Goal: Task Accomplishment & Management: Manage account settings

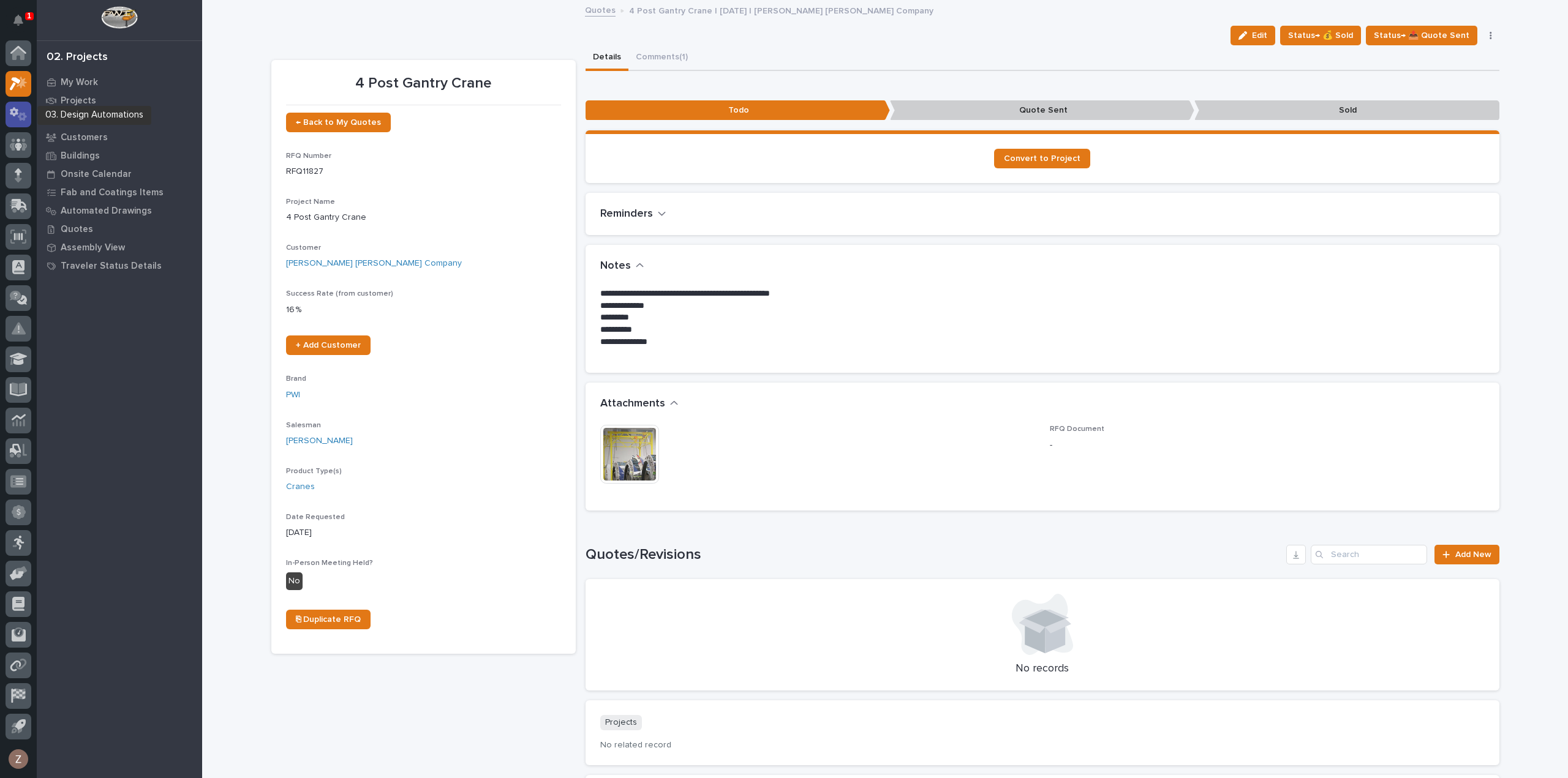
click at [16, 114] on icon at bounding box center [14, 112] width 8 height 9
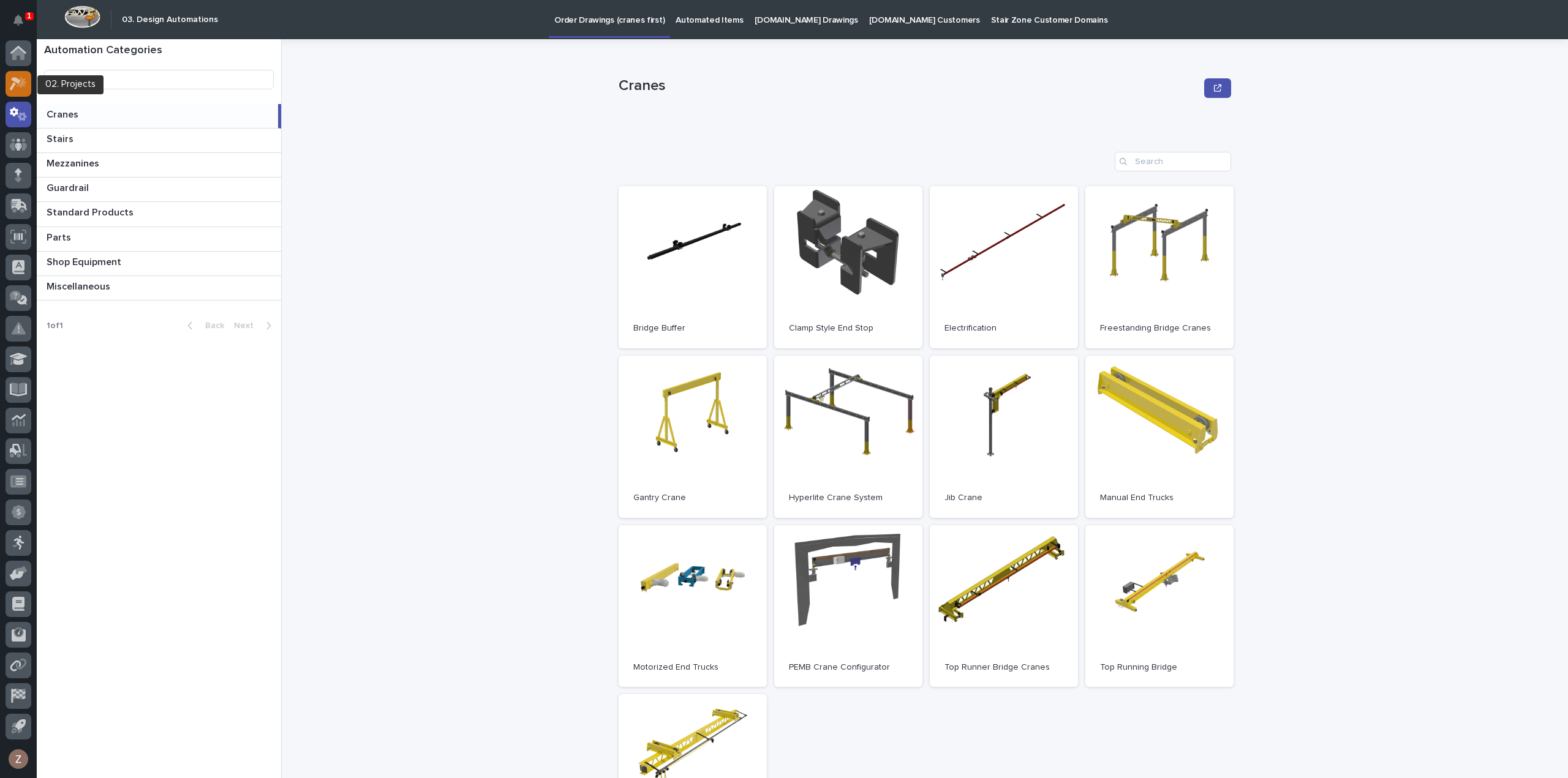
click at [23, 84] on icon at bounding box center [21, 81] width 10 height 12
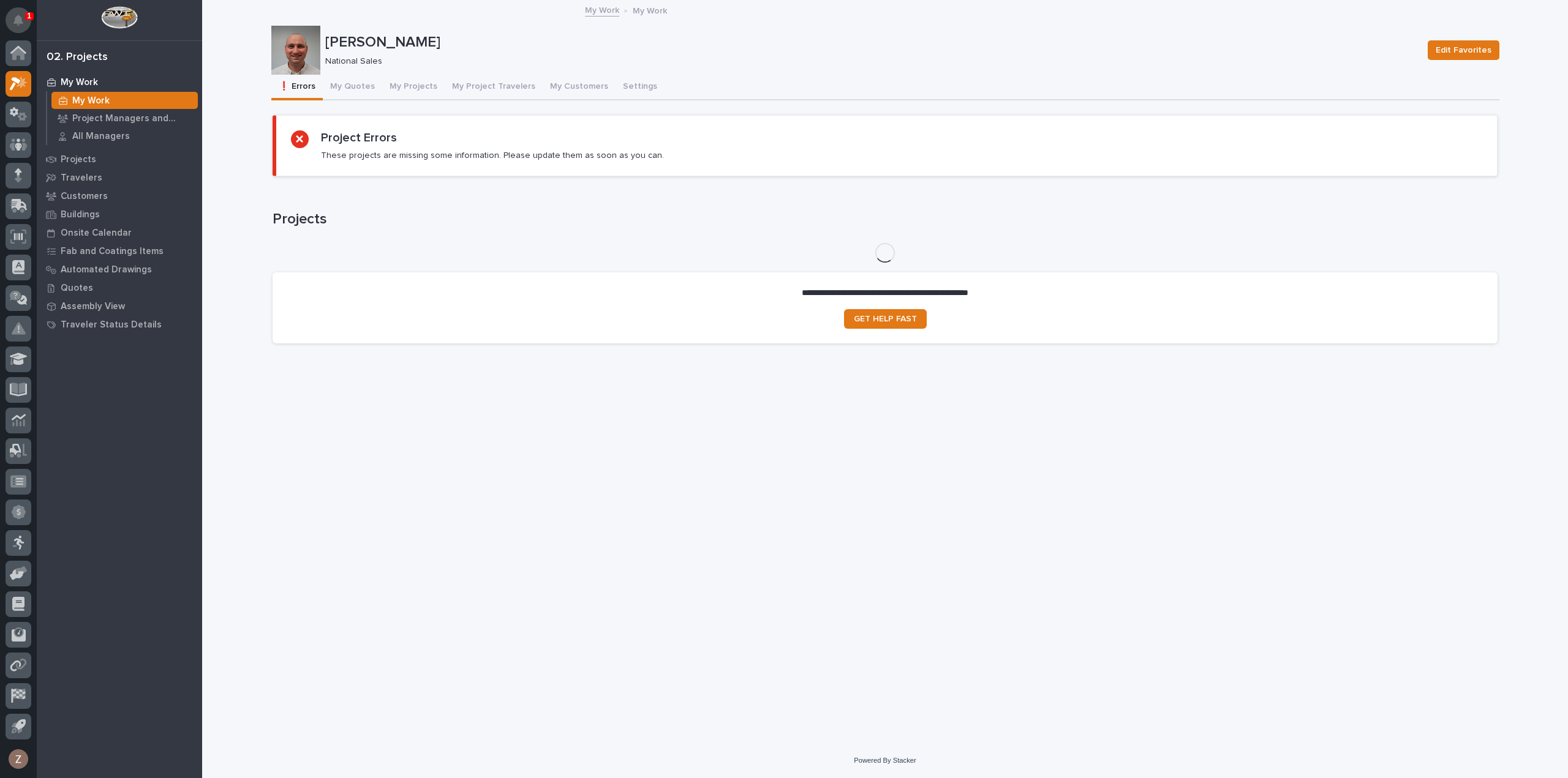
click at [18, 10] on button "Notifications" at bounding box center [18, 20] width 26 height 26
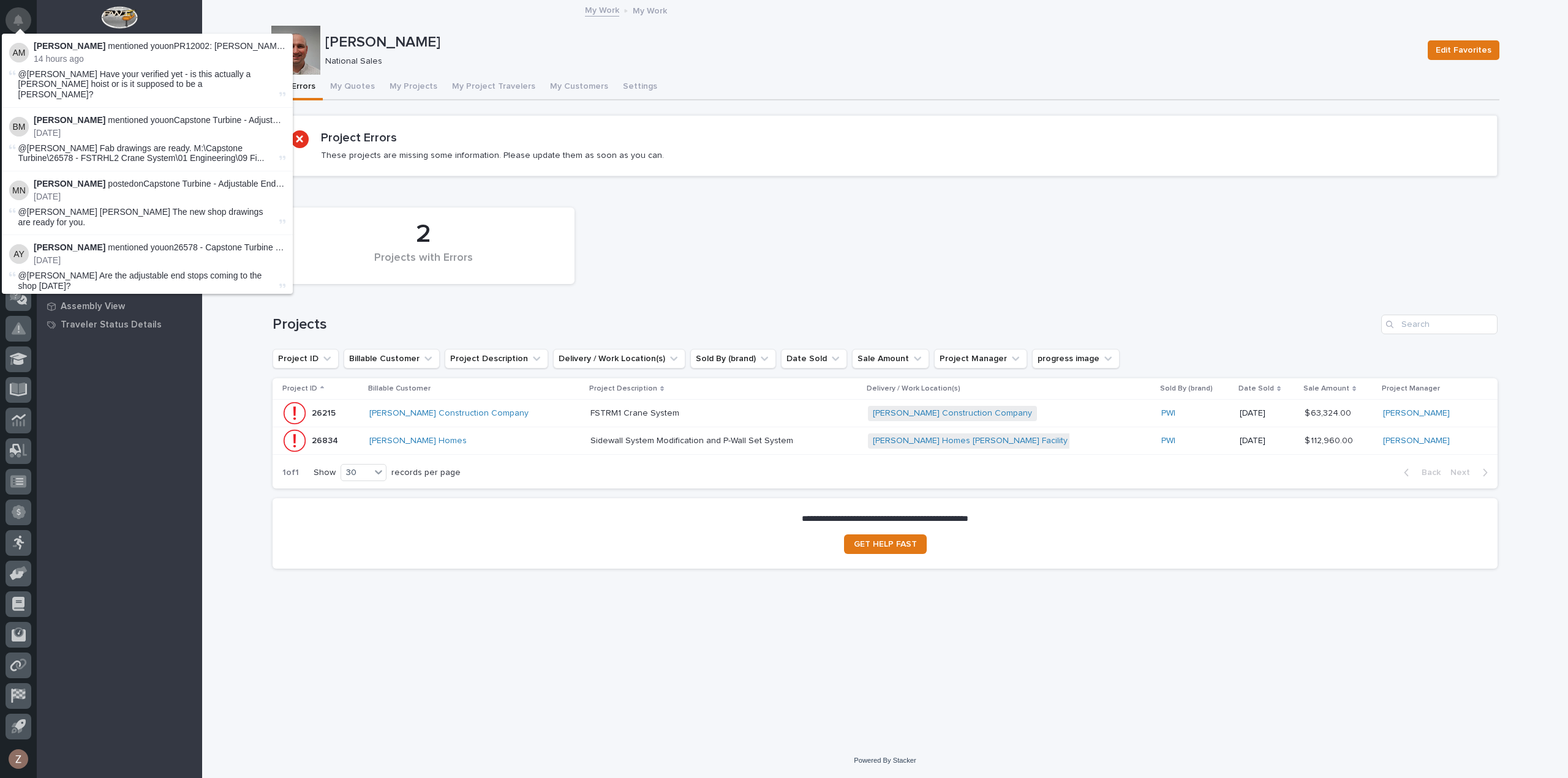
click at [20, 16] on icon "Notifications" at bounding box center [18, 20] width 10 height 11
click at [743, 232] on div "2 Projects with Errors" at bounding box center [885, 246] width 1237 height 89
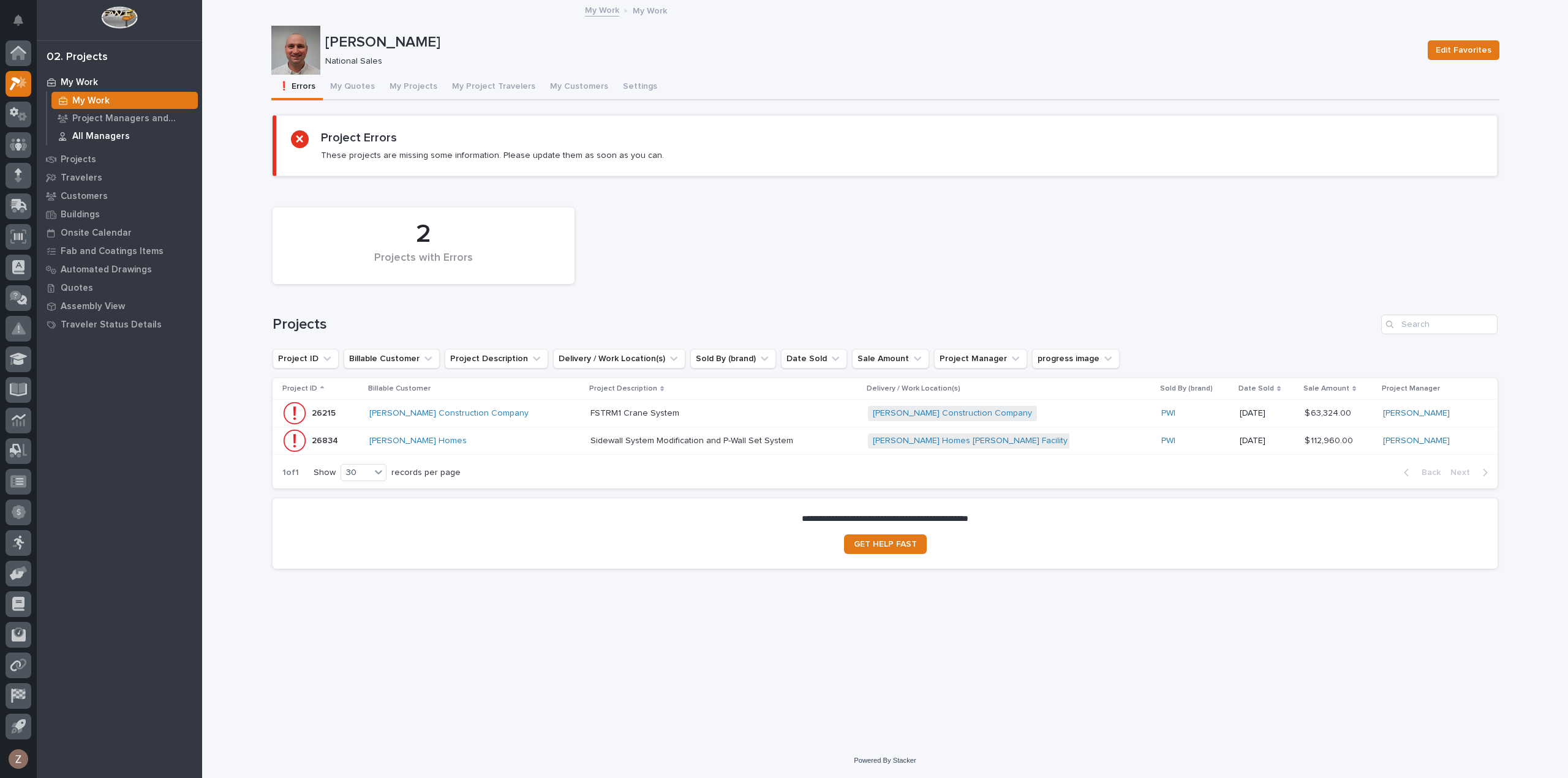
click at [125, 131] on p "All Managers" at bounding box center [101, 137] width 57 height 11
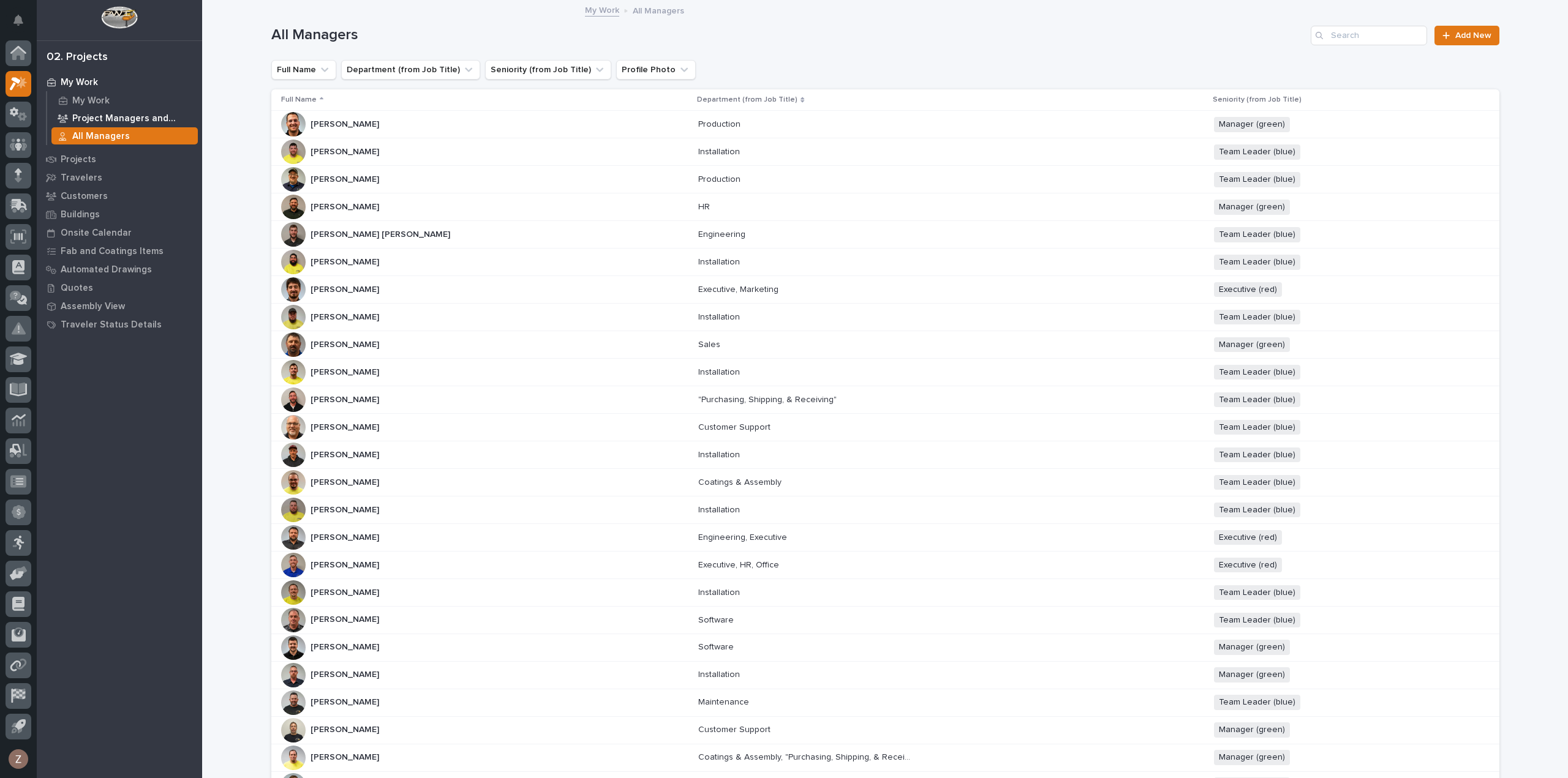
click at [158, 115] on p "Project Managers and Engineers" at bounding box center [132, 119] width 121 height 11
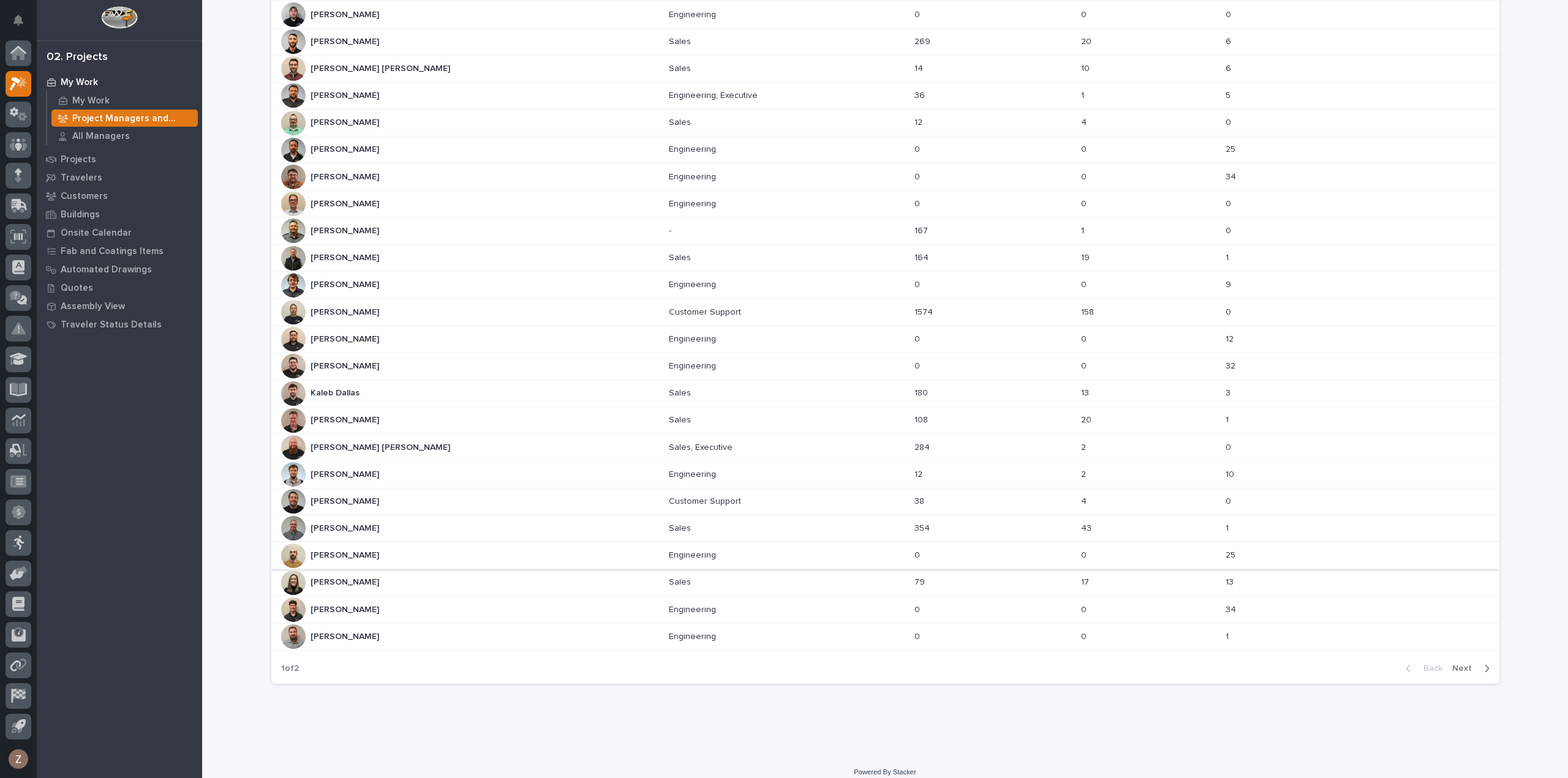
scroll to position [276, 0]
click at [1471, 660] on span "Next" at bounding box center [1465, 663] width 27 height 11
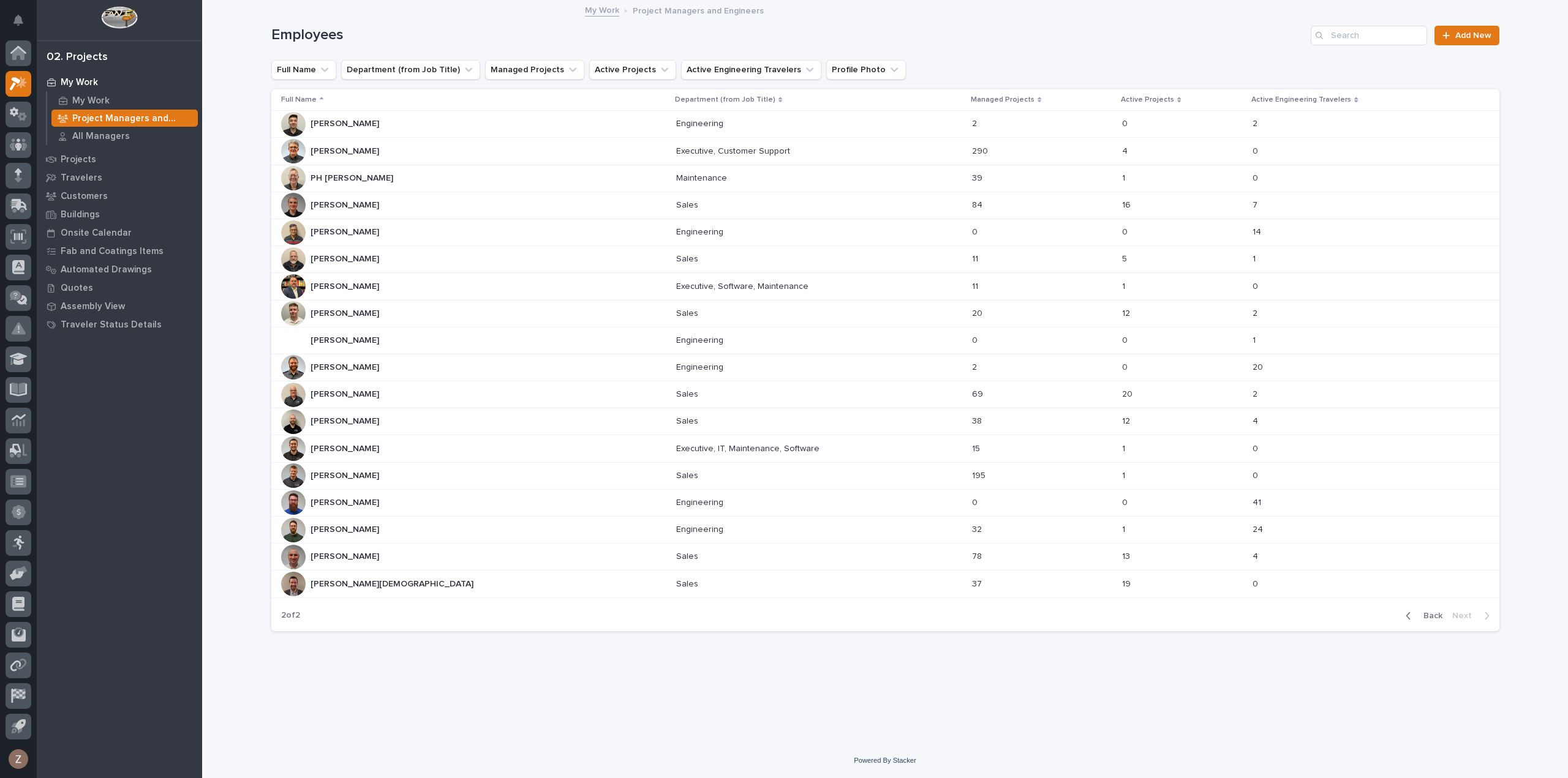
click at [403, 586] on div "Zach Gay Zach Gay" at bounding box center [473, 584] width 386 height 25
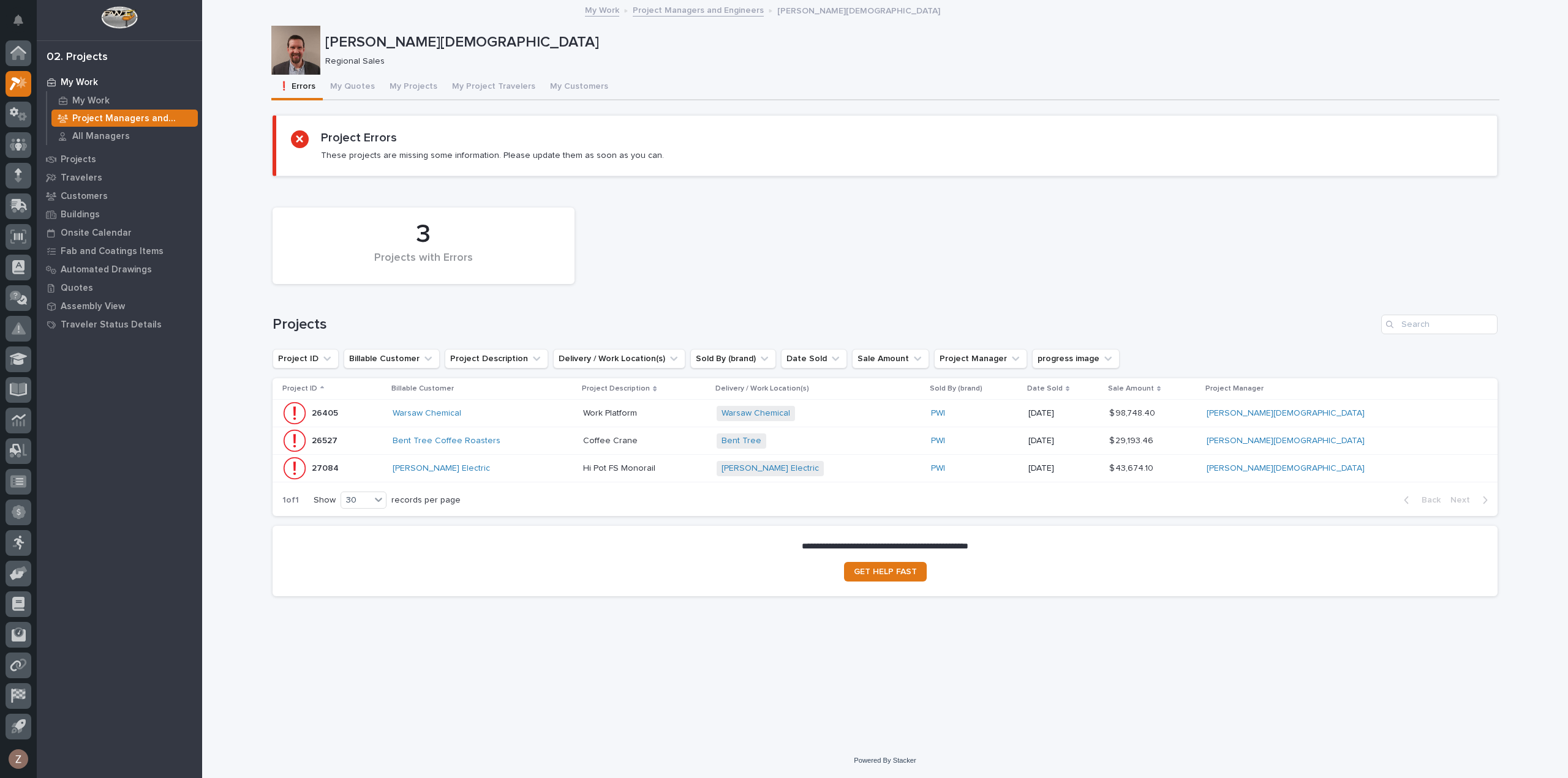
click at [568, 408] on div "Warsaw Chemical" at bounding box center [483, 413] width 180 height 10
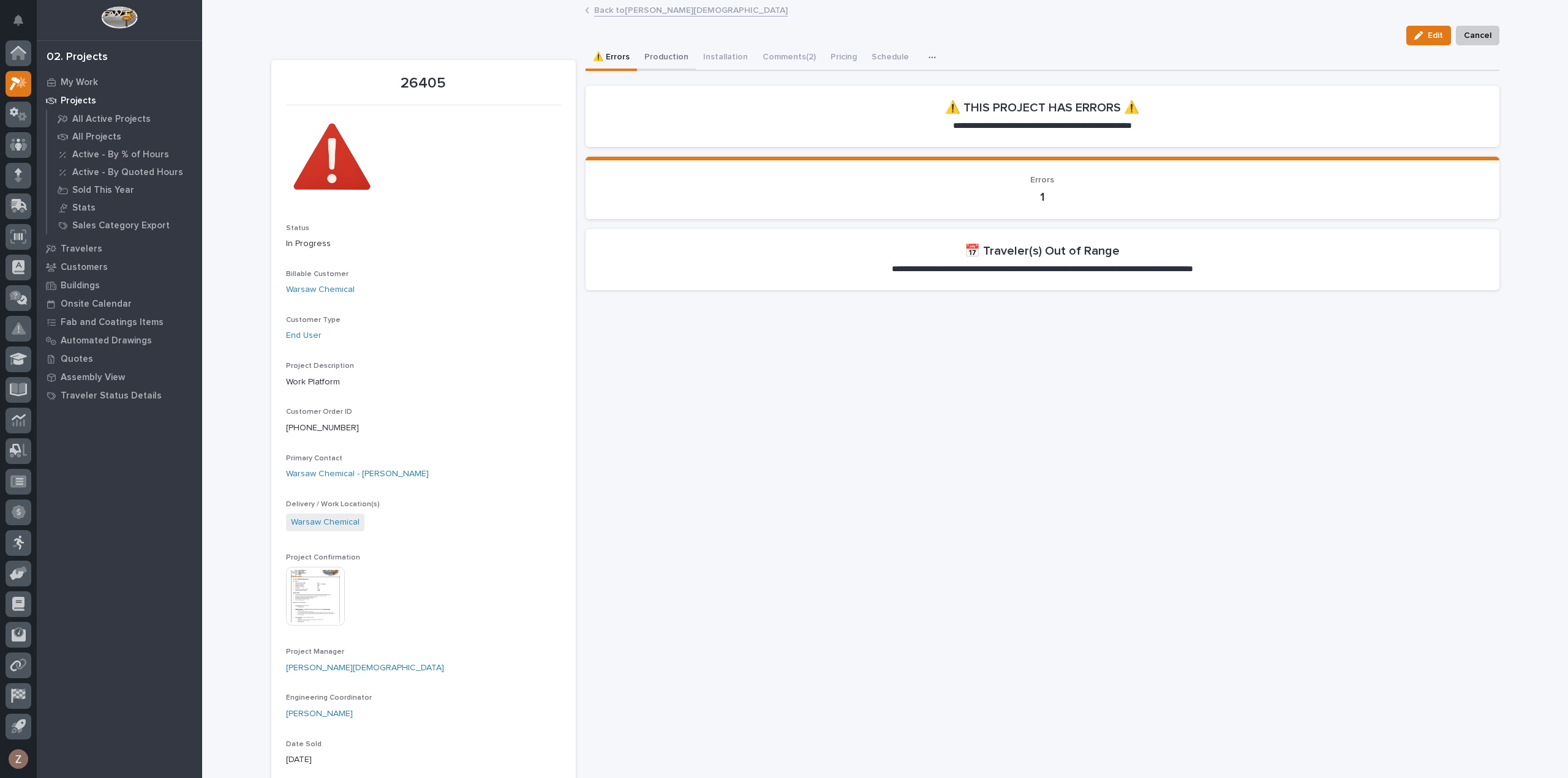
click at [662, 62] on button "Production" at bounding box center [667, 58] width 59 height 26
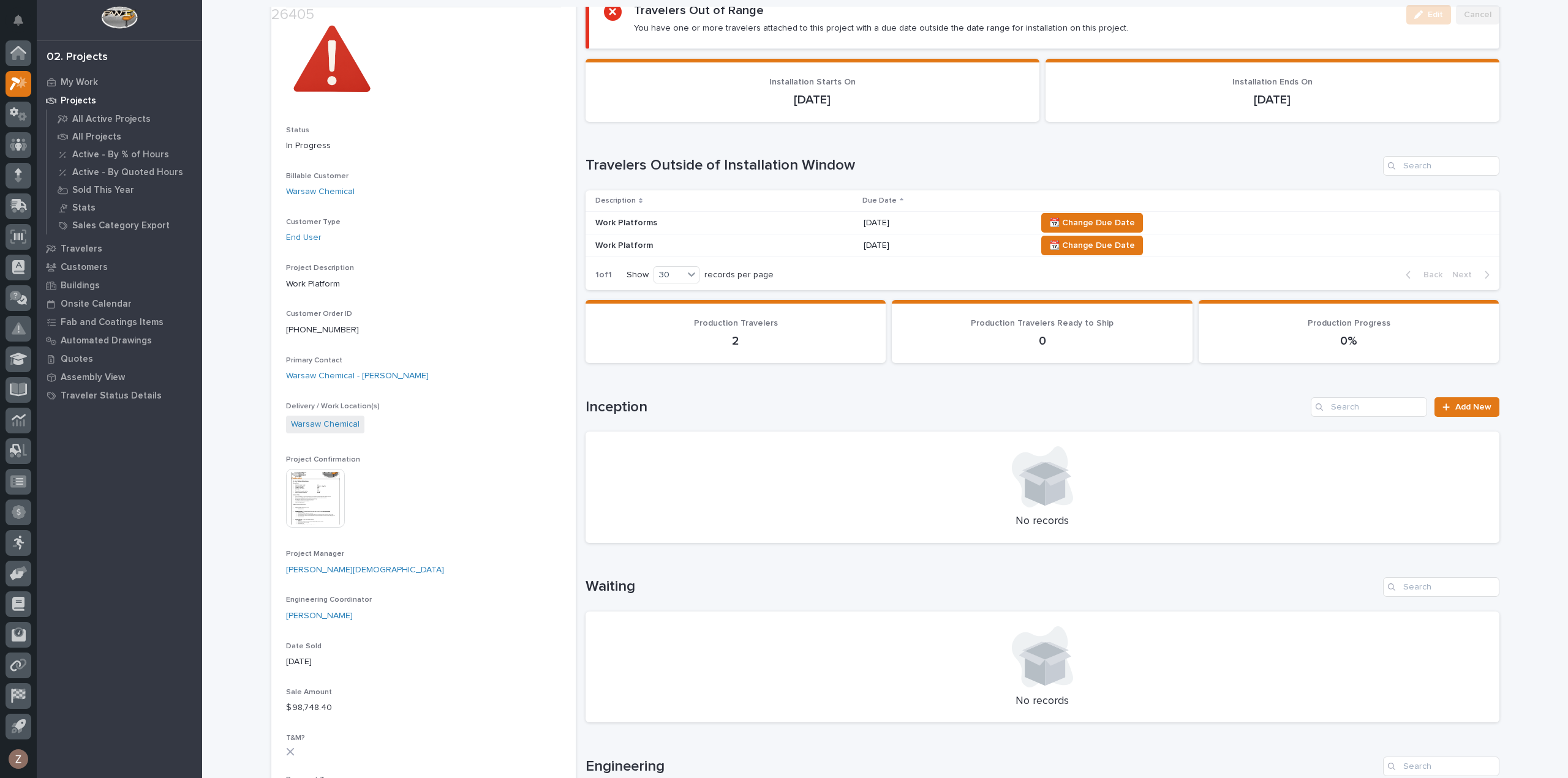
scroll to position [429, 0]
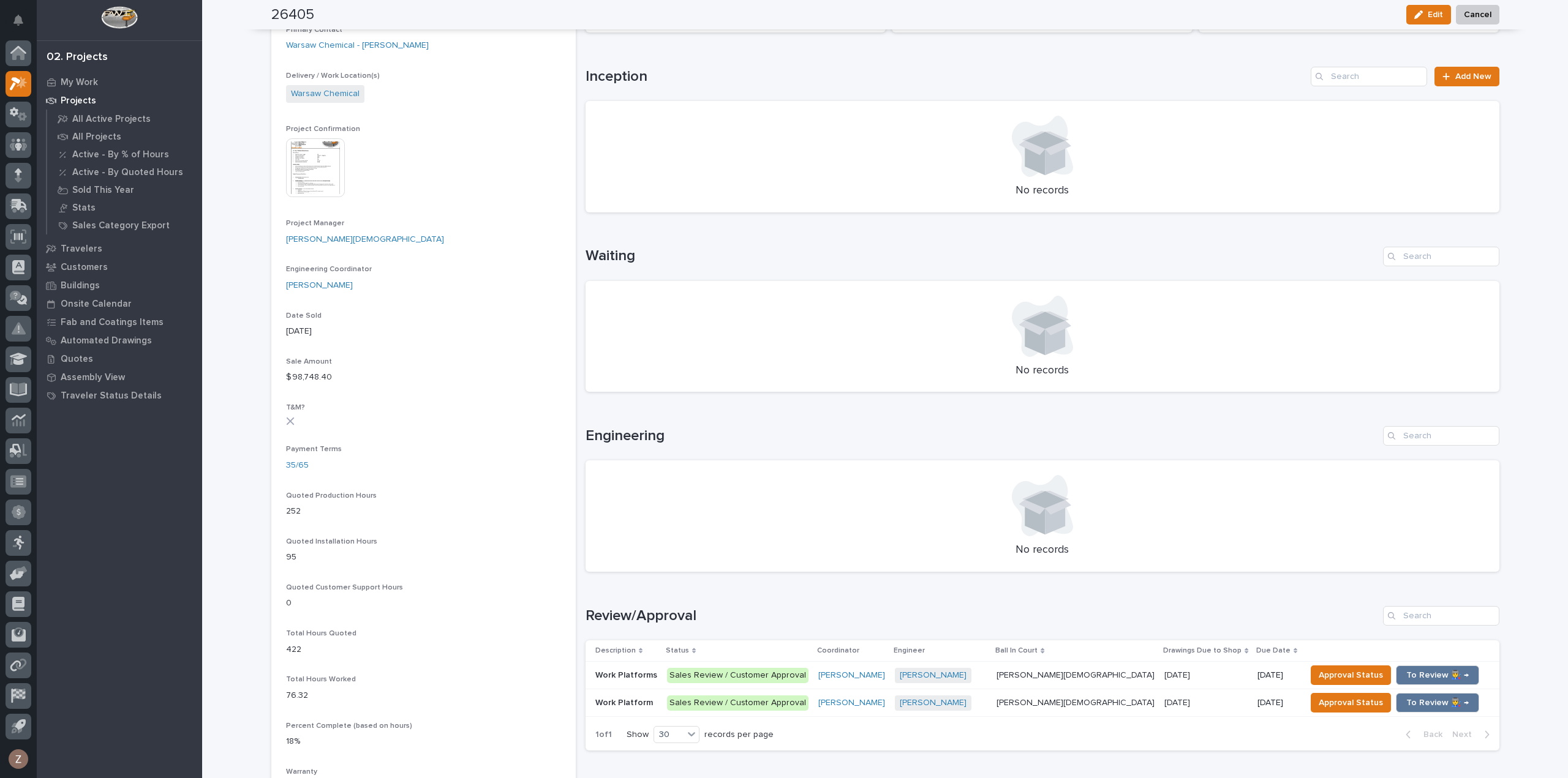
click at [301, 166] on img at bounding box center [315, 168] width 59 height 59
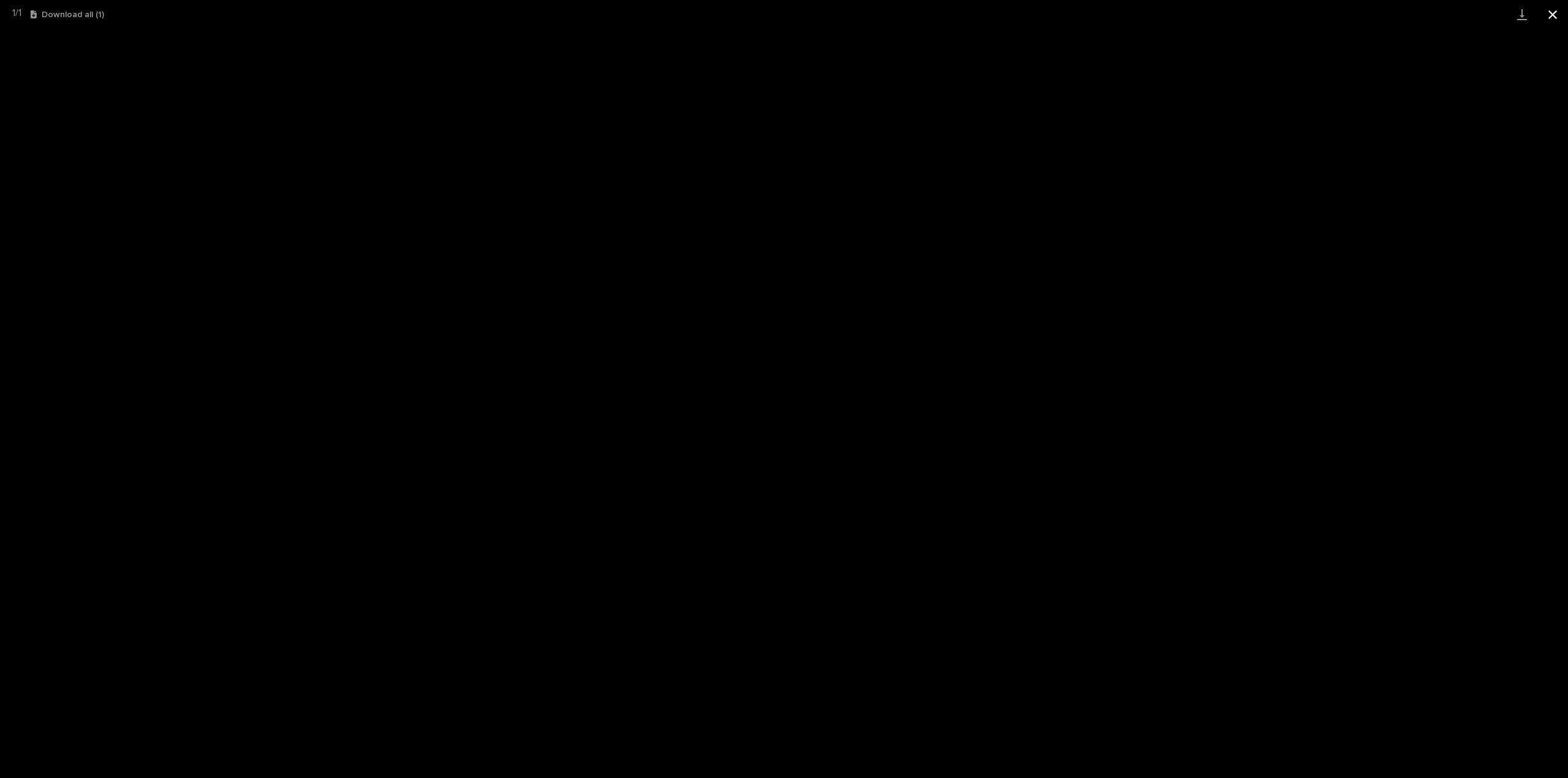
click at [1561, 14] on button "Close gallery" at bounding box center [1552, 14] width 31 height 29
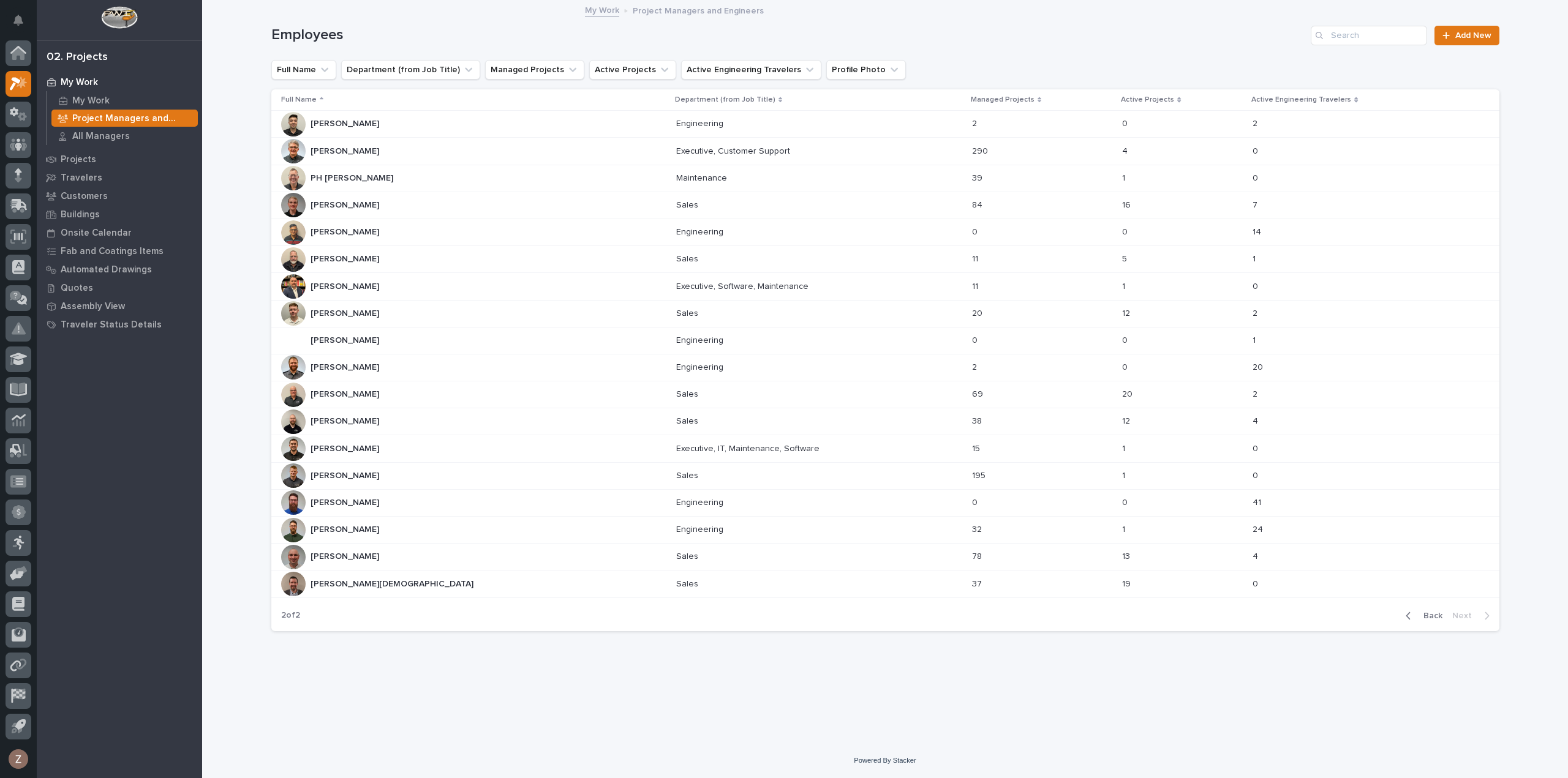
click at [377, 578] on div "Zach Gay Zach Gay" at bounding box center [473, 584] width 386 height 25
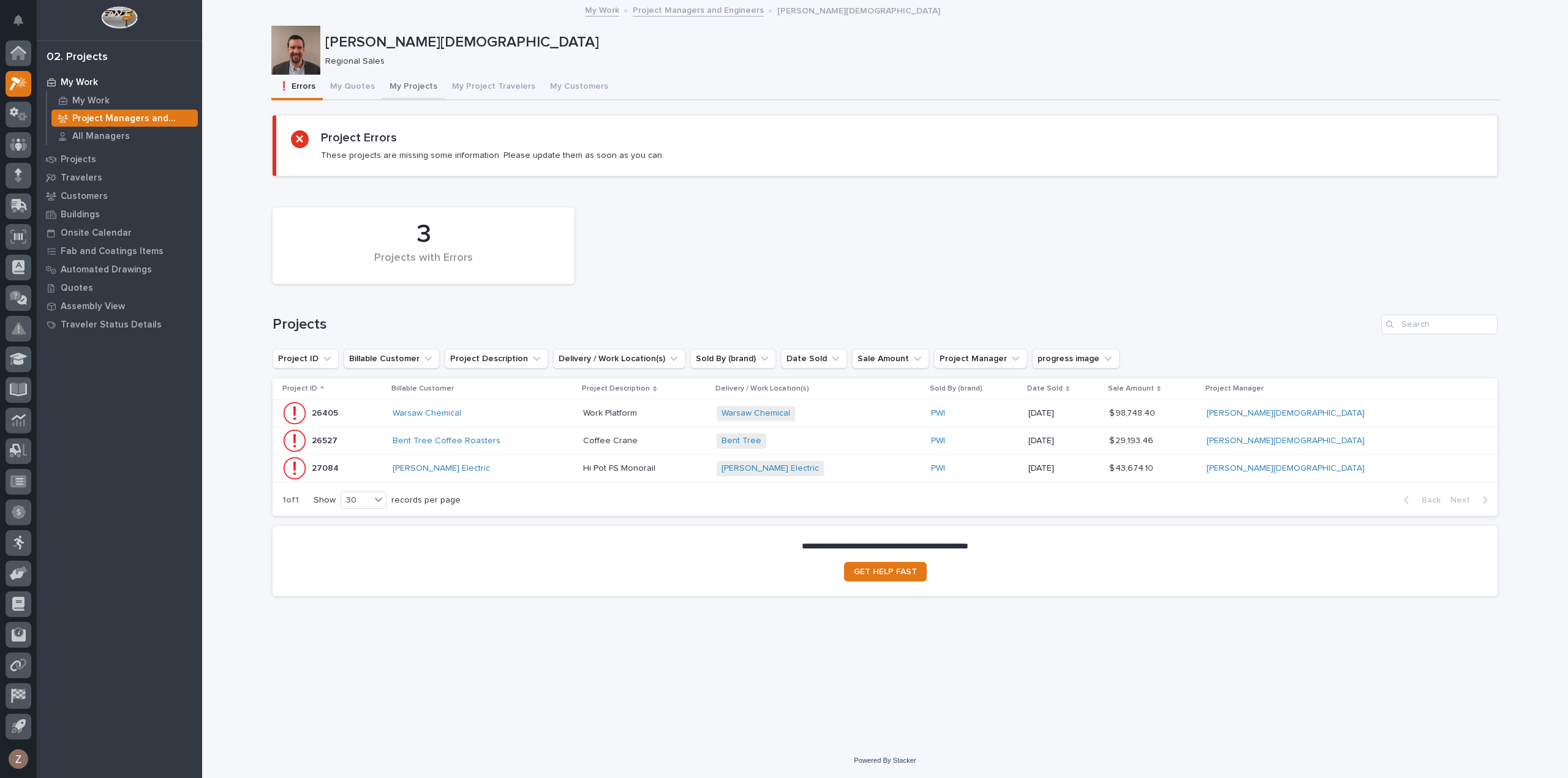
click at [407, 80] on button "My Projects" at bounding box center [413, 88] width 63 height 26
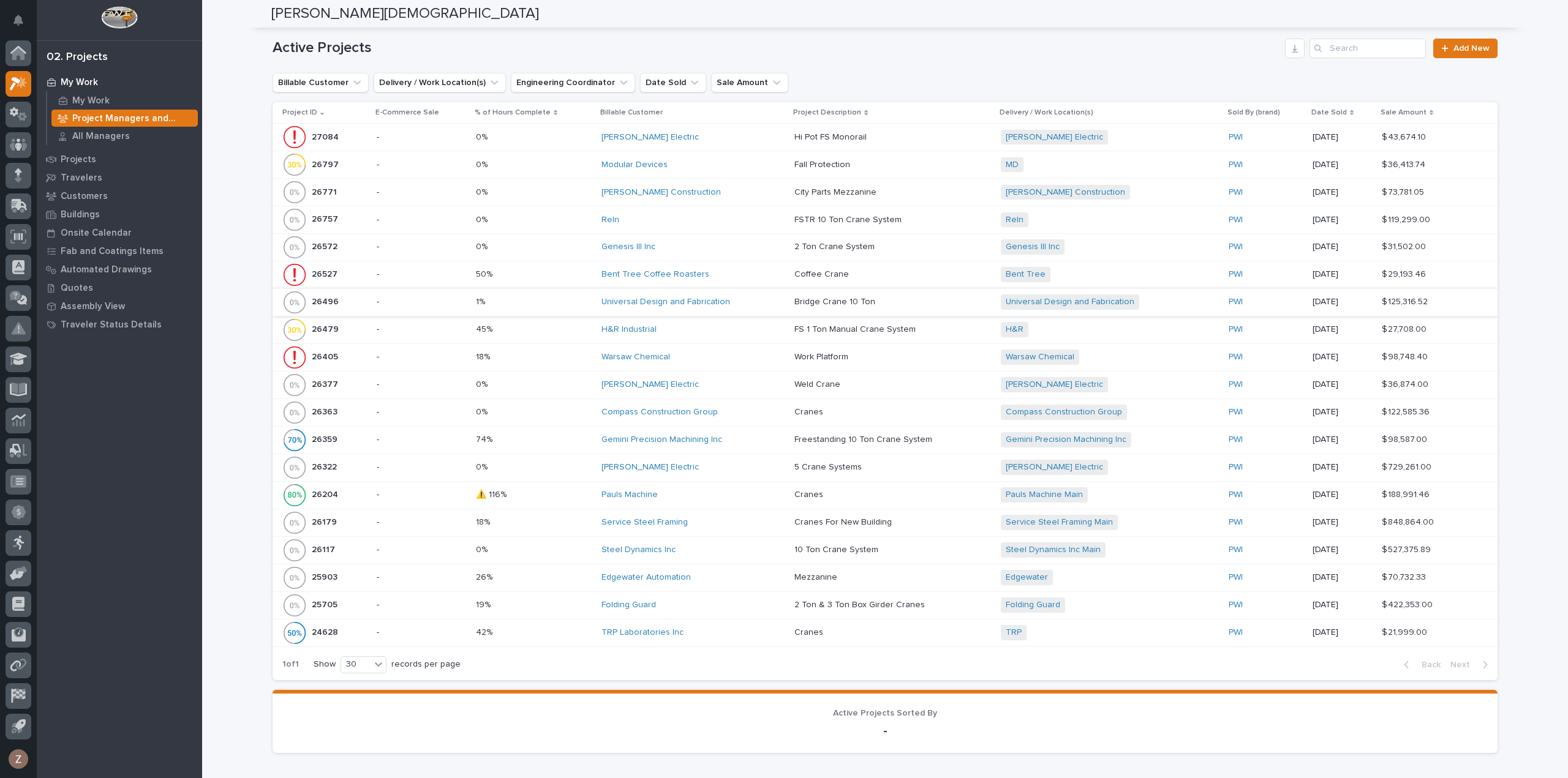
scroll to position [490, 0]
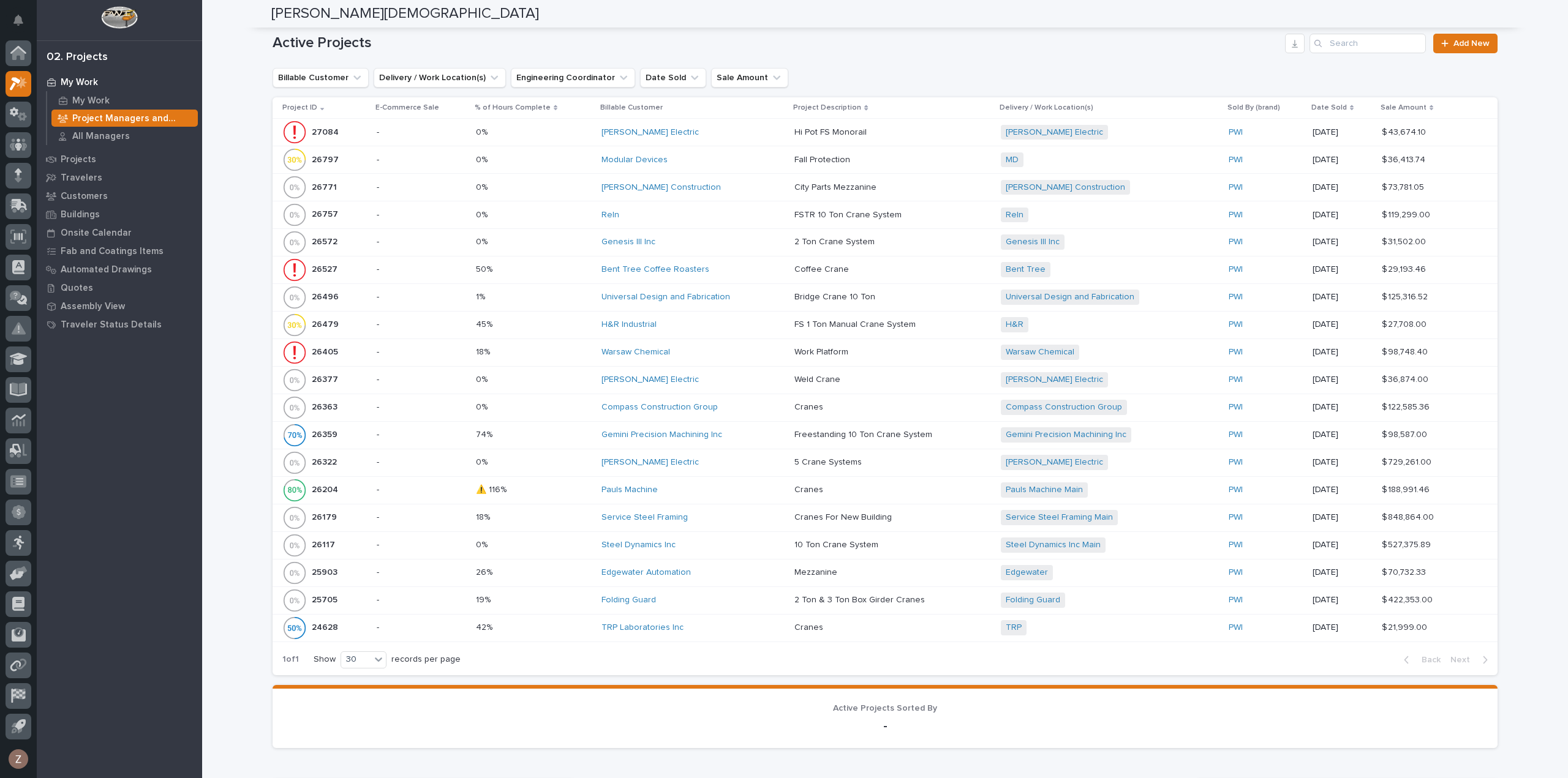
click at [711, 515] on div "Service Steel Framing" at bounding box center [693, 517] width 183 height 10
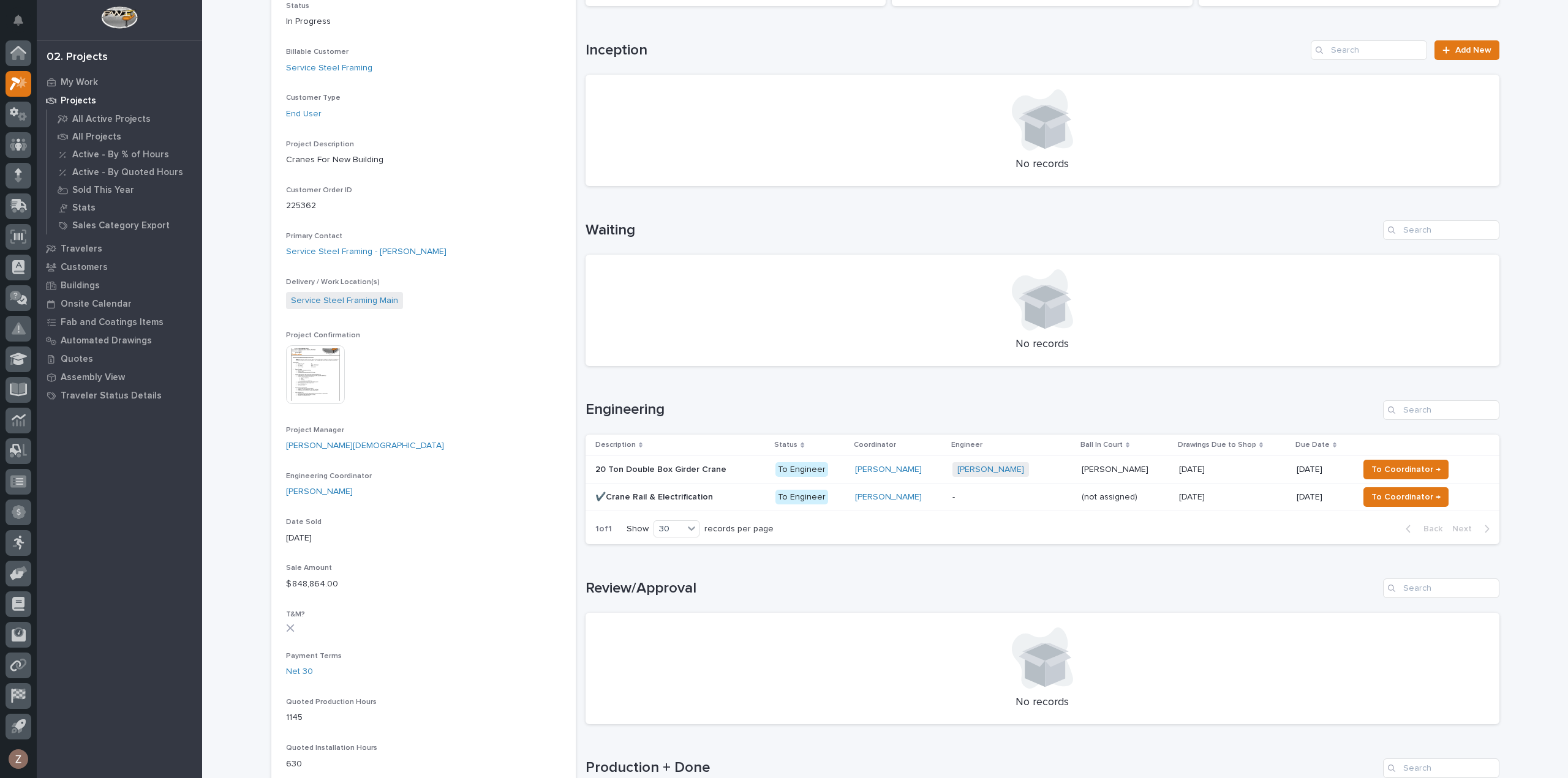
scroll to position [429, 0]
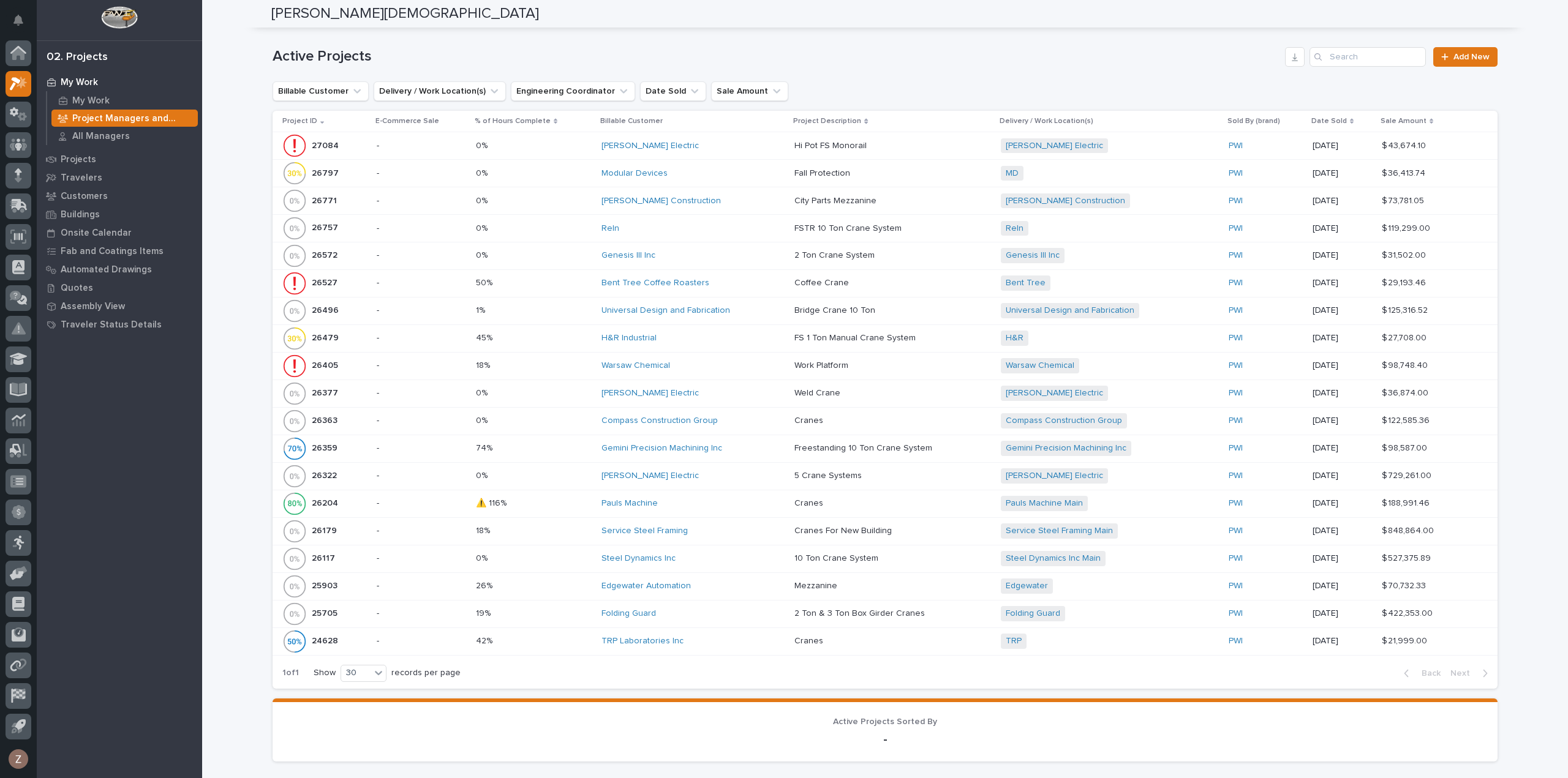
scroll to position [490, 0]
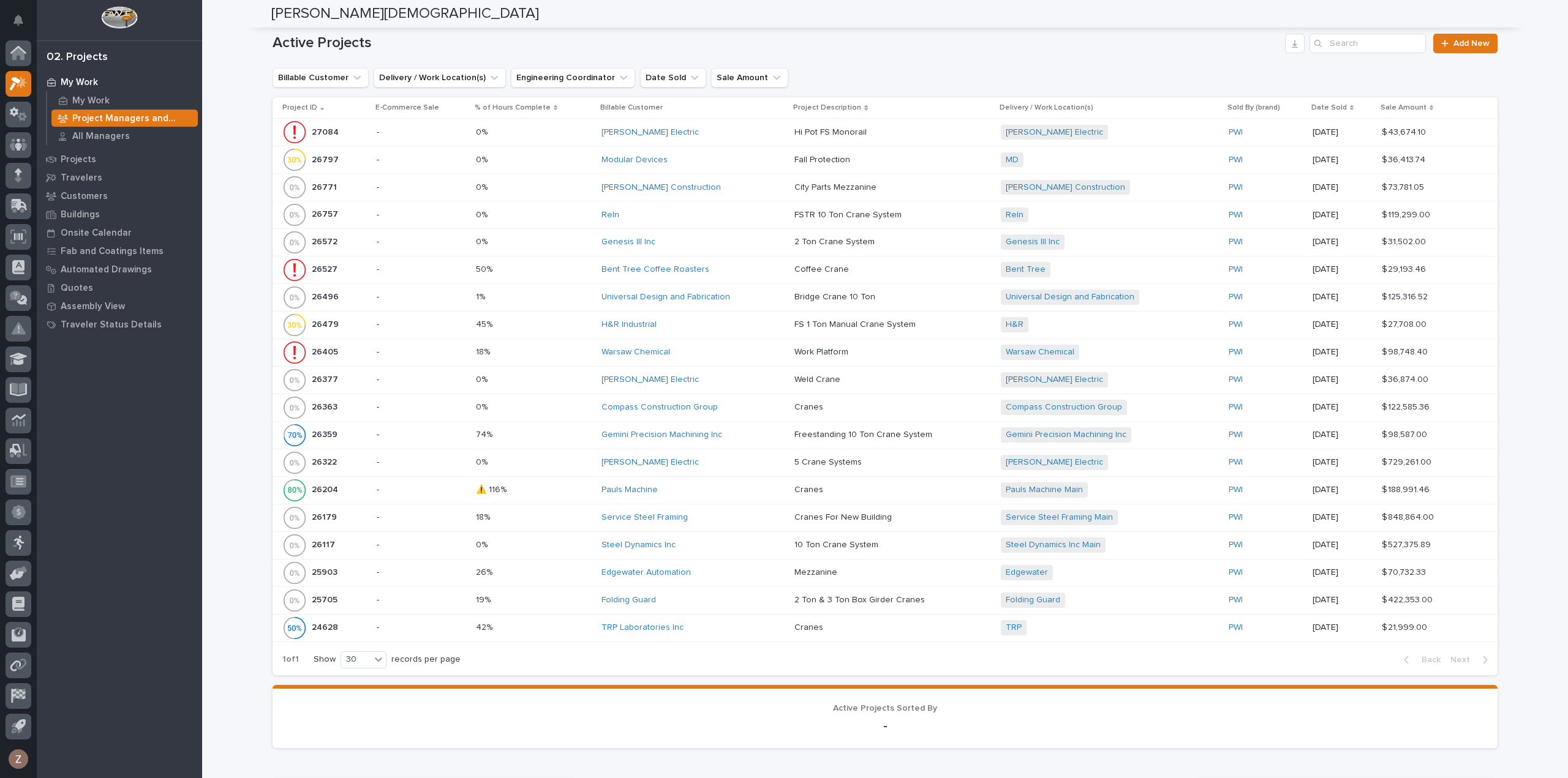
click at [756, 294] on div "Universal Design and Fabrication" at bounding box center [693, 297] width 183 height 10
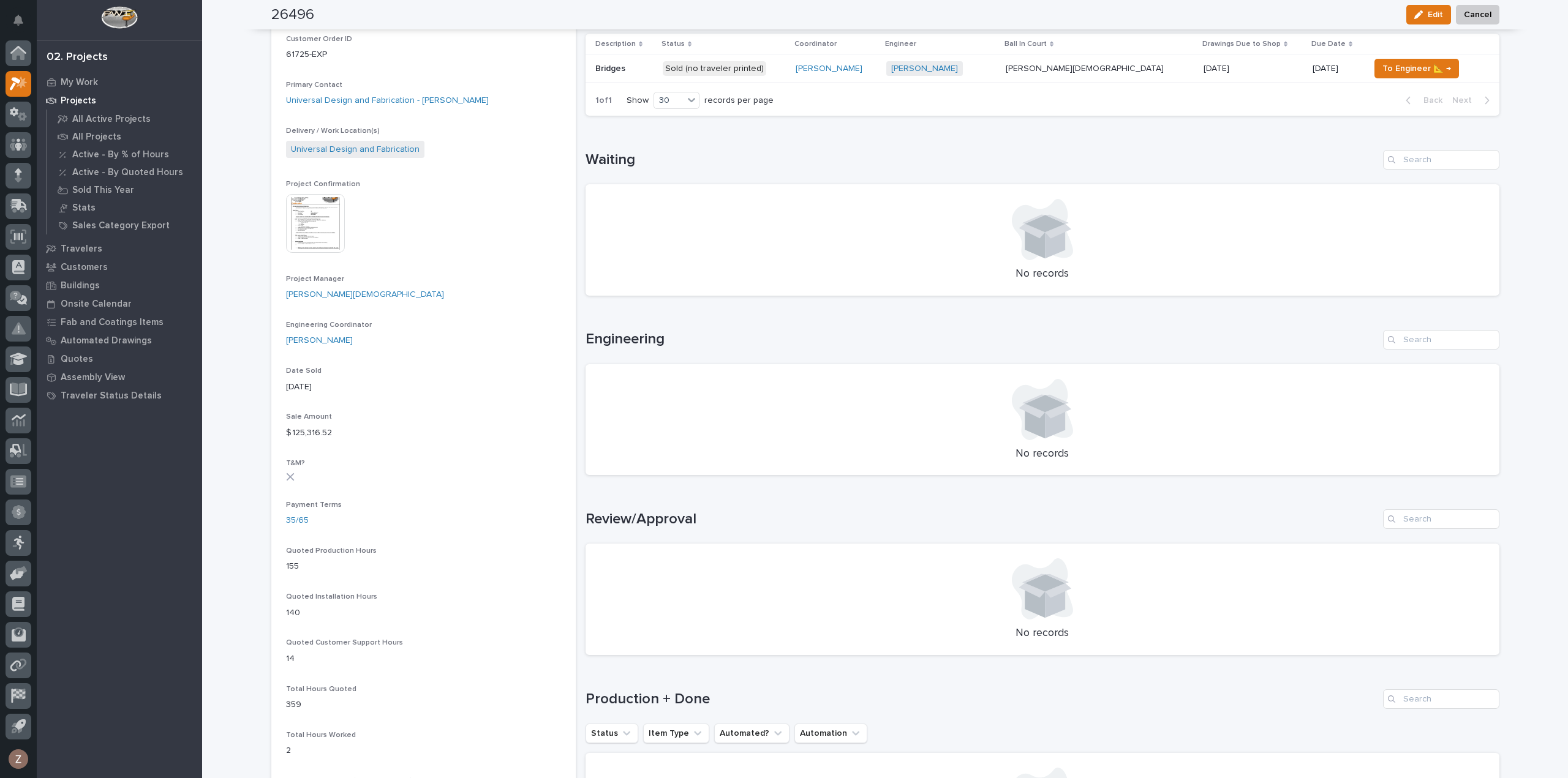
scroll to position [184, 0]
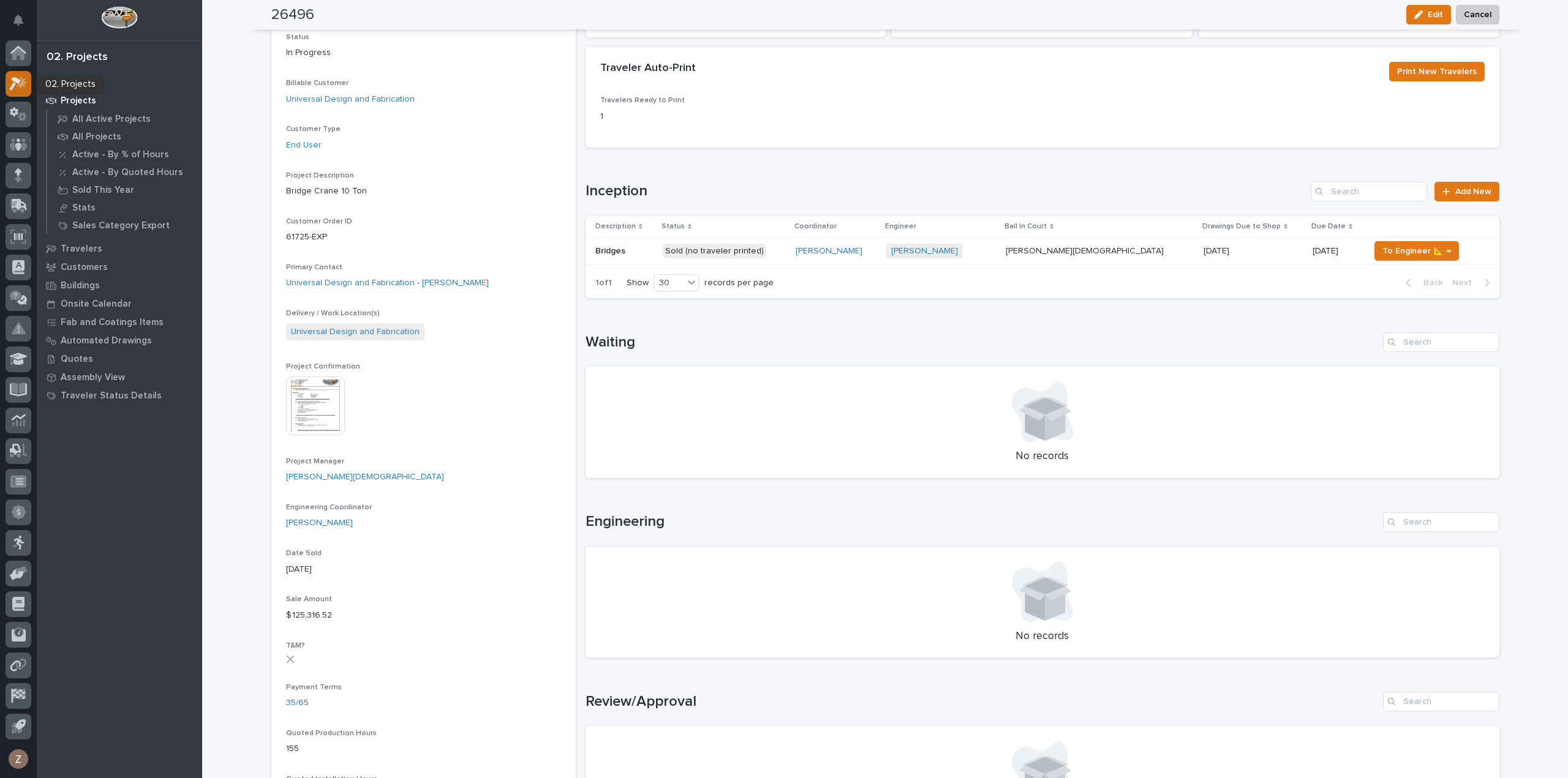
click at [14, 82] on icon at bounding box center [18, 83] width 18 height 14
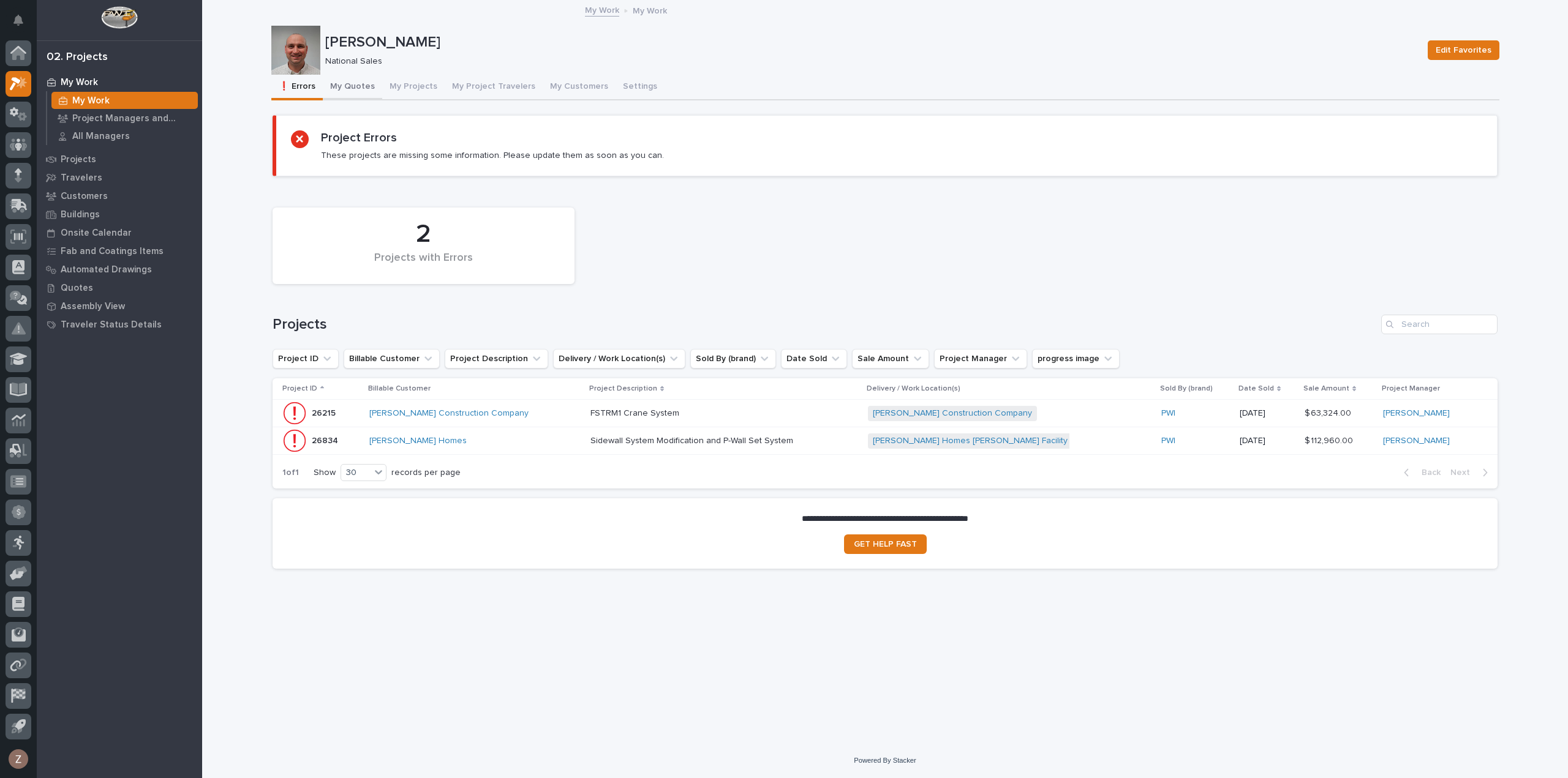
drag, startPoint x: 368, startPoint y: 85, endPoint x: 358, endPoint y: 97, distance: 15.6
click at [368, 85] on button "My Quotes" at bounding box center [352, 88] width 59 height 26
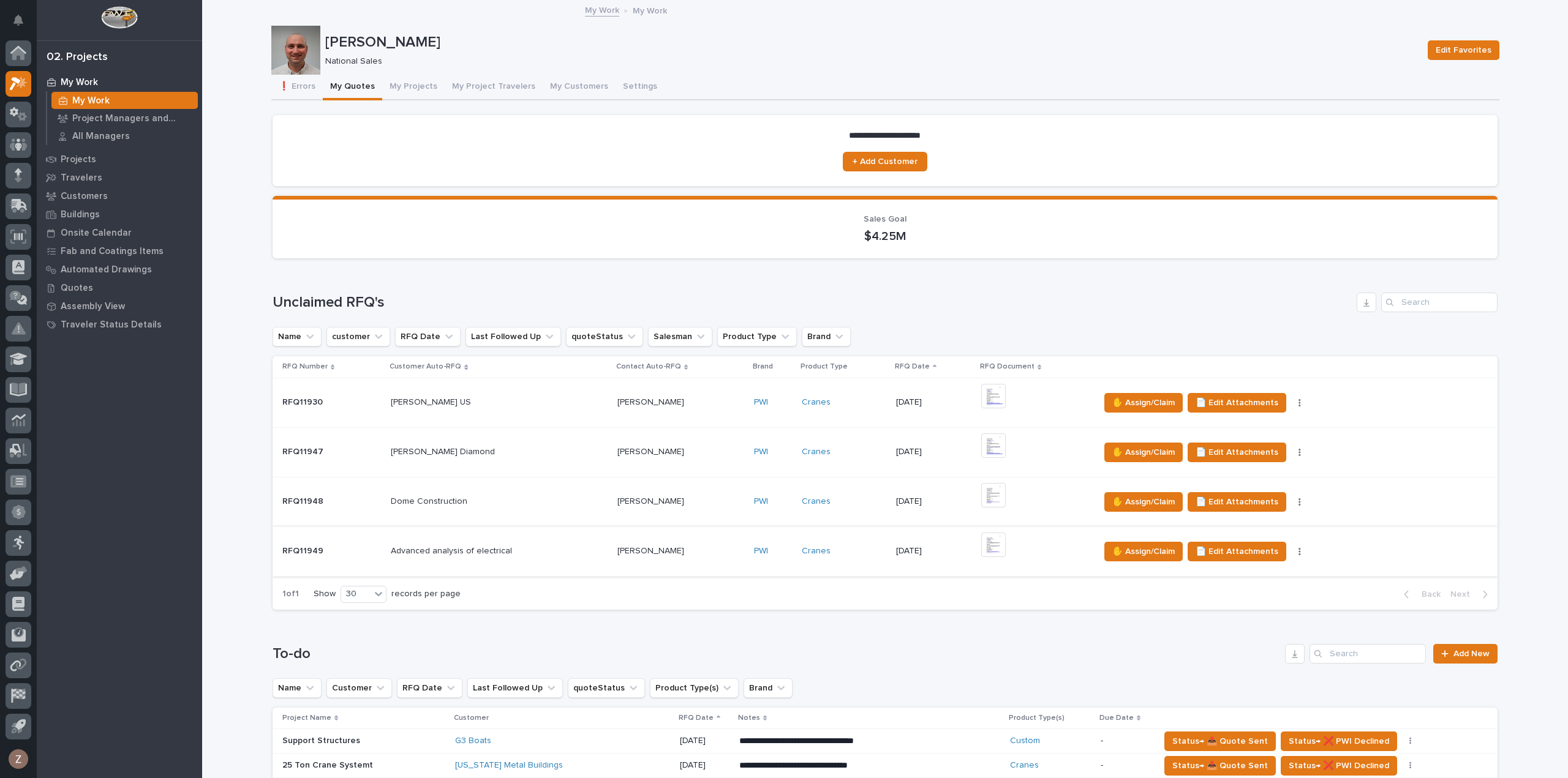
click at [990, 551] on img at bounding box center [993, 544] width 25 height 25
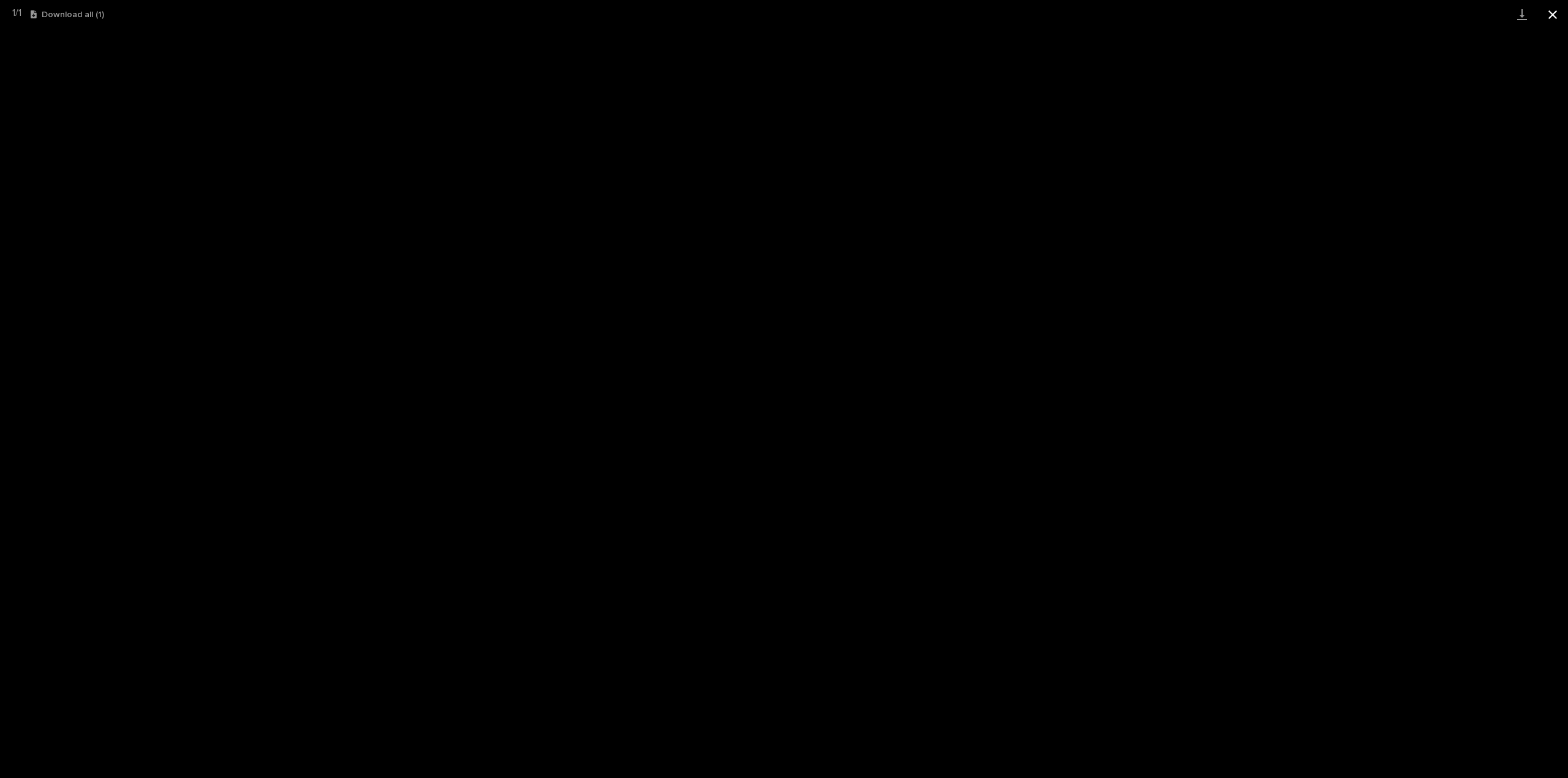
click at [1557, 13] on button "Close gallery" at bounding box center [1552, 14] width 31 height 29
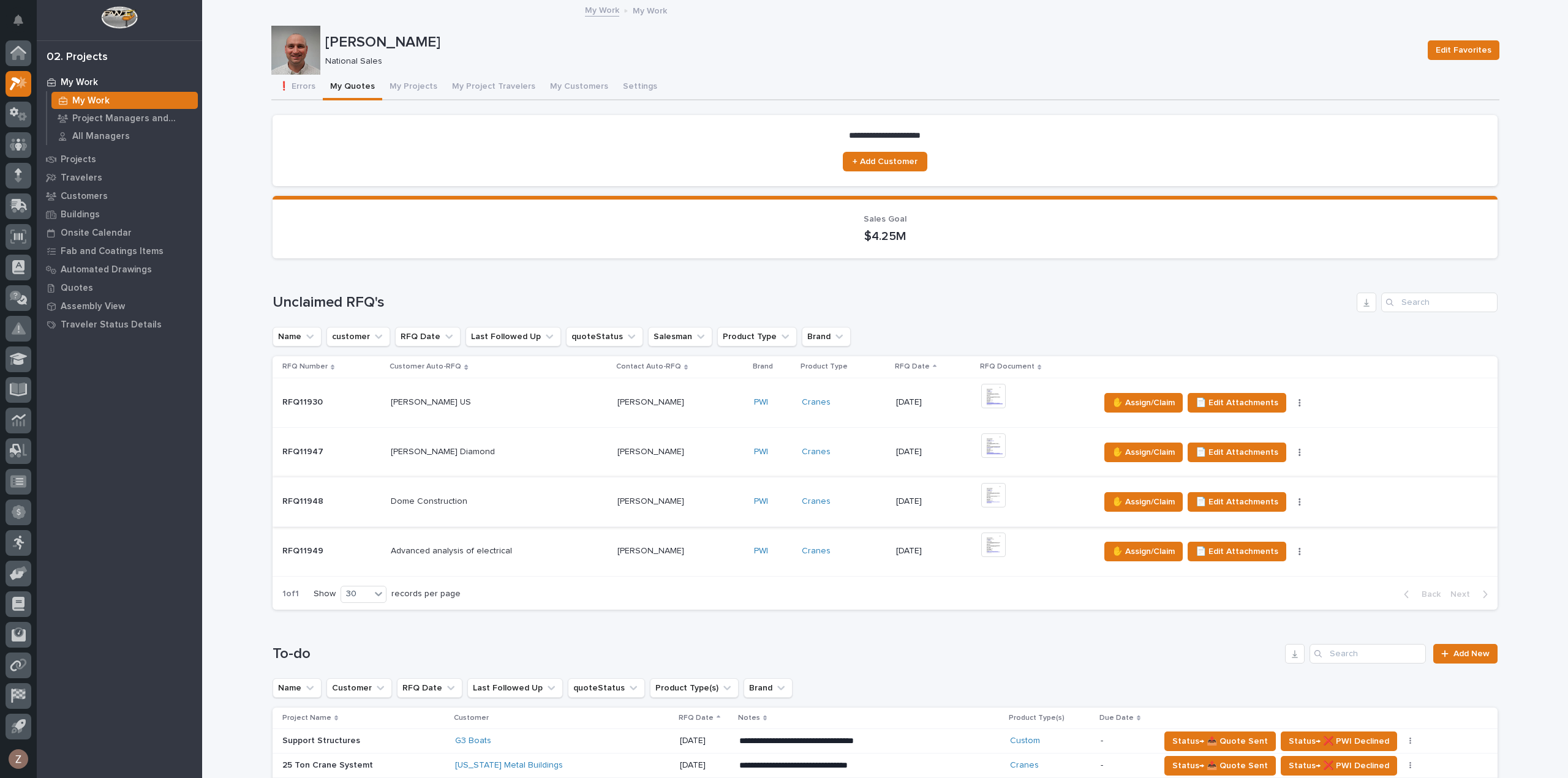
click at [988, 496] on img at bounding box center [993, 495] width 25 height 25
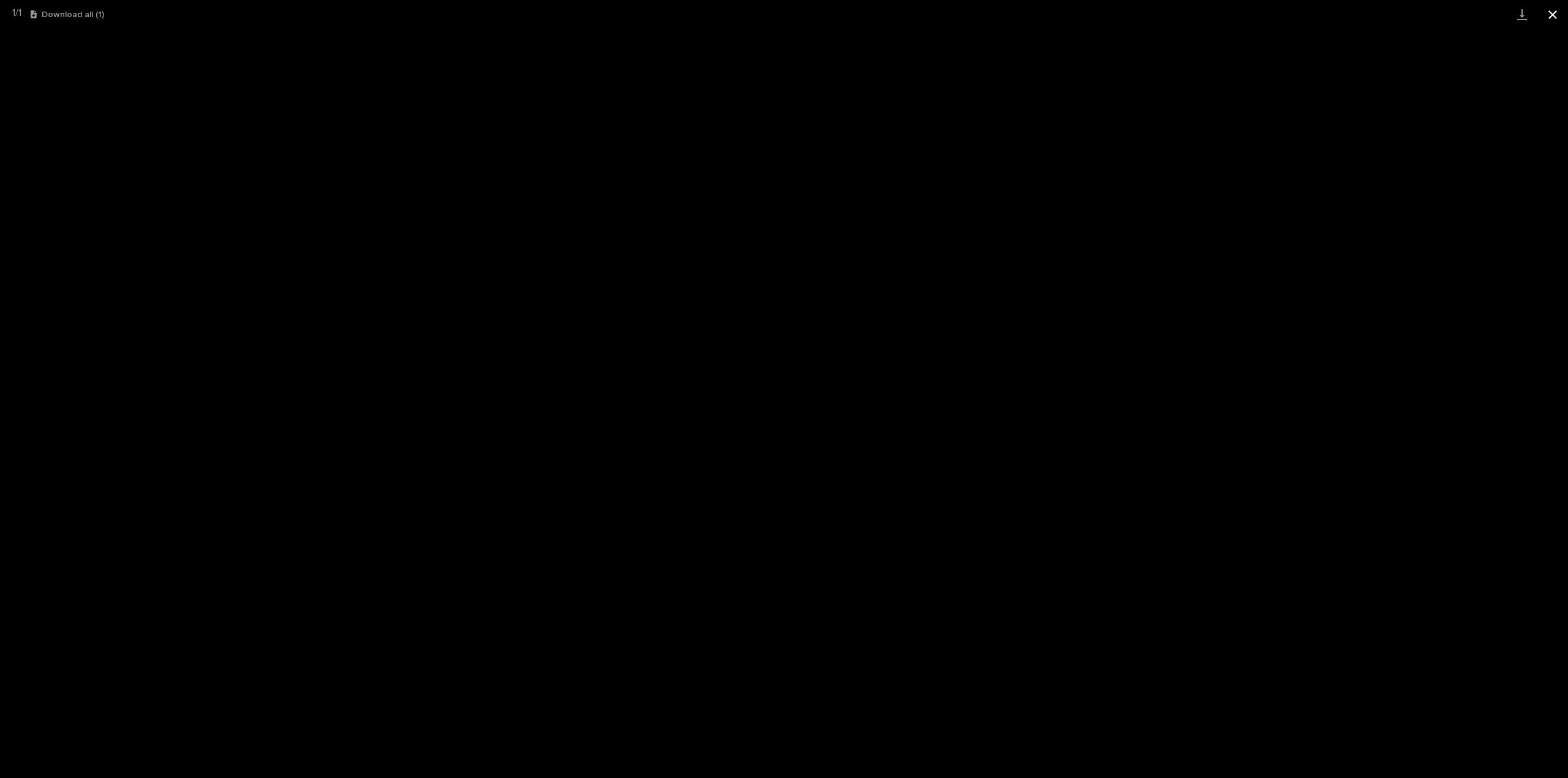
click at [1554, 17] on button "Close gallery" at bounding box center [1552, 14] width 31 height 29
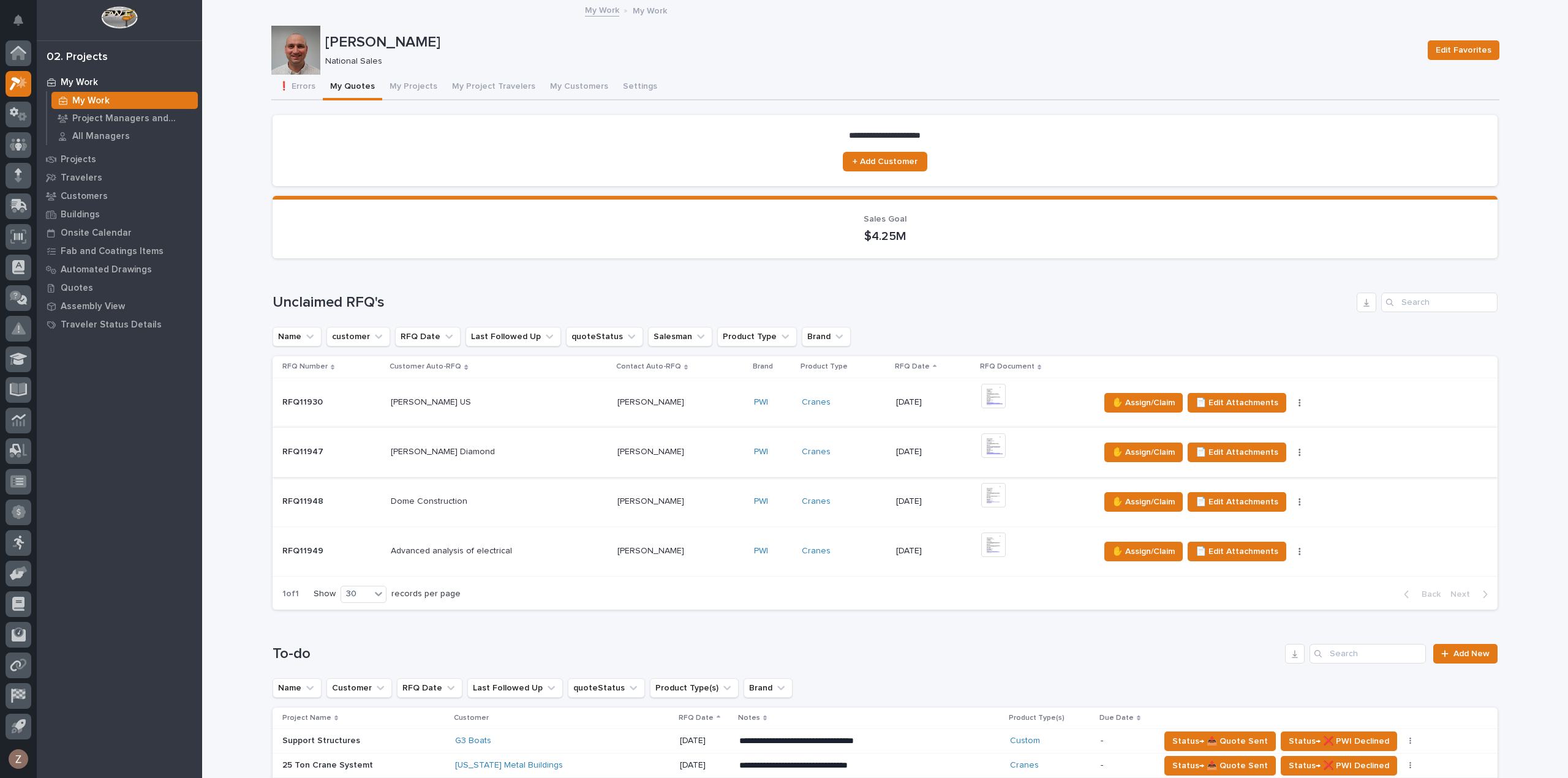
click at [988, 448] on img at bounding box center [993, 445] width 25 height 25
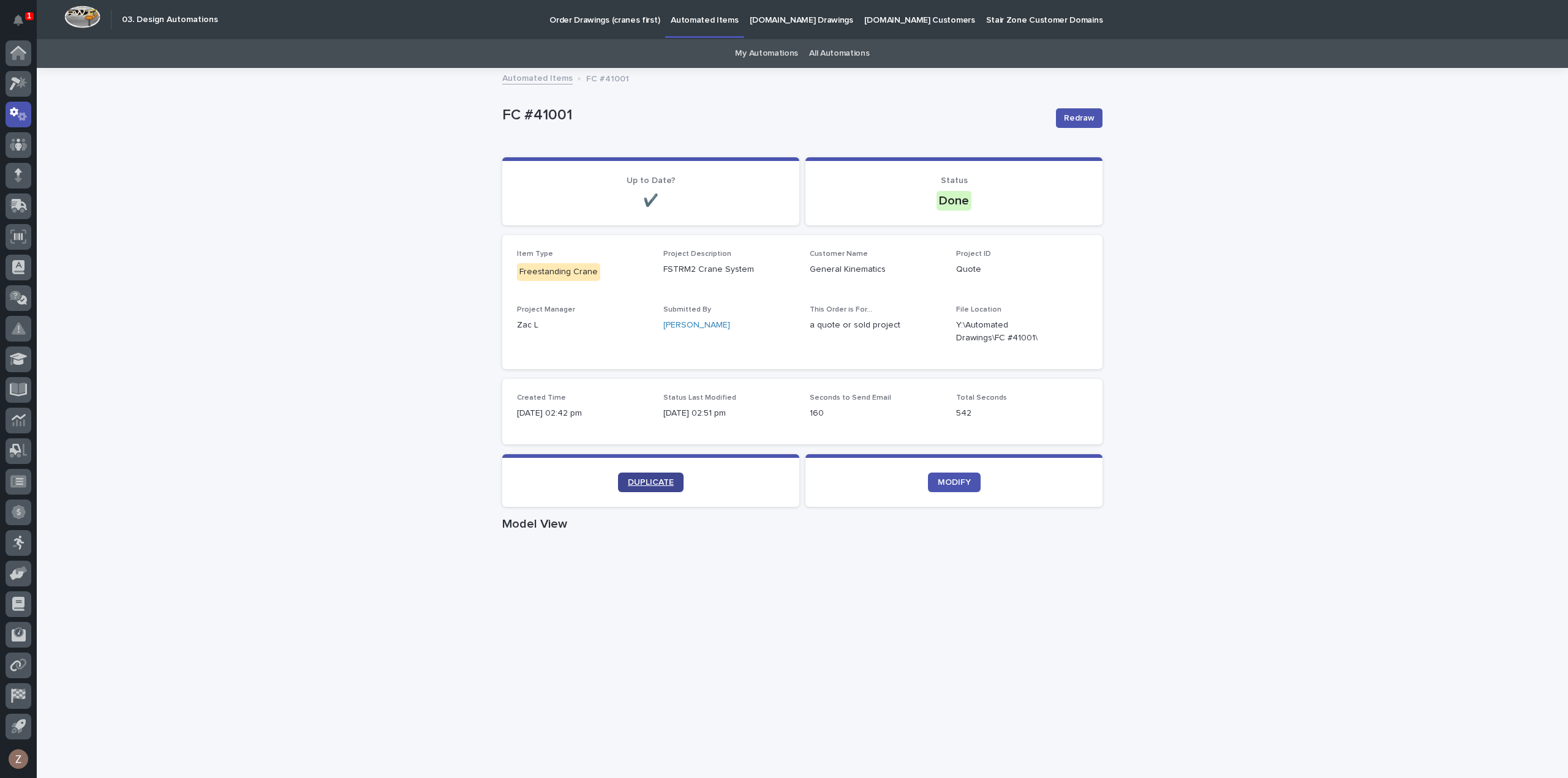
click at [643, 481] on span "DUPLICATE" at bounding box center [651, 481] width 46 height 8
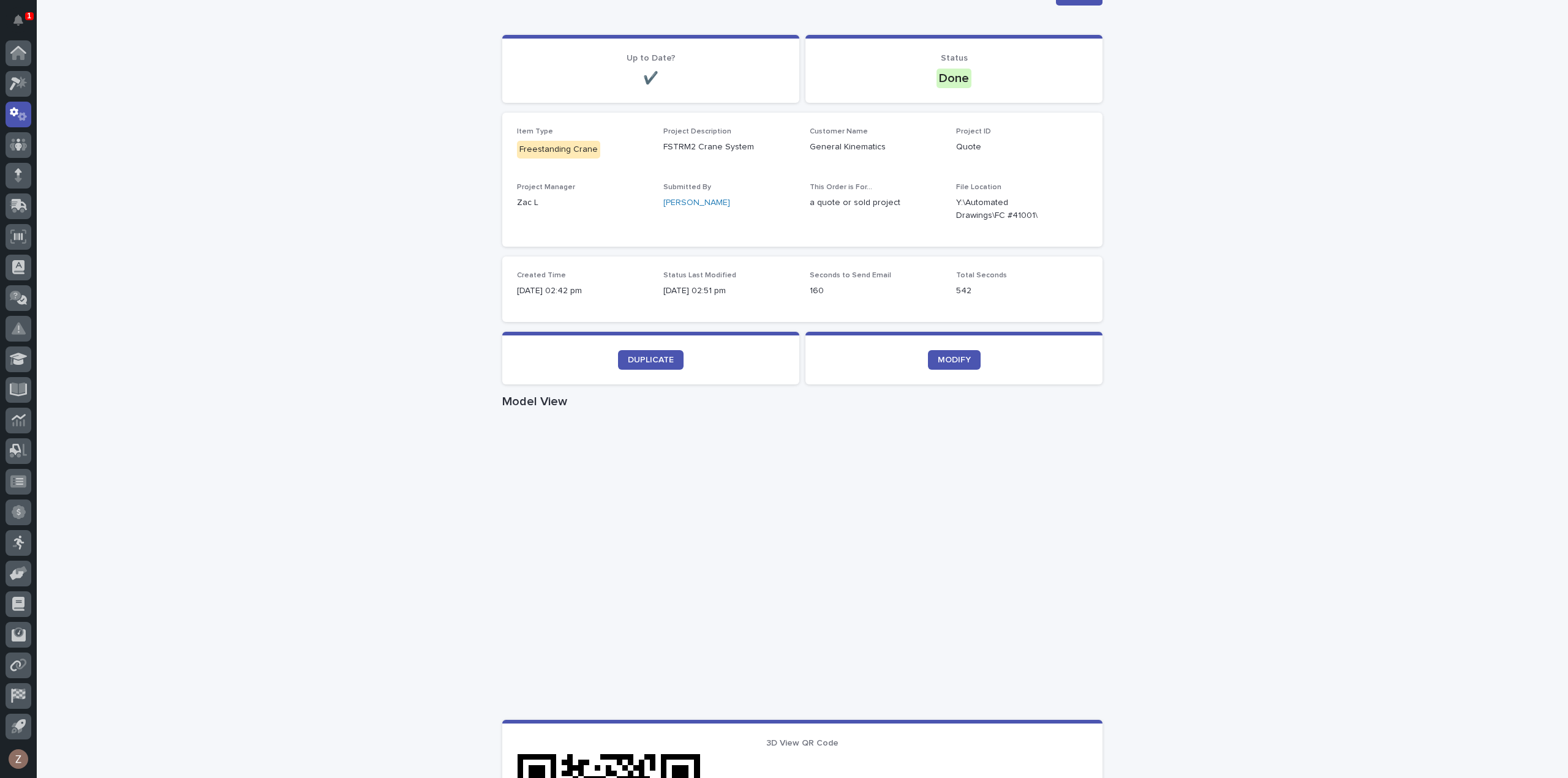
scroll to position [61, 0]
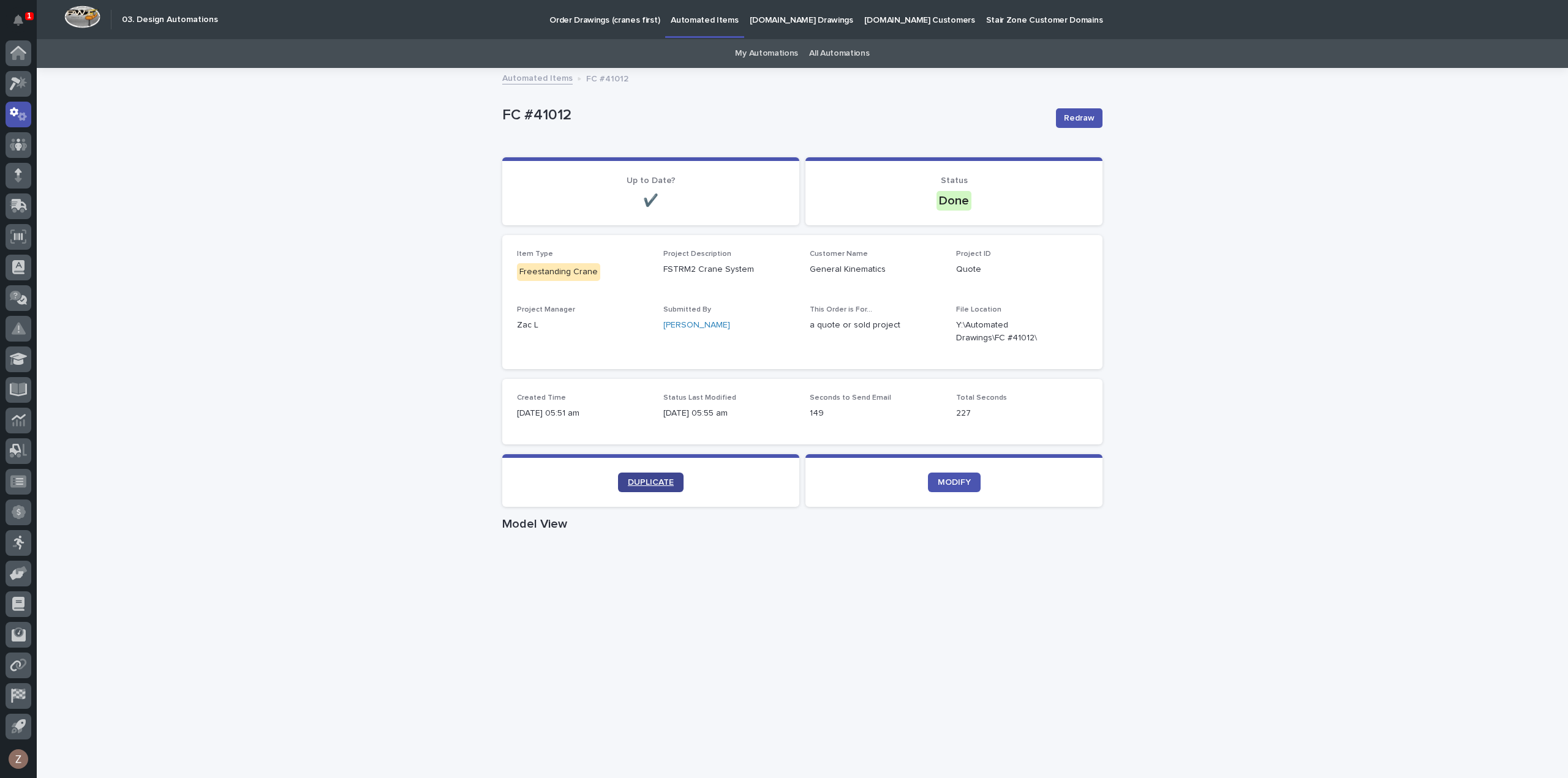
click at [642, 477] on link "DUPLICATE" at bounding box center [651, 482] width 66 height 19
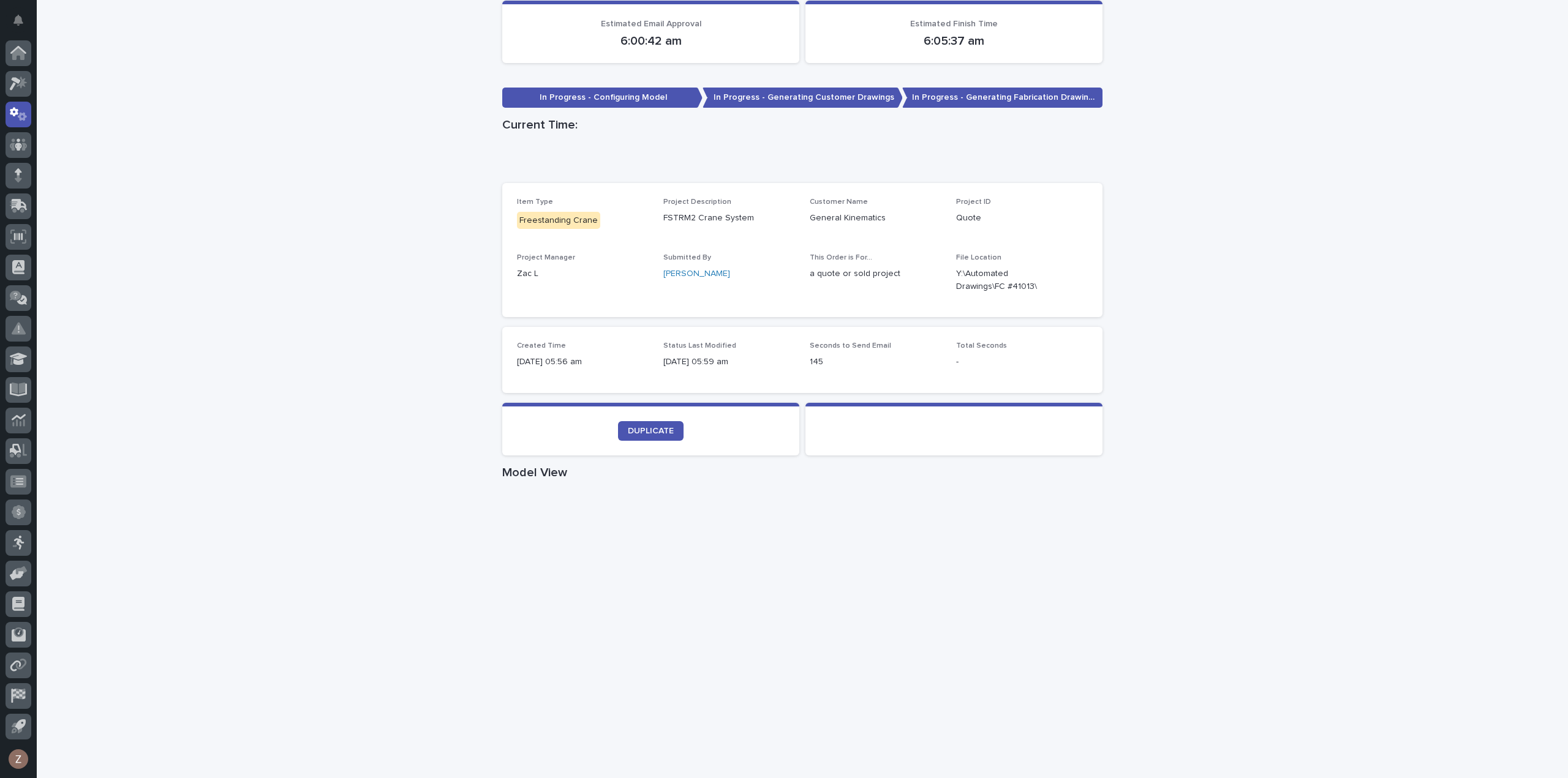
scroll to position [368, 0]
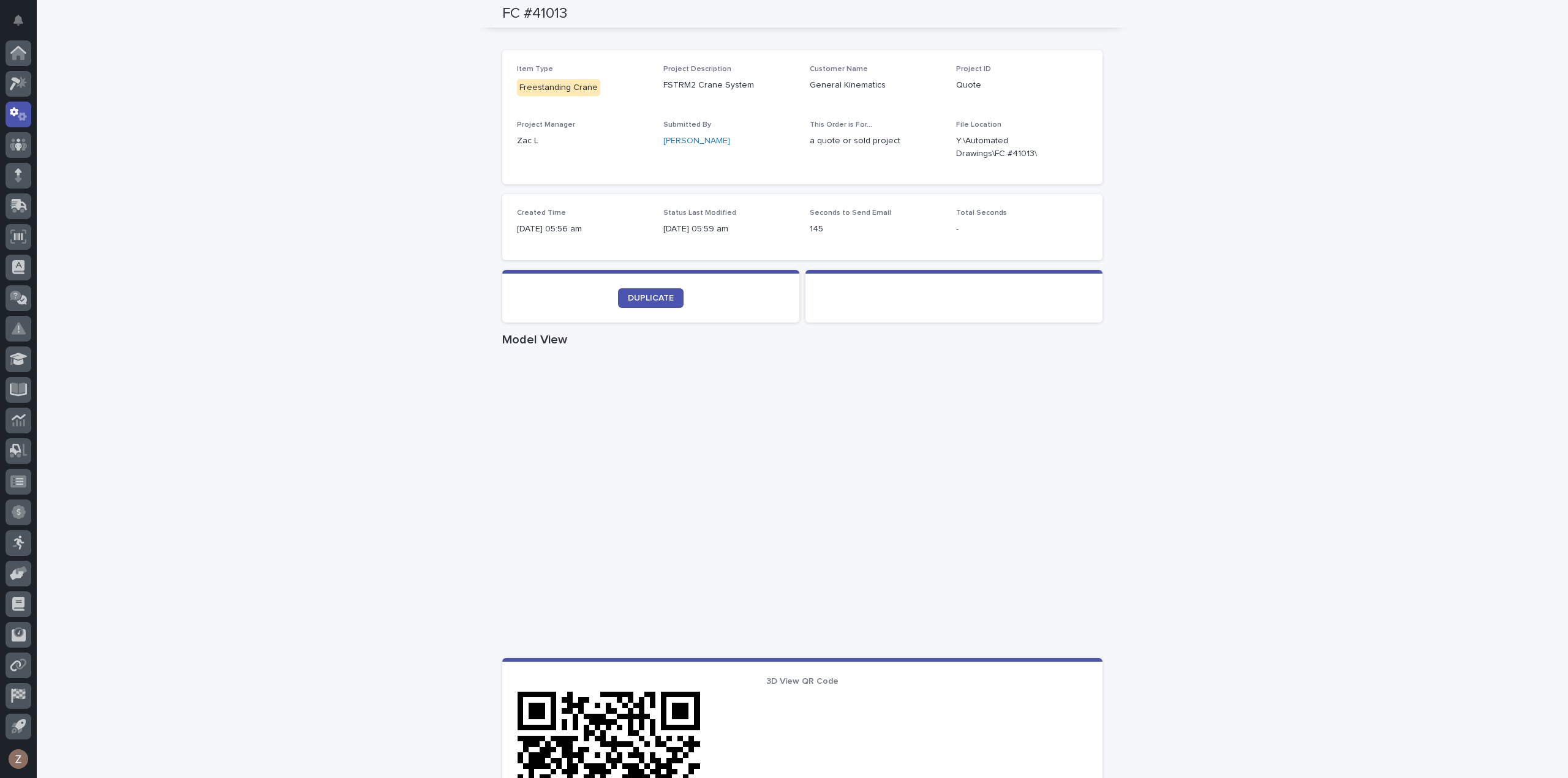
click at [1292, 243] on div "Loading... Saving… Loading... Saving… FC #41013 FC #41013 Sorry, there was an e…" at bounding box center [802, 331] width 1531 height 1259
click at [645, 295] on span "DUPLICATE" at bounding box center [651, 298] width 46 height 8
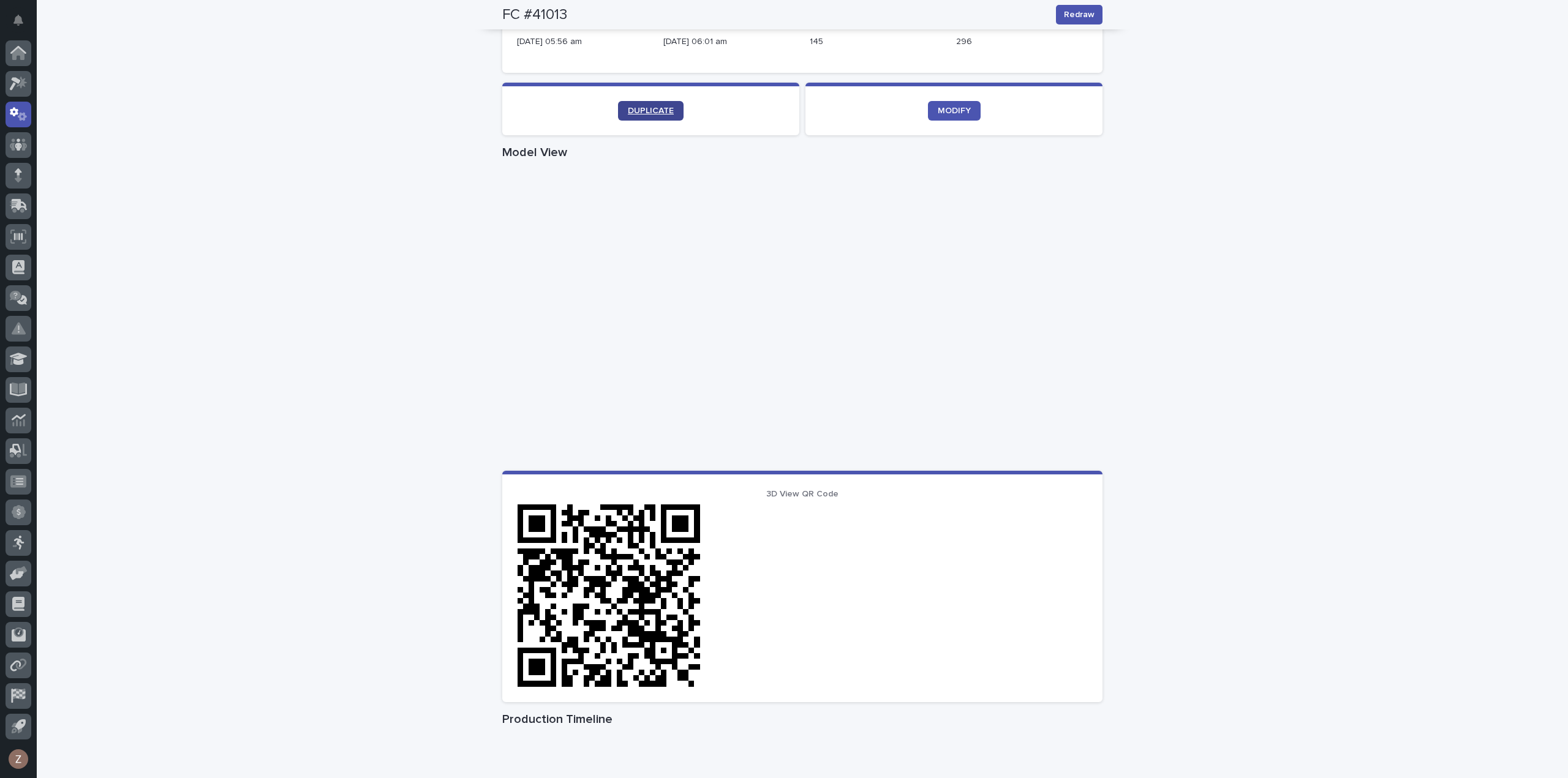
scroll to position [377, 0]
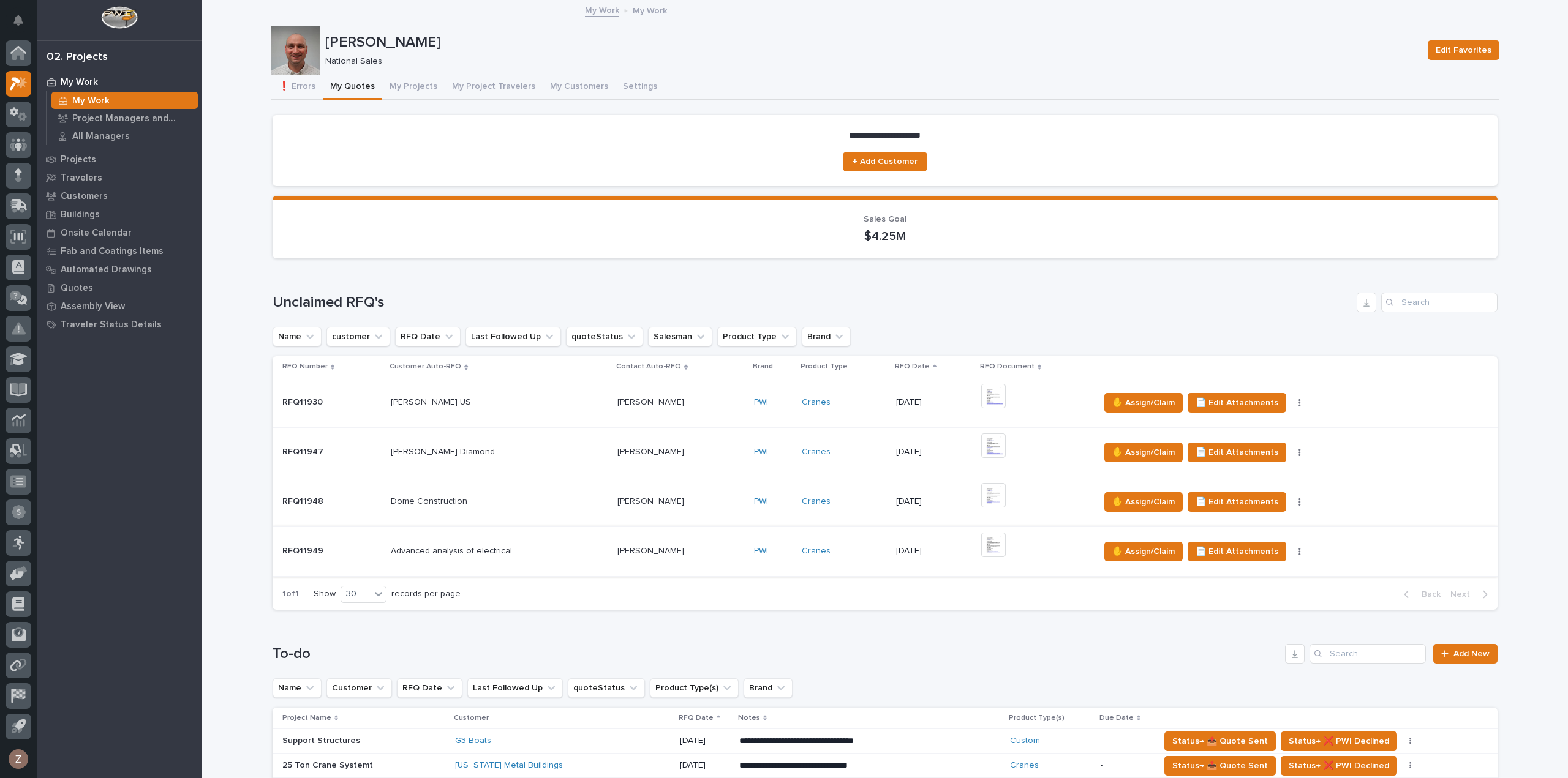
click at [994, 541] on img at bounding box center [993, 544] width 25 height 25
click at [991, 503] on img at bounding box center [993, 495] width 25 height 25
click at [981, 498] on img at bounding box center [993, 495] width 25 height 25
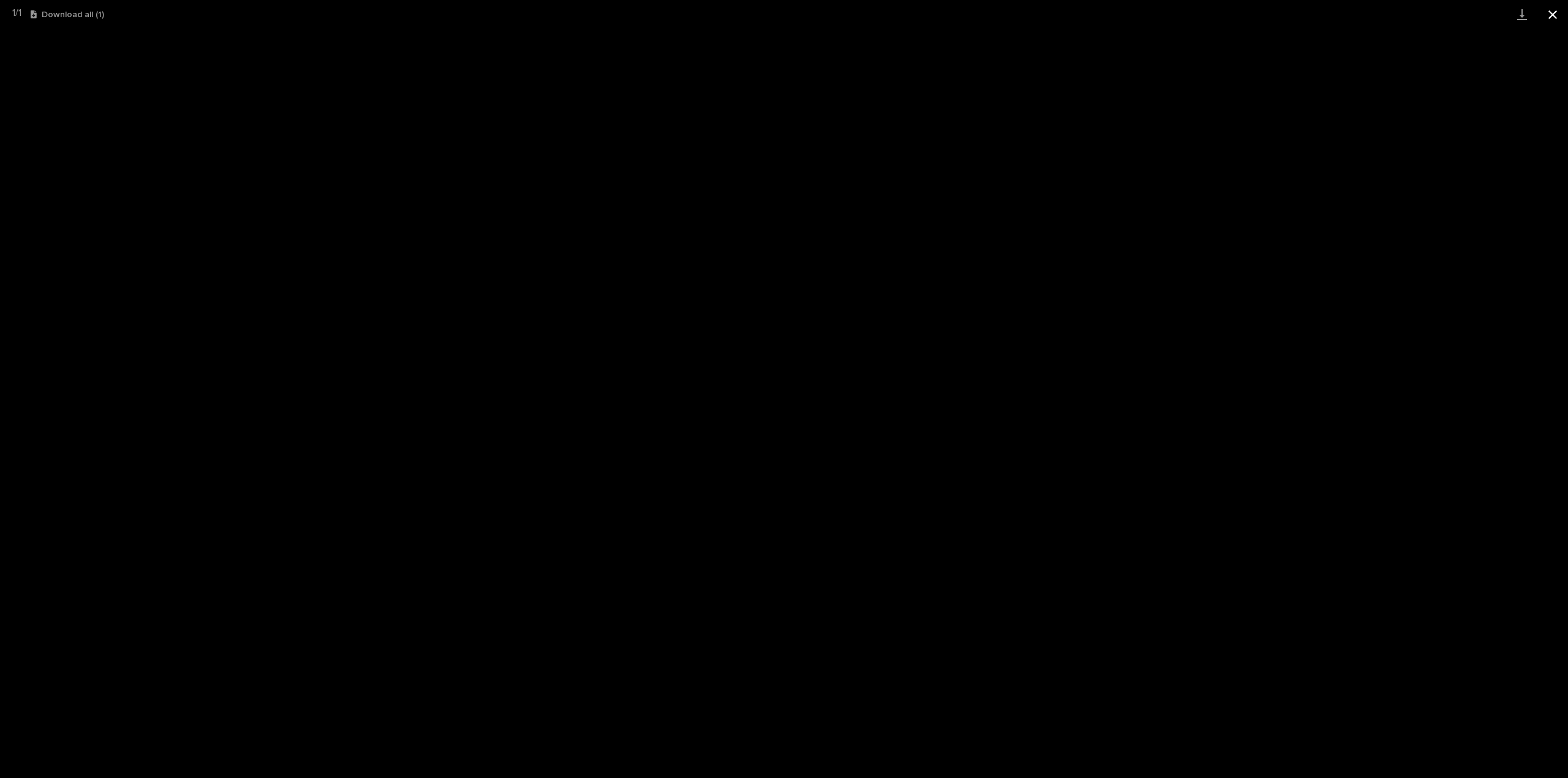
click at [1552, 19] on button "Close gallery" at bounding box center [1552, 14] width 31 height 29
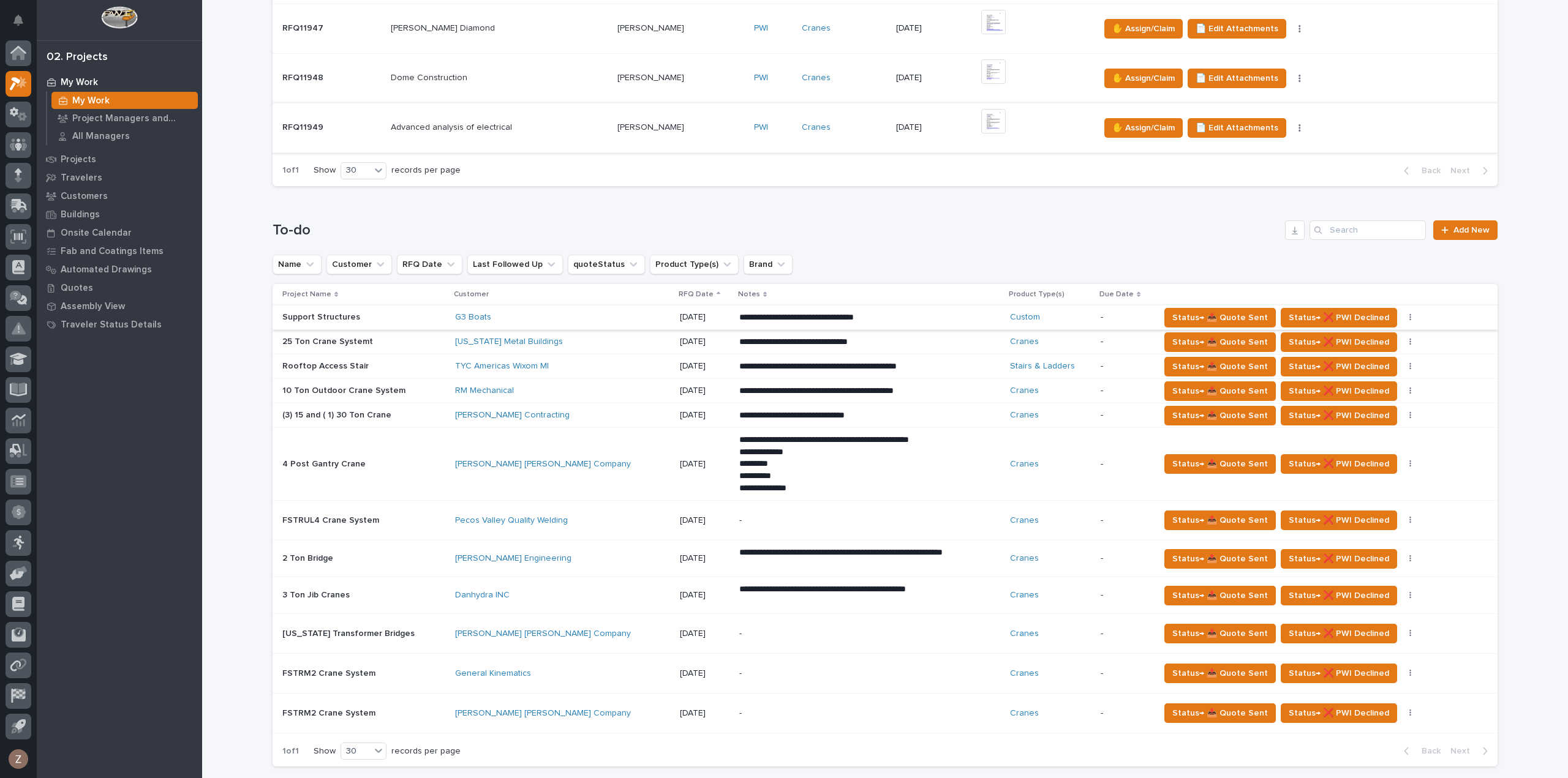
scroll to position [490, 0]
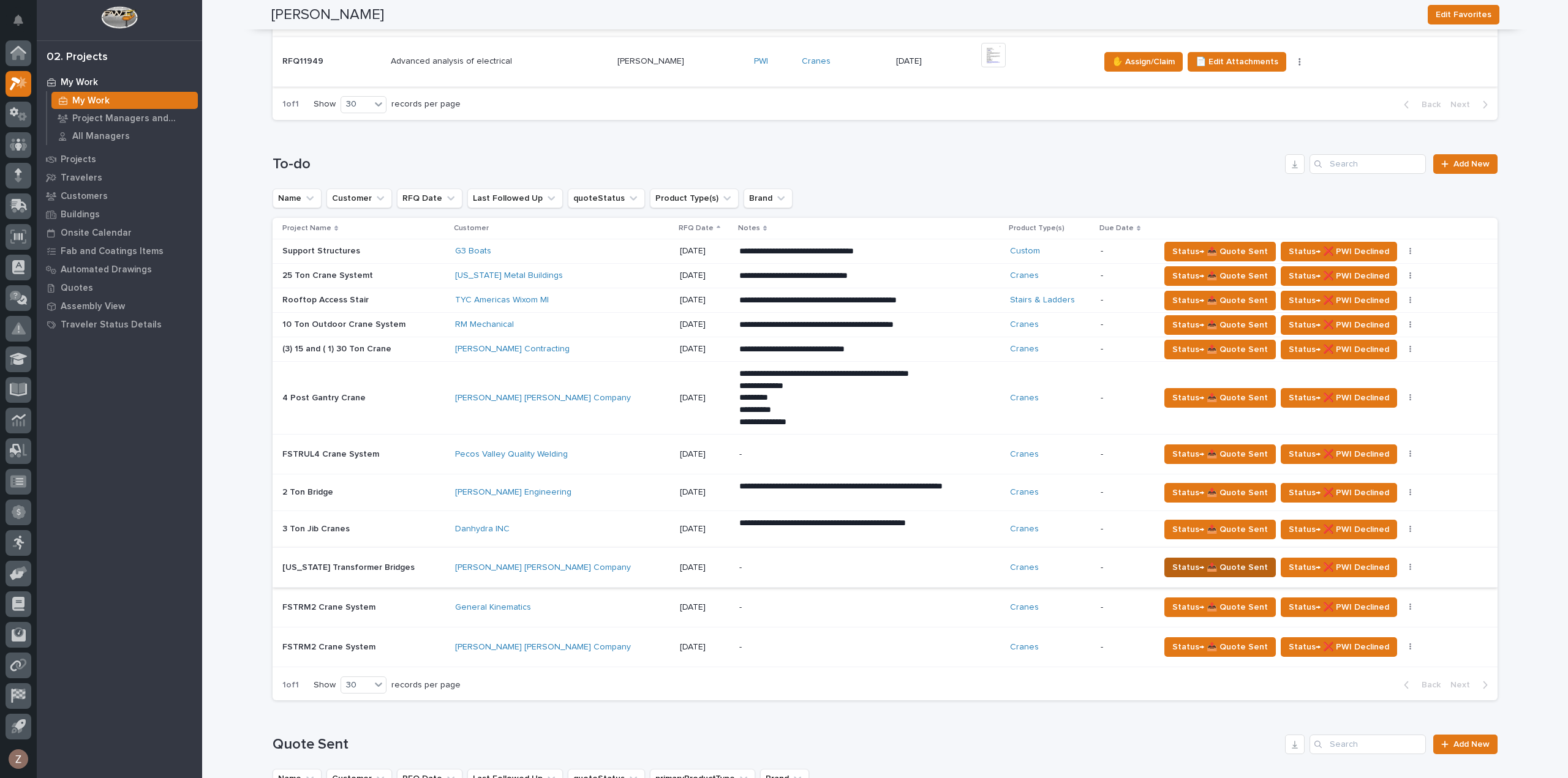
click at [1180, 560] on span "Status→ 📤 Quote Sent" at bounding box center [1219, 567] width 95 height 15
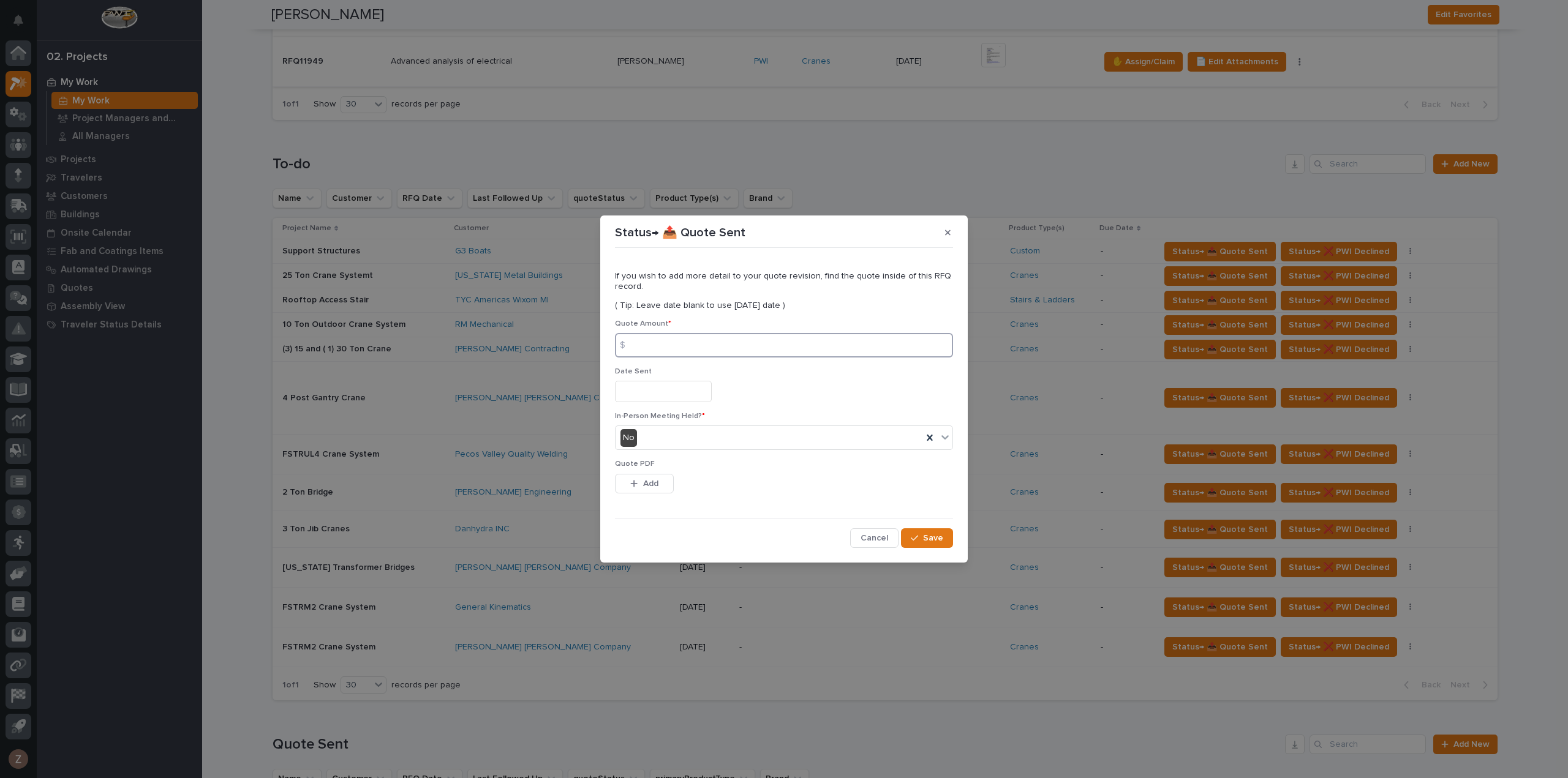
click at [675, 336] on input at bounding box center [784, 345] width 338 height 25
type input "280071"
click at [672, 389] on input "text" at bounding box center [663, 391] width 97 height 21
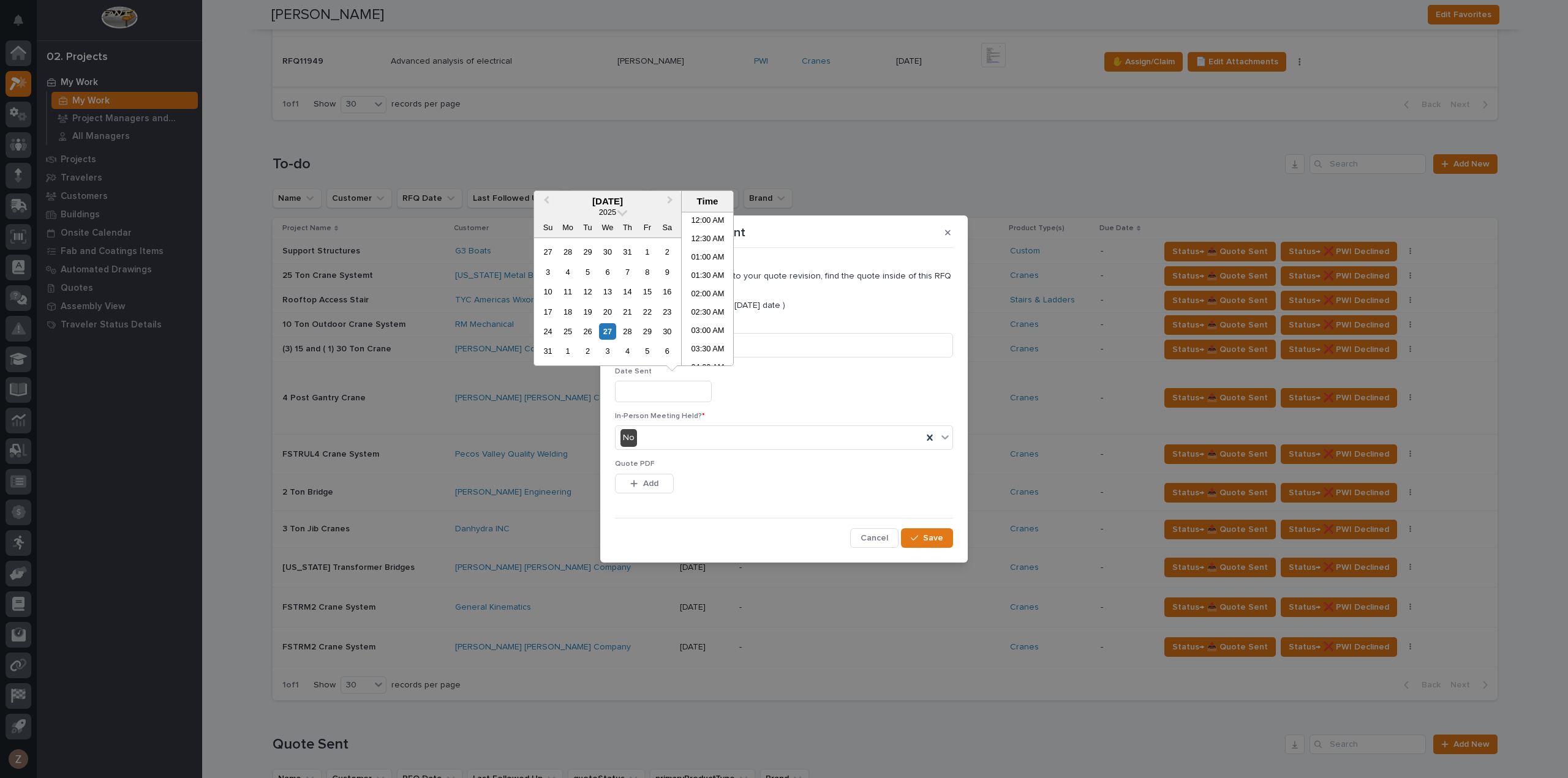
scroll to position [153, 0]
click at [689, 287] on li "06:00 AM" at bounding box center [707, 289] width 52 height 18
type input "**********"
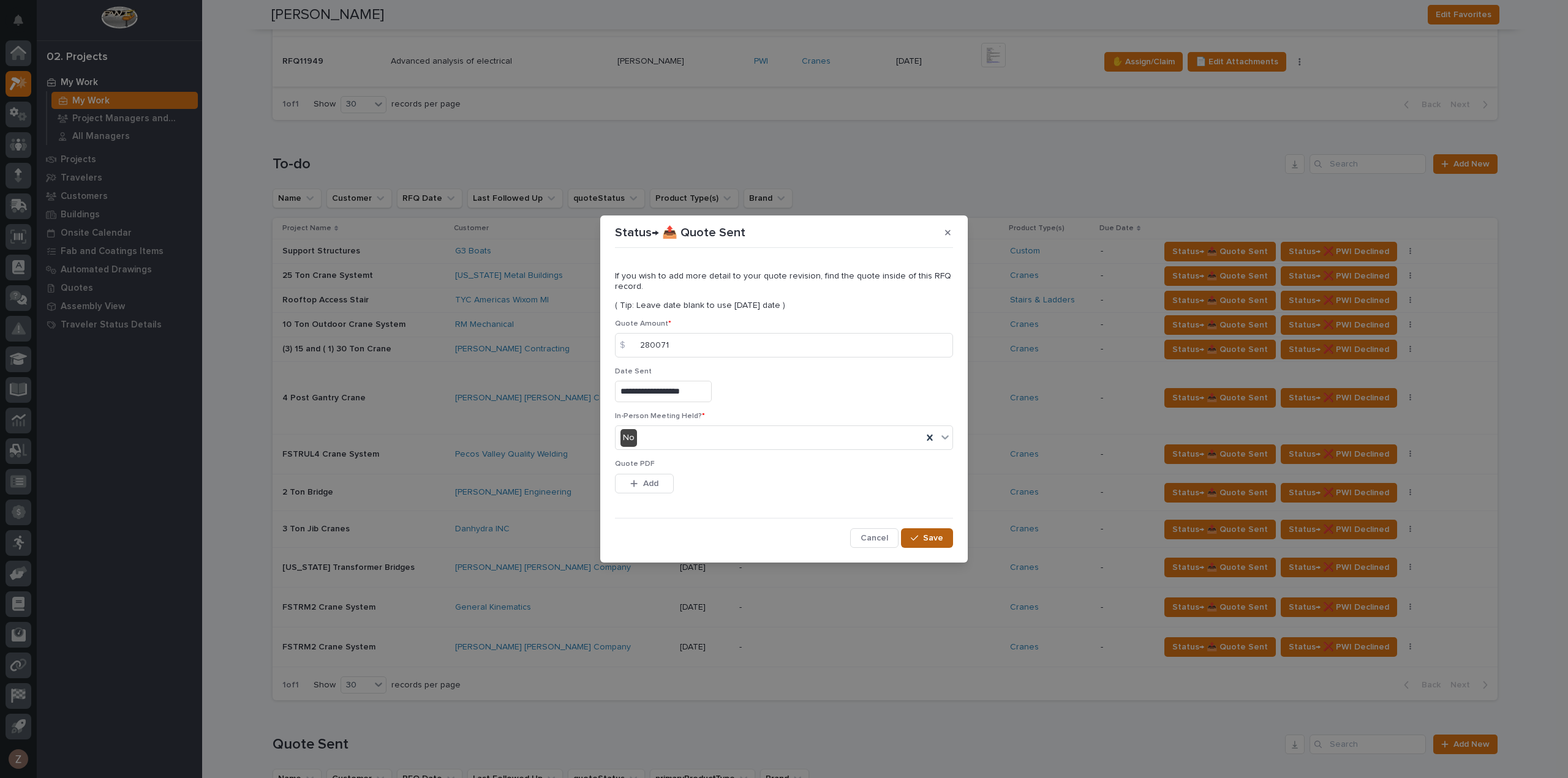
click at [923, 538] on div "button" at bounding box center [916, 538] width 12 height 8
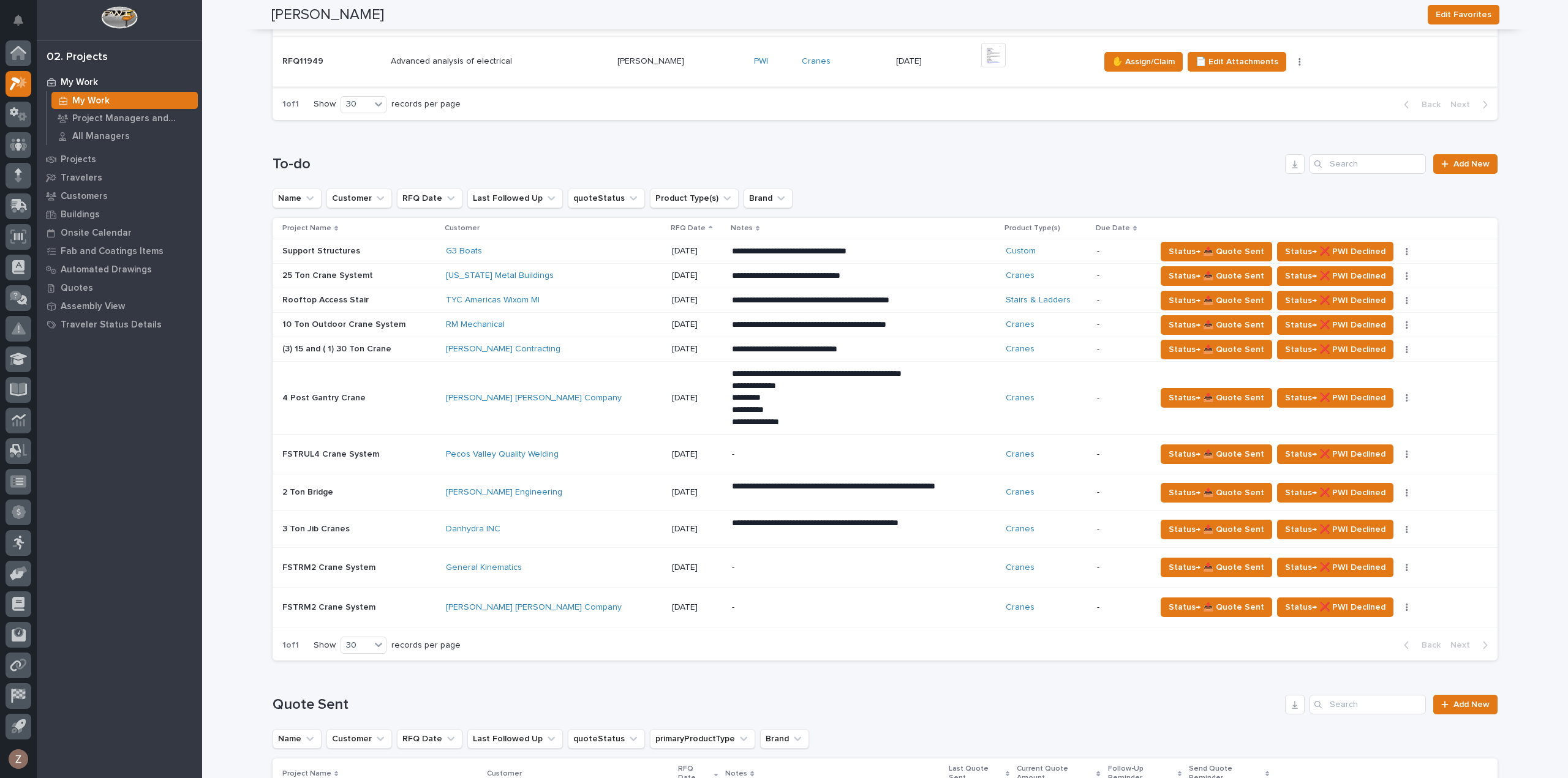
click at [568, 347] on div "[PERSON_NAME] Contracting" at bounding box center [553, 348] width 214 height 10
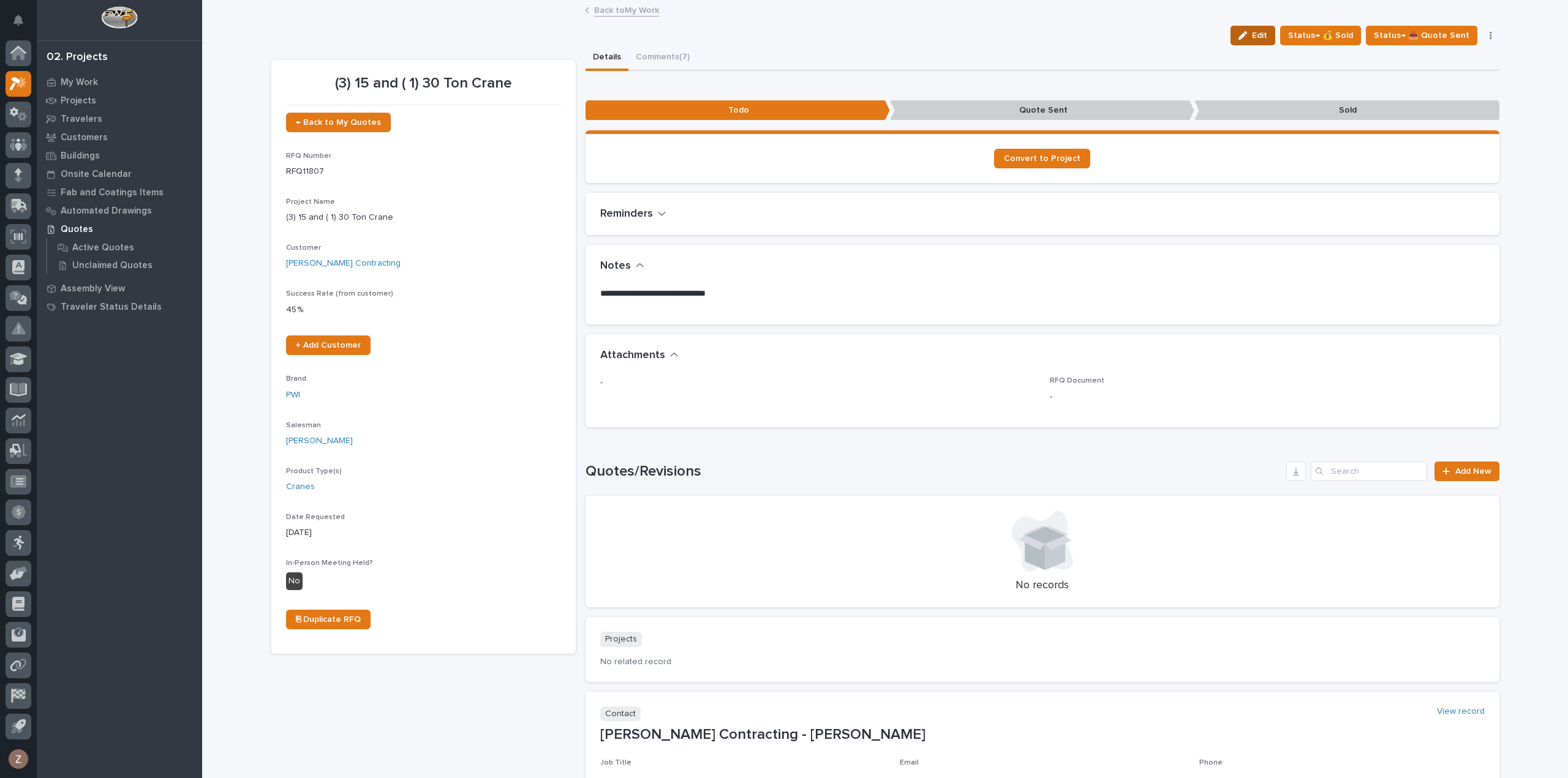
click at [1263, 37] on span "Edit" at bounding box center [1259, 35] width 16 height 11
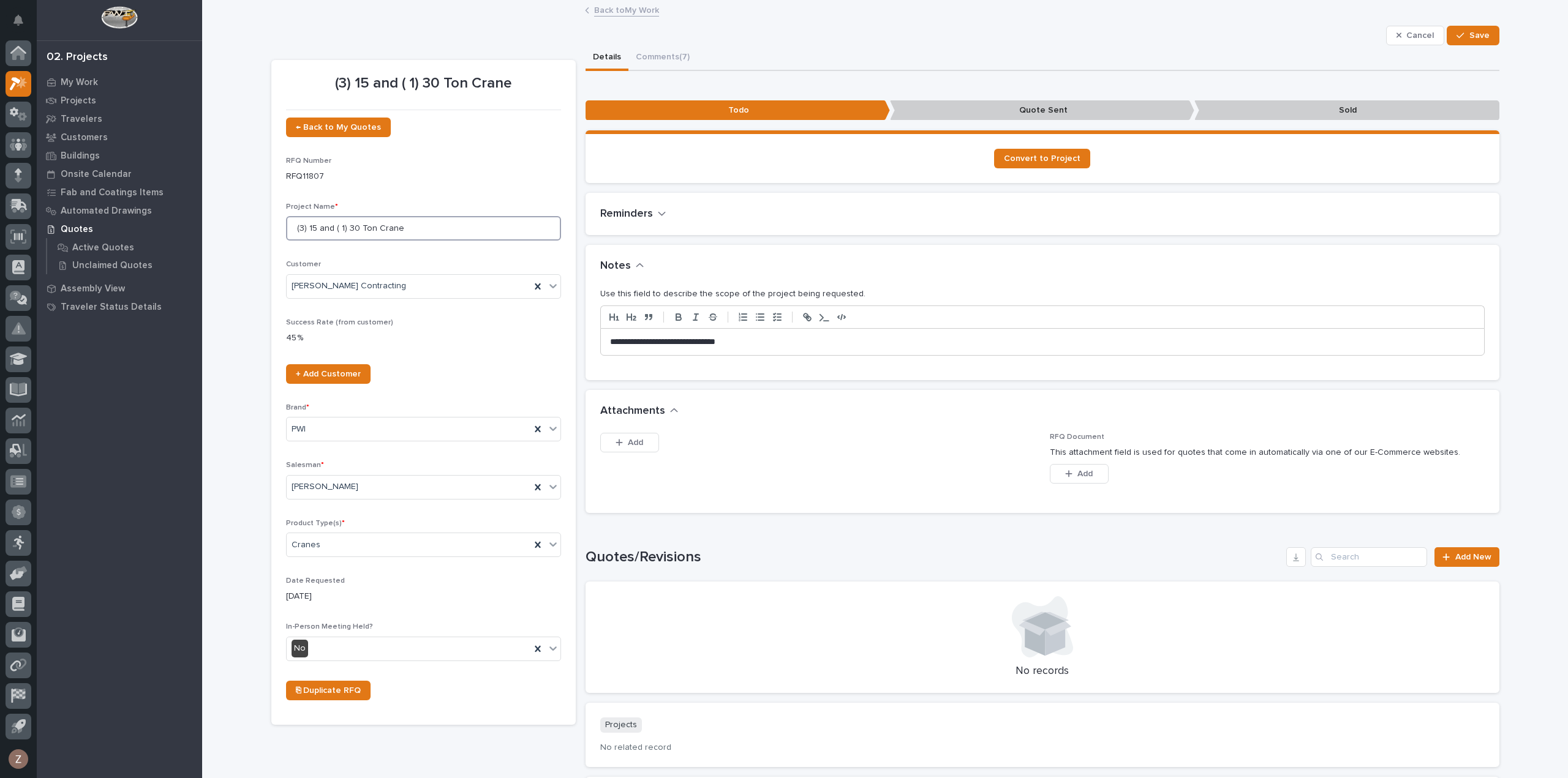
drag, startPoint x: 423, startPoint y: 224, endPoint x: 84, endPoint y: 227, distance: 339.0
click at [202, 233] on div "My Settings Log Out 02. Projects My Work Projects Travelers Customers Buildings…" at bounding box center [886, 515] width 1366 height 1030
type input "Signal Peak - Longwall Shop"
click at [1468, 43] on button "Save" at bounding box center [1473, 35] width 52 height 19
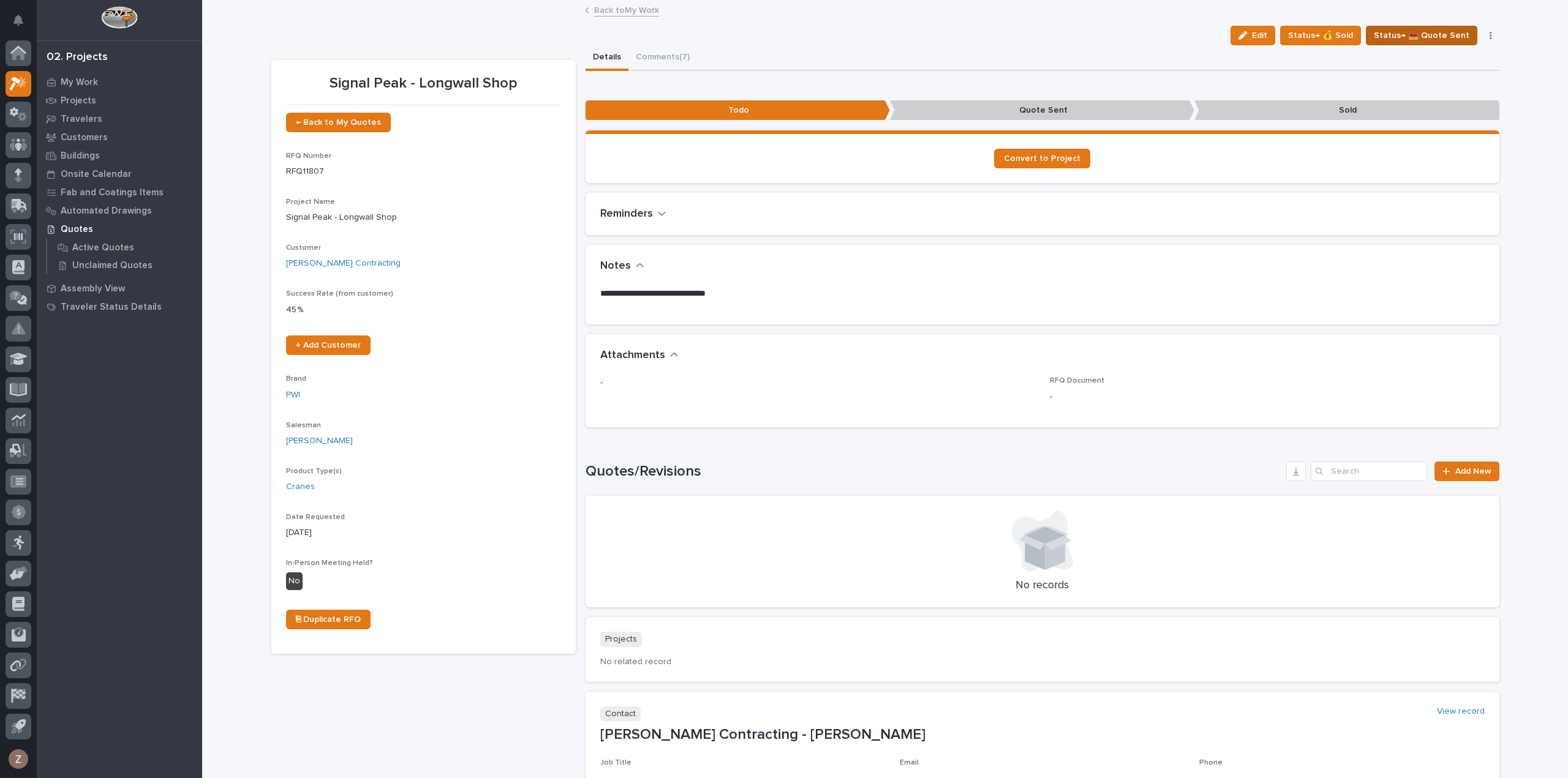
click at [1439, 33] on span "Status→ 📤 Quote Sent" at bounding box center [1421, 35] width 95 height 15
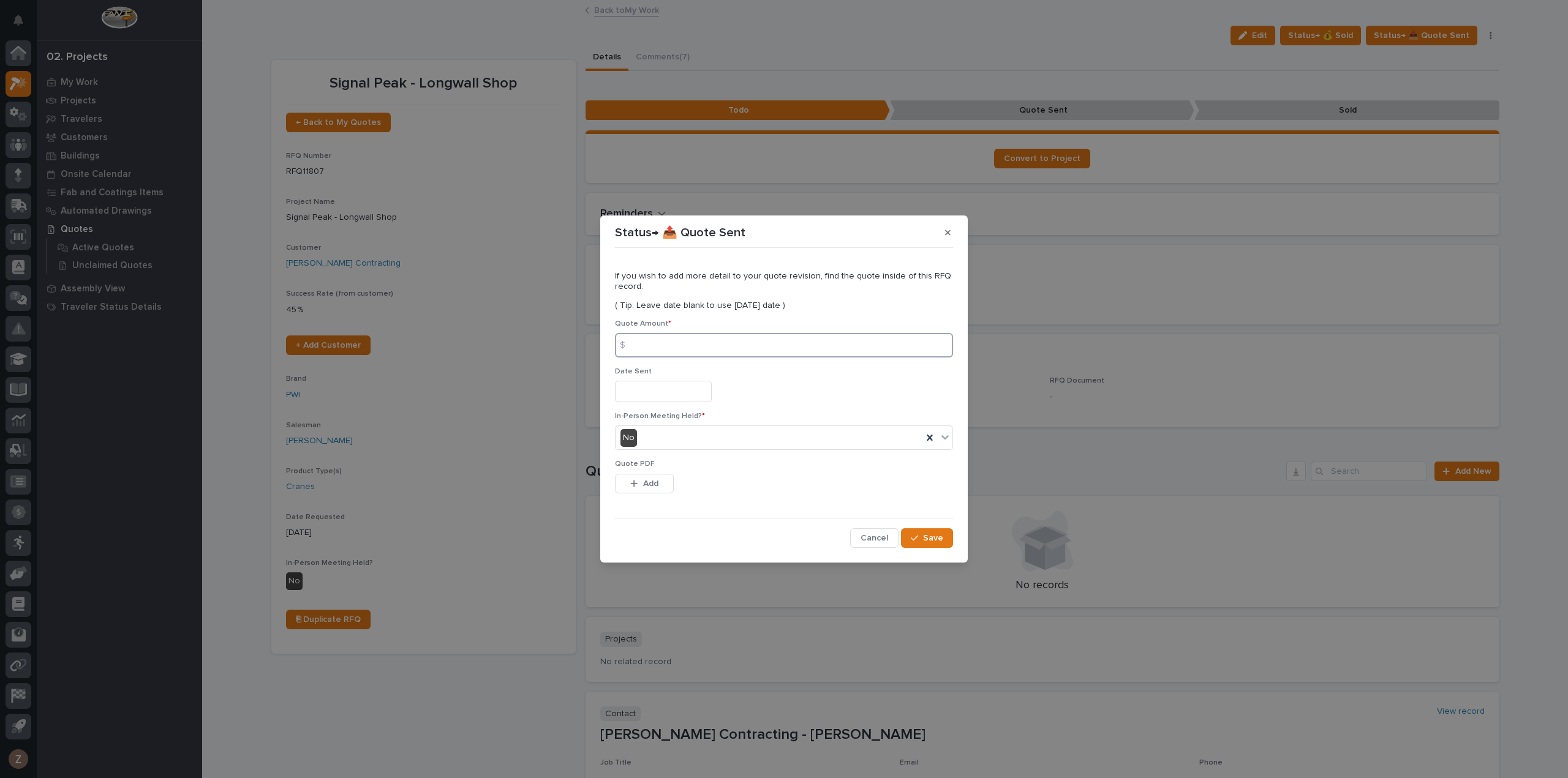
click at [693, 346] on input at bounding box center [784, 345] width 338 height 25
drag, startPoint x: 734, startPoint y: 340, endPoint x: 760, endPoint y: 343, distance: 26.2
click at [734, 340] on input at bounding box center [784, 345] width 338 height 25
type input "776891"
click at [655, 393] on input "text" at bounding box center [663, 391] width 97 height 21
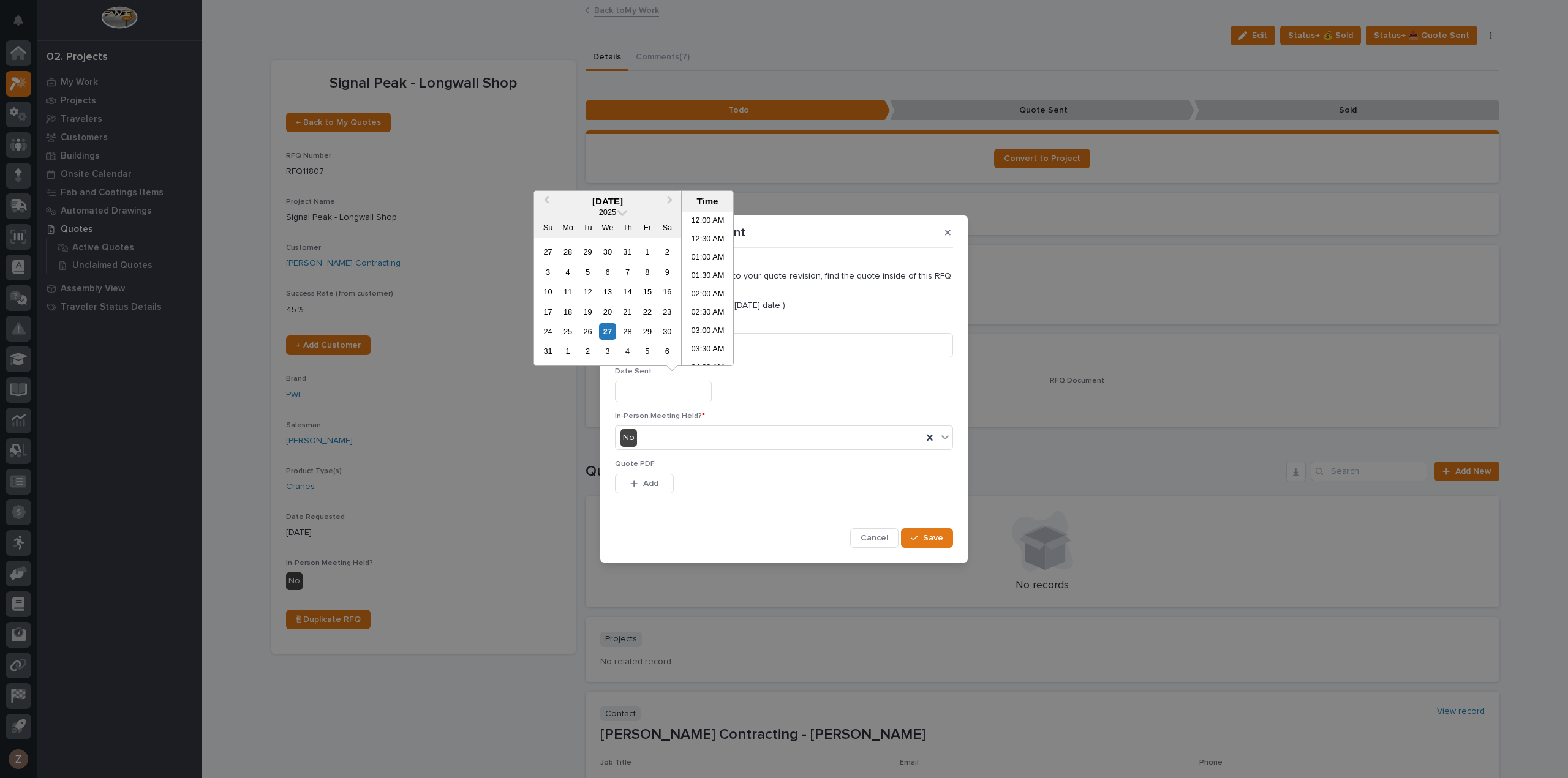
scroll to position [172, 0]
click at [704, 291] on li "06:30 AM" at bounding box center [707, 289] width 52 height 18
type input "**********"
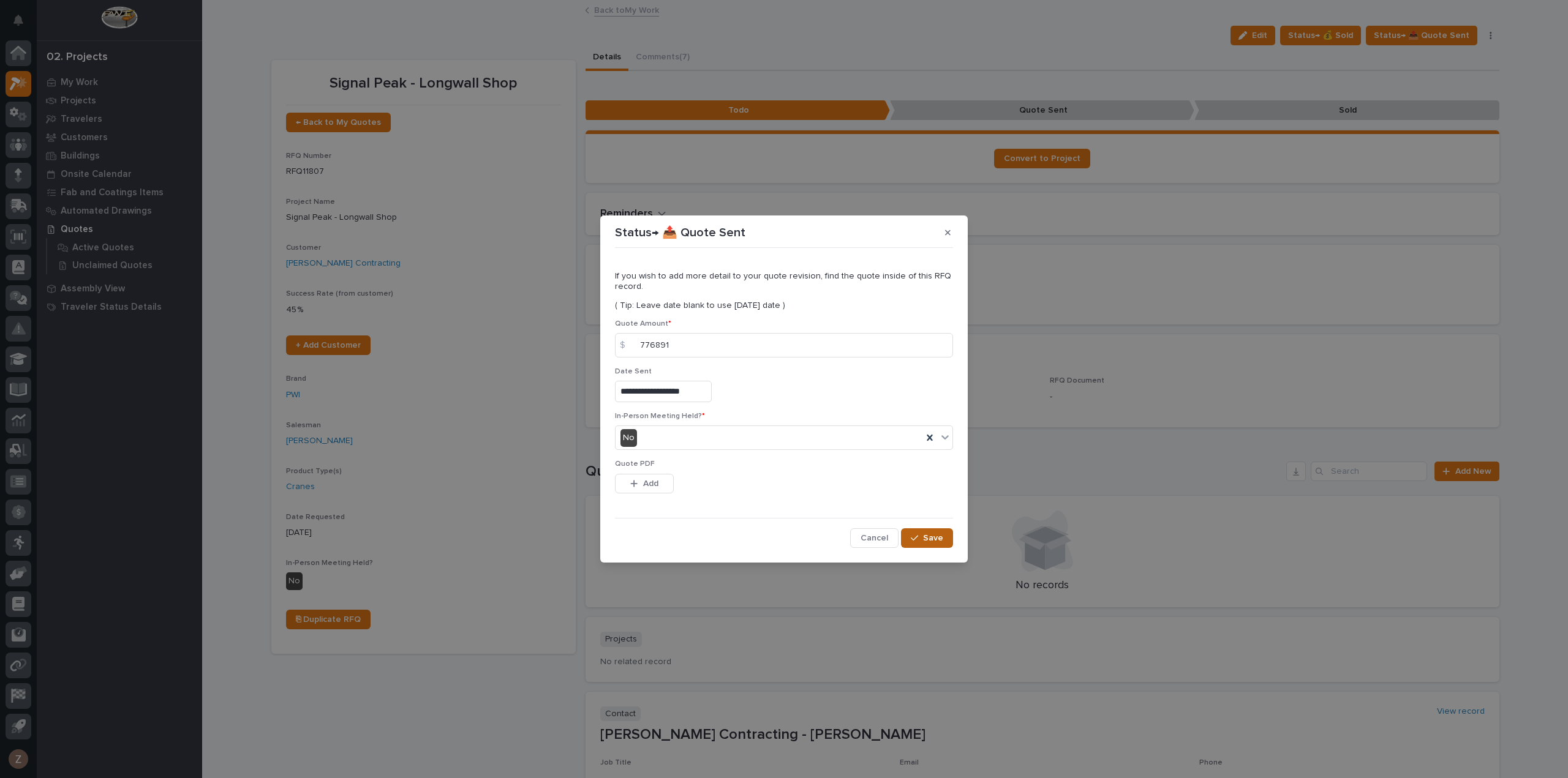
click at [941, 545] on button "Save" at bounding box center [927, 538] width 52 height 19
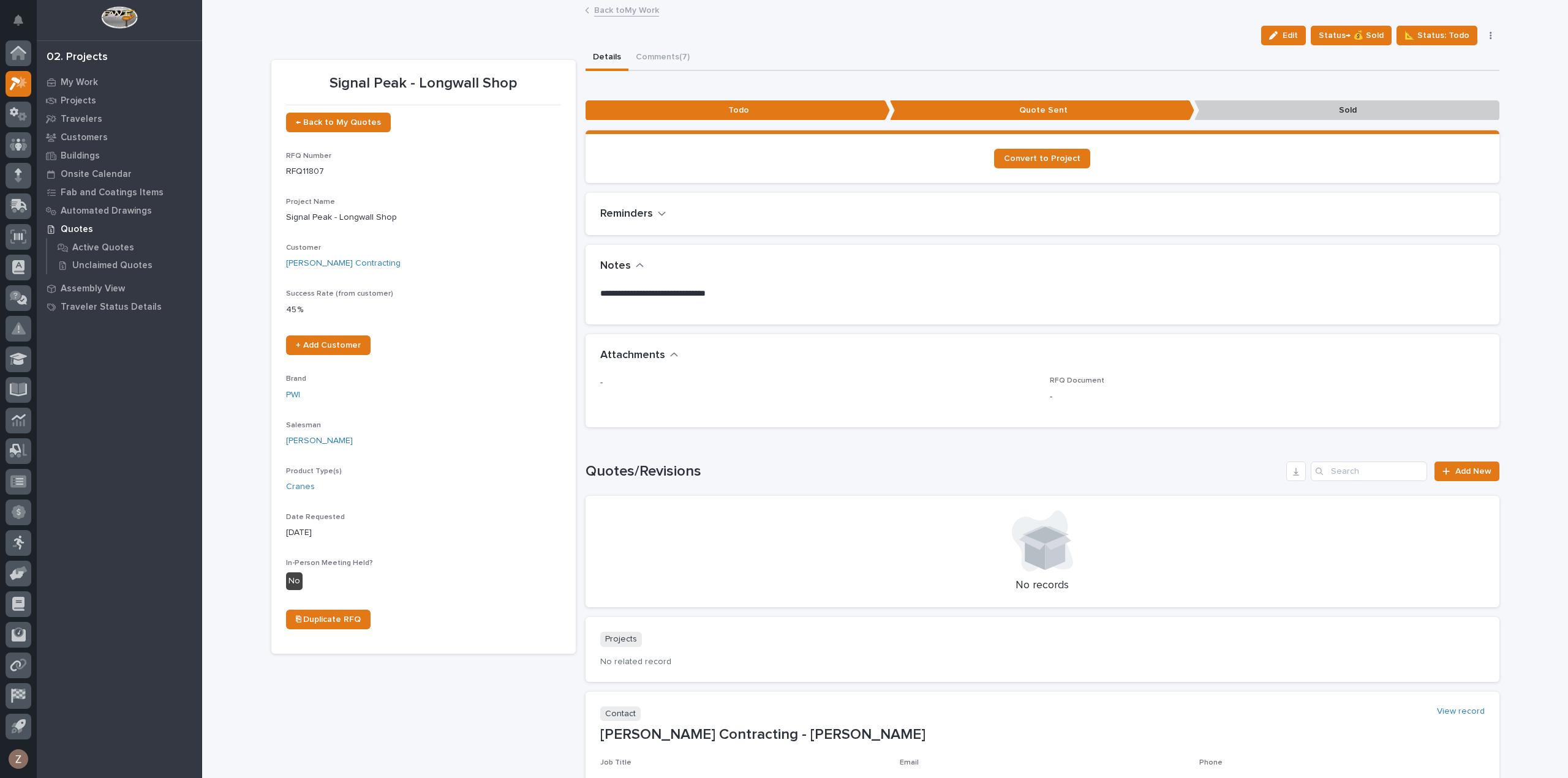
click at [606, 8] on link "Back to My Work" at bounding box center [627, 9] width 65 height 14
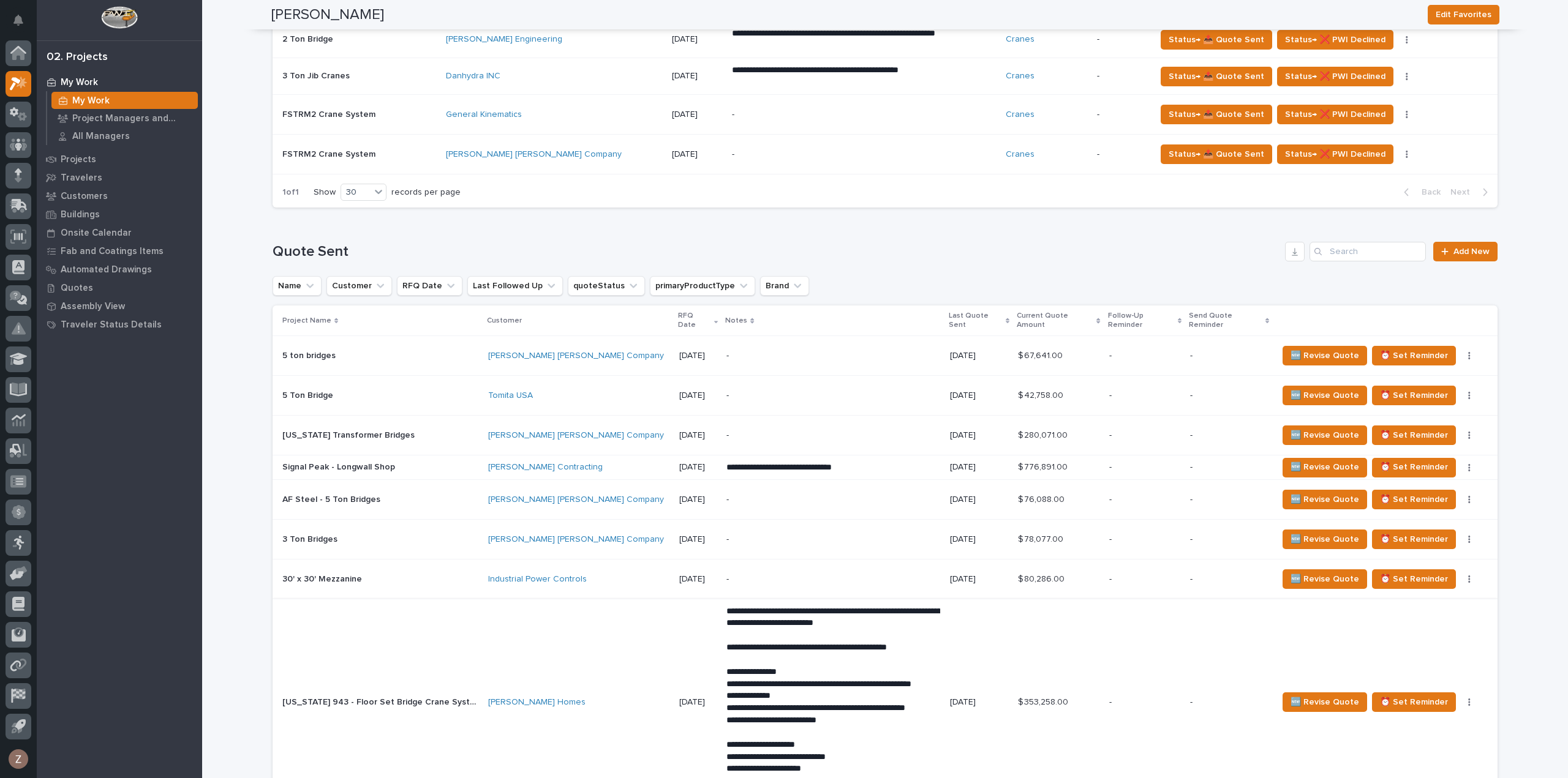
scroll to position [1102, 0]
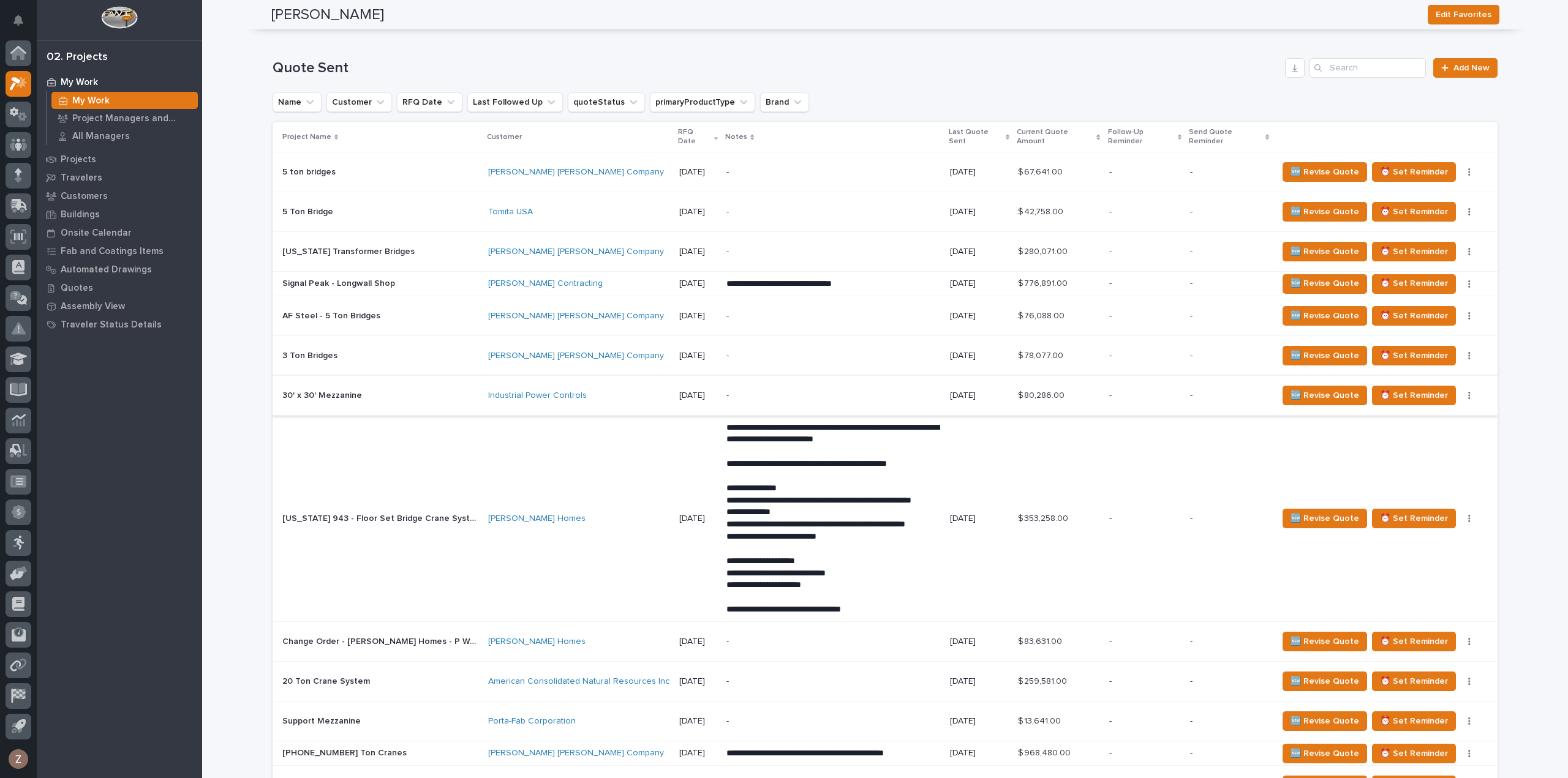
click at [1463, 393] on button "button" at bounding box center [1469, 395] width 18 height 8
click at [1439, 438] on span "Status→ ⏳ Inactive" at bounding box center [1422, 438] width 75 height 15
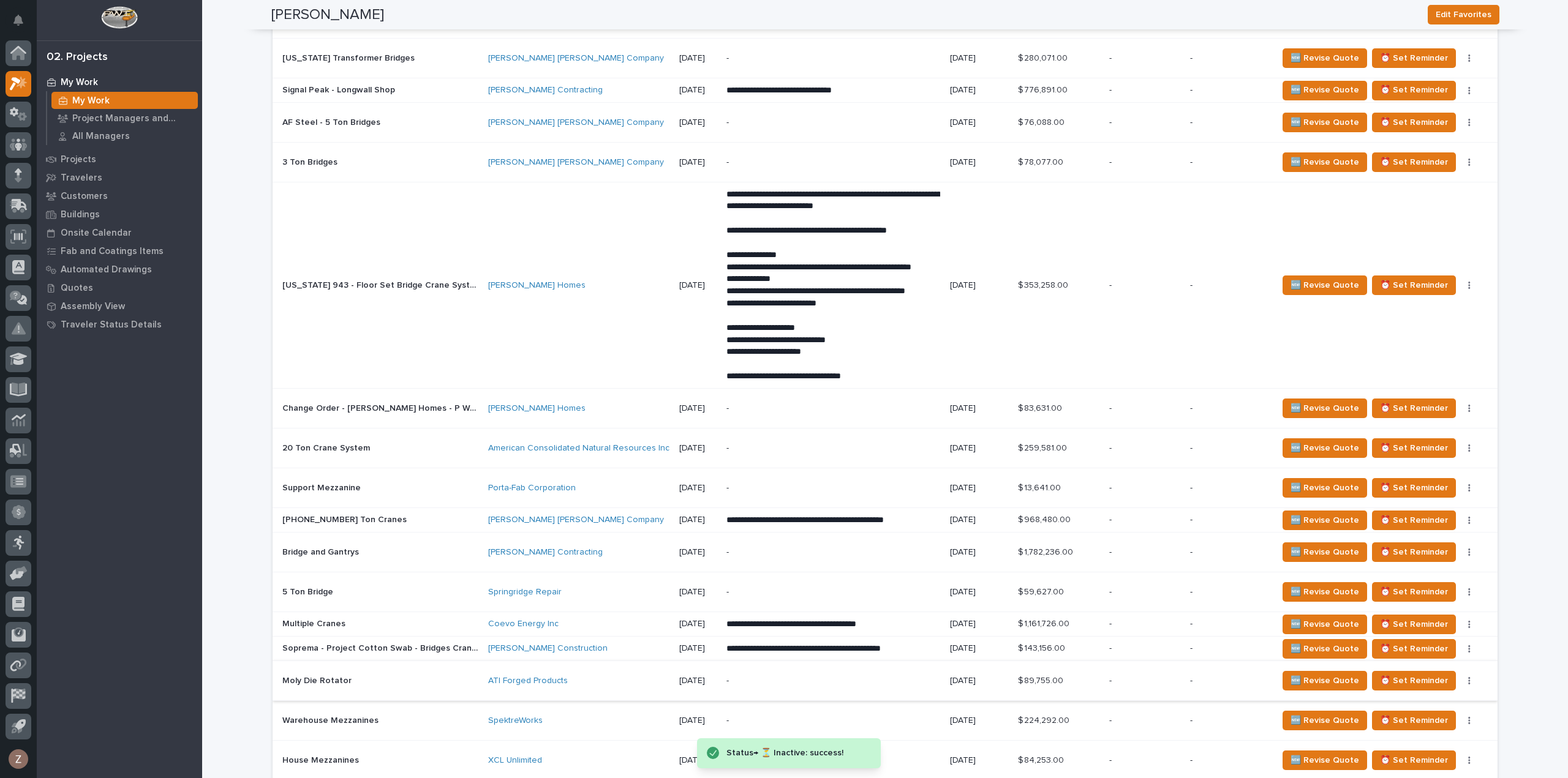
scroll to position [1347, 0]
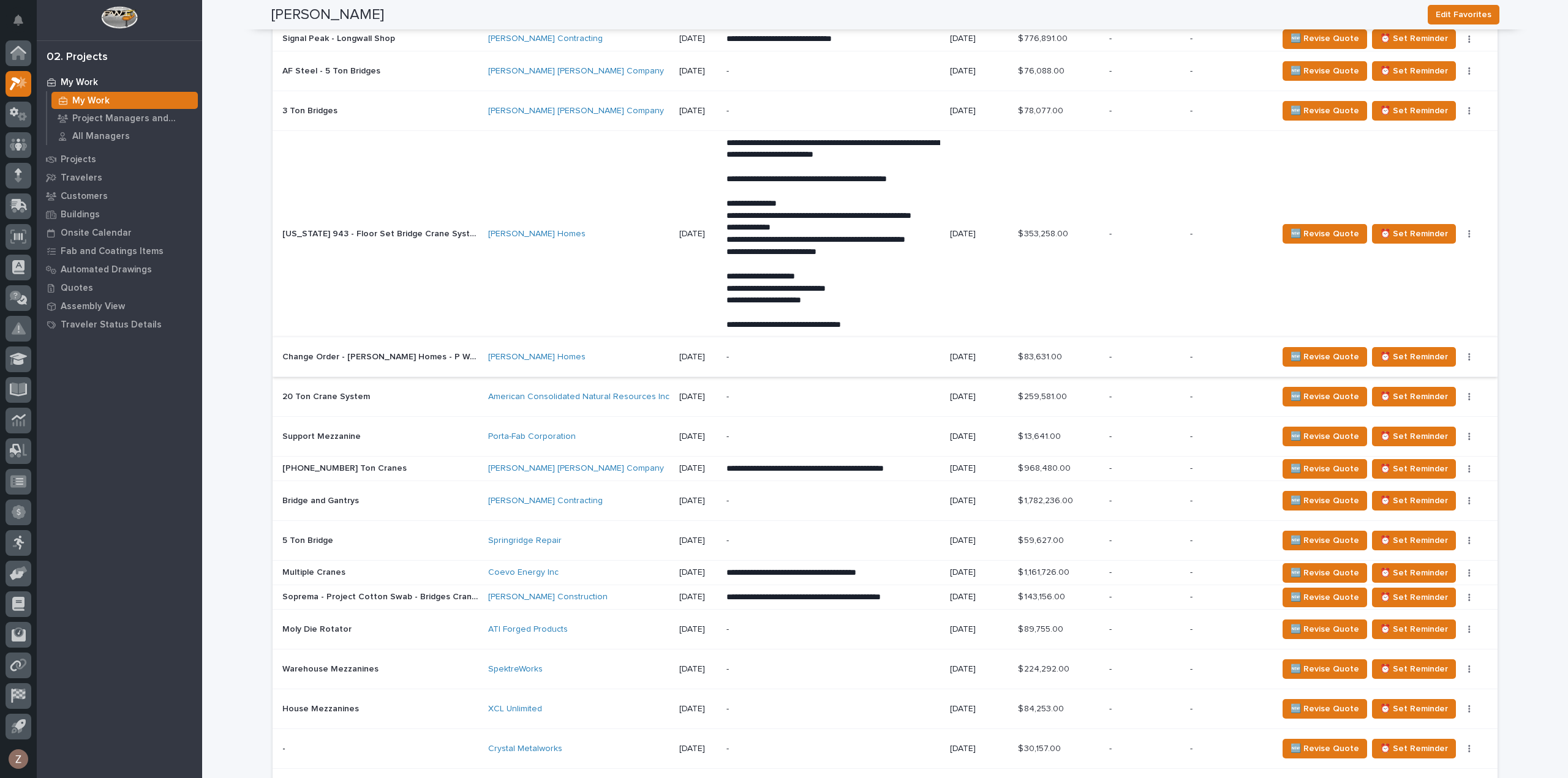
click at [1466, 354] on button "button" at bounding box center [1469, 357] width 18 height 8
click at [1432, 376] on span "Status→ 👎 Rejected" at bounding box center [1425, 381] width 80 height 15
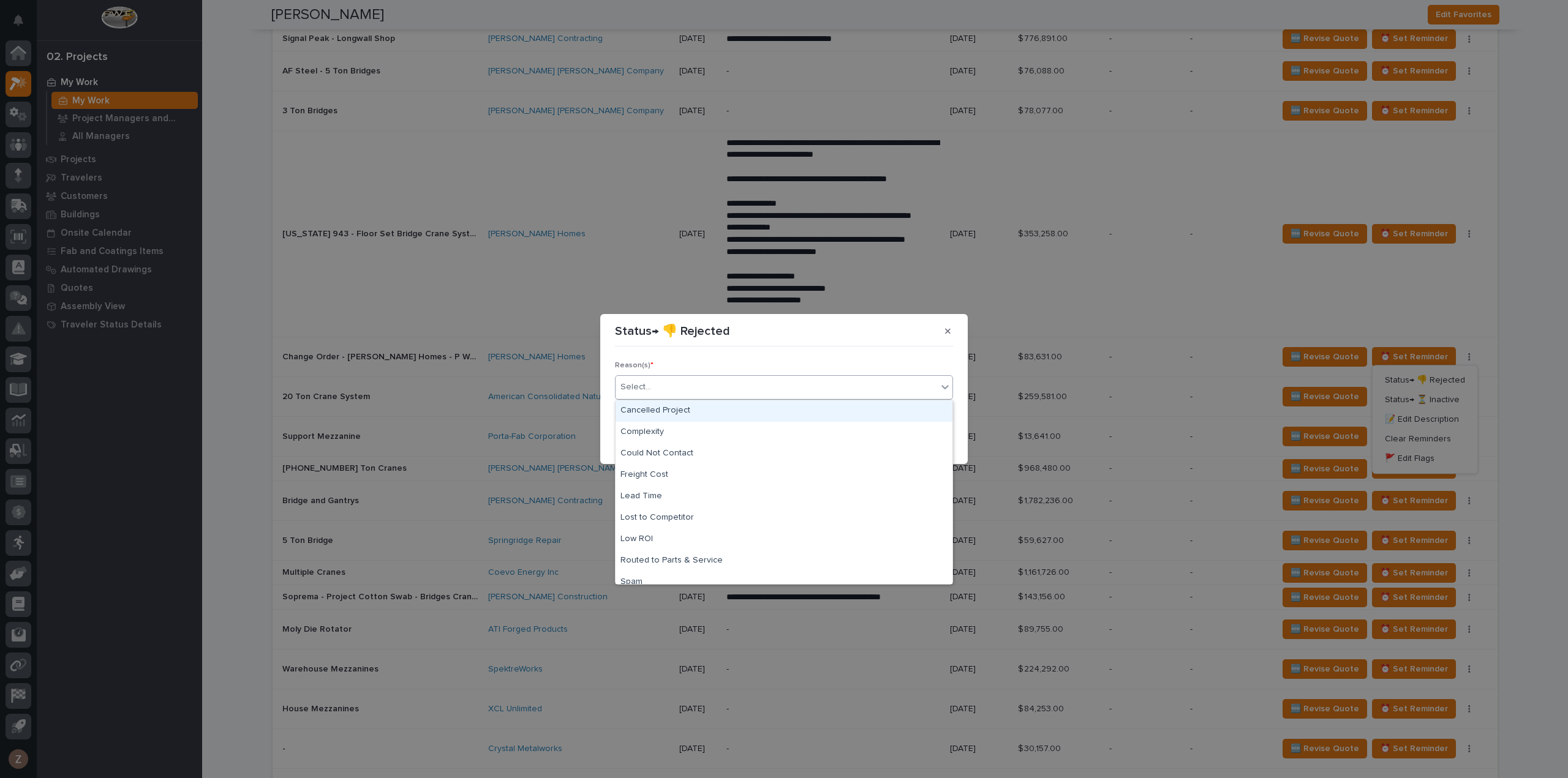
click at [708, 383] on div "Select..." at bounding box center [777, 387] width 322 height 20
click at [717, 408] on div "Cancelled Project" at bounding box center [784, 410] width 337 height 21
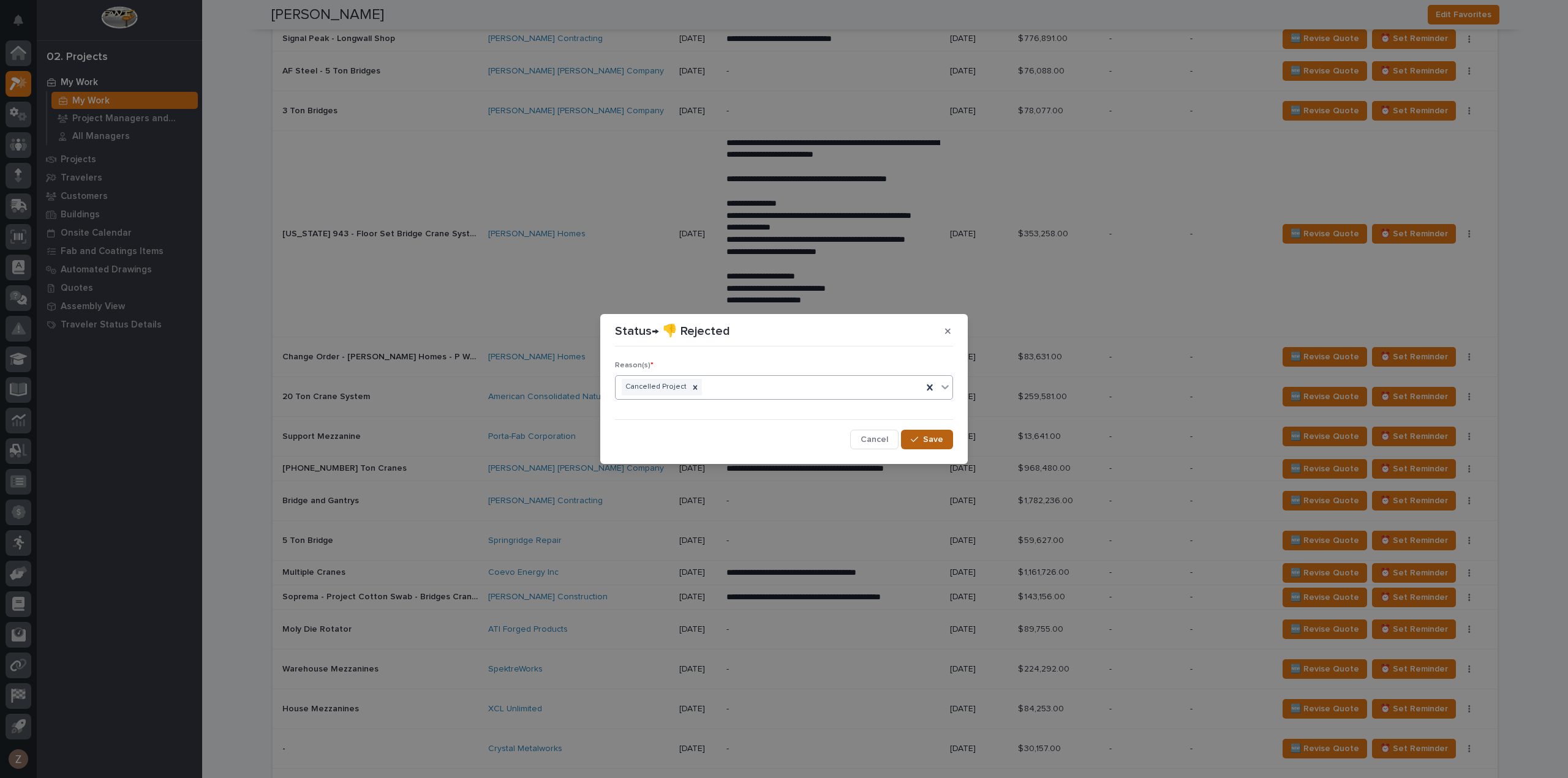
click at [930, 435] on span "Save" at bounding box center [933, 440] width 20 height 11
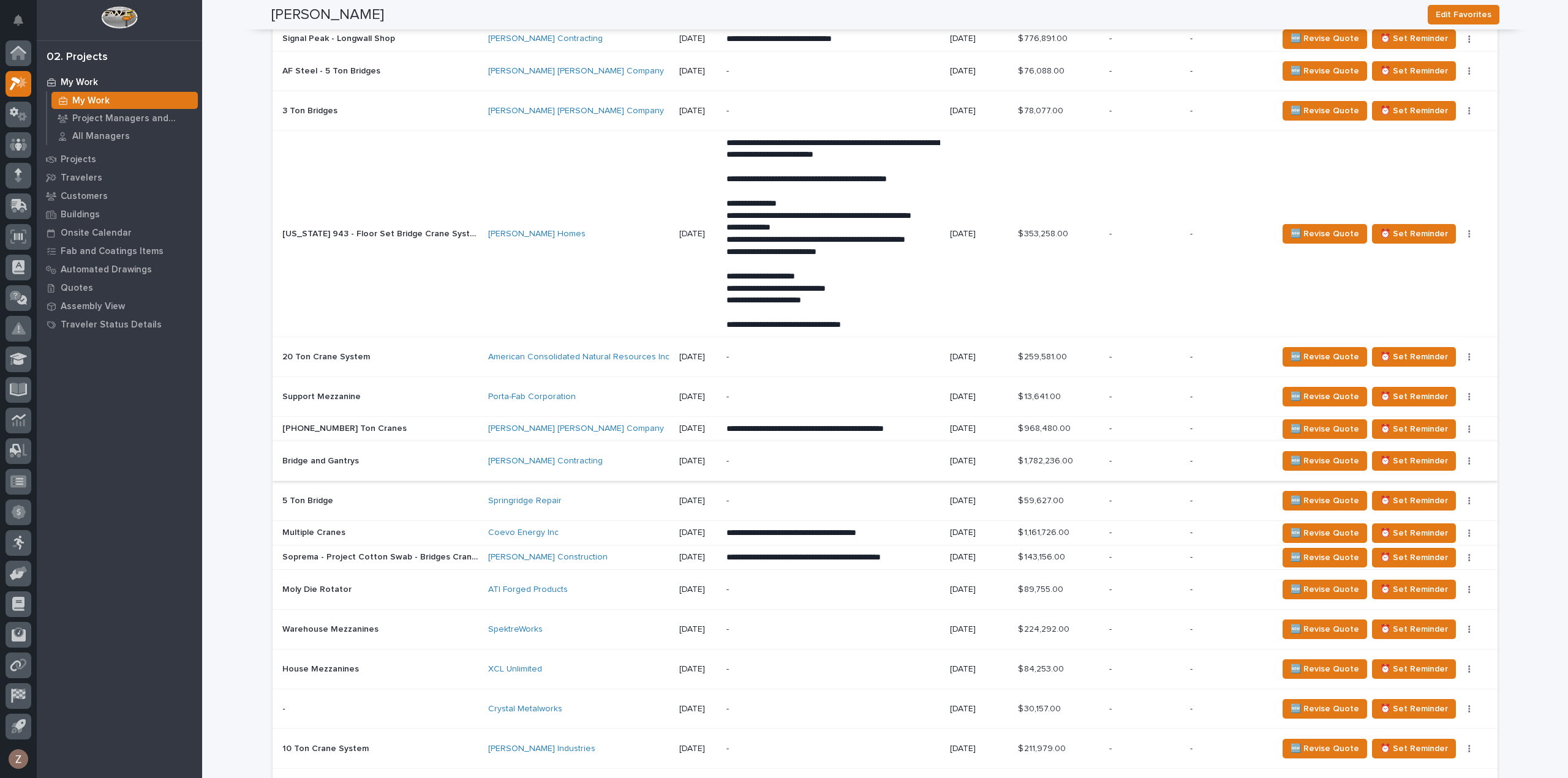
click at [1467, 456] on button "button" at bounding box center [1469, 460] width 18 height 8
click at [1447, 505] on span "Status→ ⏳ Inactive" at bounding box center [1422, 504] width 75 height 15
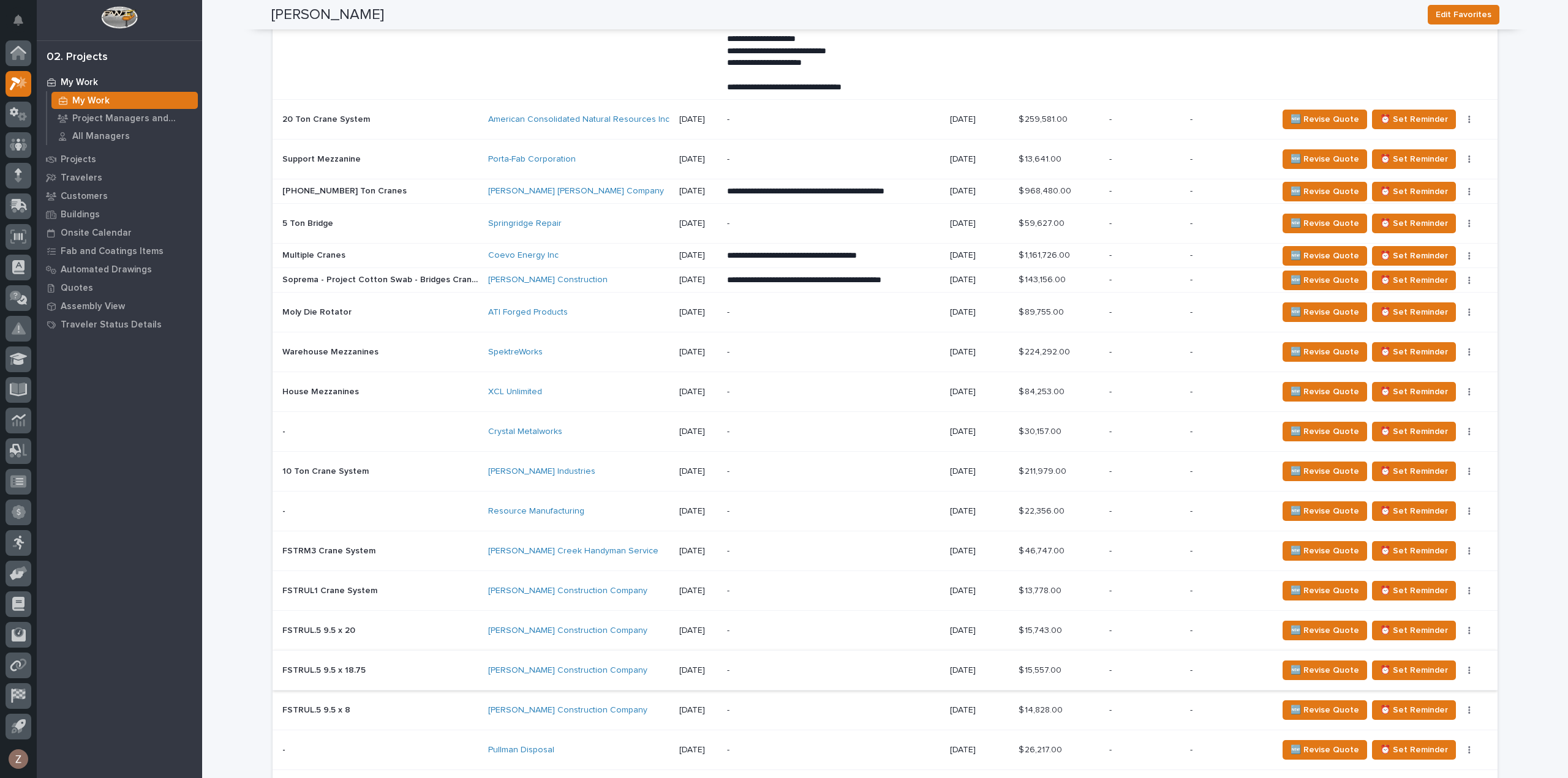
scroll to position [1653, 0]
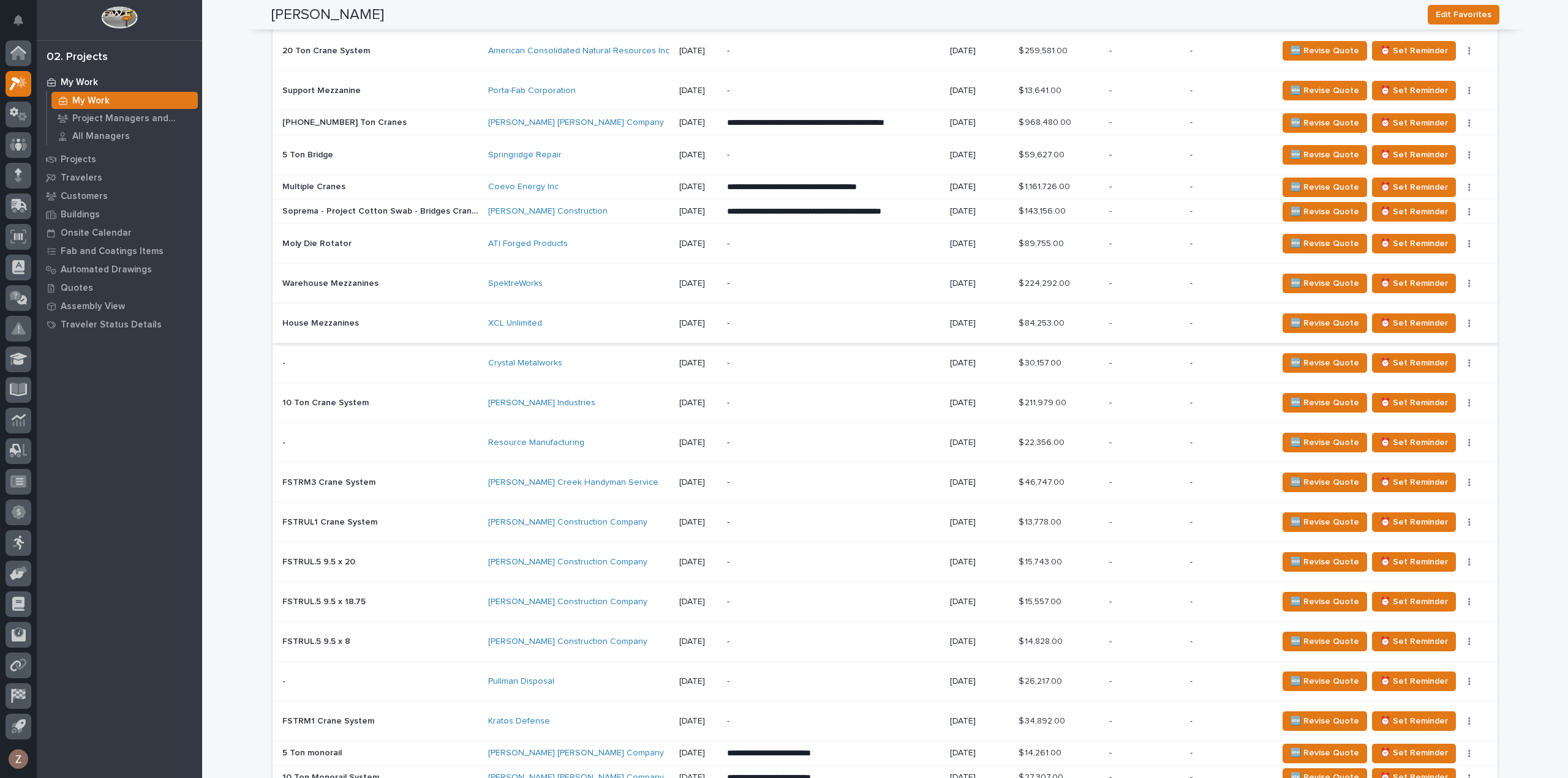
click at [1468, 319] on icon "button" at bounding box center [1469, 322] width 3 height 8
click at [1430, 349] on span "Status→ 👎 Rejected" at bounding box center [1425, 346] width 80 height 15
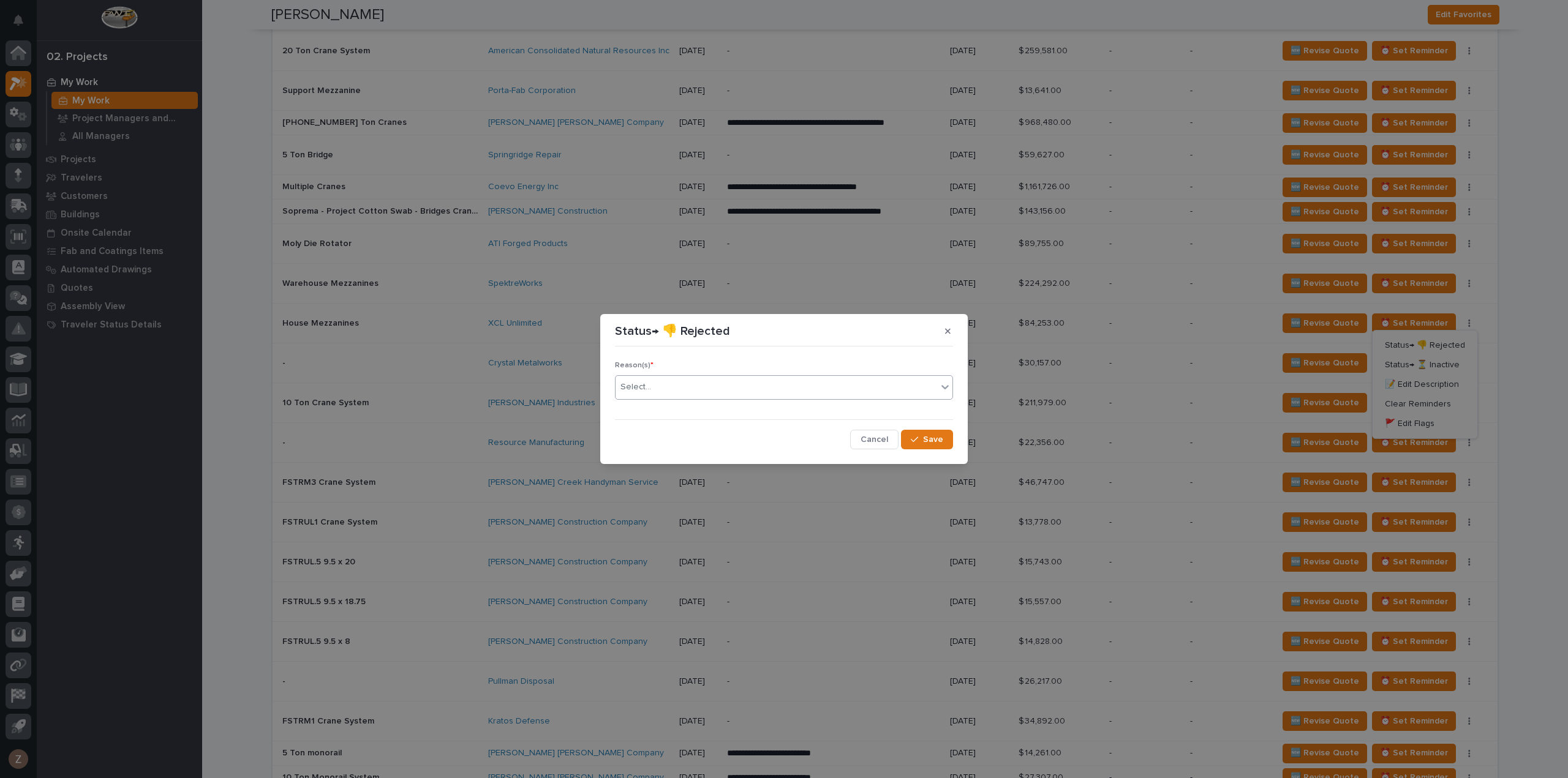
click at [871, 383] on div "Select..." at bounding box center [777, 387] width 322 height 20
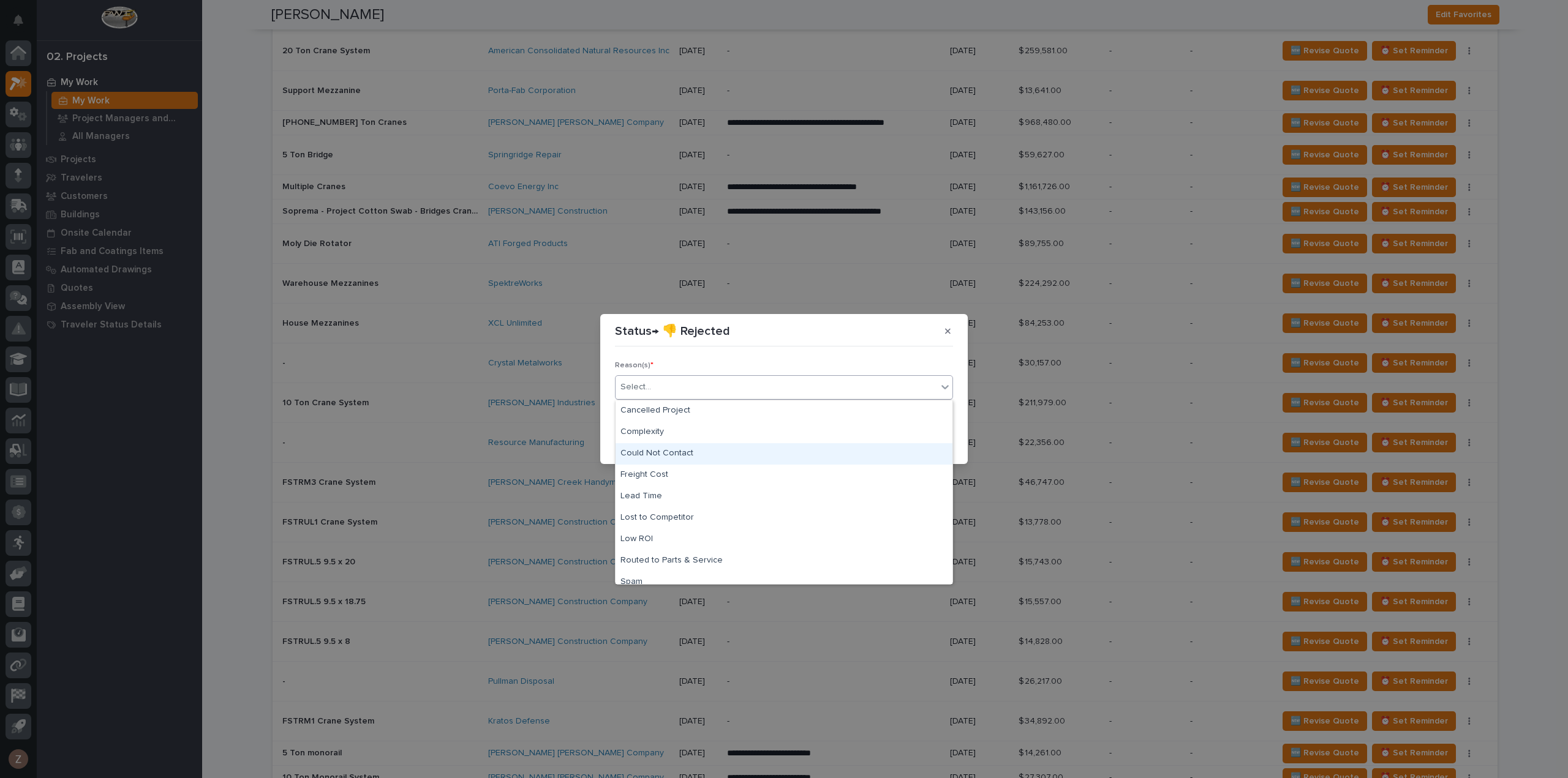
scroll to position [1694, 0]
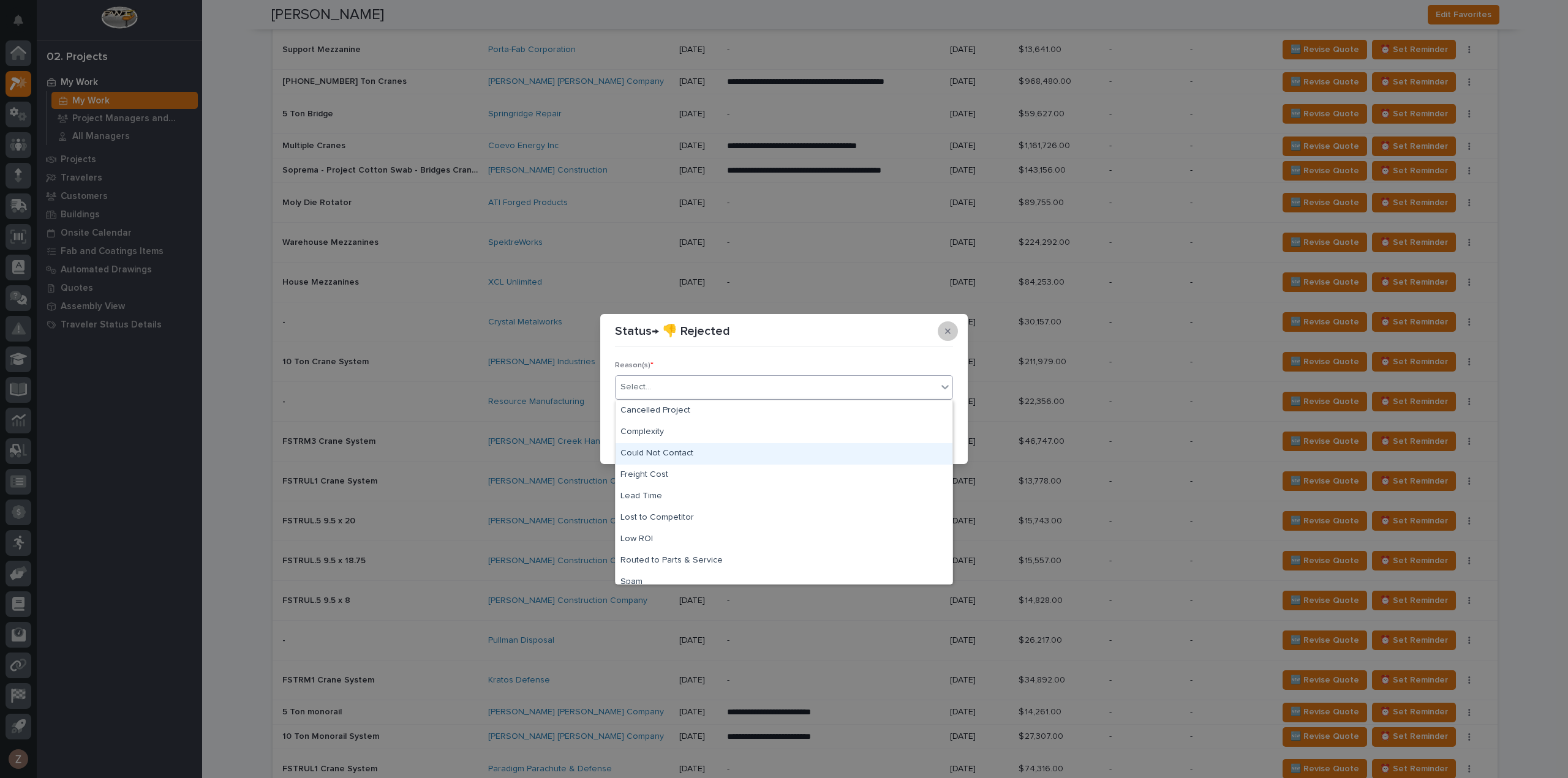
click at [946, 333] on icon "button" at bounding box center [948, 332] width 6 height 6
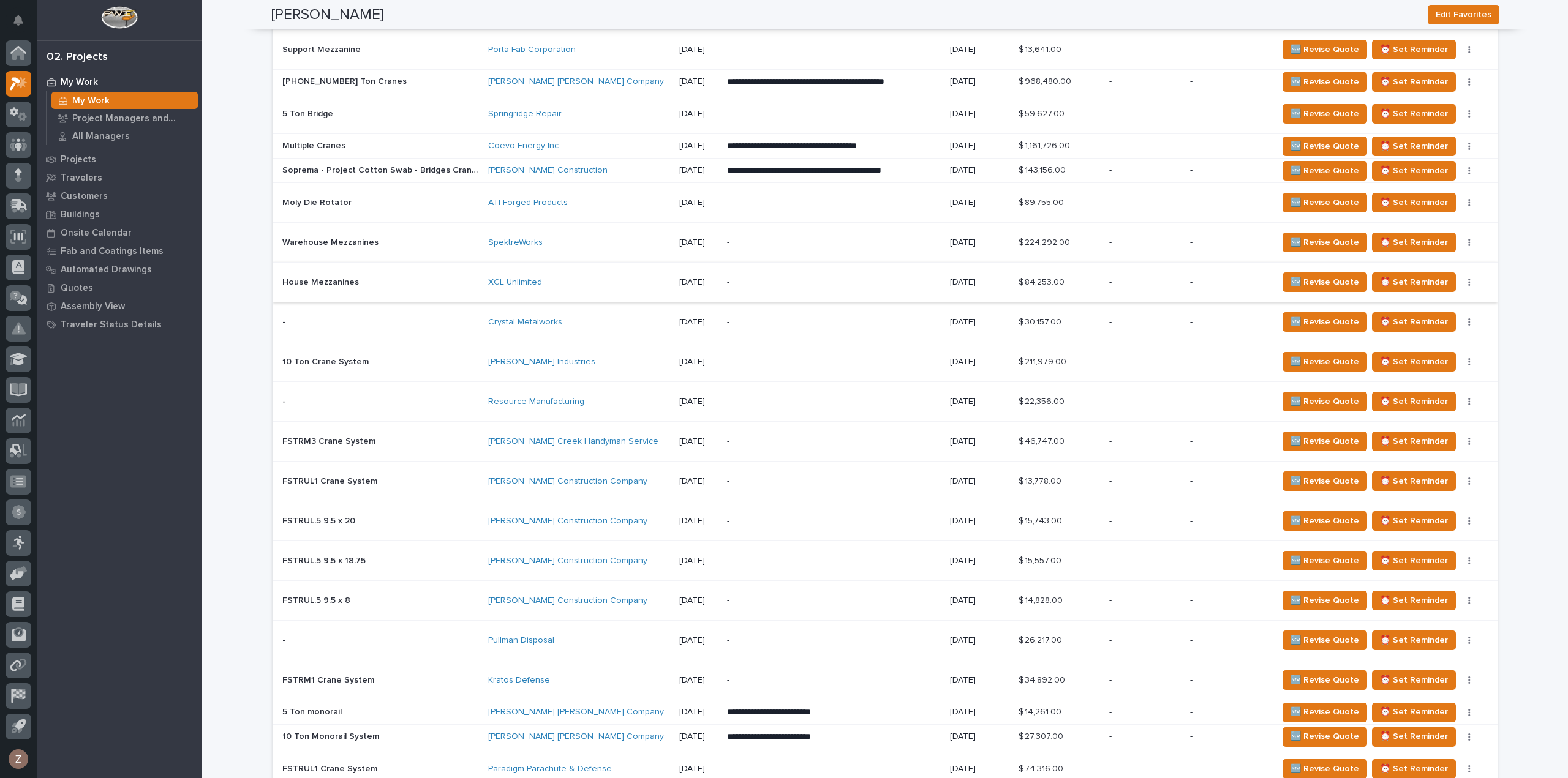
click at [1469, 278] on icon "button" at bounding box center [1470, 282] width 2 height 7
click at [1443, 322] on span "Status→ ⏳ Inactive" at bounding box center [1422, 324] width 75 height 15
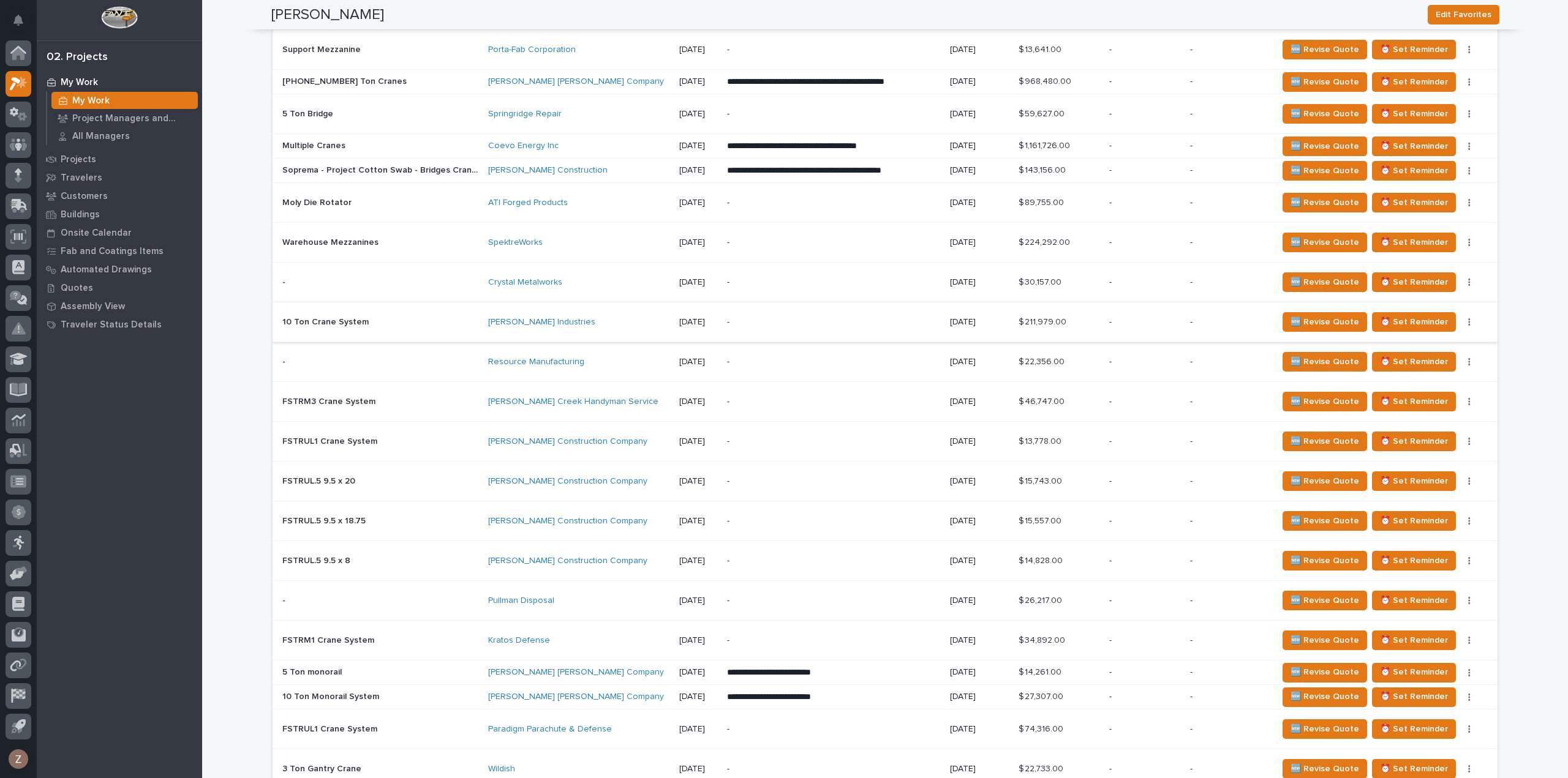
scroll to position [1673, 0]
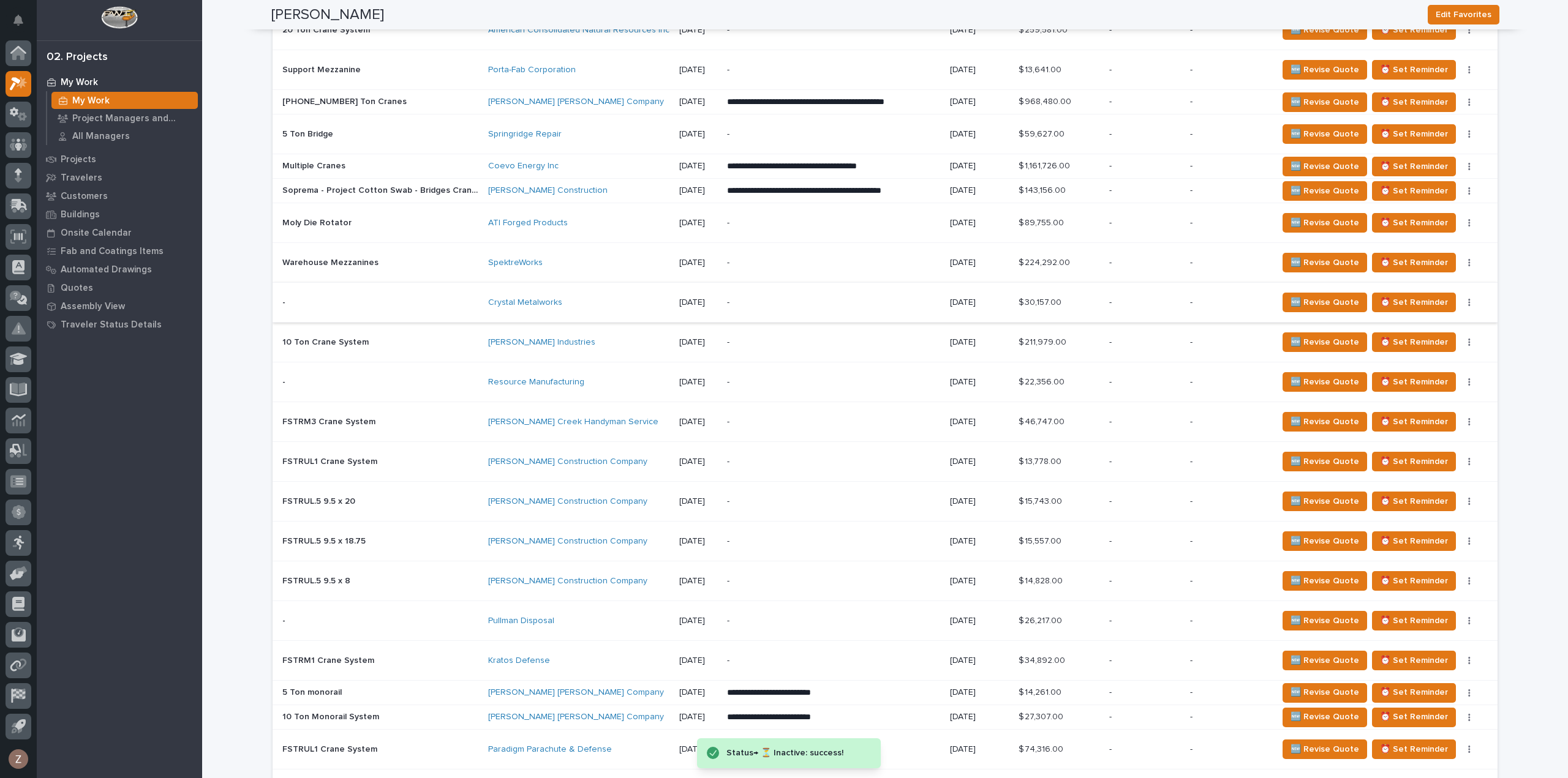
click at [1468, 298] on button "button" at bounding box center [1469, 302] width 18 height 8
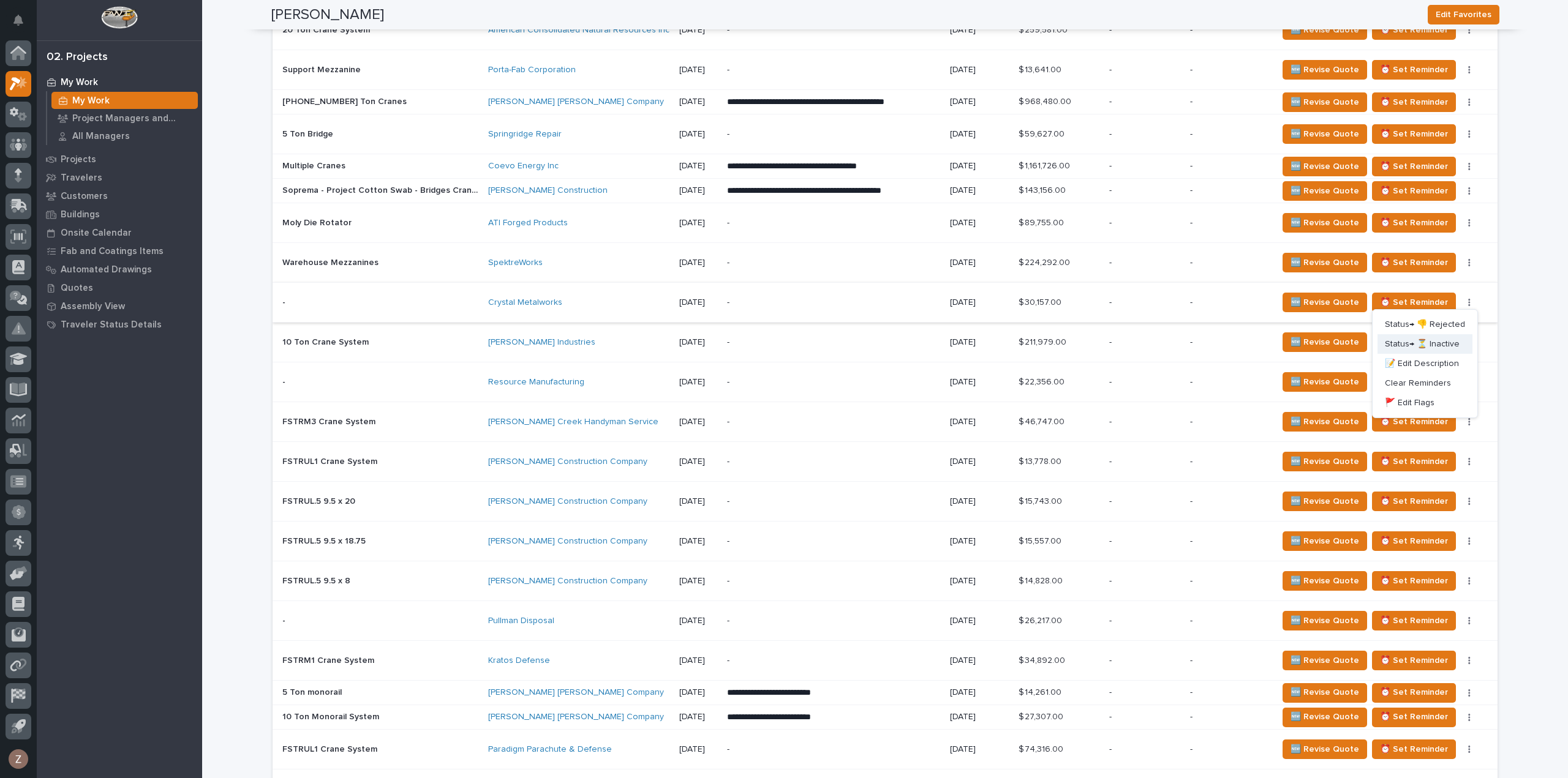
click at [1442, 341] on span "Status→ ⏳ Inactive" at bounding box center [1422, 344] width 75 height 15
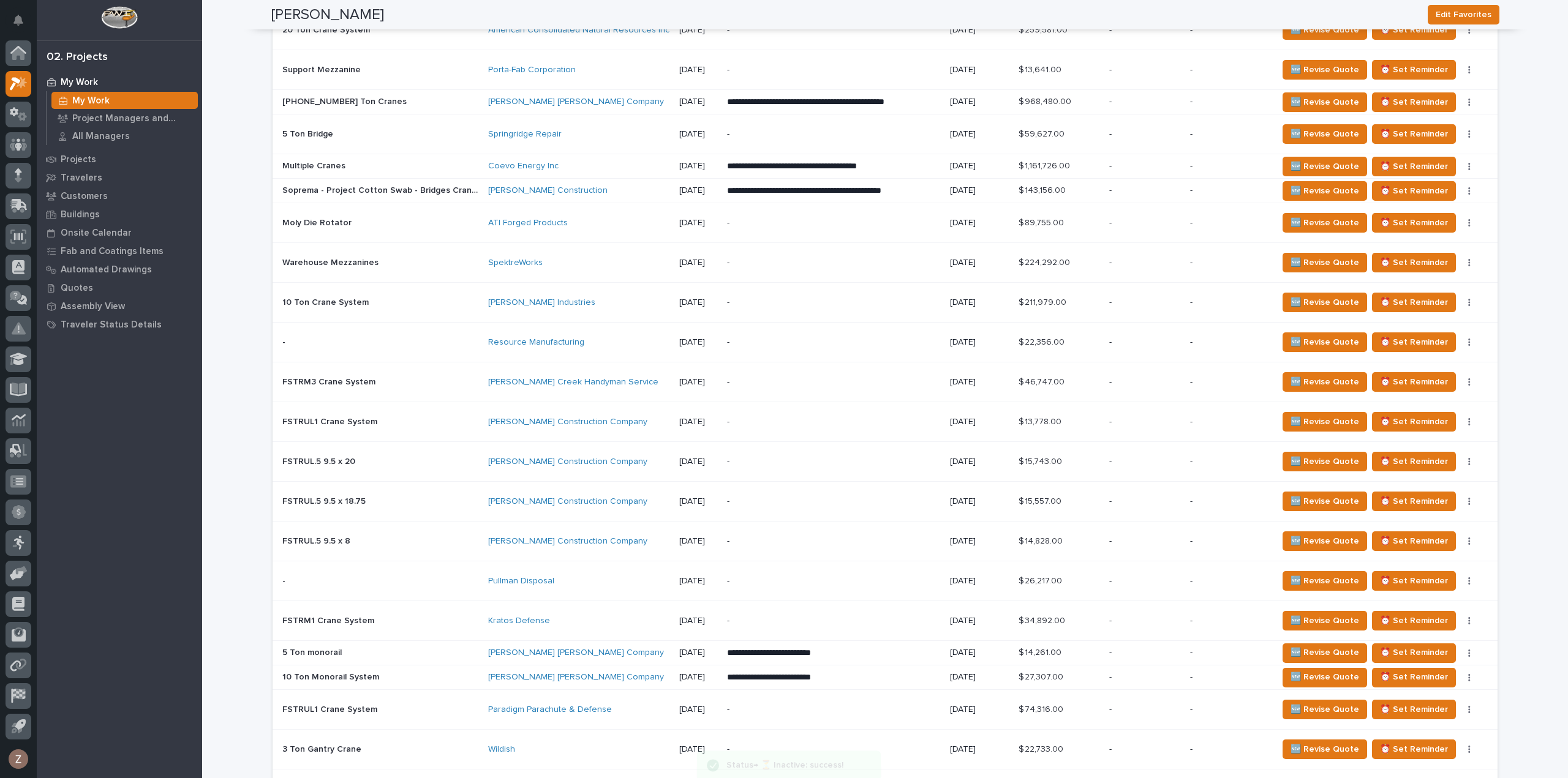
scroll to position [1654, 0]
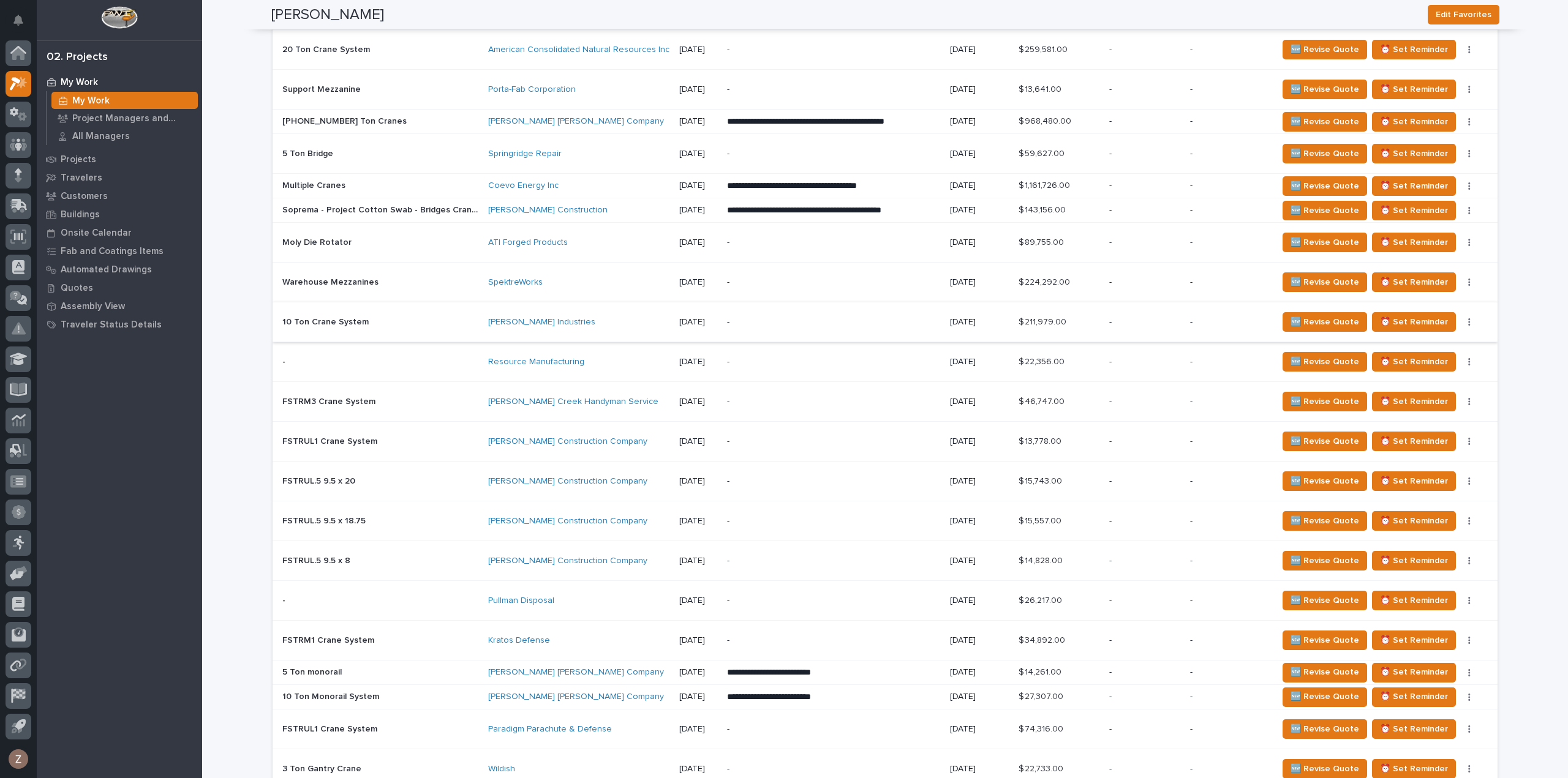
click at [1463, 318] on button "button" at bounding box center [1469, 322] width 18 height 8
click at [1452, 357] on span "Status→ ⏳ Inactive" at bounding box center [1422, 364] width 75 height 15
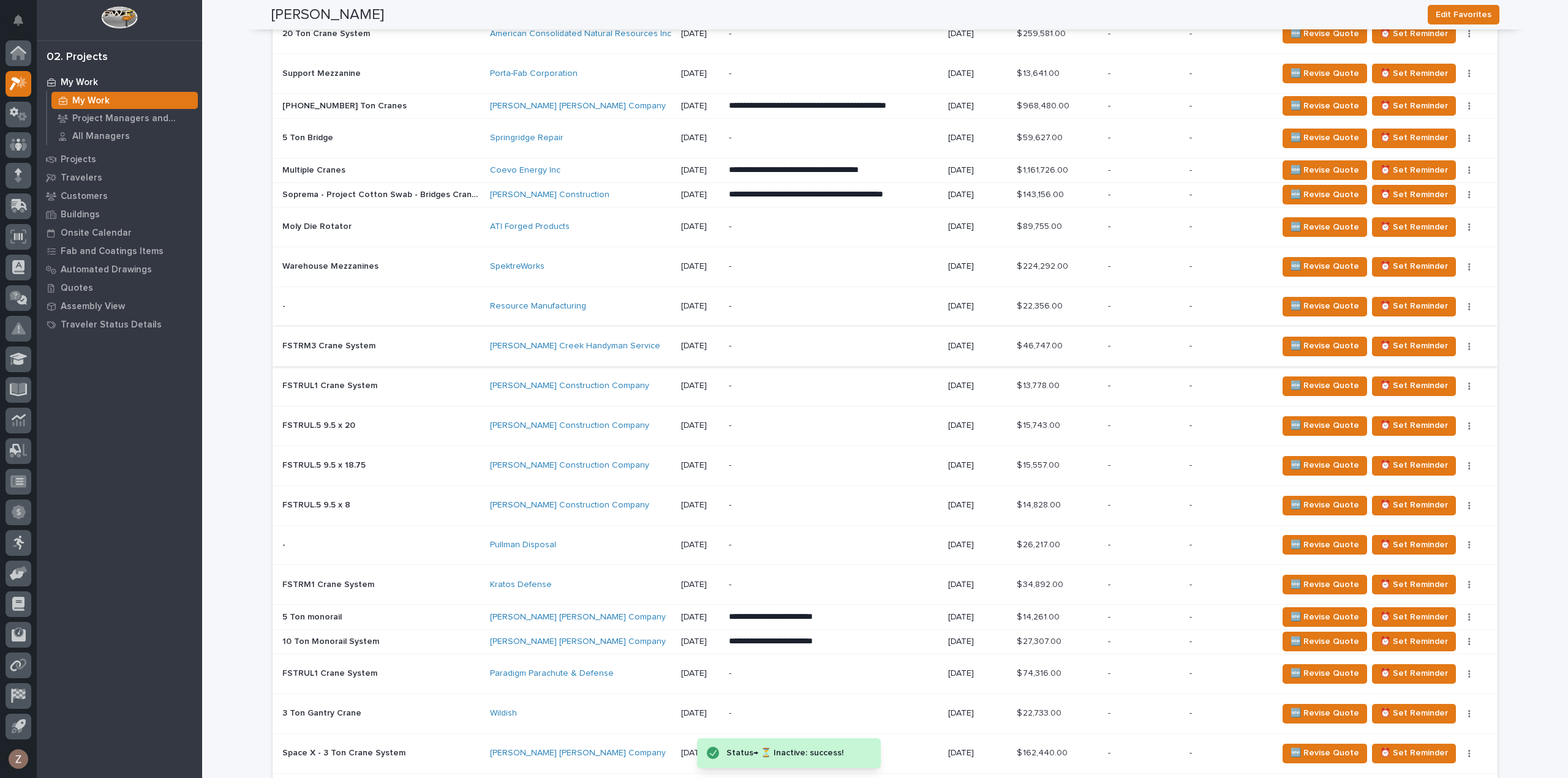
scroll to position [1694, 0]
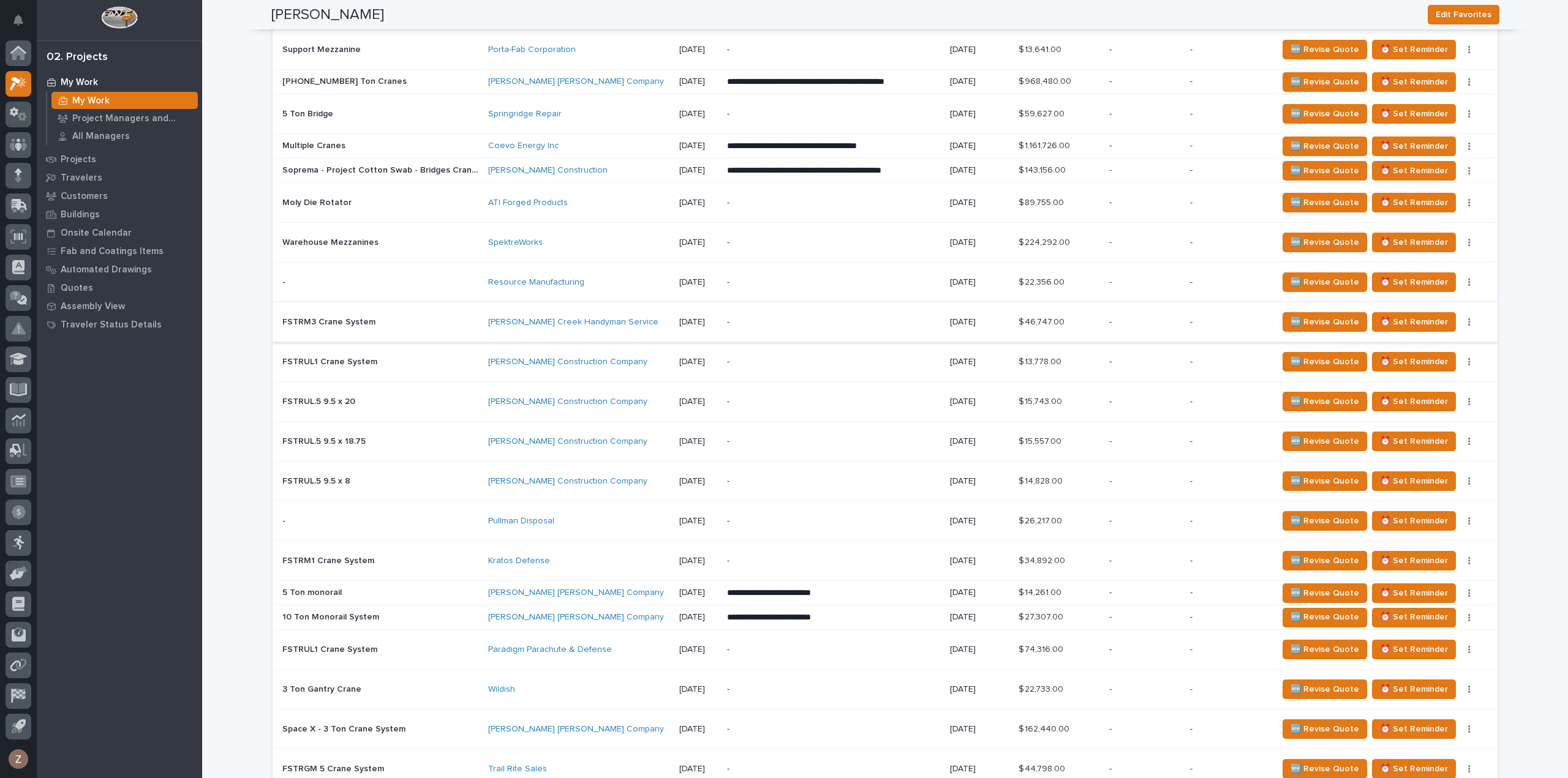
click at [1461, 319] on button "button" at bounding box center [1469, 322] width 18 height 8
click at [1453, 356] on span "Status→ ⏳ Inactive" at bounding box center [1422, 363] width 75 height 15
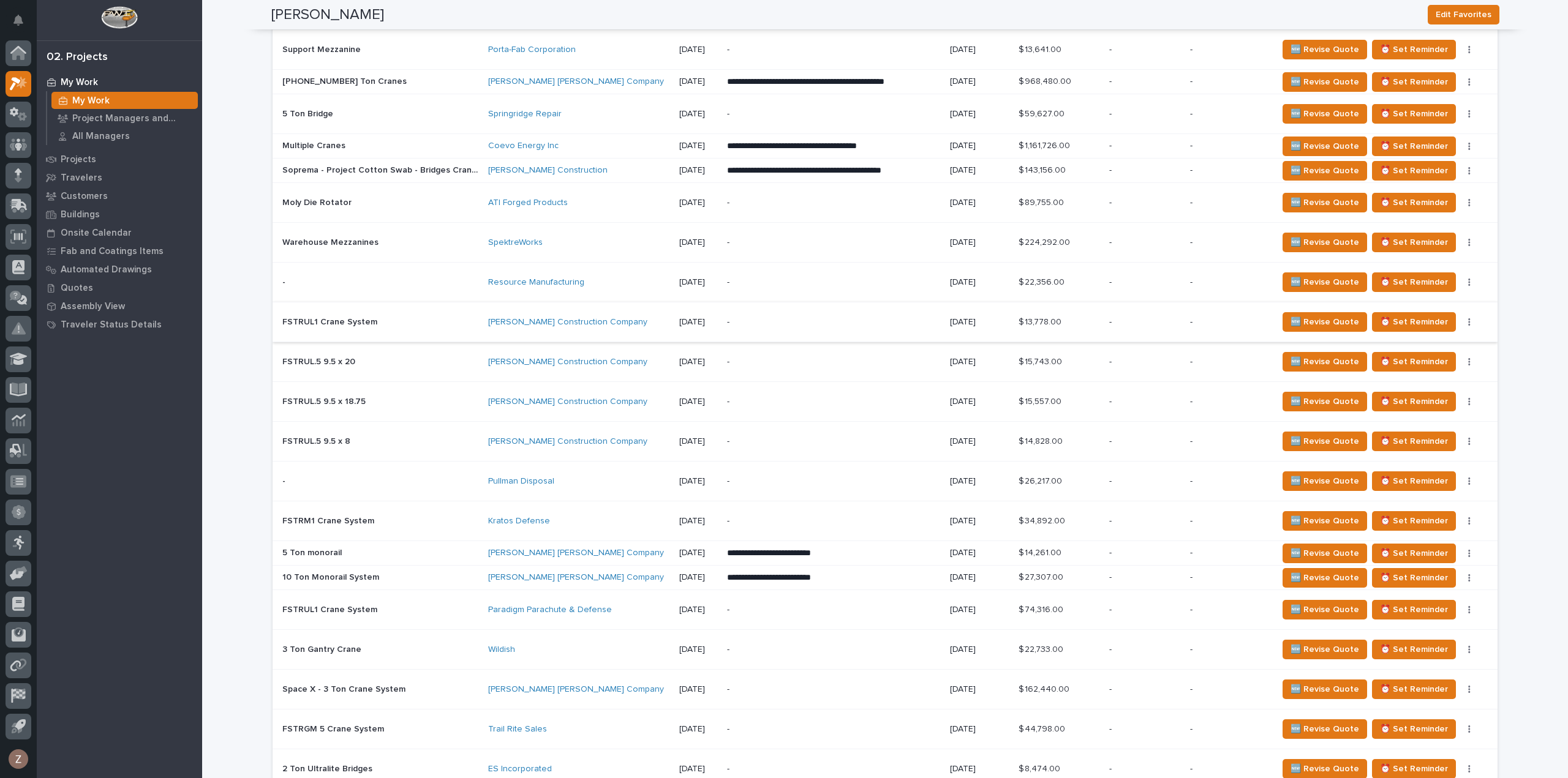
scroll to position [1673, 0]
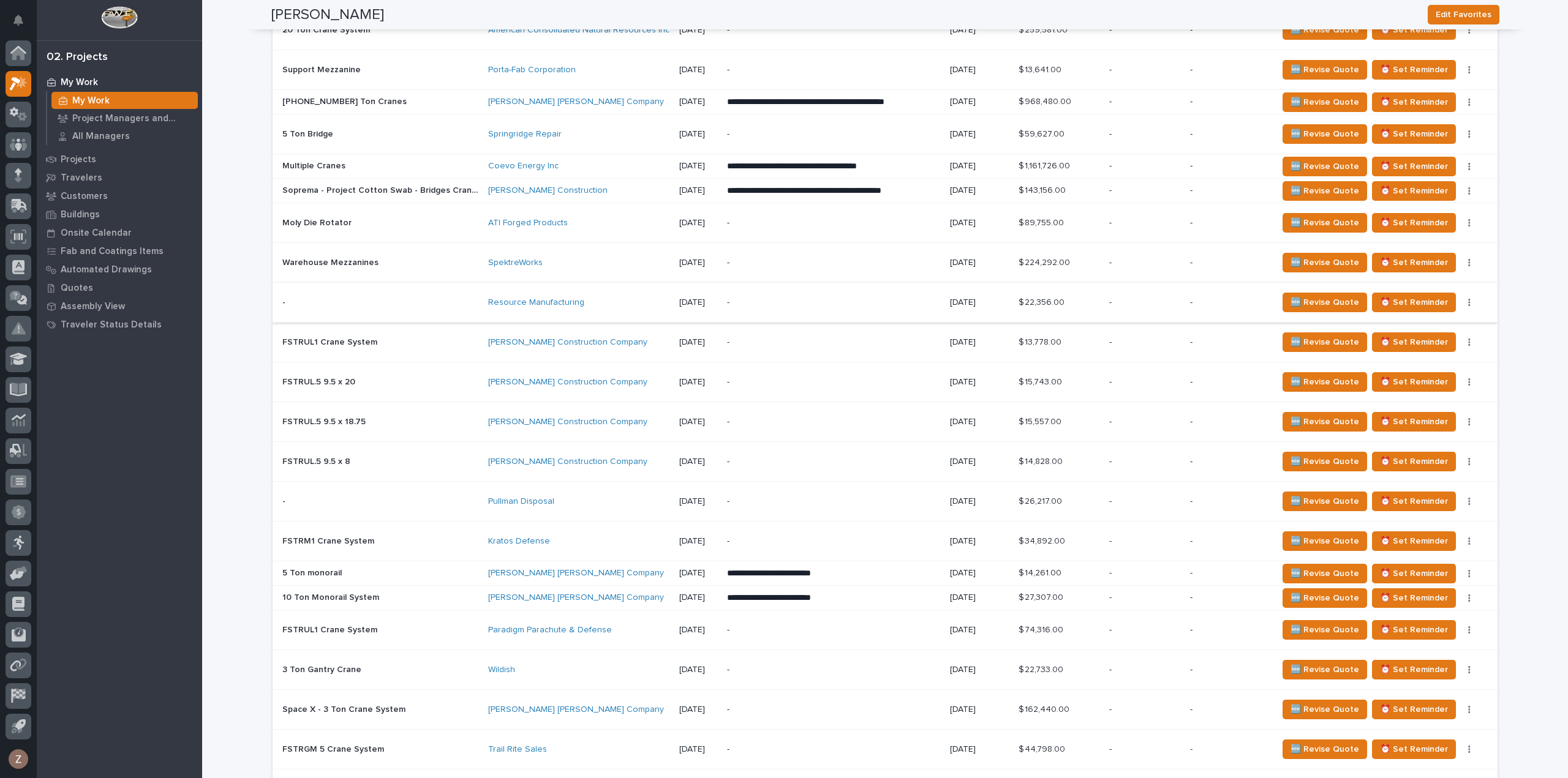
click at [1467, 298] on button "button" at bounding box center [1469, 302] width 18 height 8
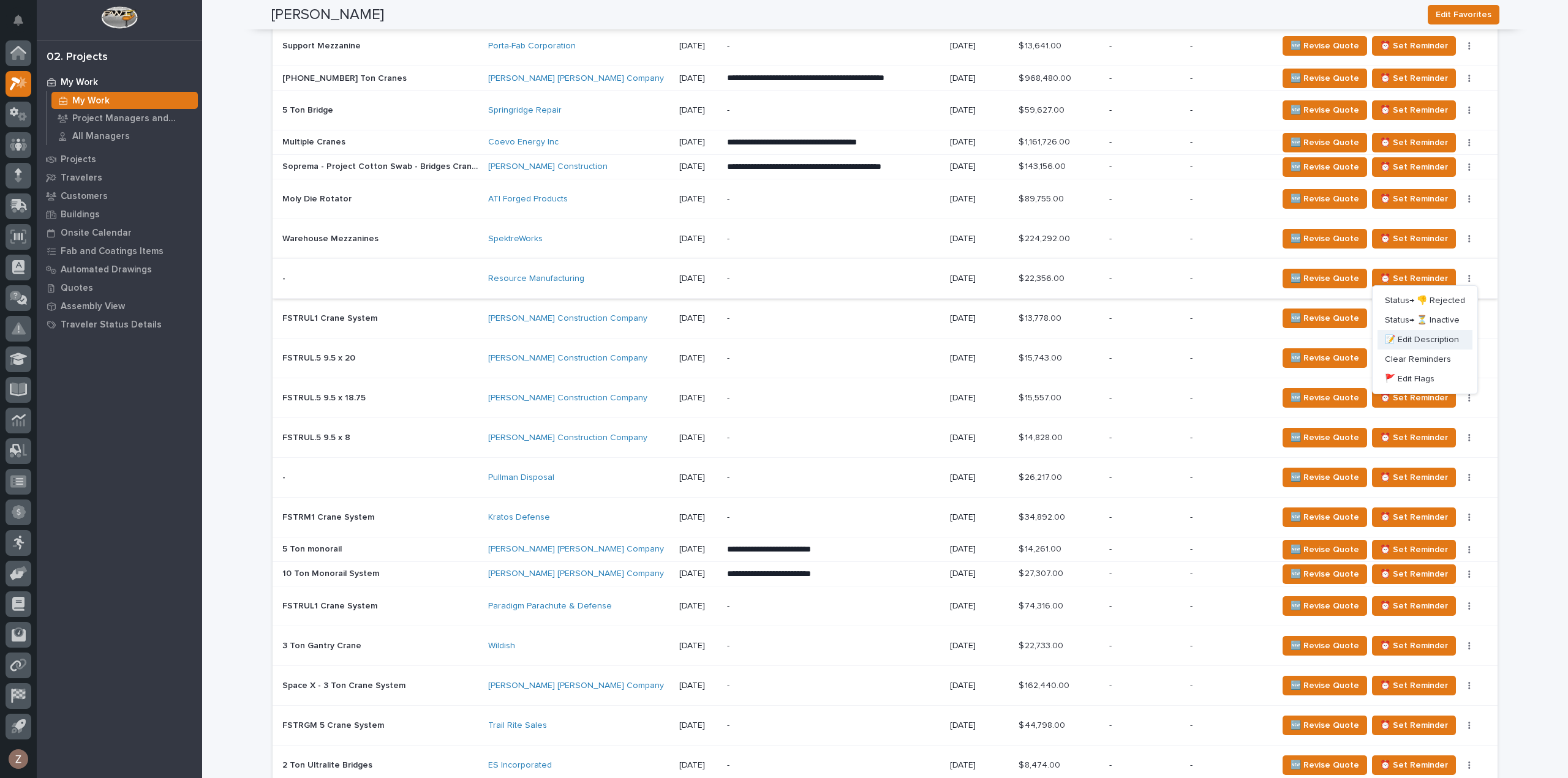
click at [1441, 343] on span "📝 Edit Description" at bounding box center [1422, 340] width 74 height 15
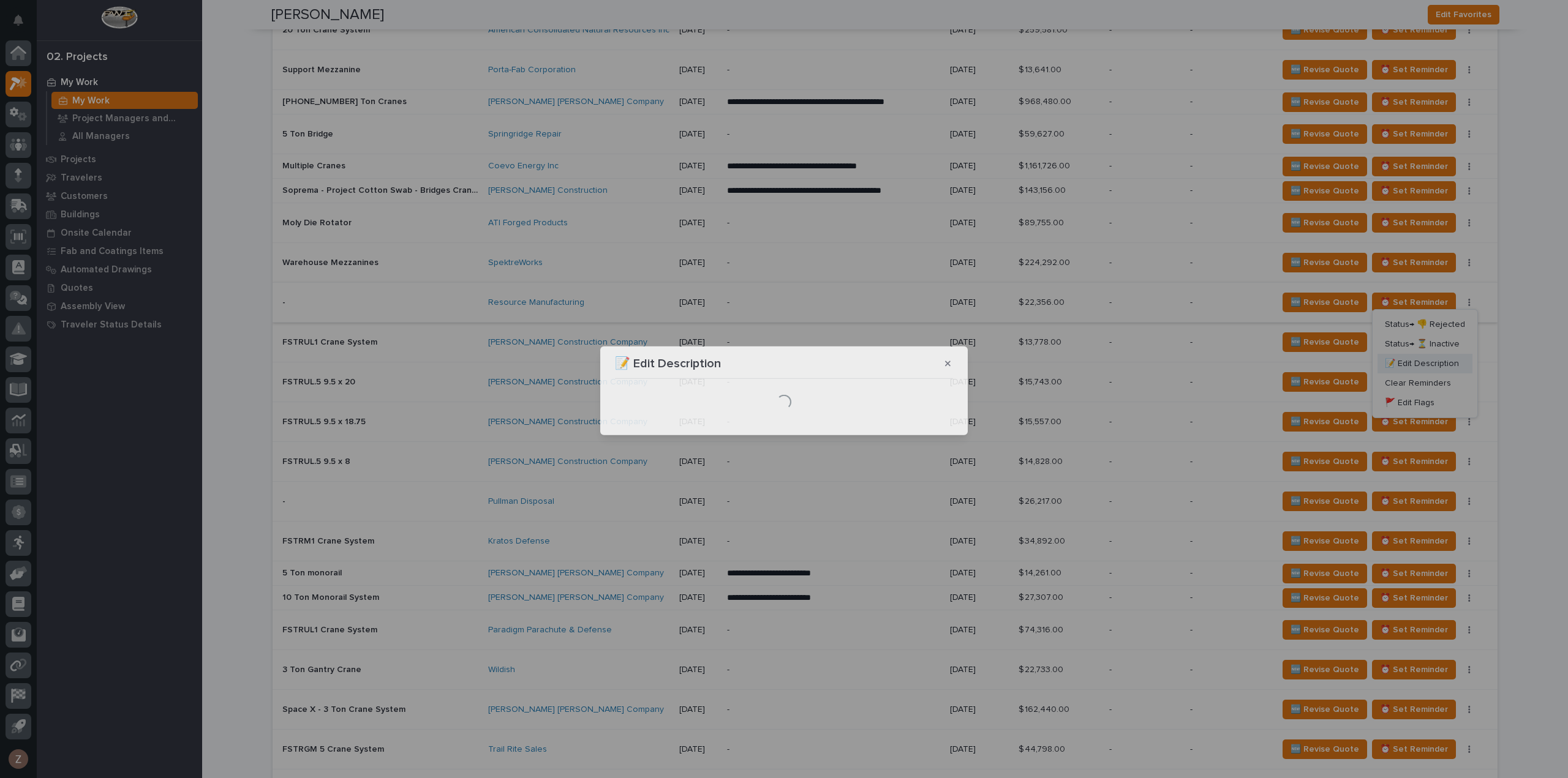
scroll to position [1694, 0]
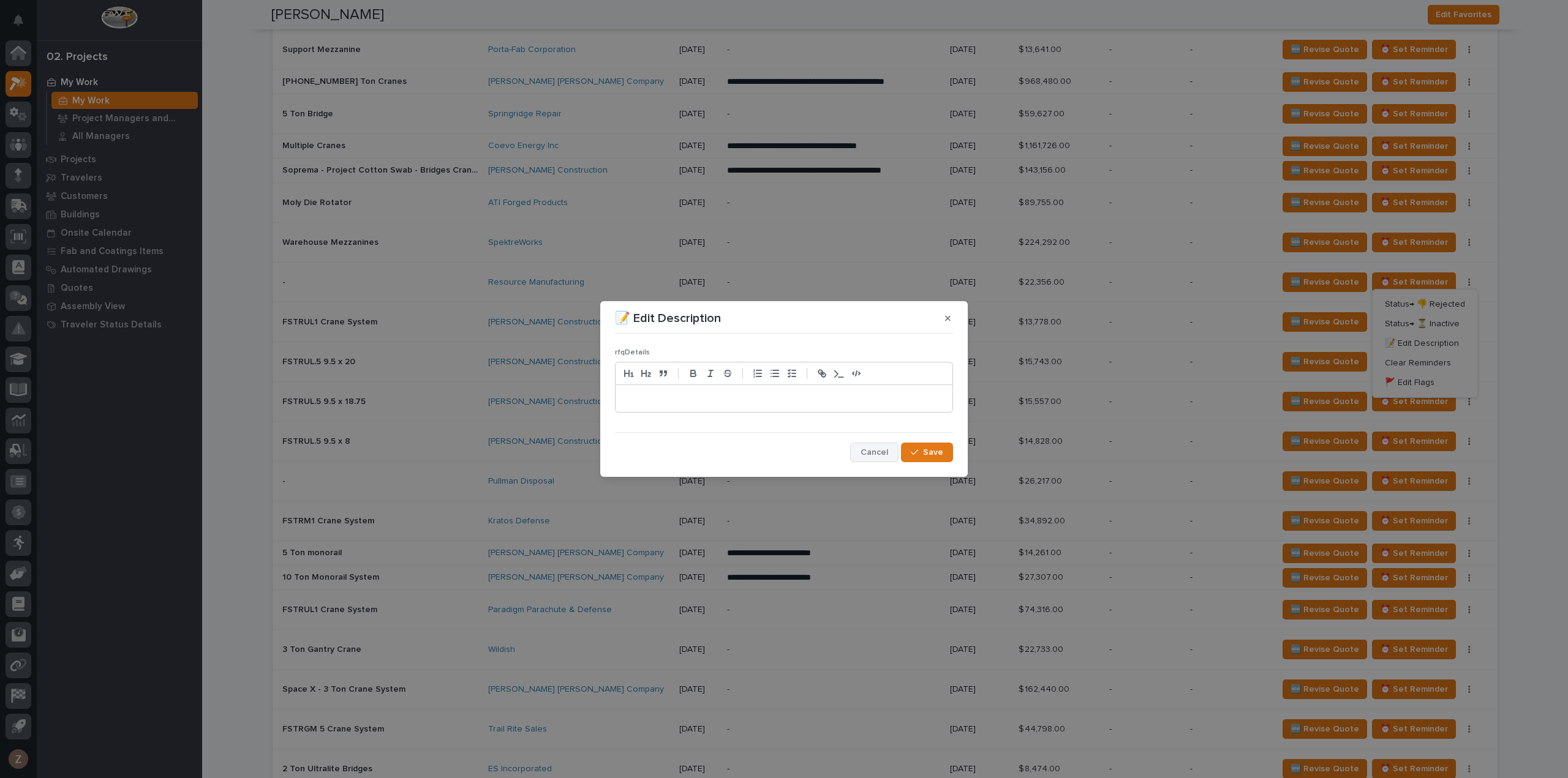
click at [881, 455] on span "Cancel" at bounding box center [875, 453] width 28 height 11
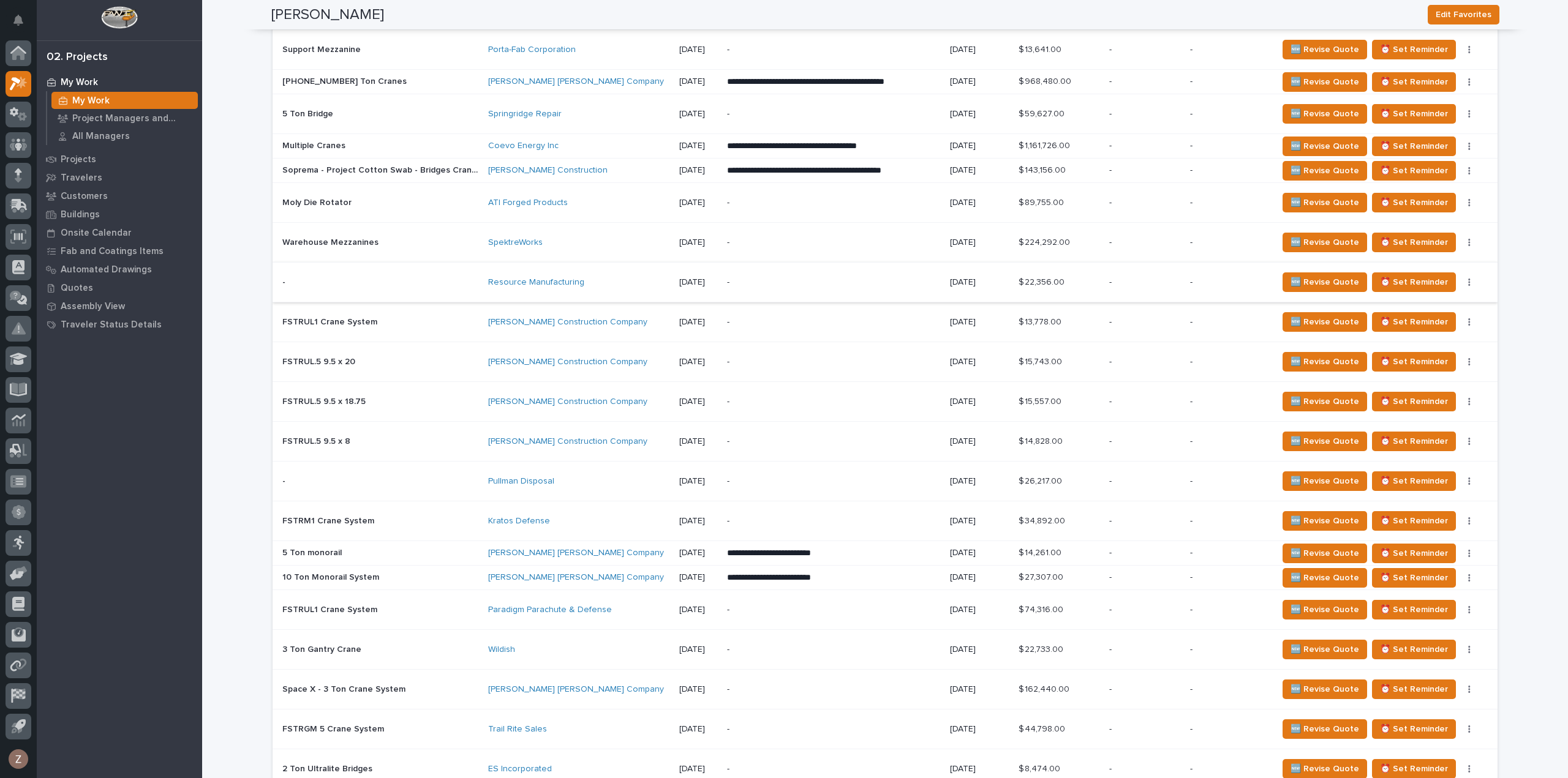
click at [1469, 279] on button "button" at bounding box center [1469, 282] width 18 height 8
click at [1431, 320] on span "Status→ ⏳ Inactive" at bounding box center [1422, 324] width 75 height 15
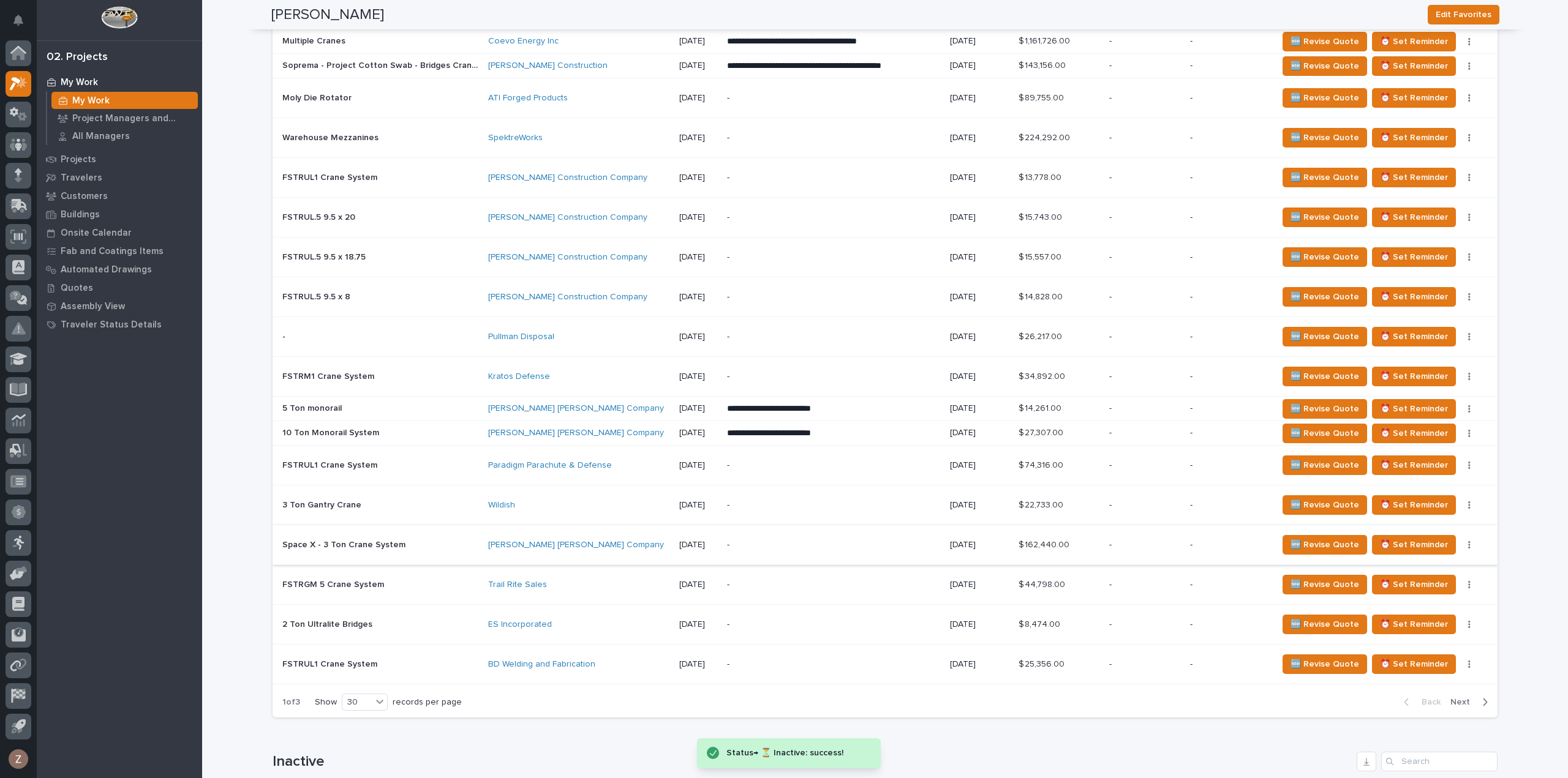
scroll to position [1918, 0]
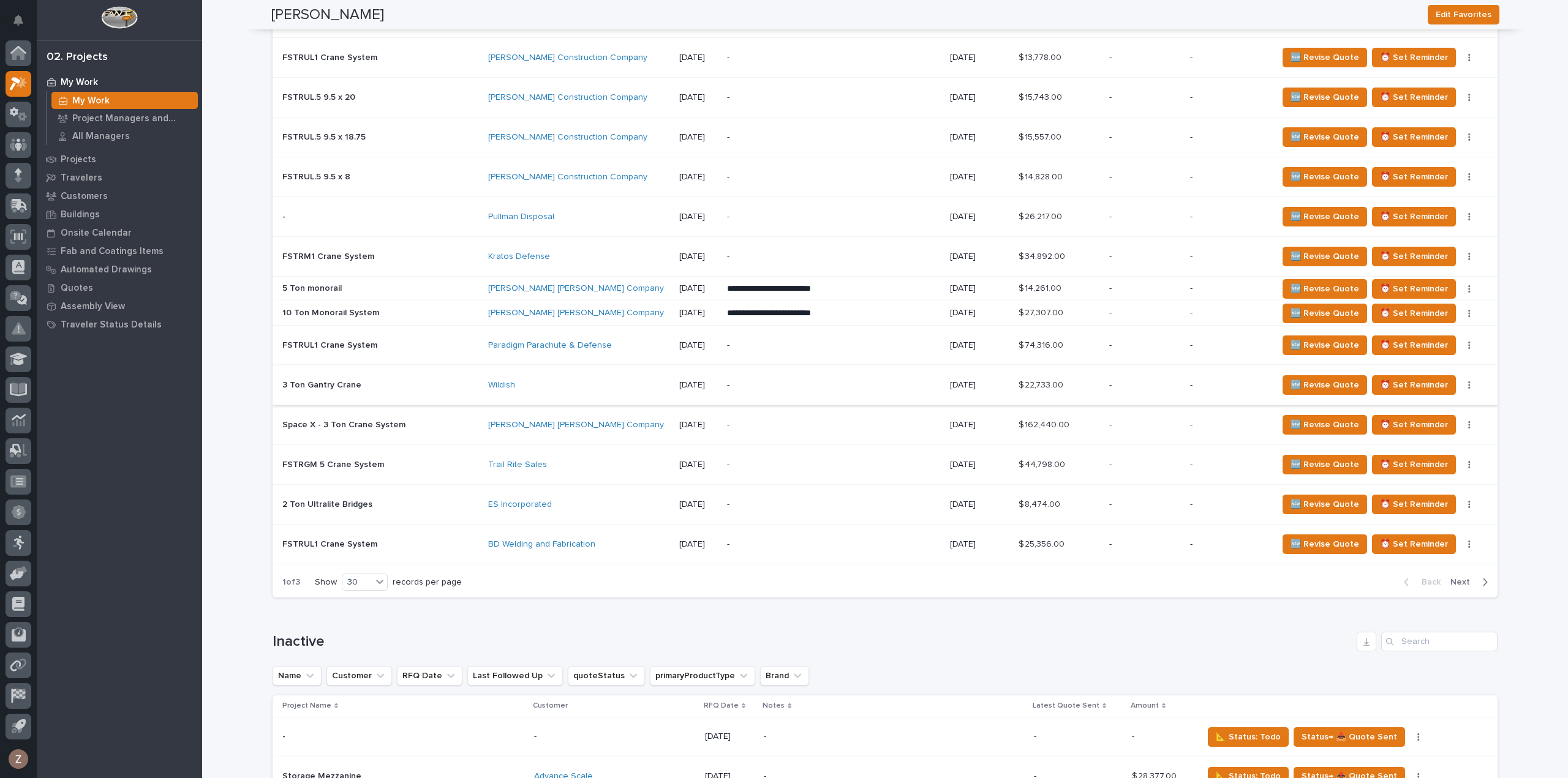
click at [1466, 381] on button "button" at bounding box center [1469, 384] width 18 height 8
click at [1452, 422] on span "Status→ ⏳ Inactive" at bounding box center [1422, 425] width 75 height 15
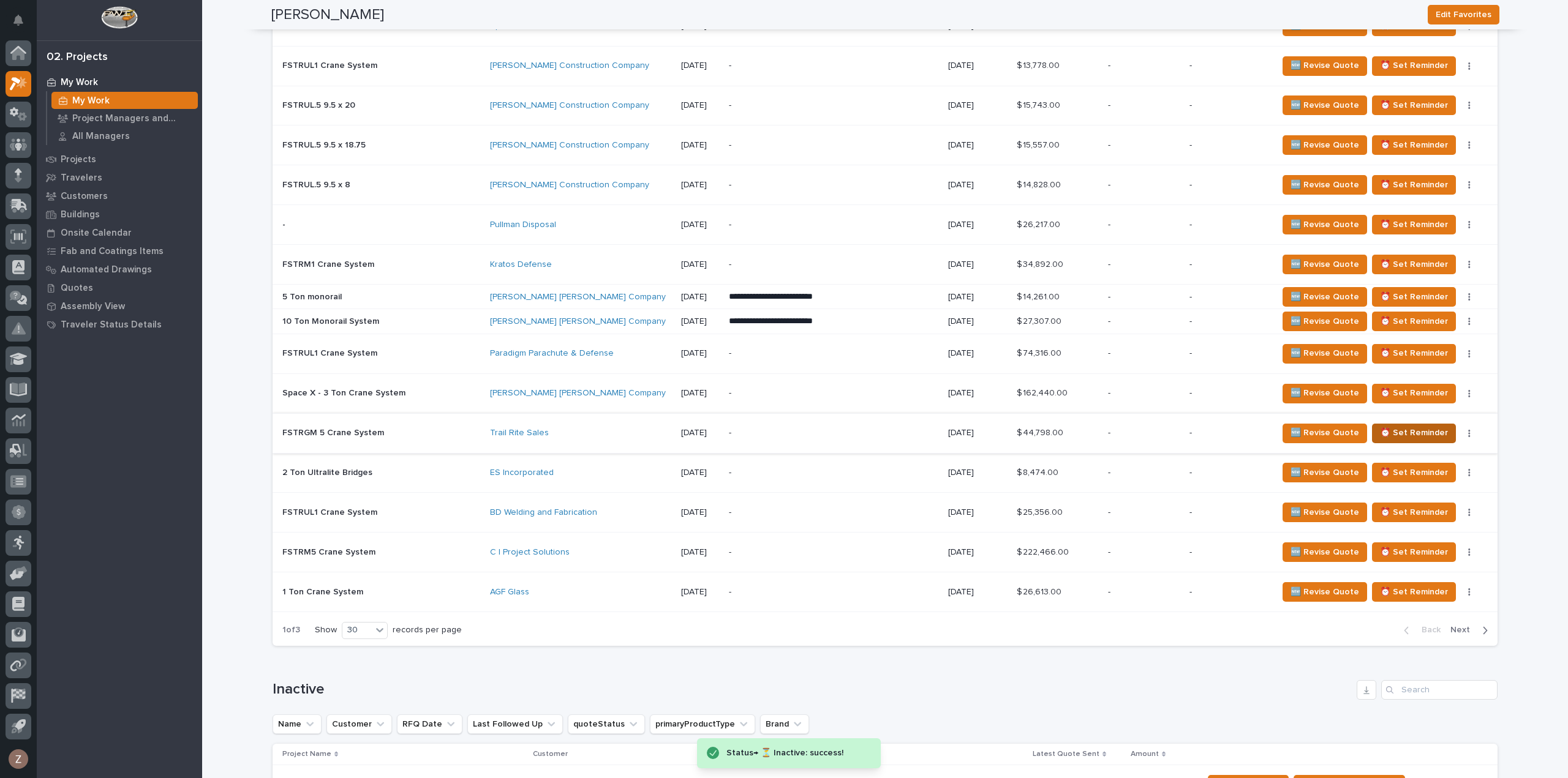
scroll to position [1939, 0]
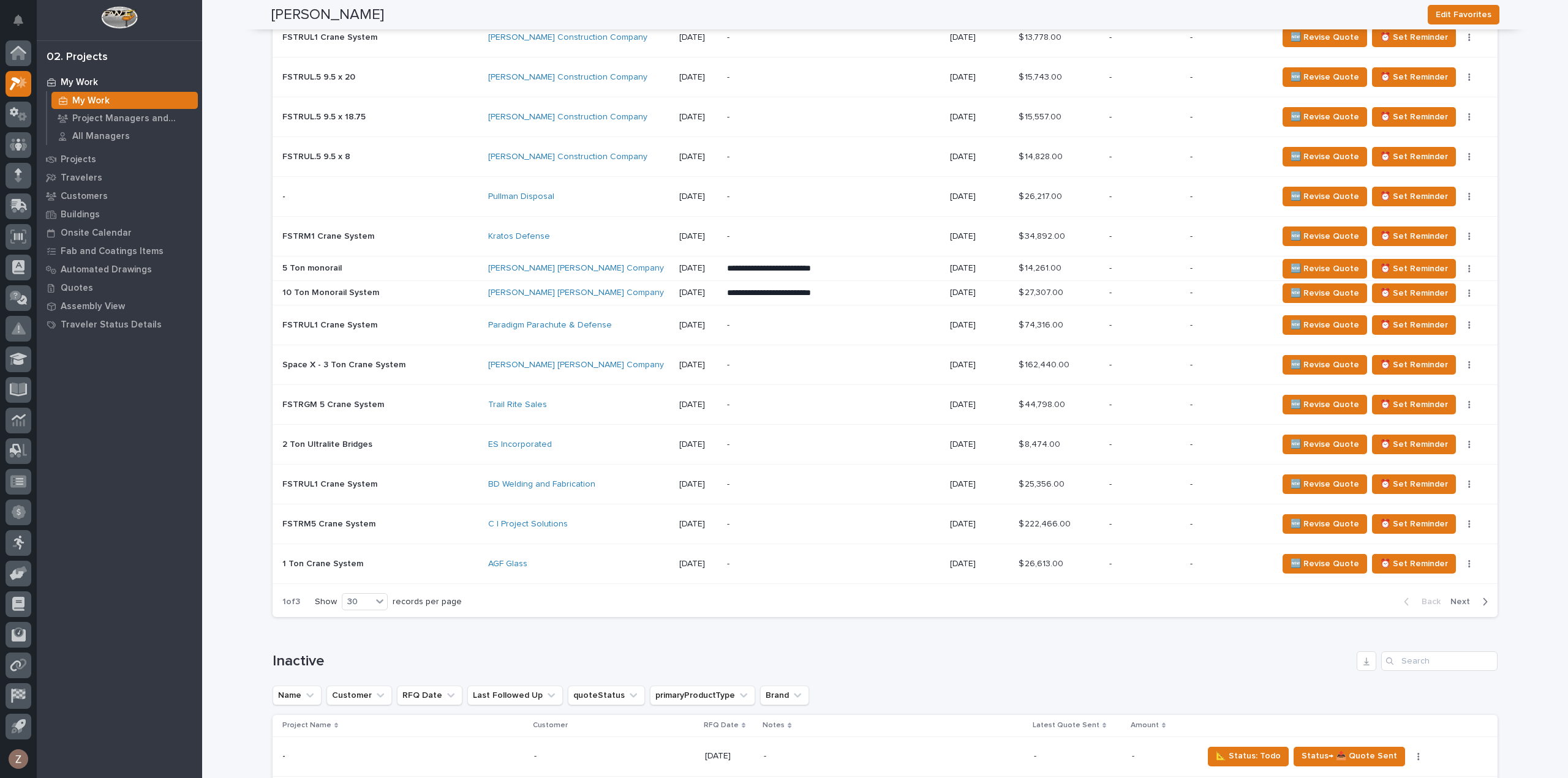
click at [1468, 364] on div "🆕 Revise Quote ⏰ Set Reminder Status→ 👎 Rejected Status→ ⏳ Inactive 📝 Edit Desc…" at bounding box center [1378, 364] width 201 height 19
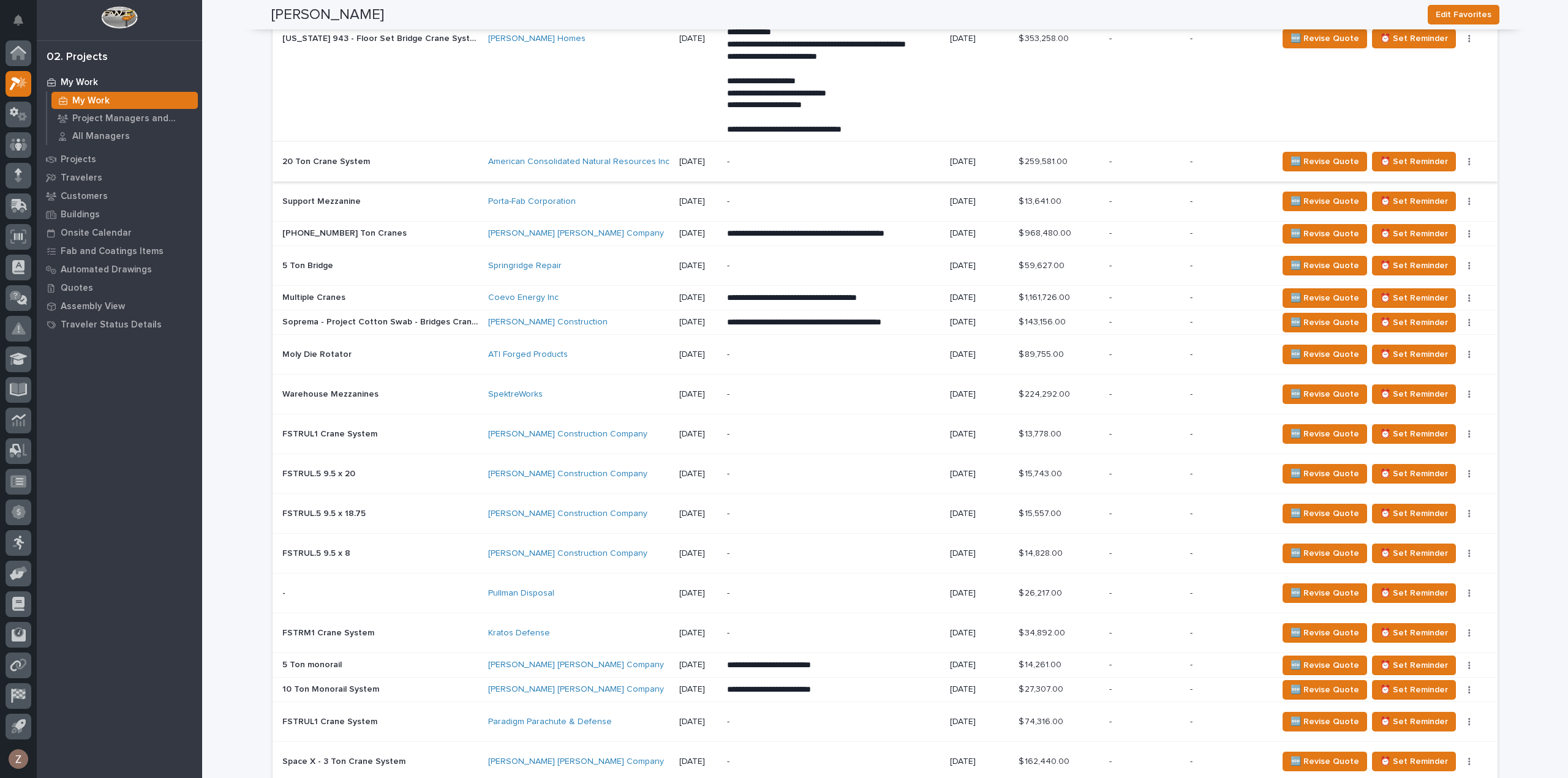
scroll to position [1837, 0]
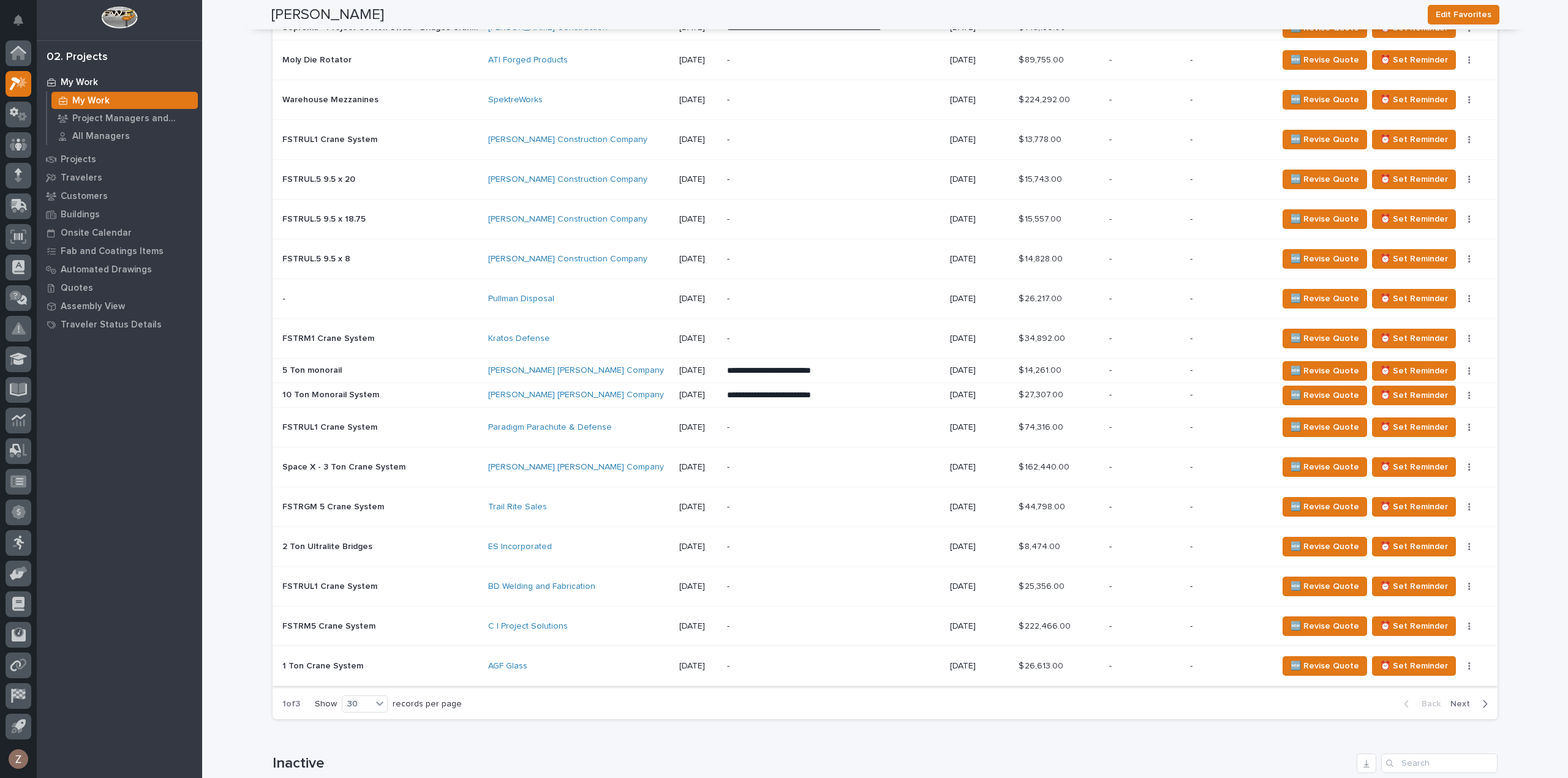
click at [1468, 662] on button "button" at bounding box center [1469, 665] width 18 height 8
click at [1440, 576] on span "Status→ ⏳ Inactive" at bounding box center [1422, 583] width 75 height 15
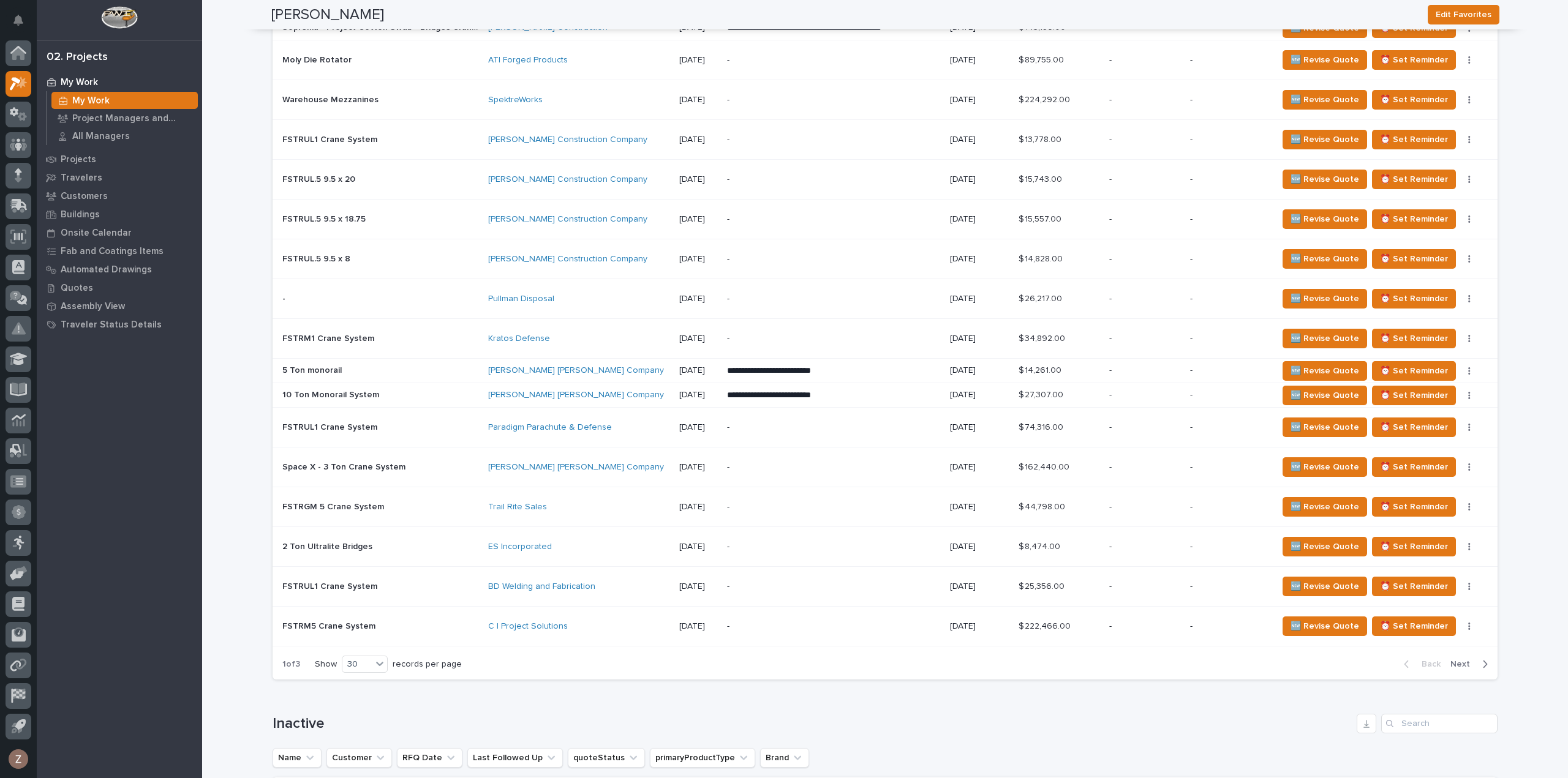
scroll to position [1817, 0]
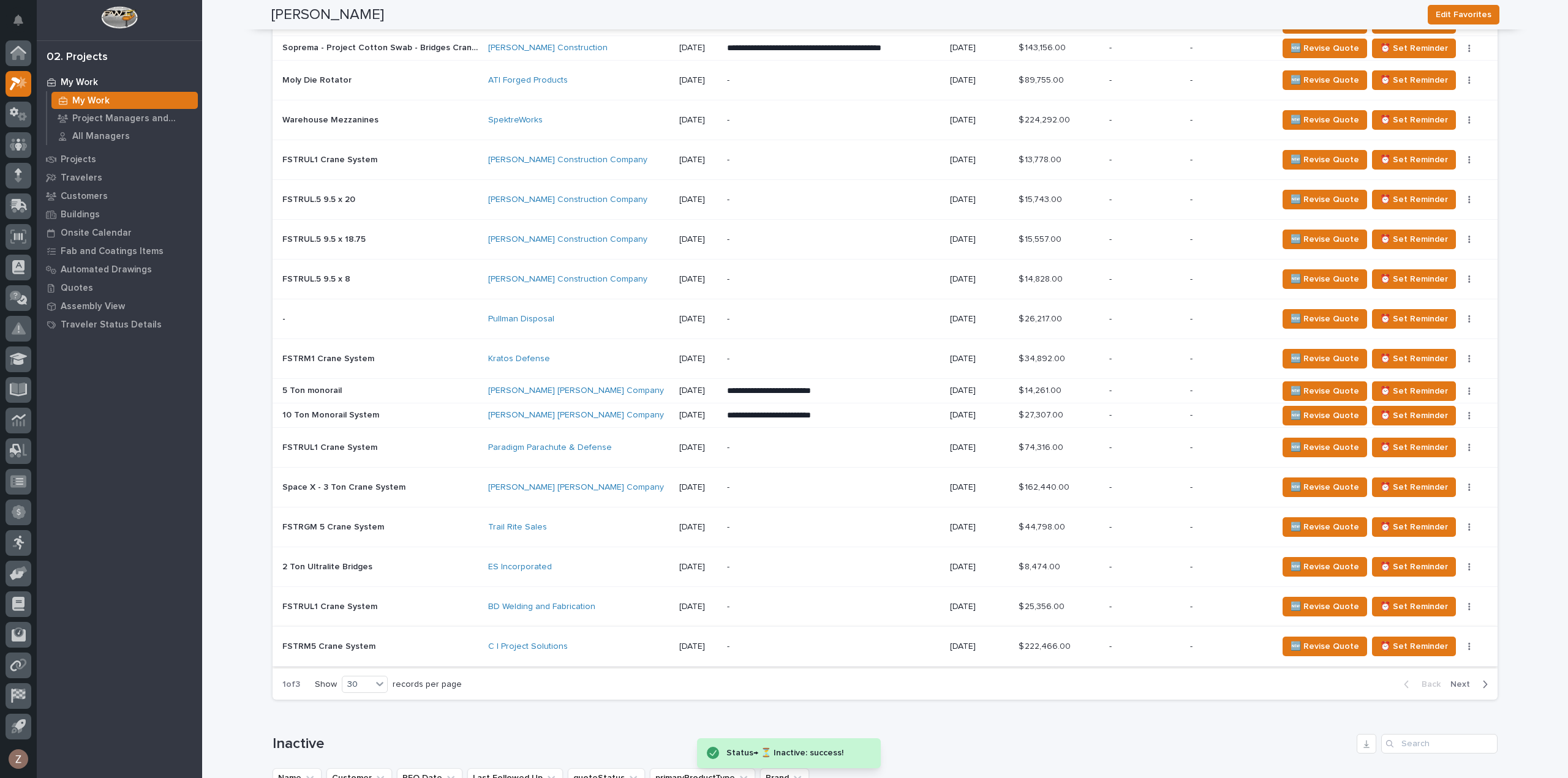
click at [1468, 642] on icon "button" at bounding box center [1469, 646] width 3 height 8
click at [1439, 683] on span "Status→ ⏳ Inactive" at bounding box center [1422, 685] width 75 height 15
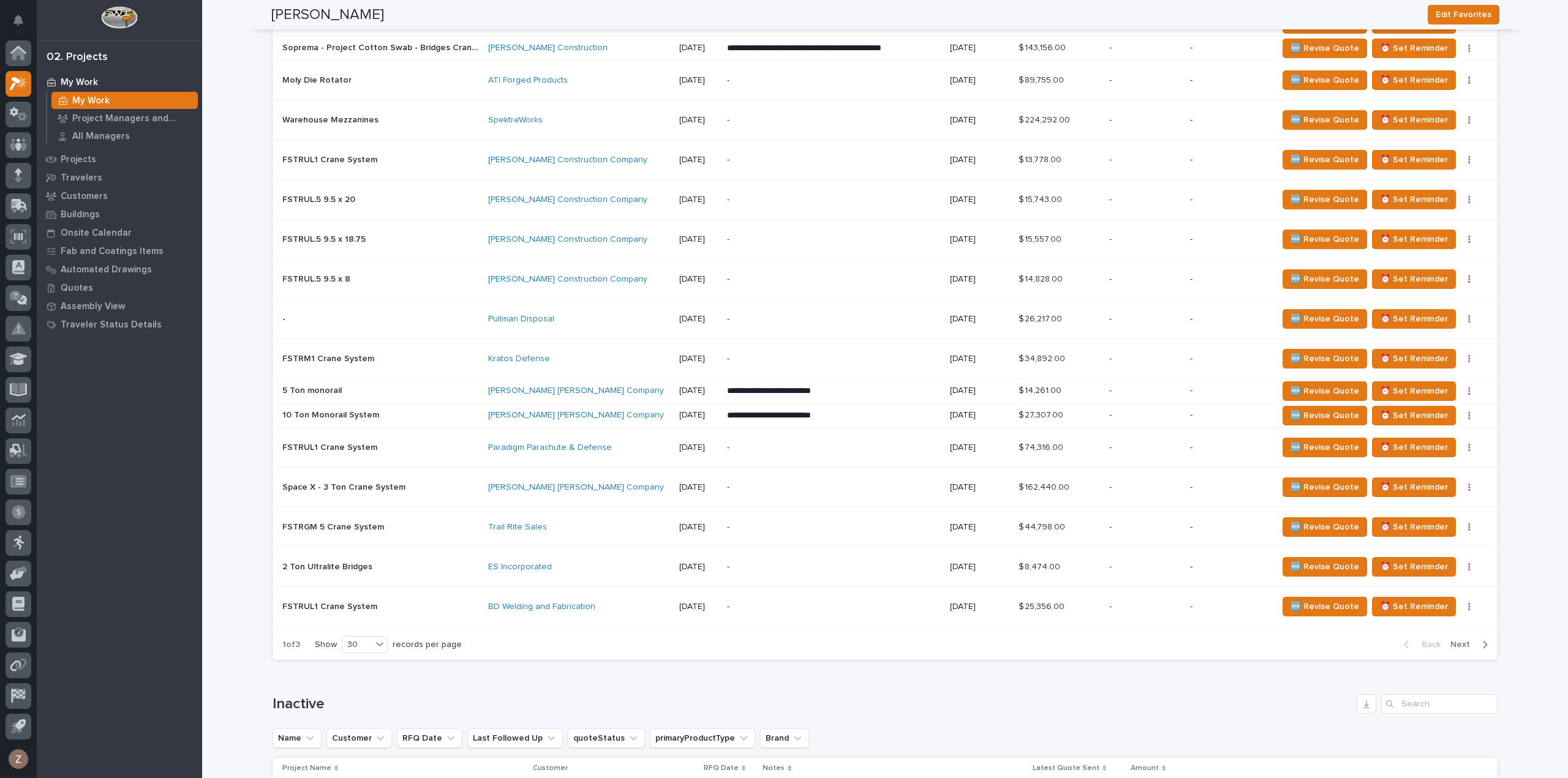
scroll to position [1797, 0]
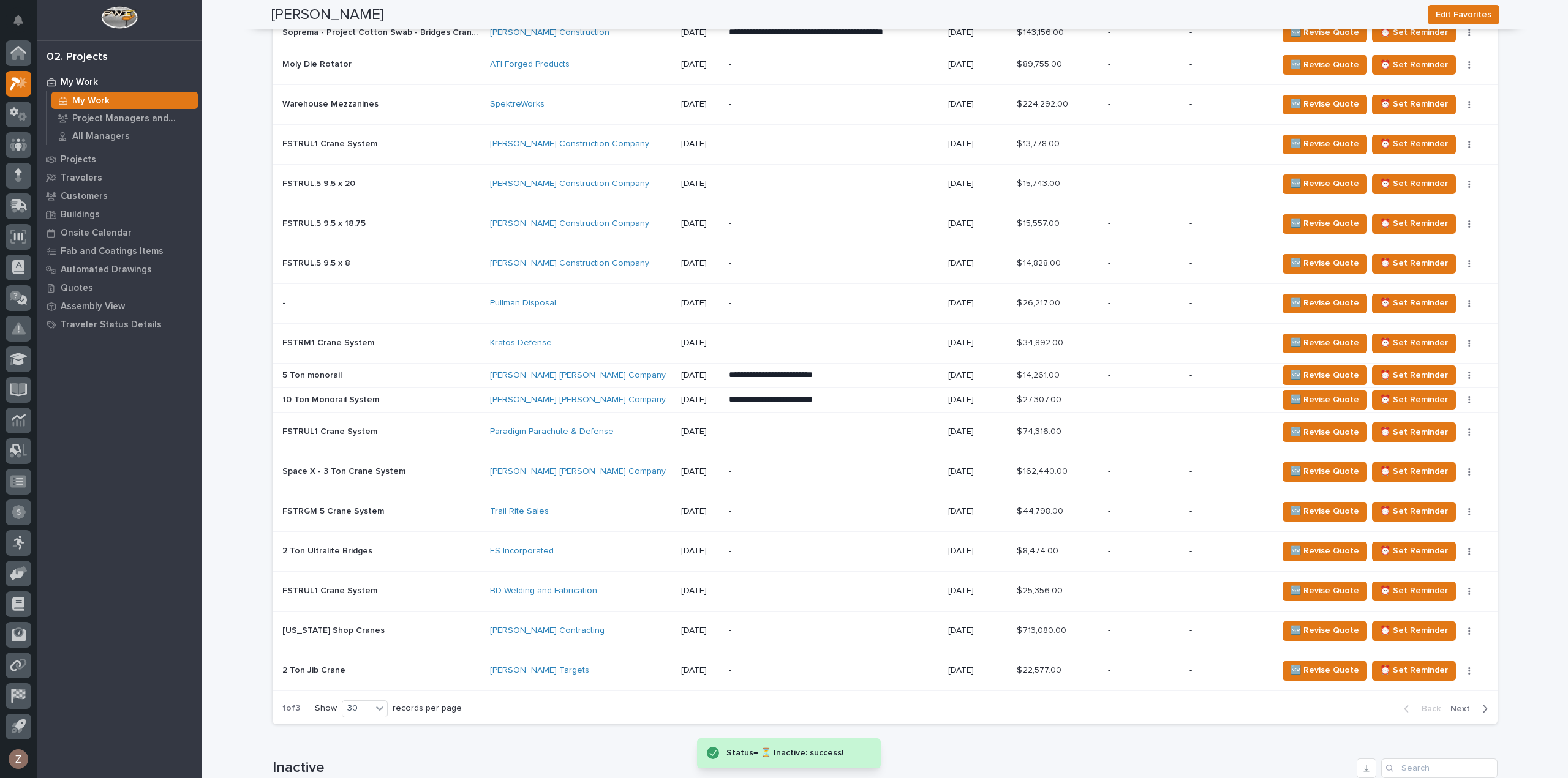
click at [1466, 581] on div "🆕 Revise Quote ⏰ Set Reminder Status→ 👎 Rejected Status→ ⏳ Inactive 📝 Edit Desc…" at bounding box center [1378, 590] width 201 height 19
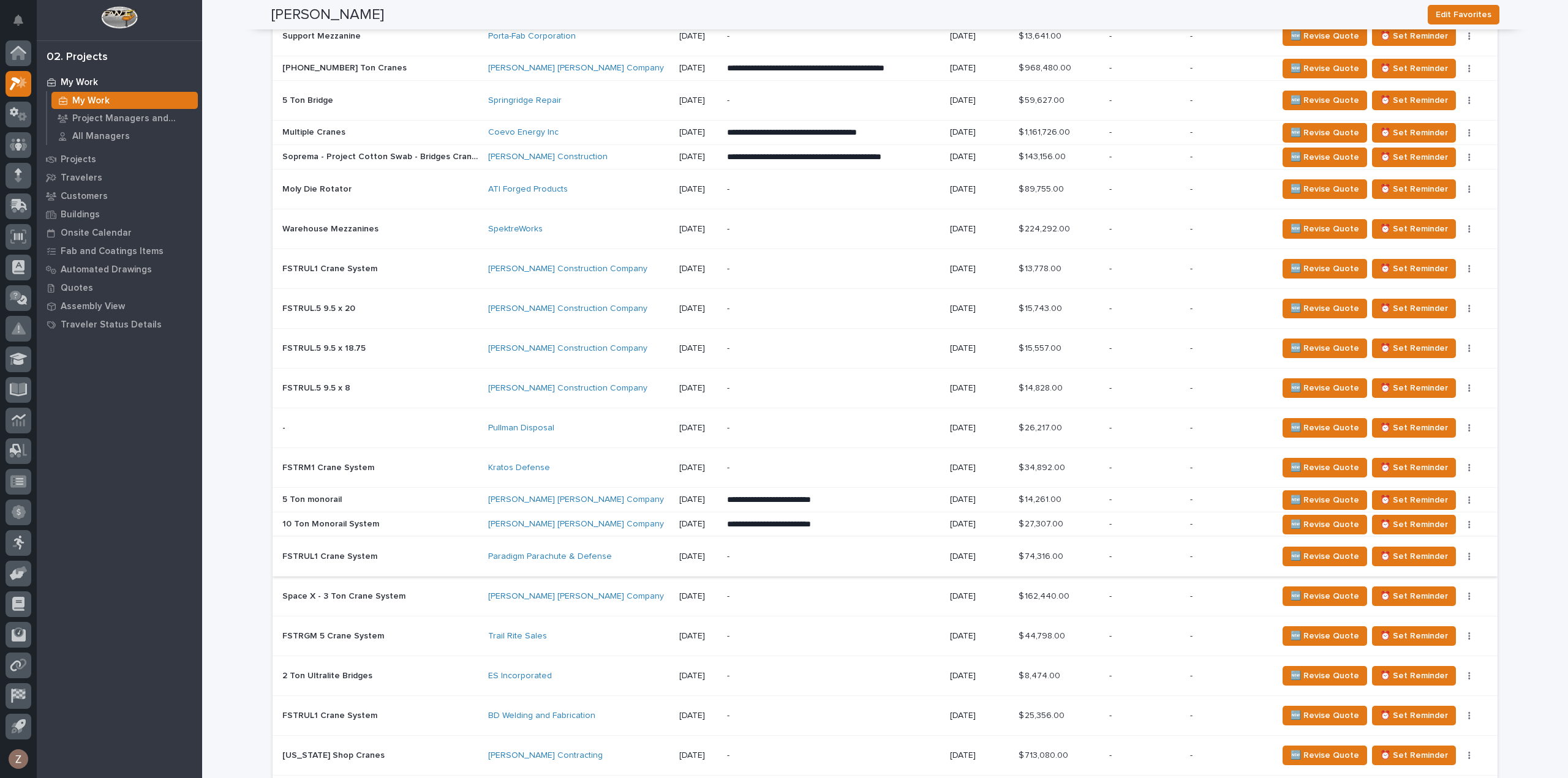
scroll to position [1714, 0]
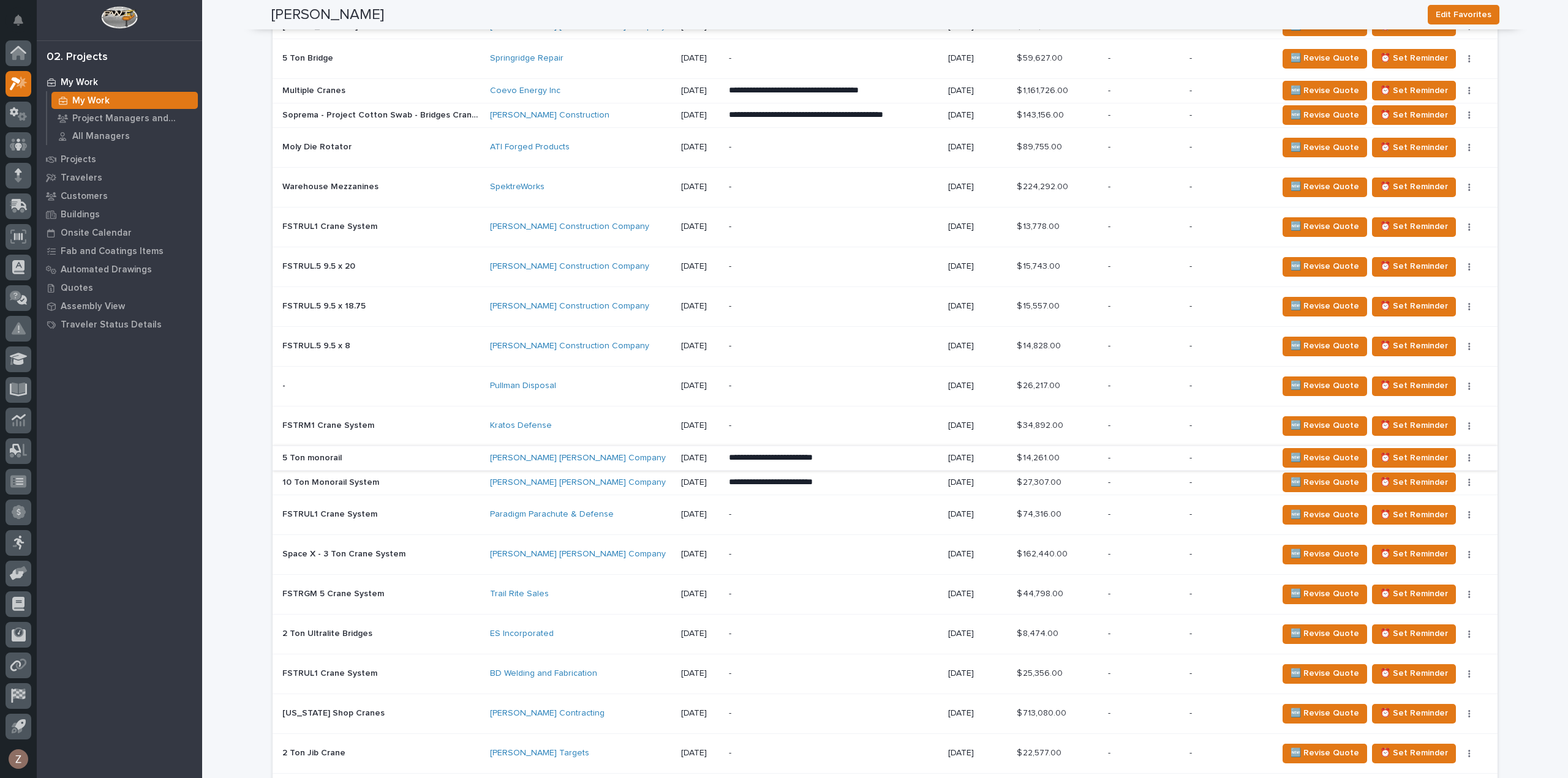
click at [1468, 462] on button "button" at bounding box center [1469, 457] width 18 height 8
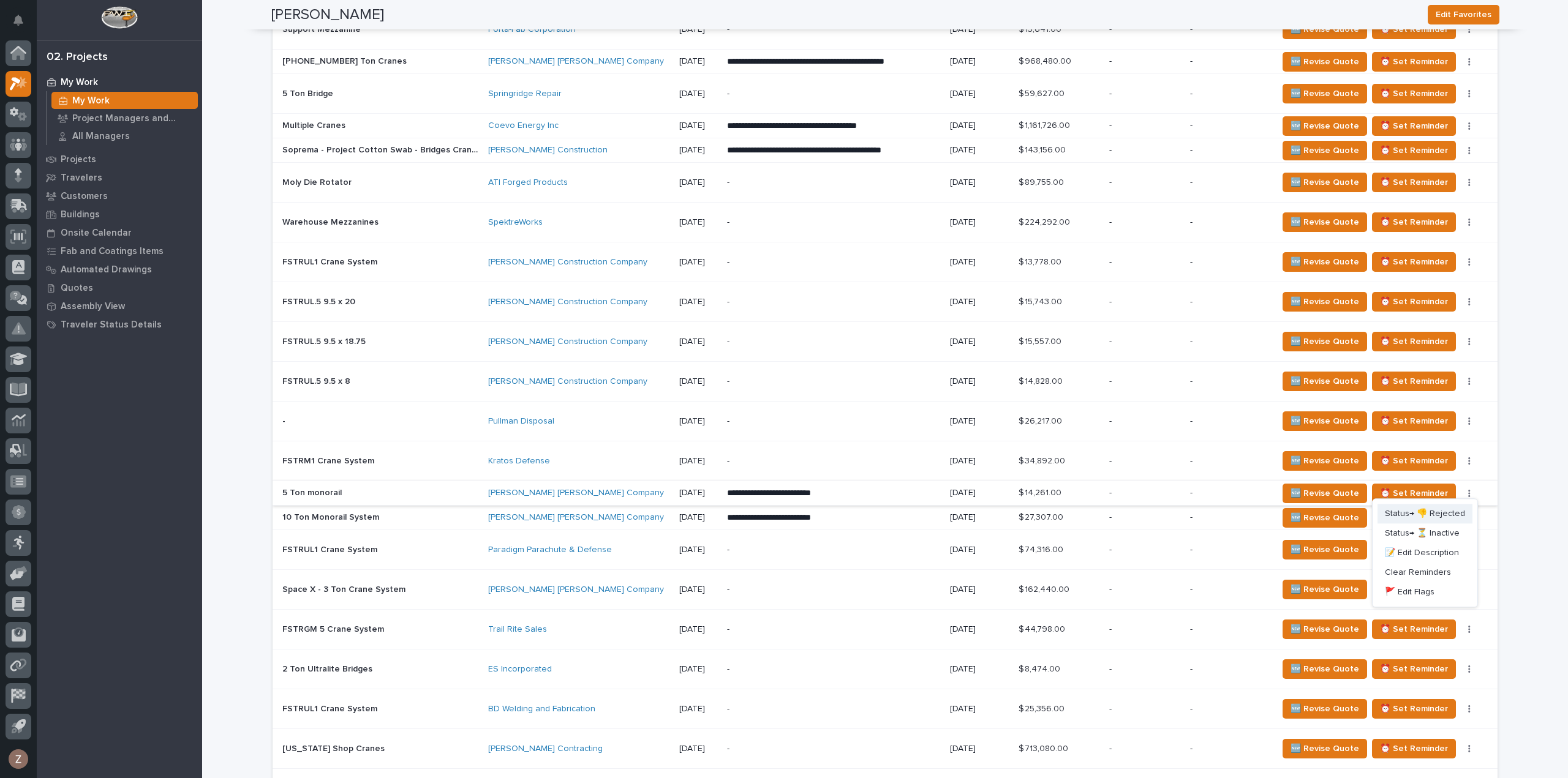
click at [1437, 511] on span "Status→ 👎 Rejected" at bounding box center [1425, 515] width 80 height 15
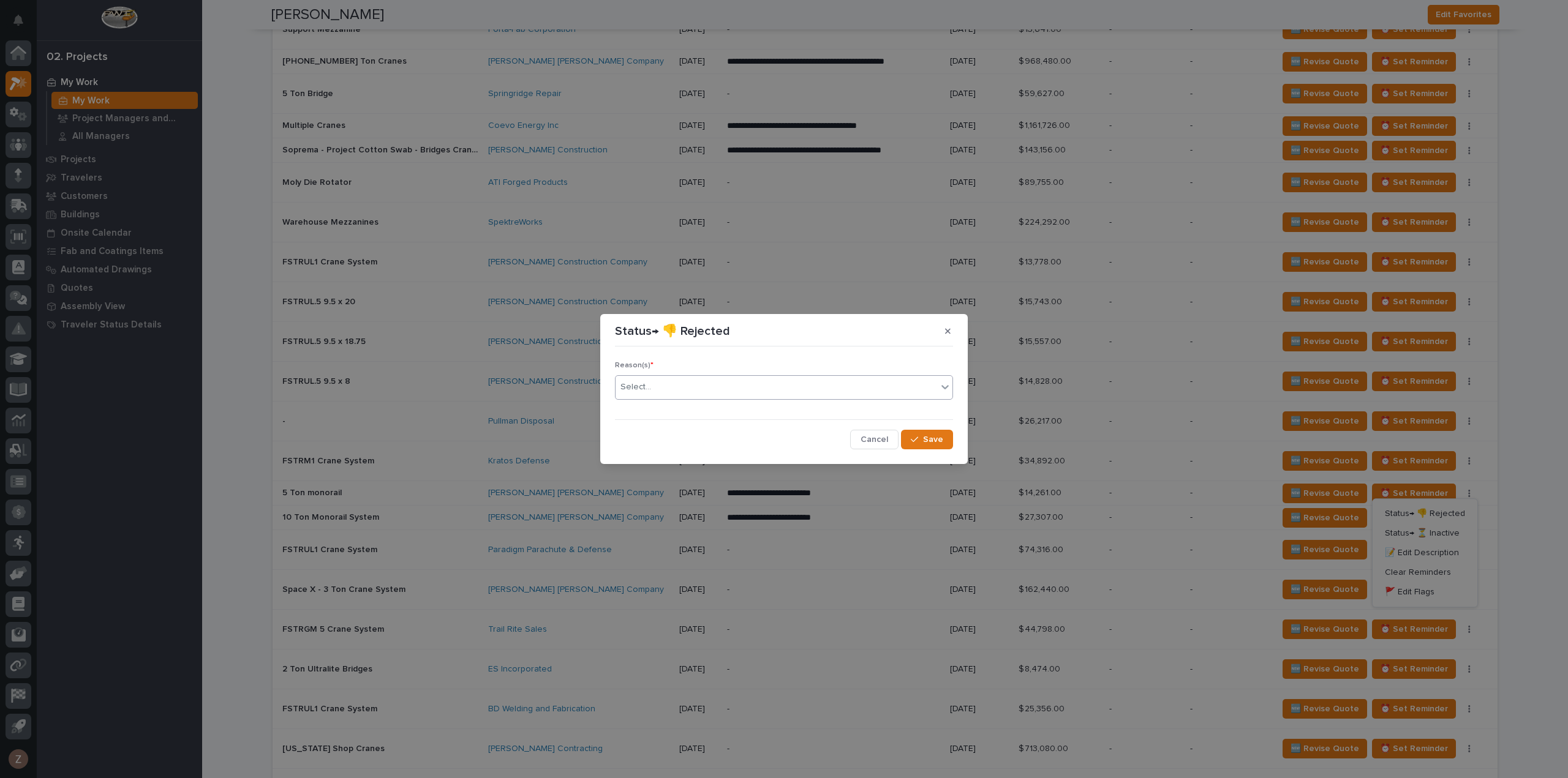
click at [723, 388] on div "Select..." at bounding box center [777, 387] width 322 height 20
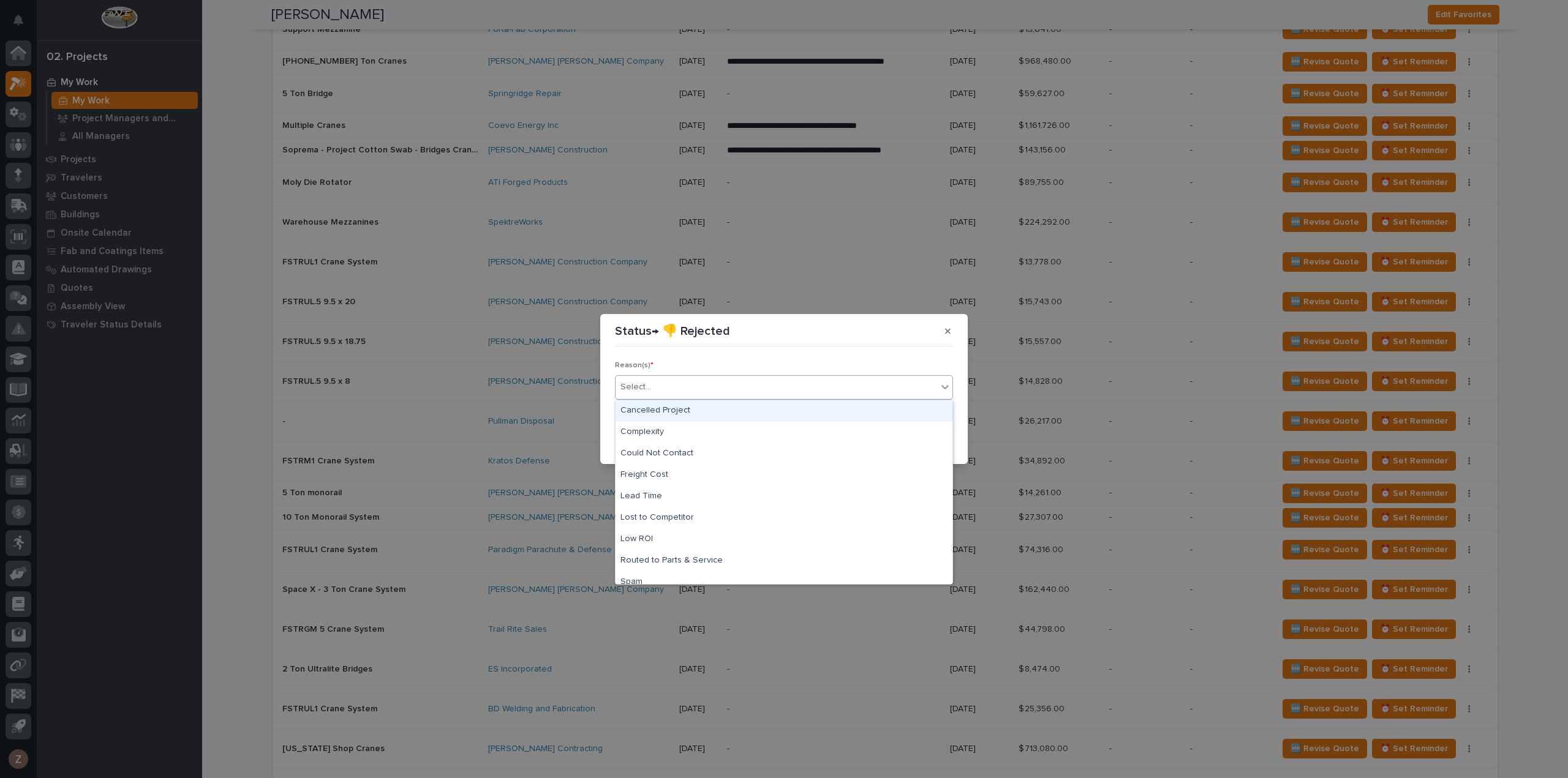
click at [704, 410] on div "Cancelled Project" at bounding box center [784, 410] width 337 height 21
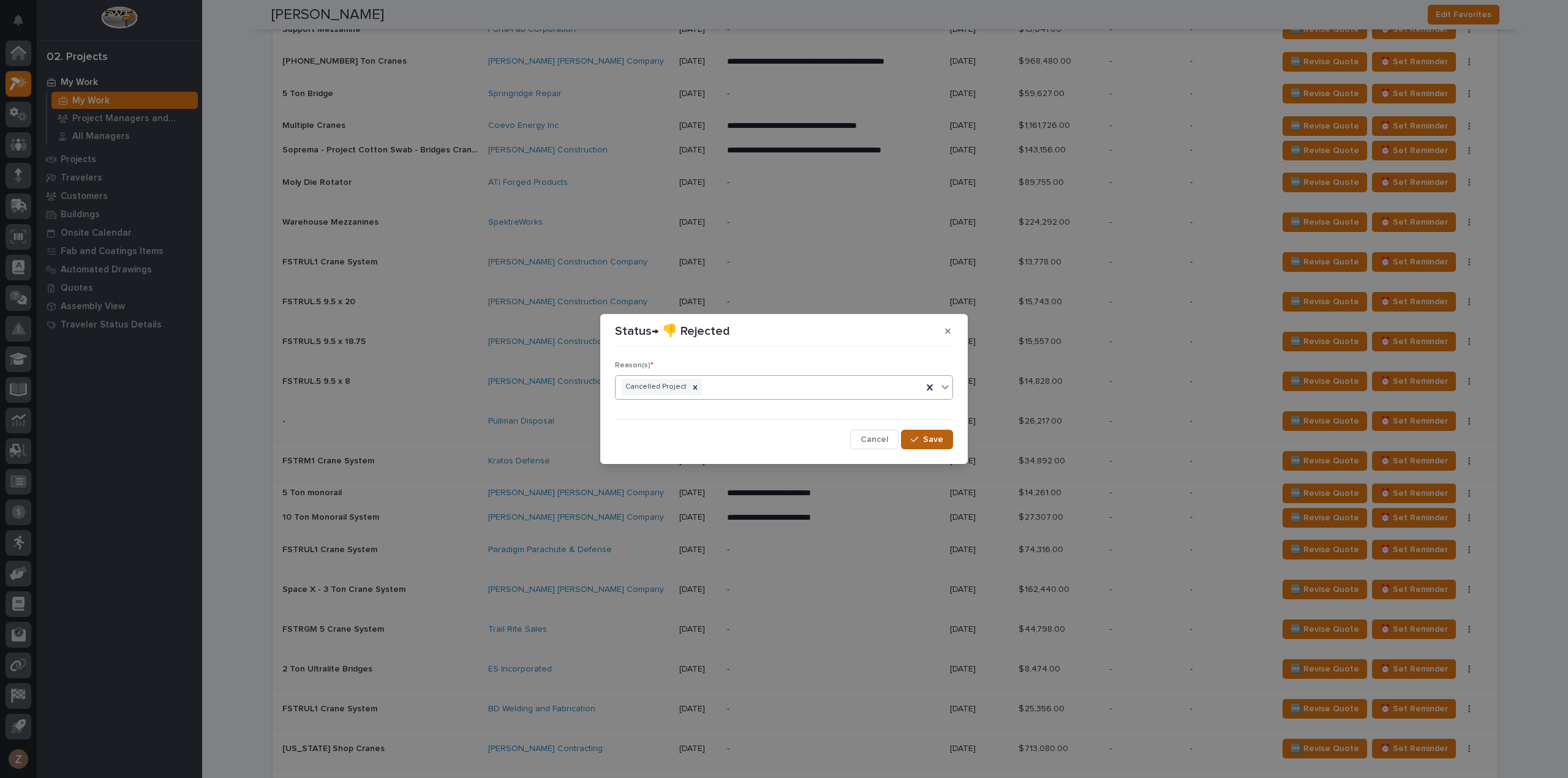
click at [923, 439] on div "button" at bounding box center [916, 439] width 12 height 8
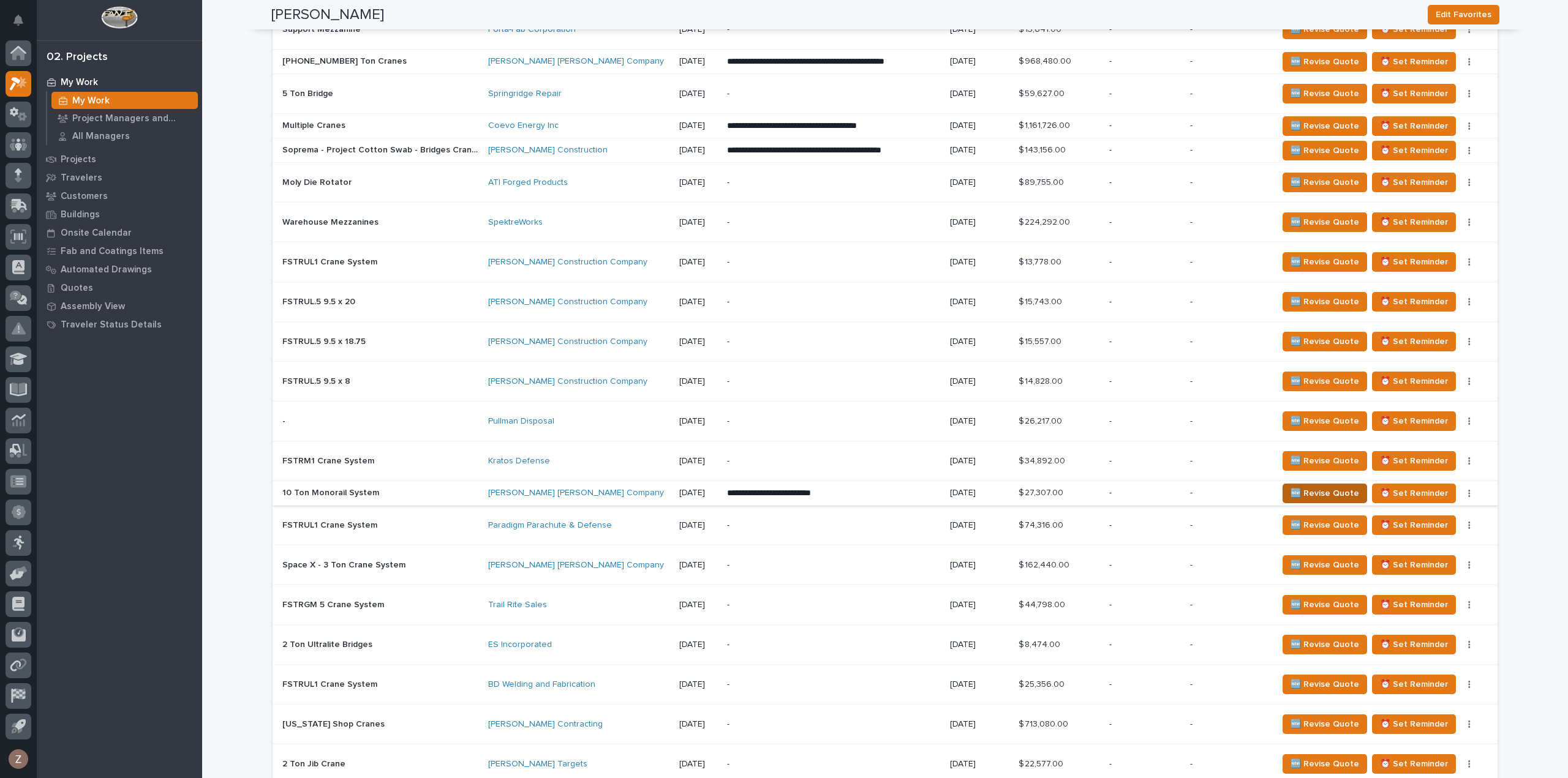
scroll to position [1702, 0]
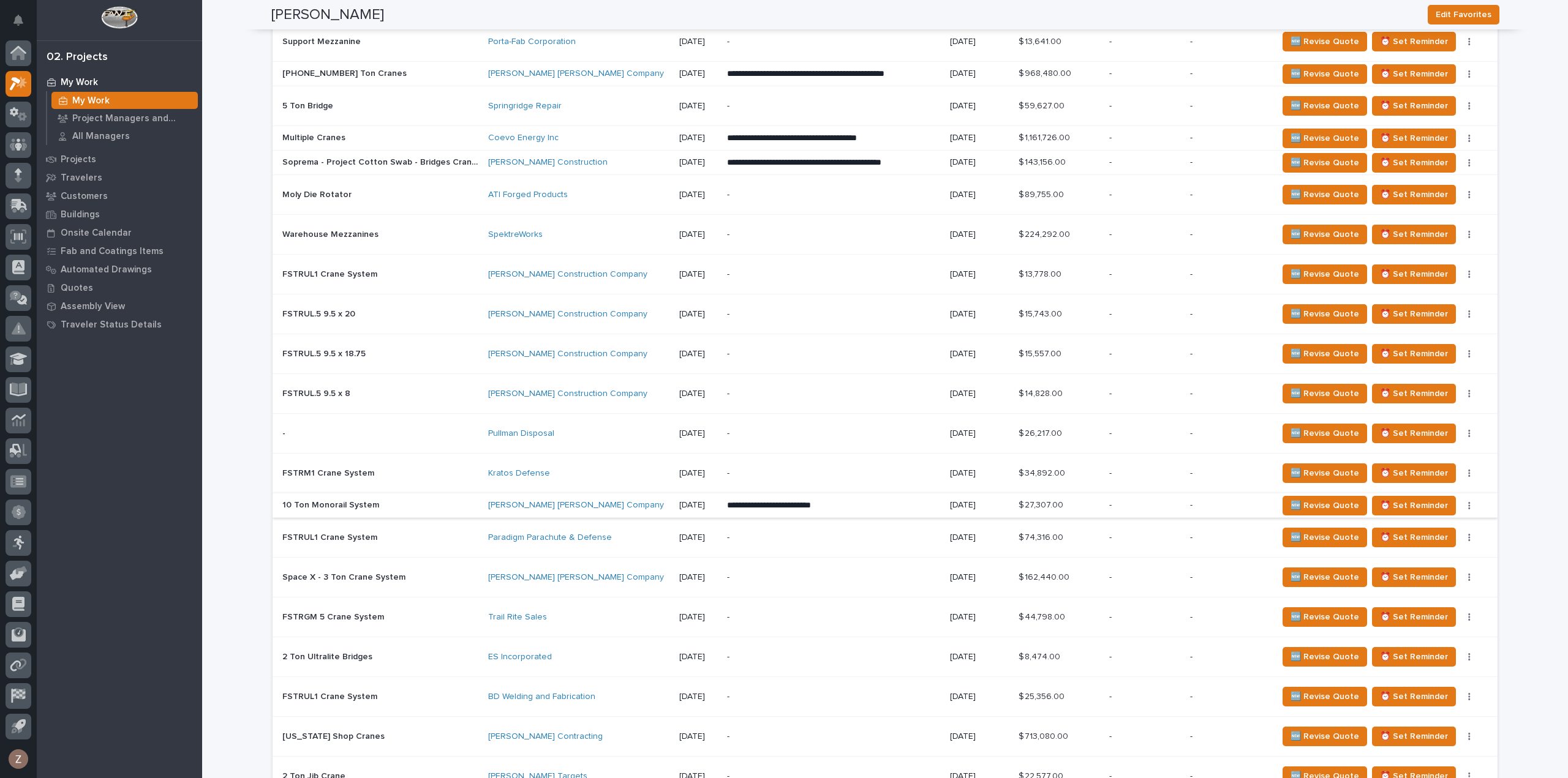
click at [1463, 502] on button "button" at bounding box center [1469, 505] width 18 height 8
click at [1444, 523] on span "Status→ 👎 Rejected" at bounding box center [1425, 527] width 80 height 15
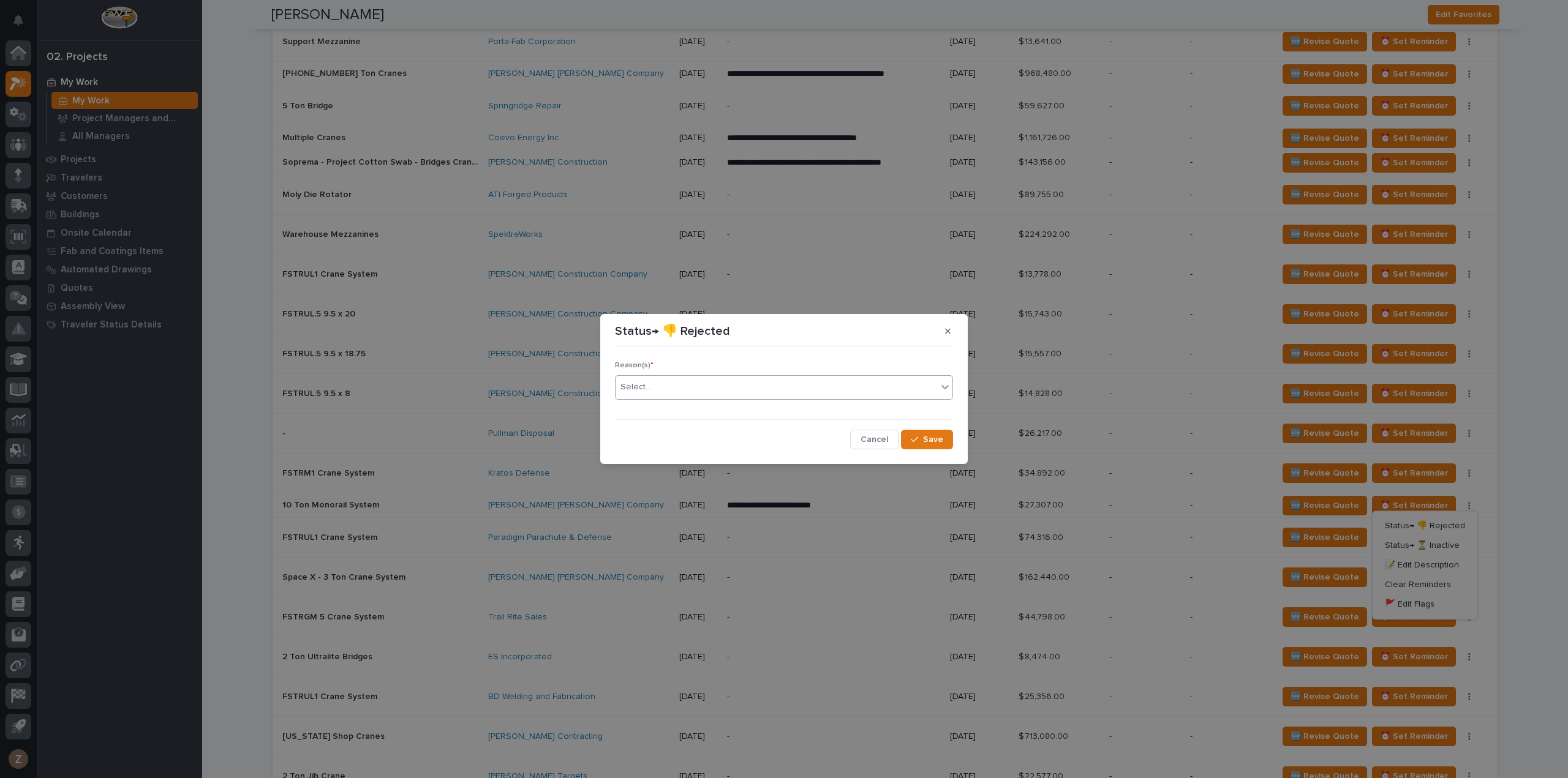
click at [802, 387] on div "Select..." at bounding box center [777, 387] width 322 height 20
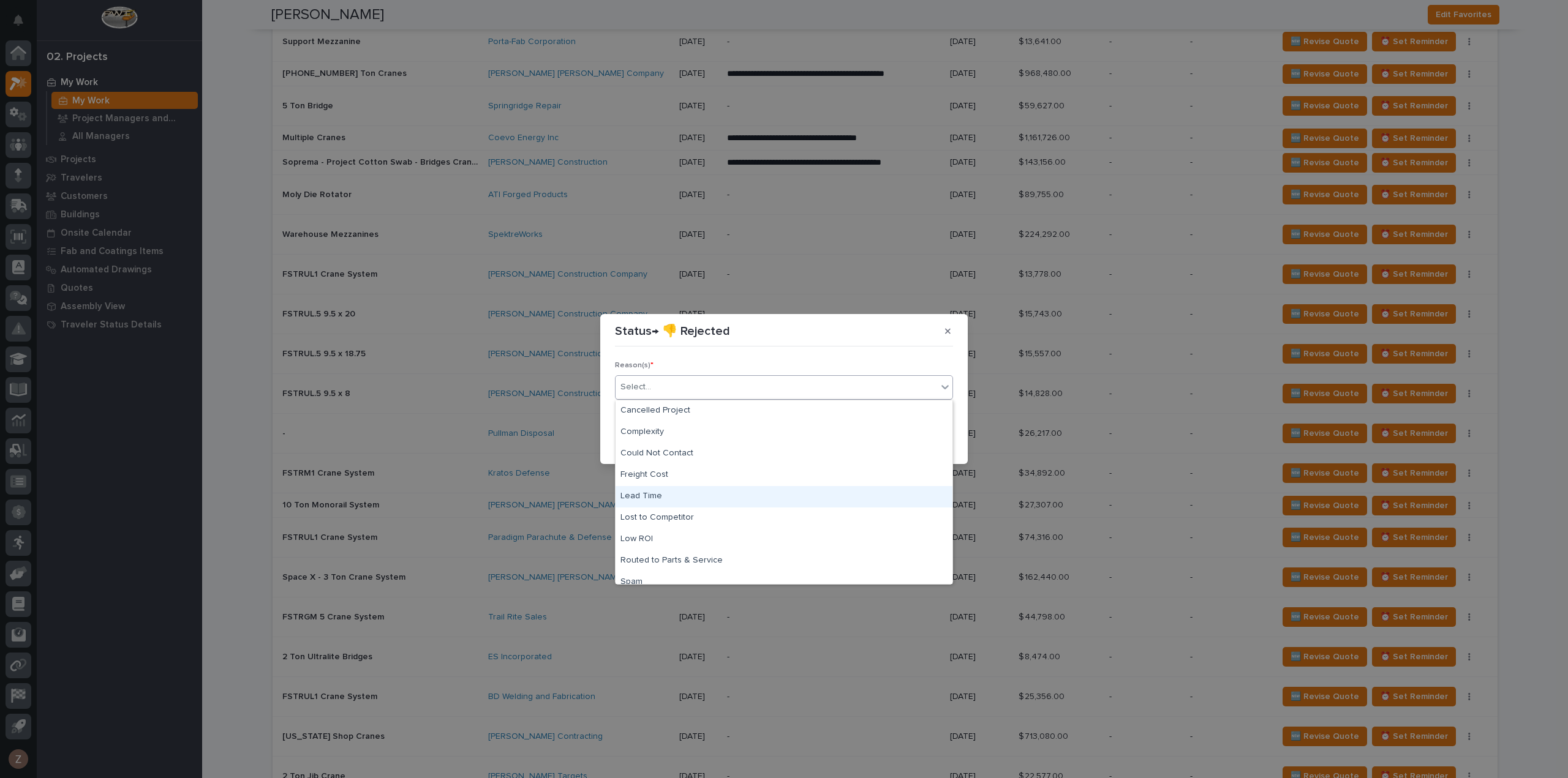
scroll to position [1714, 0]
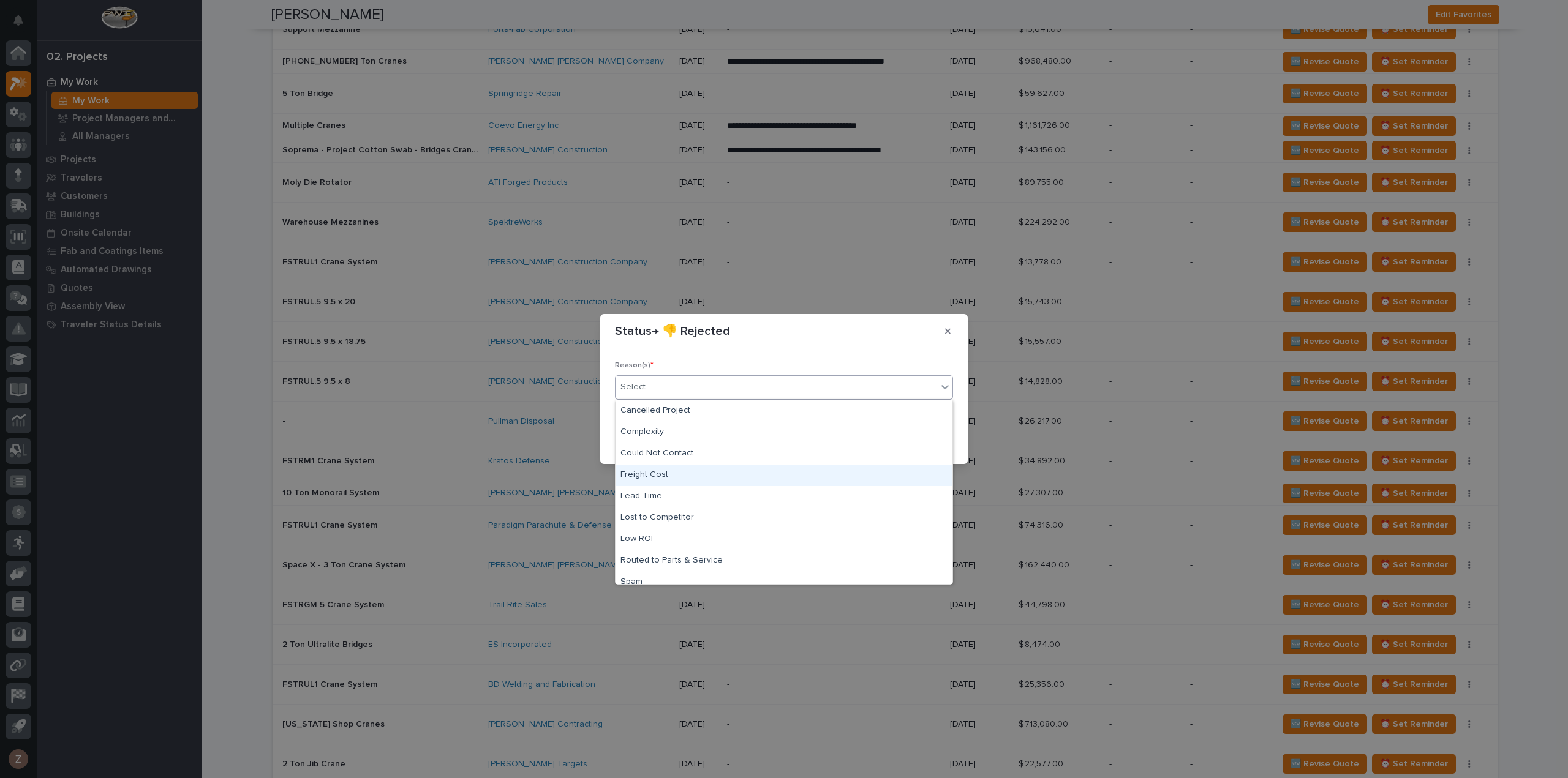
click at [772, 476] on div "Freight Cost" at bounding box center [784, 475] width 337 height 21
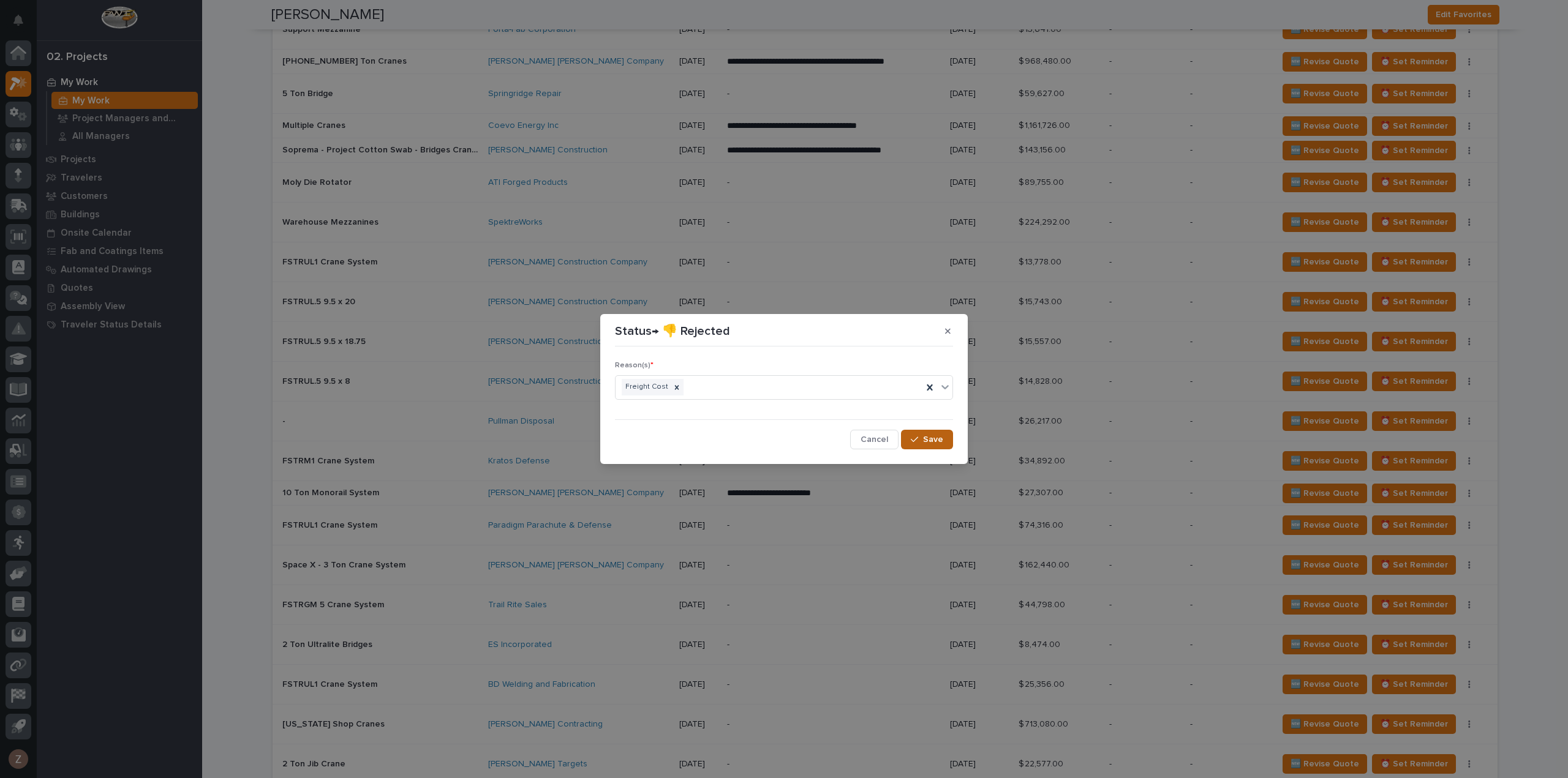
click at [943, 443] on button "Save" at bounding box center [927, 439] width 52 height 19
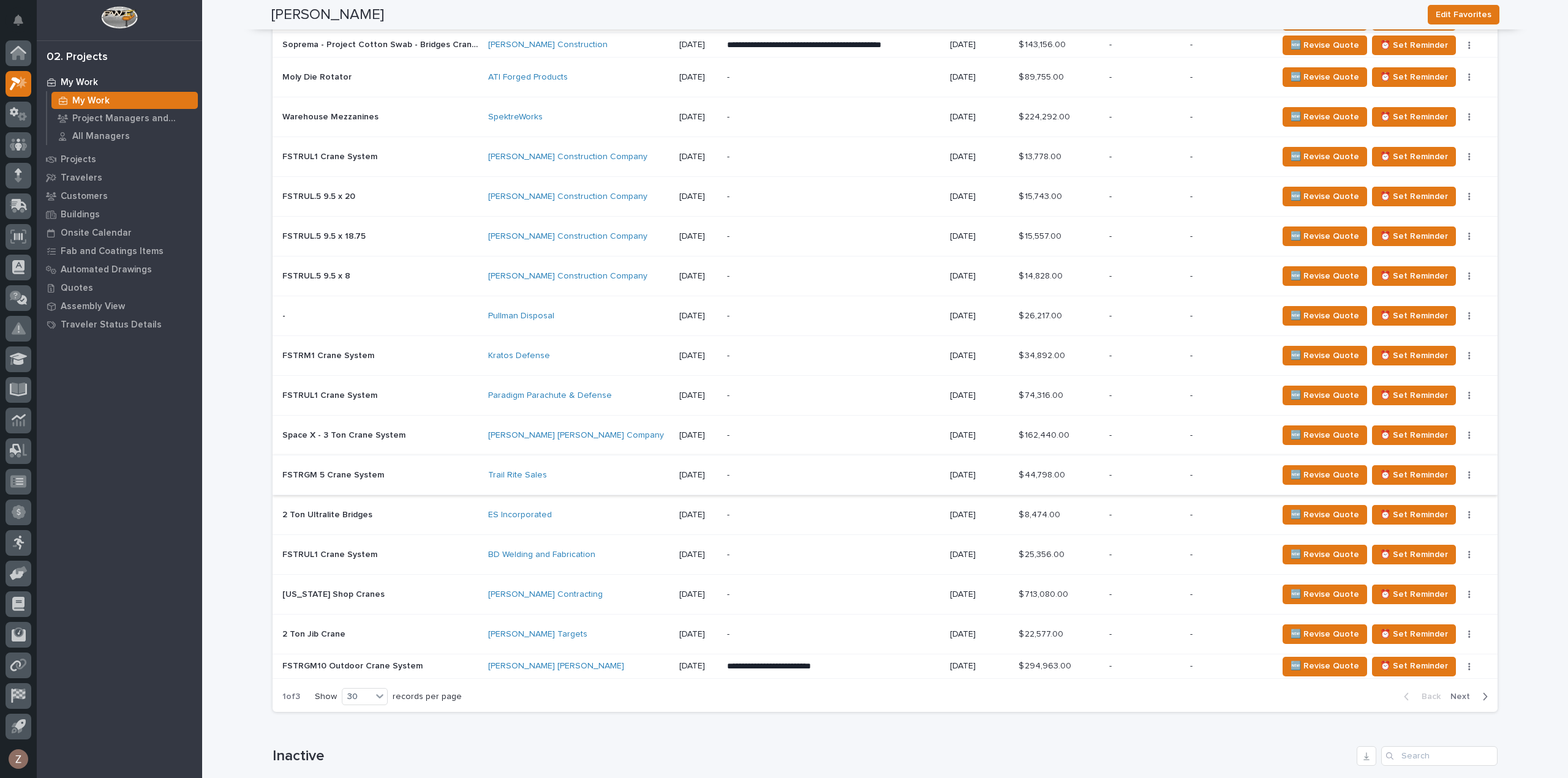
scroll to position [1824, 0]
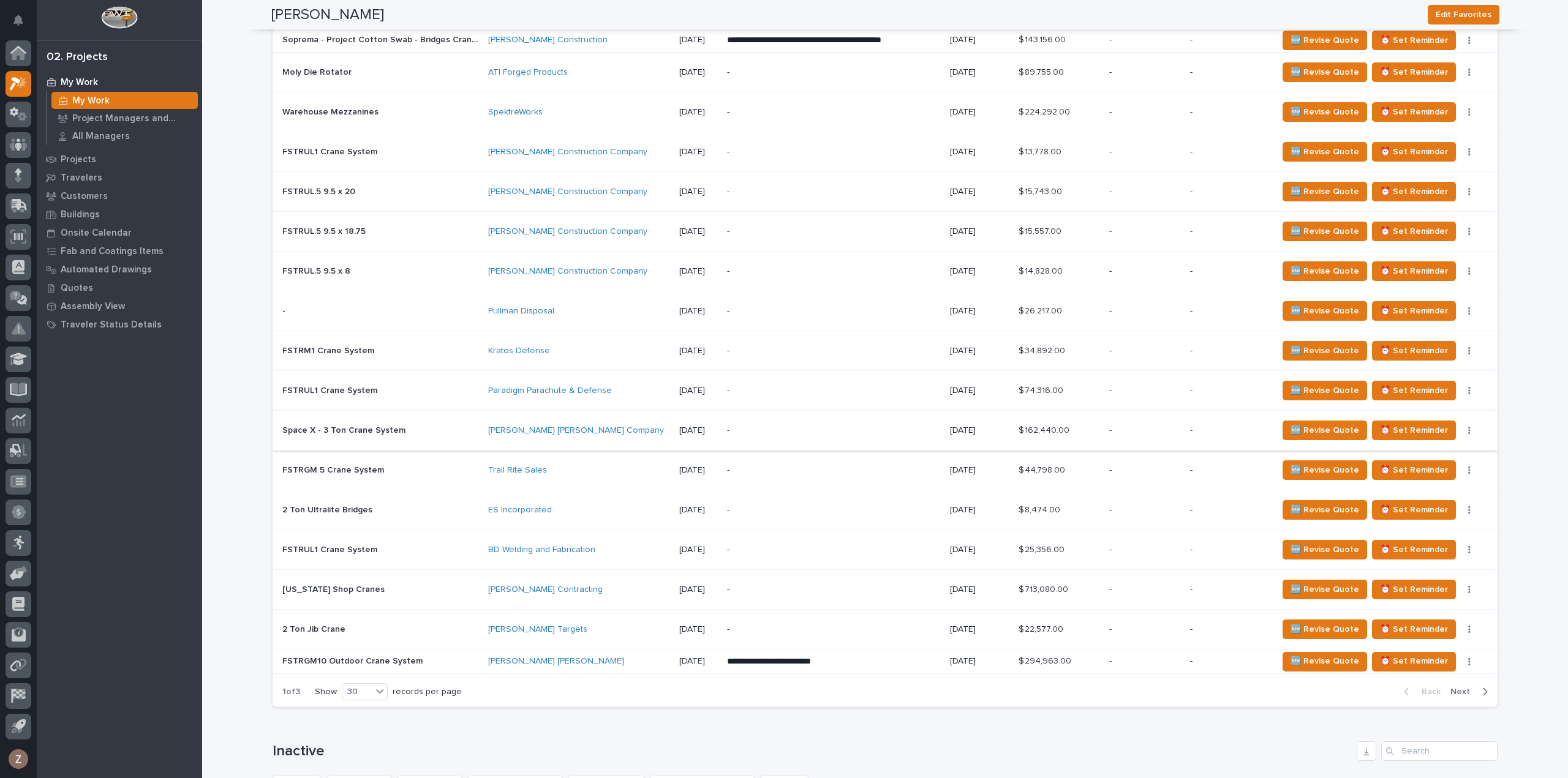
click at [1468, 426] on icon "button" at bounding box center [1469, 430] width 3 height 8
click at [1439, 446] on span "Status→ 👎 Rejected" at bounding box center [1425, 451] width 80 height 15
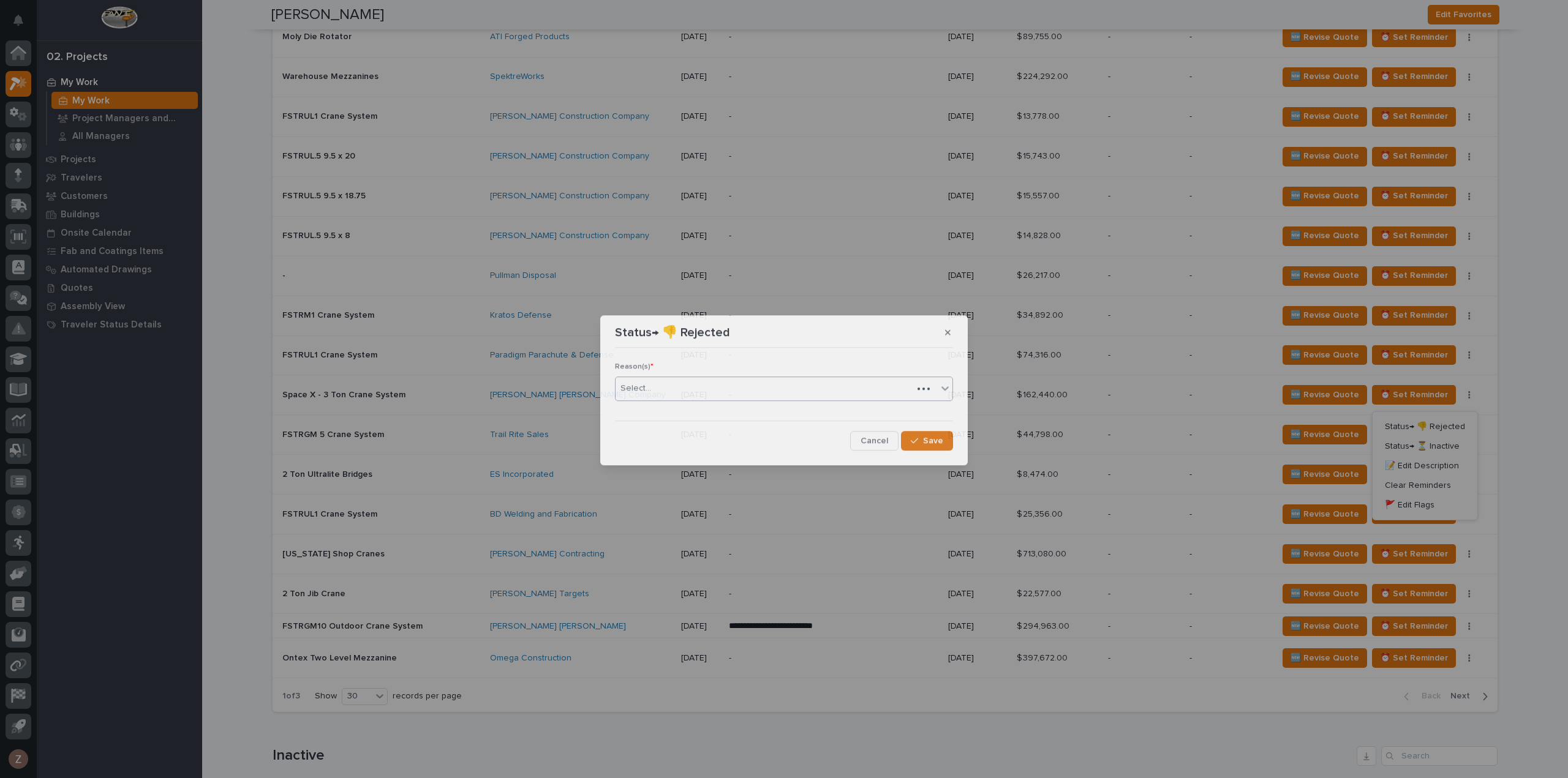
scroll to position [1844, 0]
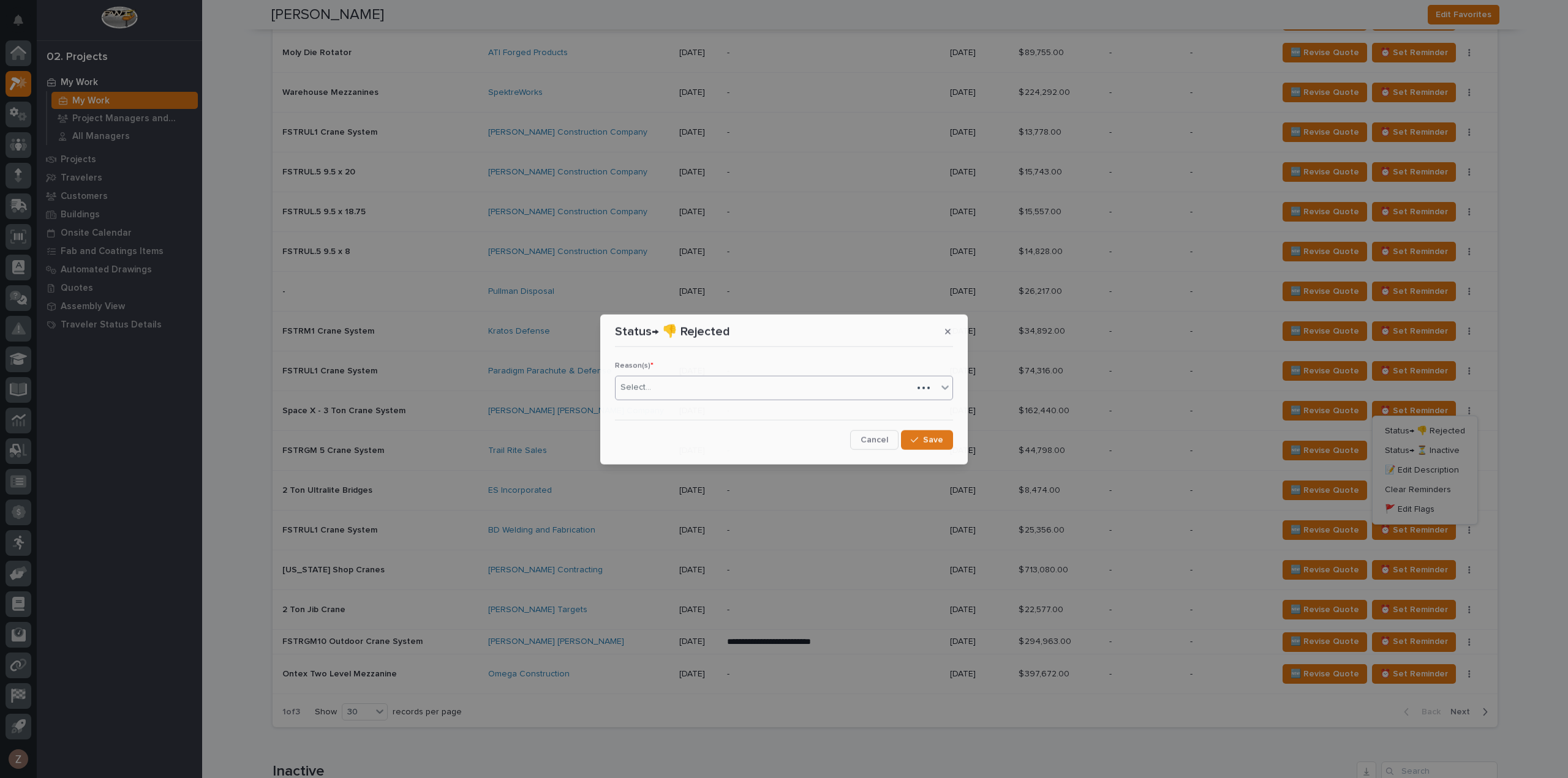
click at [811, 389] on div "Select..." at bounding box center [764, 388] width 297 height 20
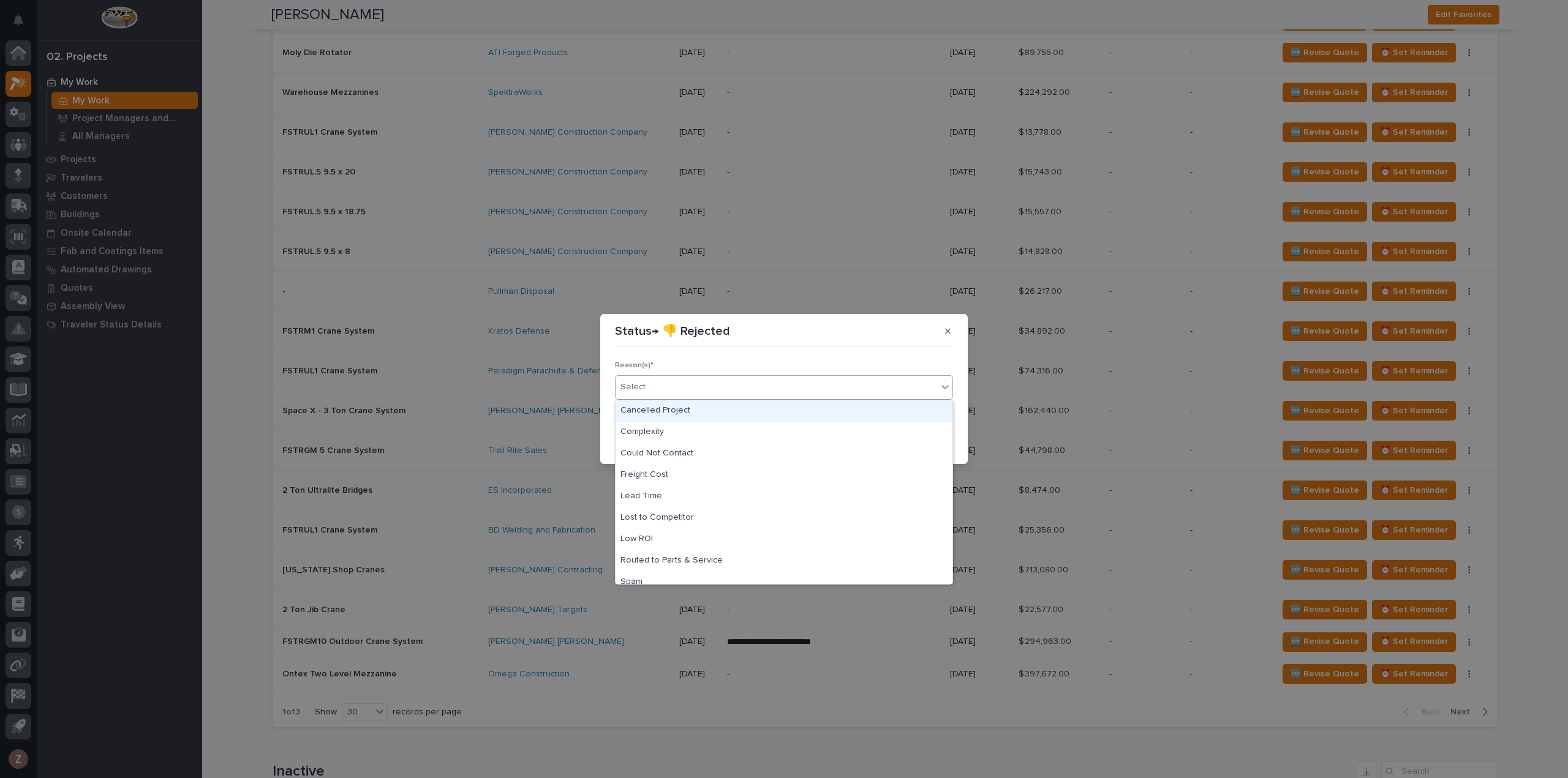
click at [750, 413] on div "Cancelled Project" at bounding box center [784, 410] width 337 height 21
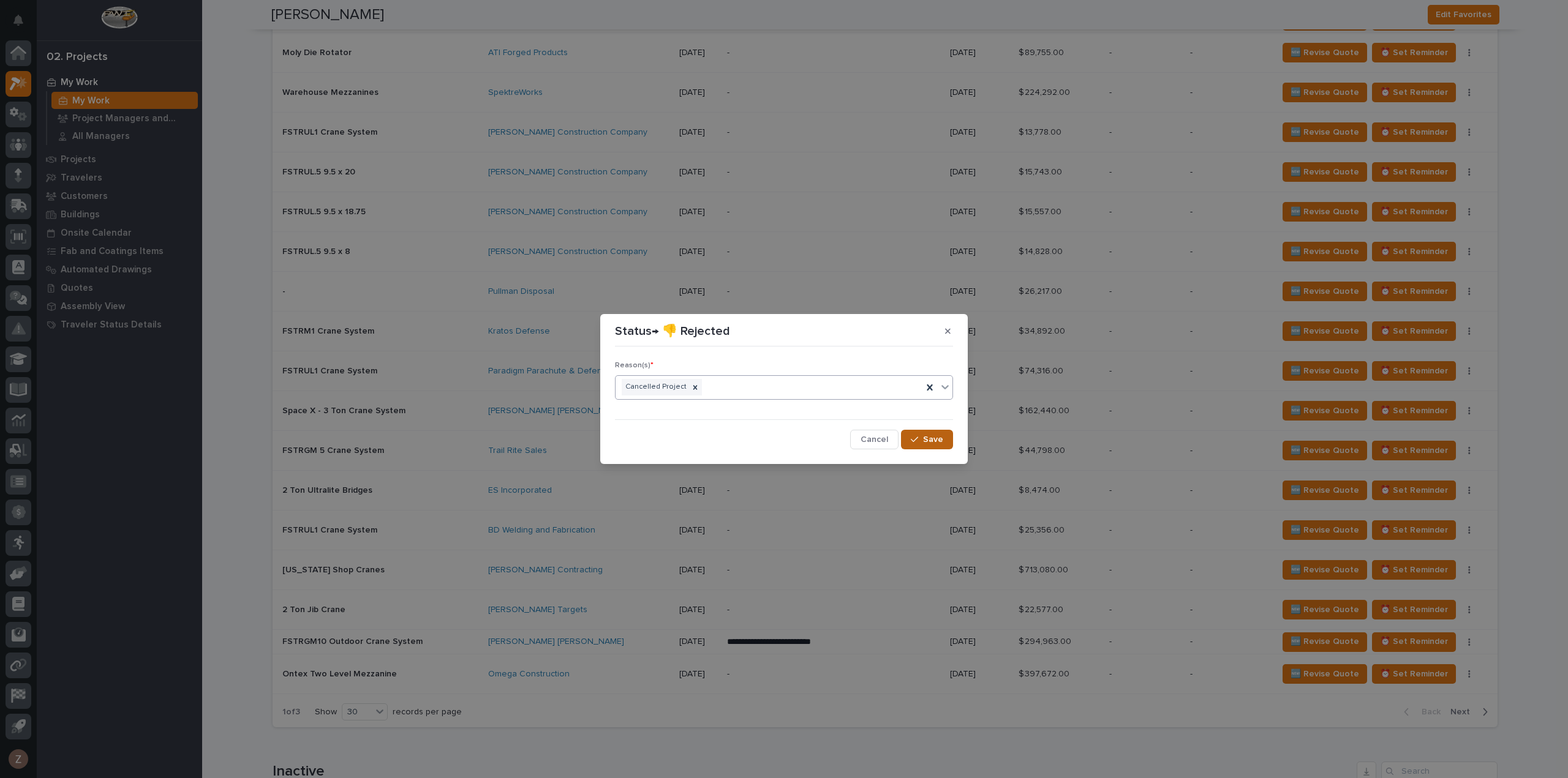
click at [940, 435] on span "Save" at bounding box center [933, 440] width 20 height 11
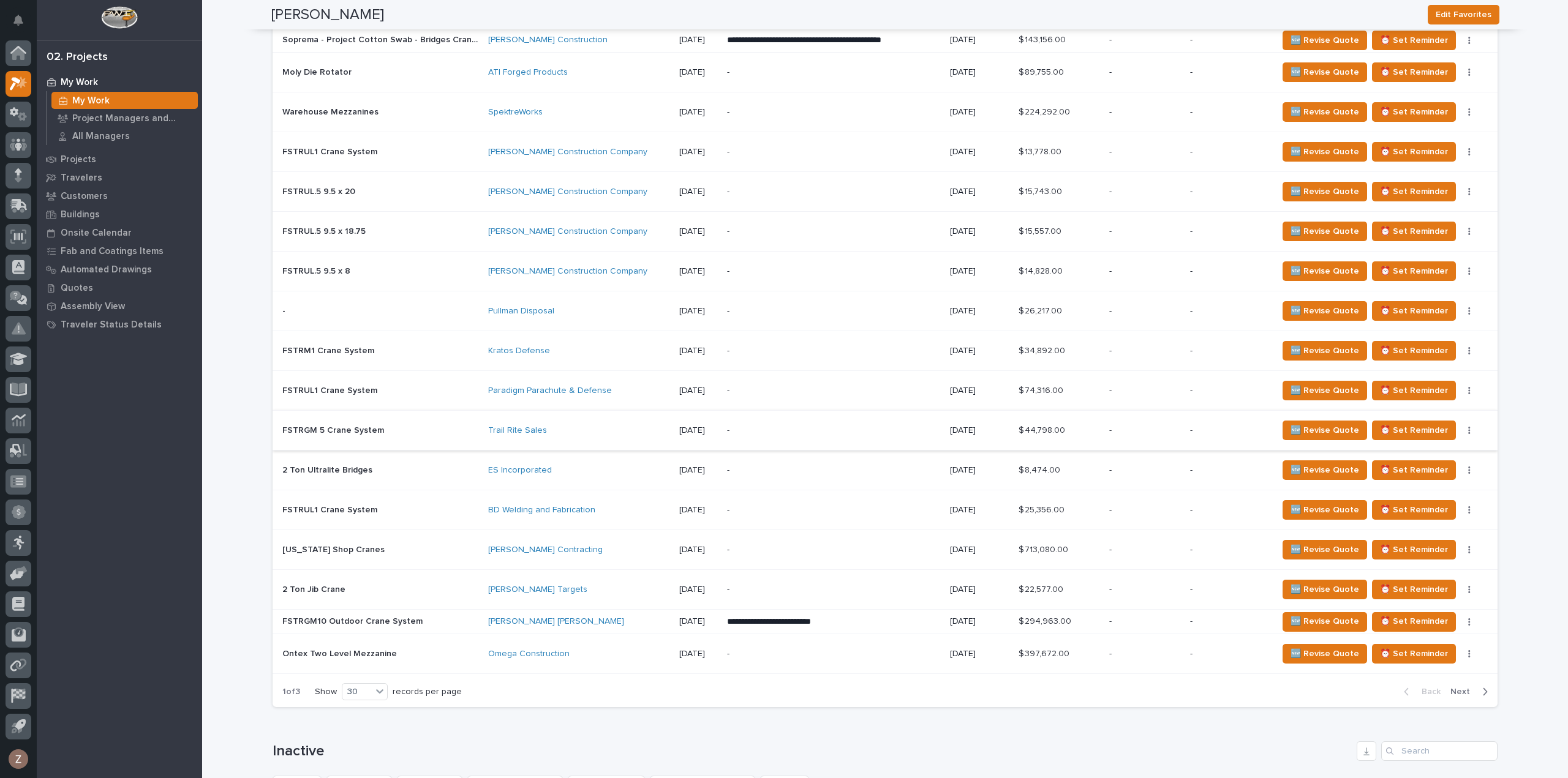
scroll to position [1457, 0]
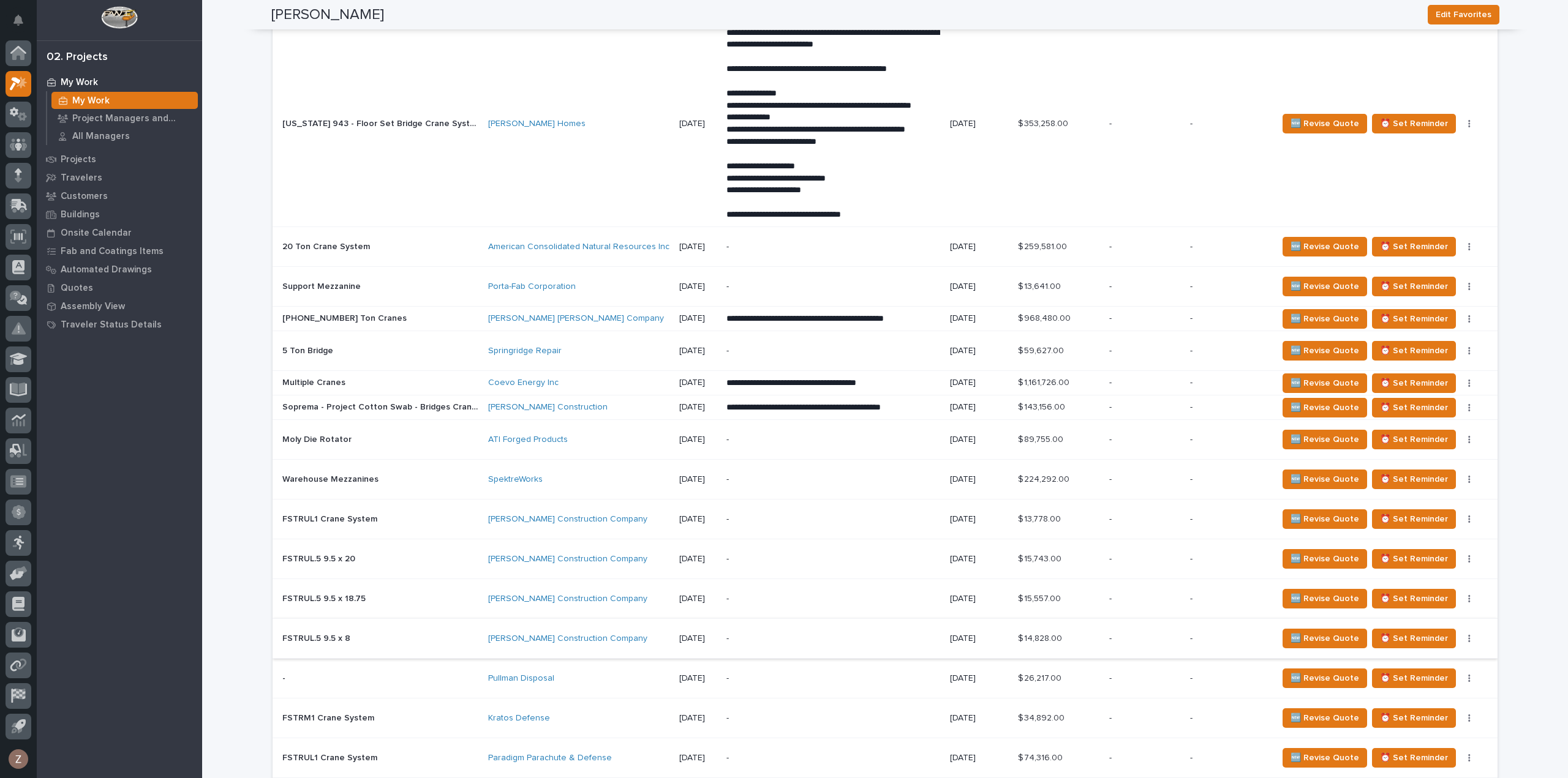
click at [1468, 634] on icon "button" at bounding box center [1469, 638] width 3 height 8
click at [1440, 657] on span "Status→ 👎 Rejected" at bounding box center [1425, 660] width 80 height 15
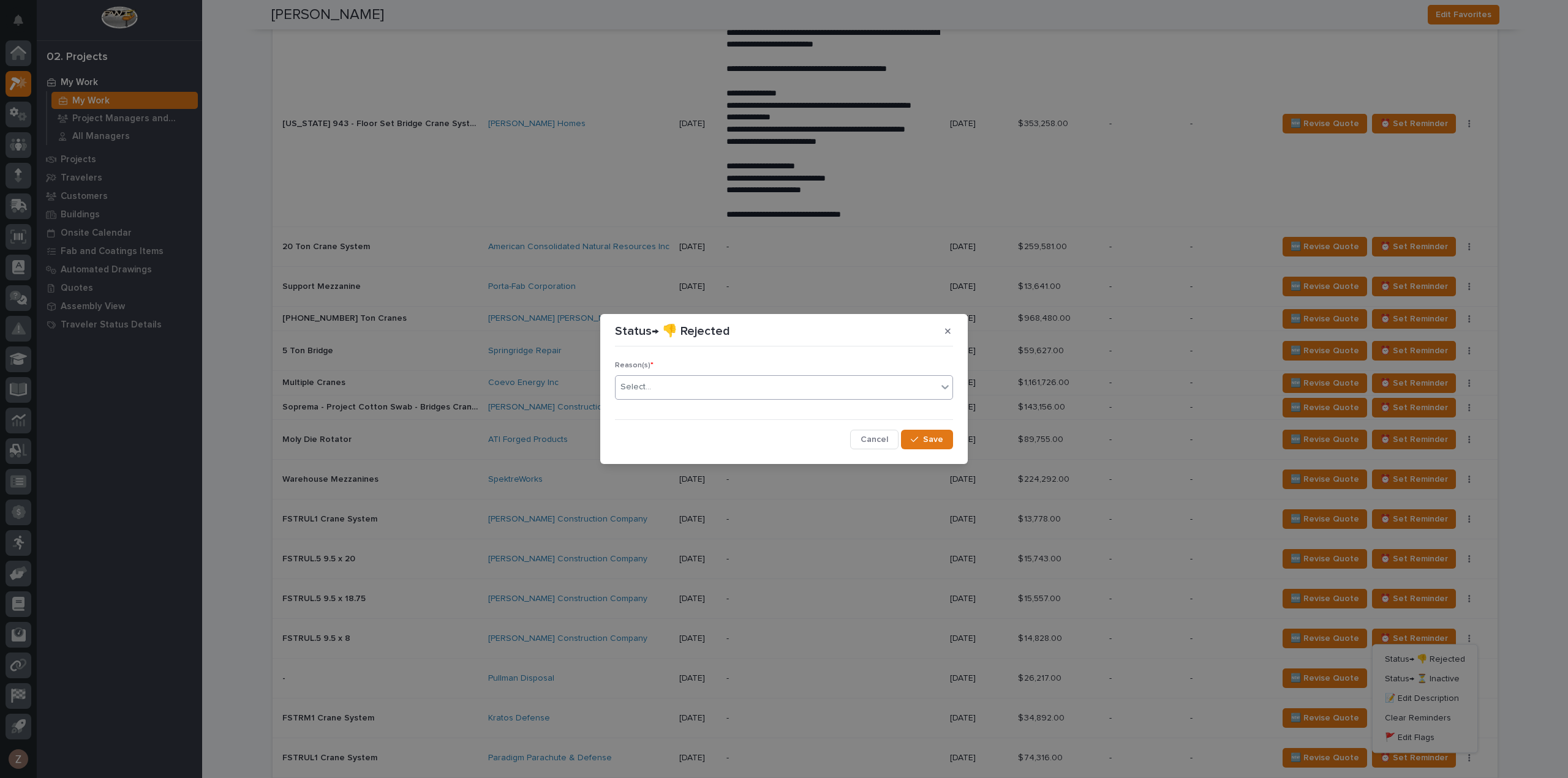
click at [747, 383] on div "Select..." at bounding box center [777, 387] width 322 height 20
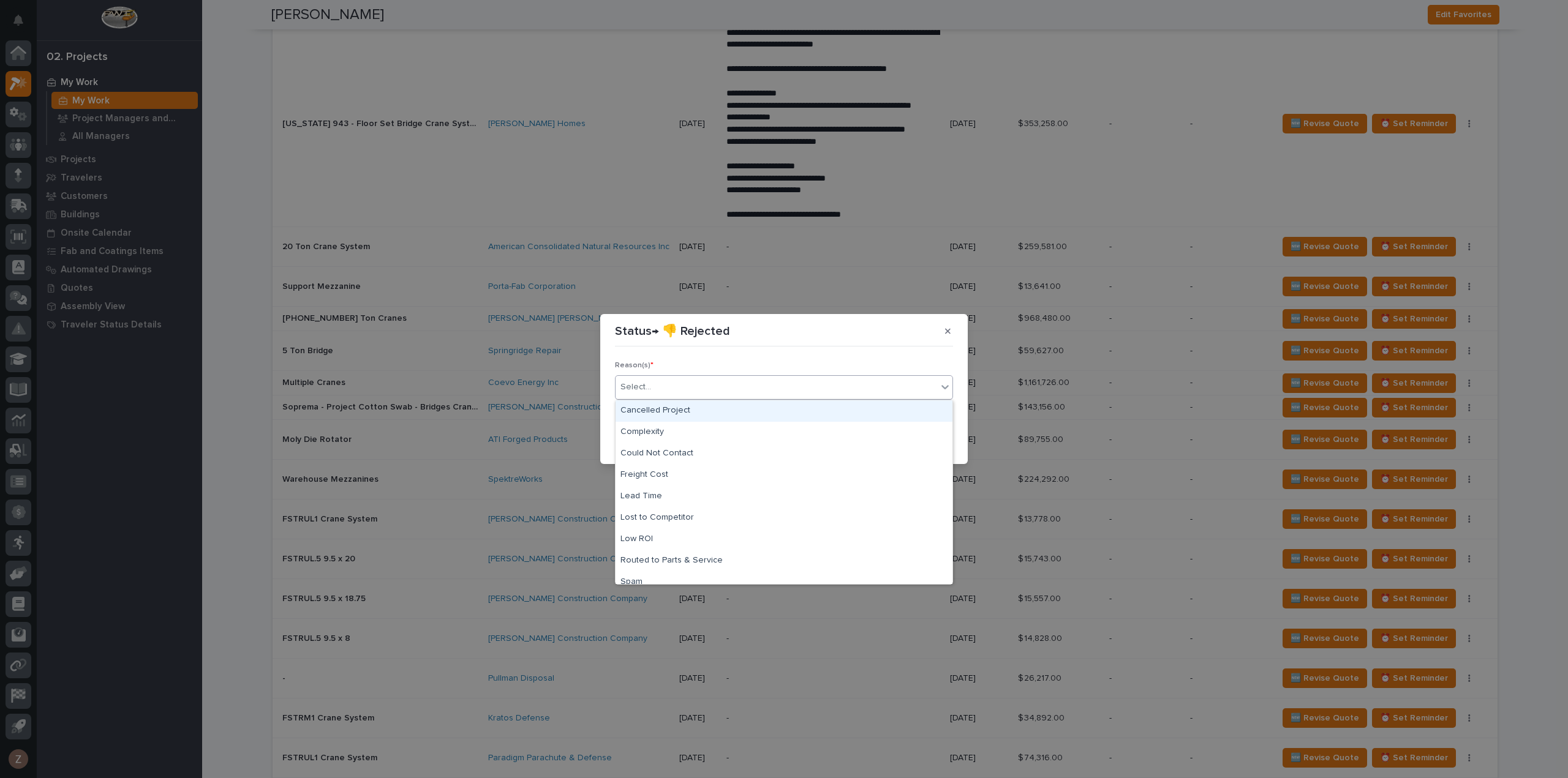
drag, startPoint x: 713, startPoint y: 421, endPoint x: 720, endPoint y: 406, distance: 16.6
click at [720, 406] on div "Cancelled Project" at bounding box center [784, 410] width 337 height 21
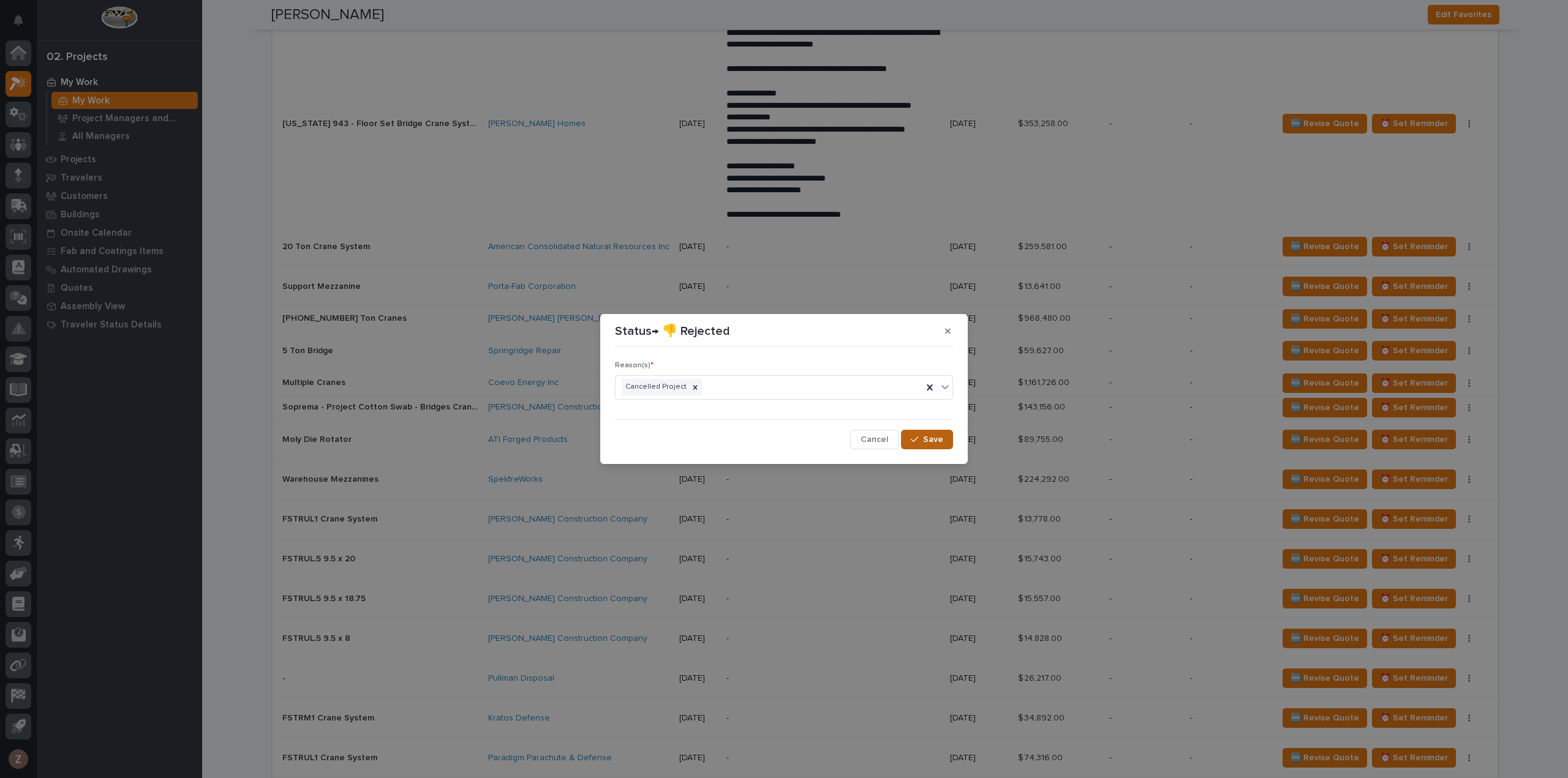
click at [928, 435] on span "Save" at bounding box center [933, 440] width 20 height 11
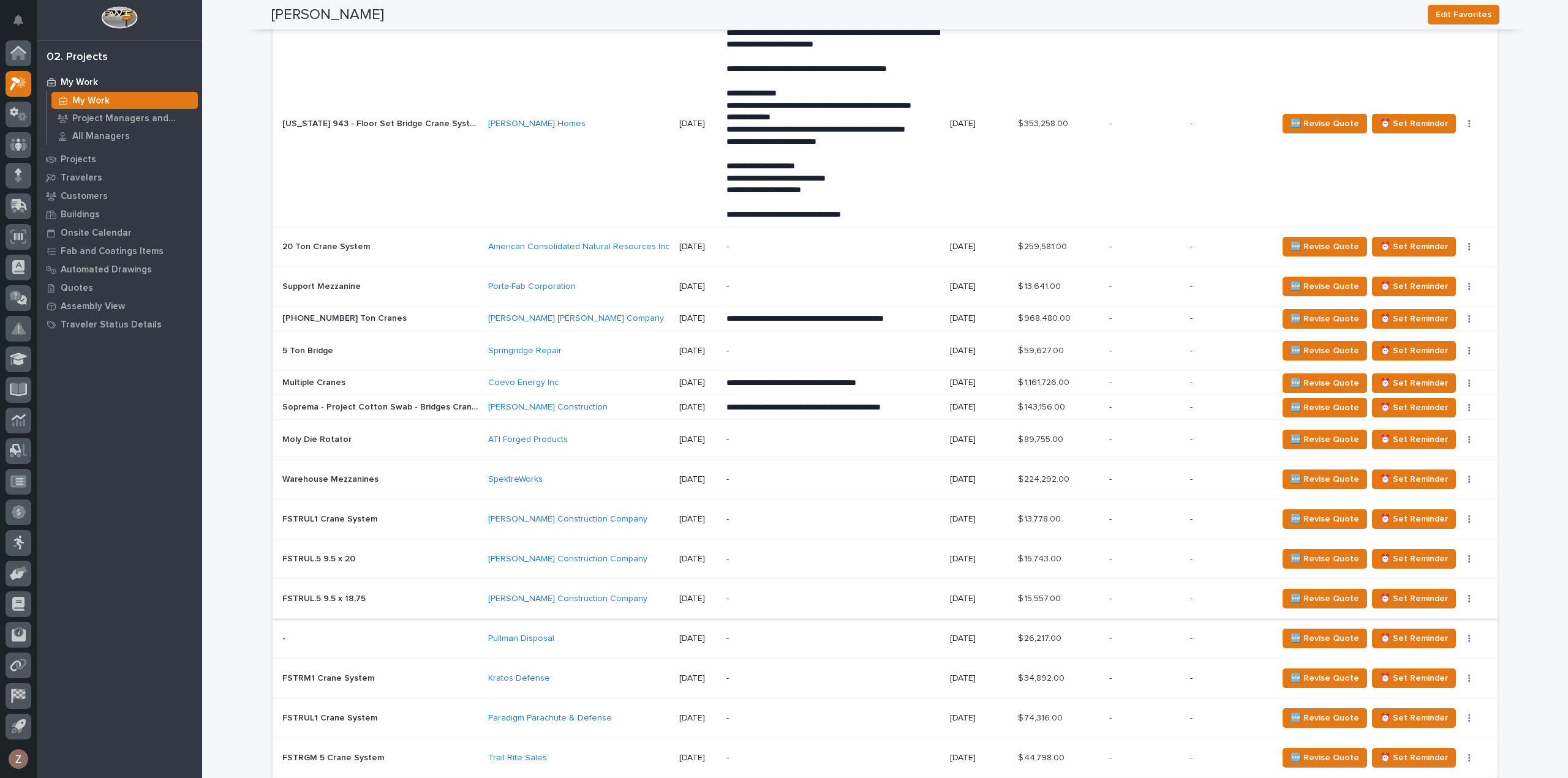
click at [1469, 595] on icon "button" at bounding box center [1470, 599] width 2 height 7
click at [1438, 619] on span "Status→ 👎 Rejected" at bounding box center [1425, 620] width 80 height 15
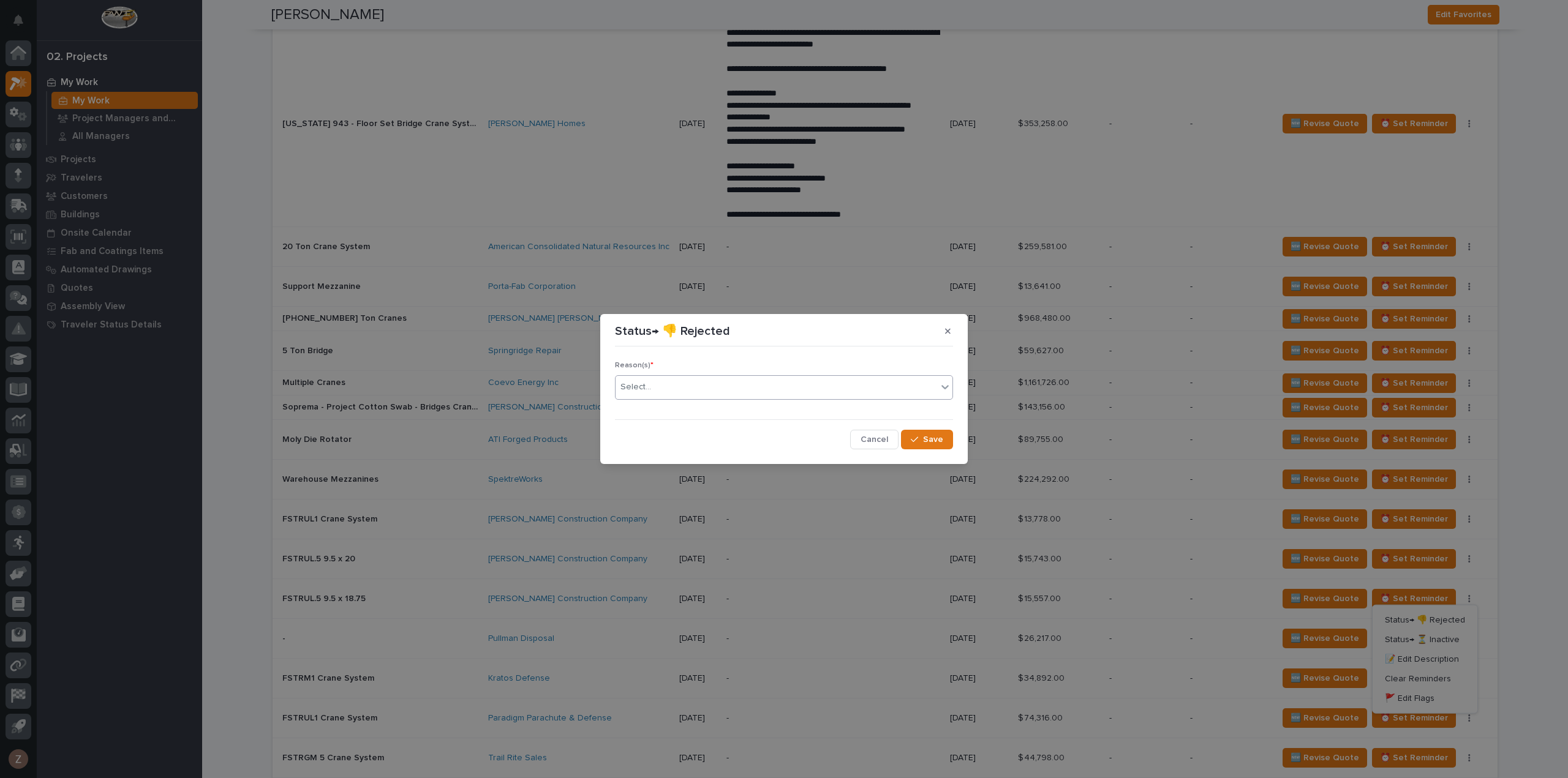
drag, startPoint x: 801, startPoint y: 375, endPoint x: 795, endPoint y: 388, distance: 14.3
click at [802, 376] on div "Select..." at bounding box center [784, 387] width 338 height 25
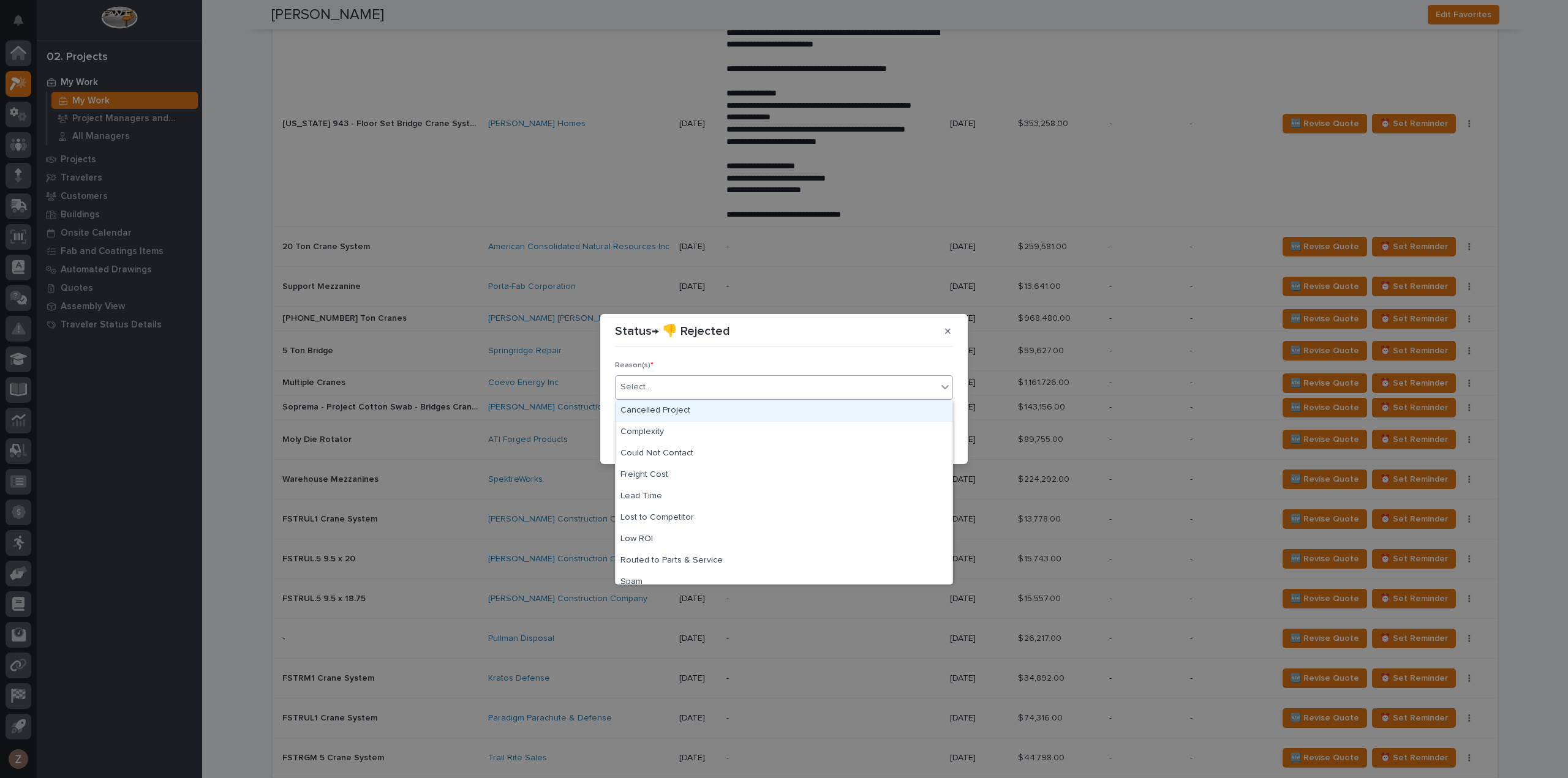
click at [778, 409] on div "Cancelled Project" at bounding box center [784, 410] width 337 height 21
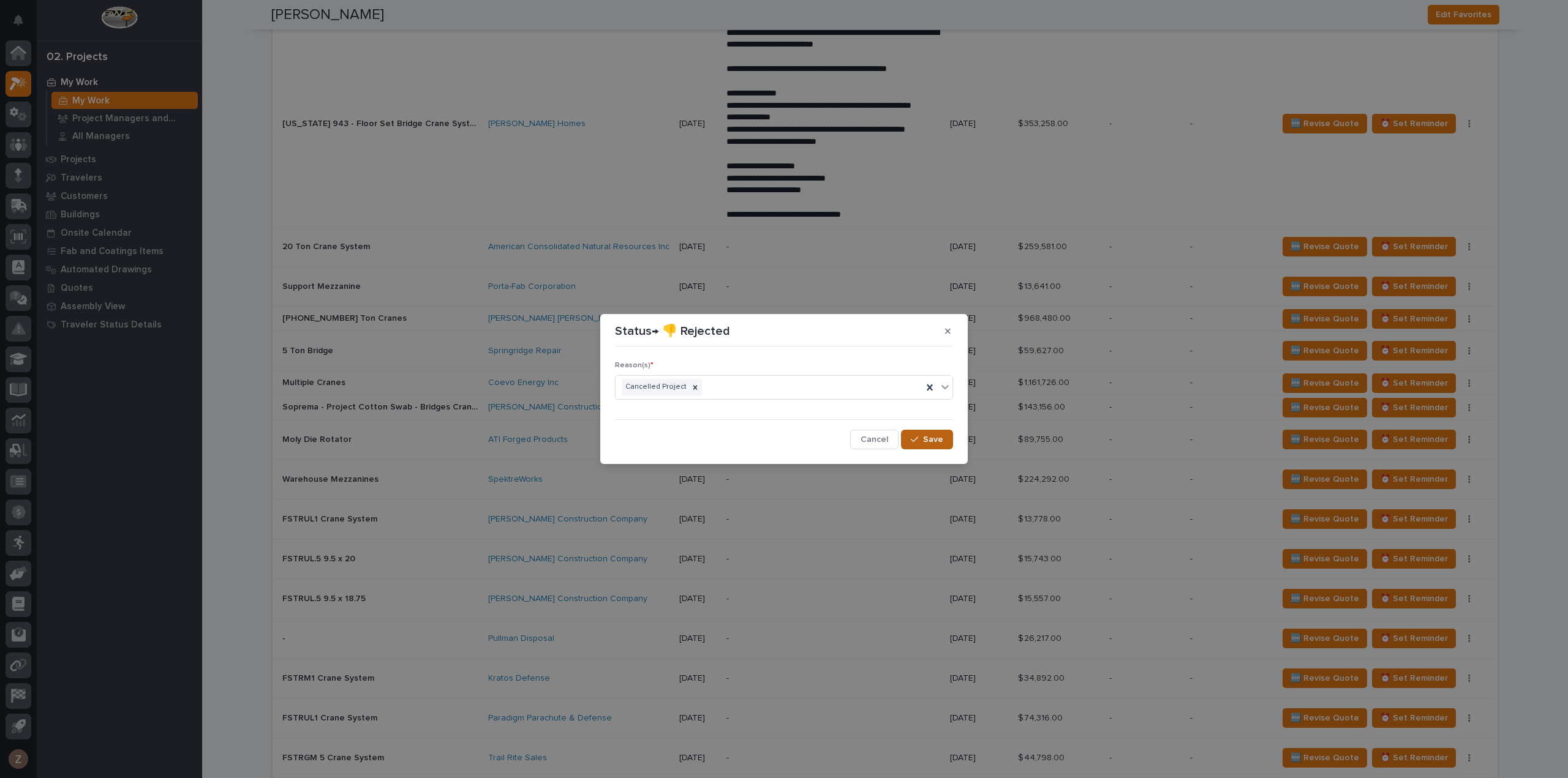
click at [945, 438] on button "Save" at bounding box center [927, 439] width 52 height 19
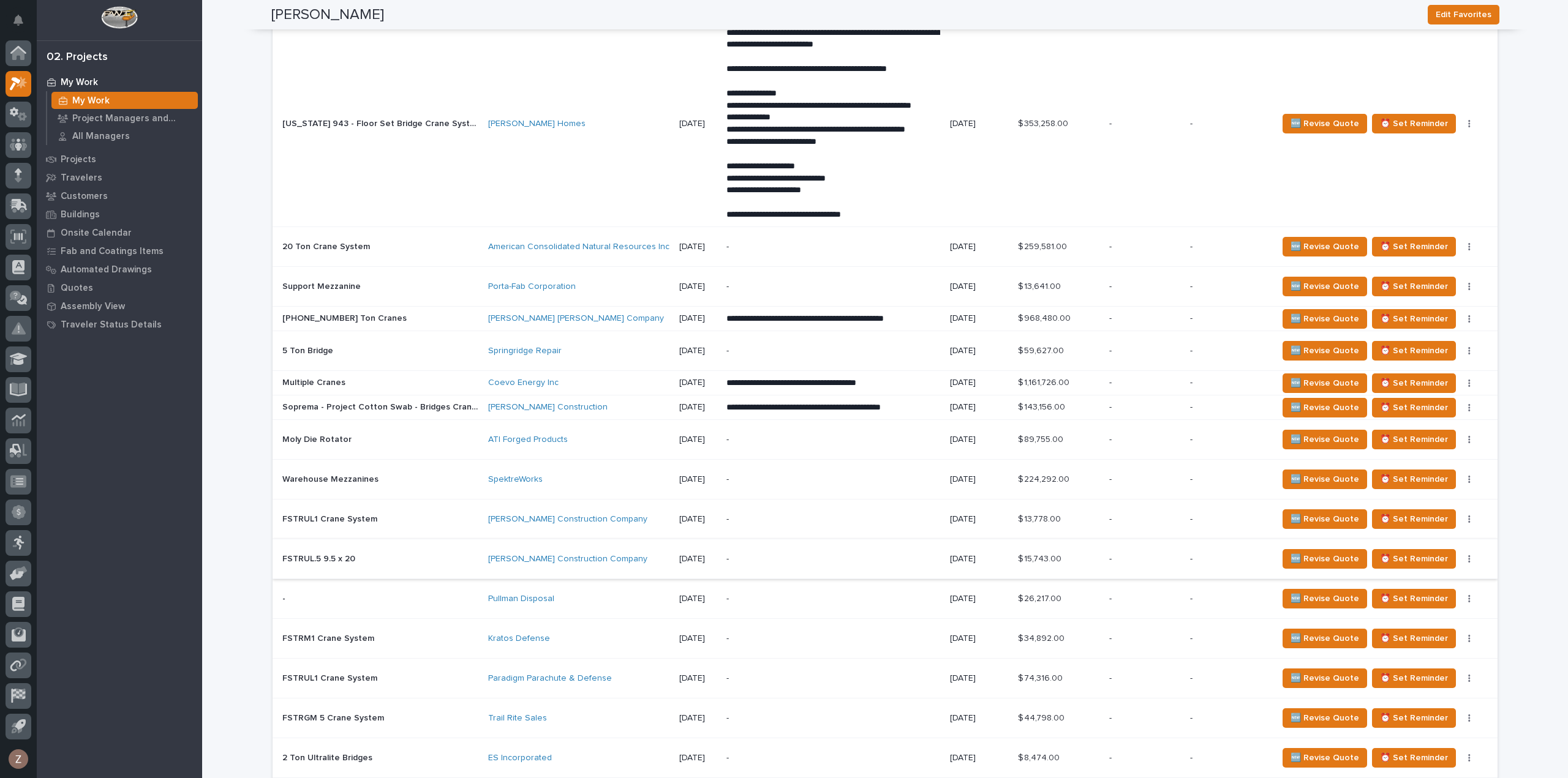
click at [1467, 554] on button "button" at bounding box center [1469, 558] width 18 height 8
click at [1429, 577] on span "Status→ 👎 Rejected" at bounding box center [1425, 580] width 80 height 15
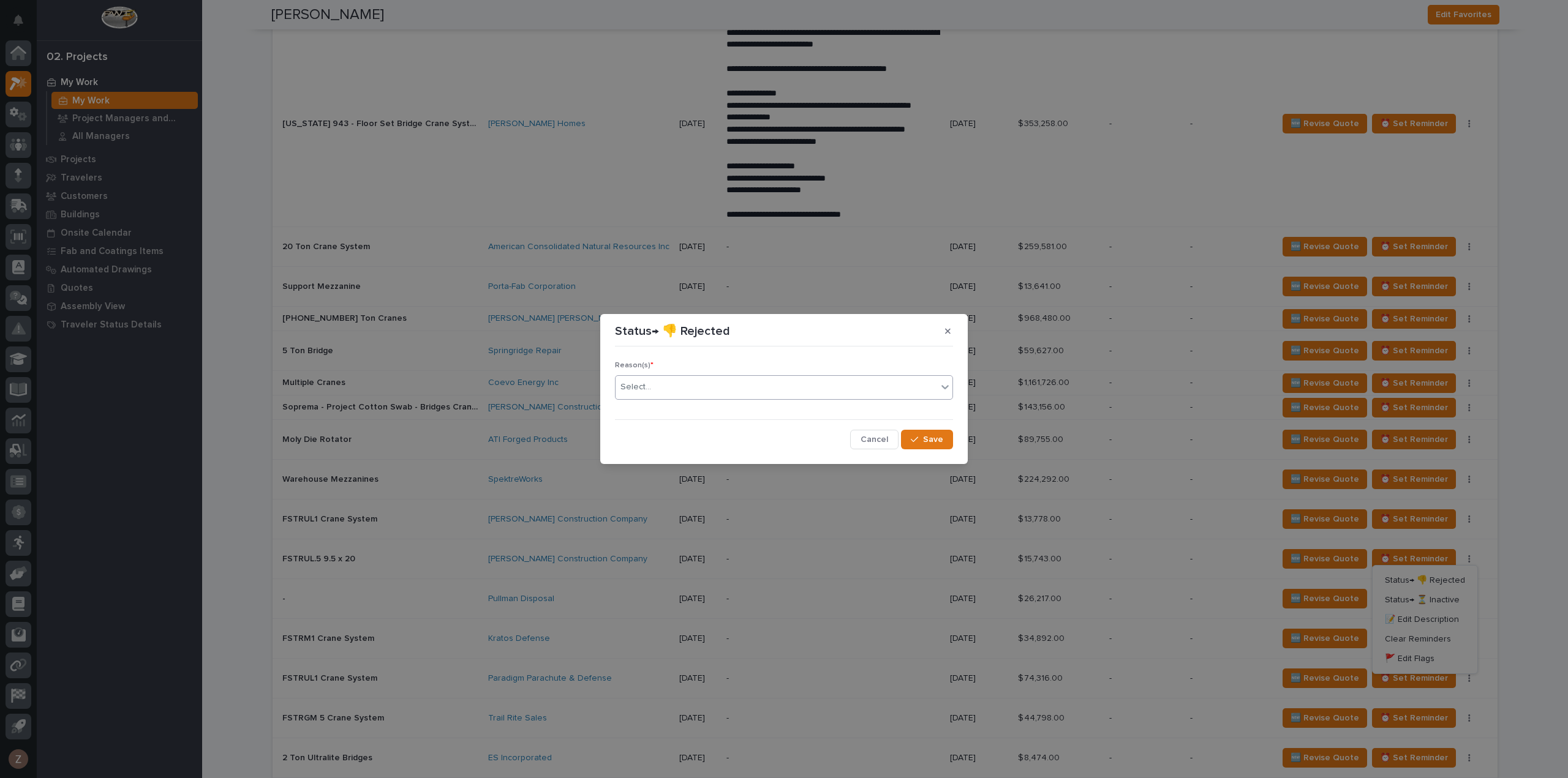
click at [823, 395] on div "Select..." at bounding box center [777, 387] width 322 height 20
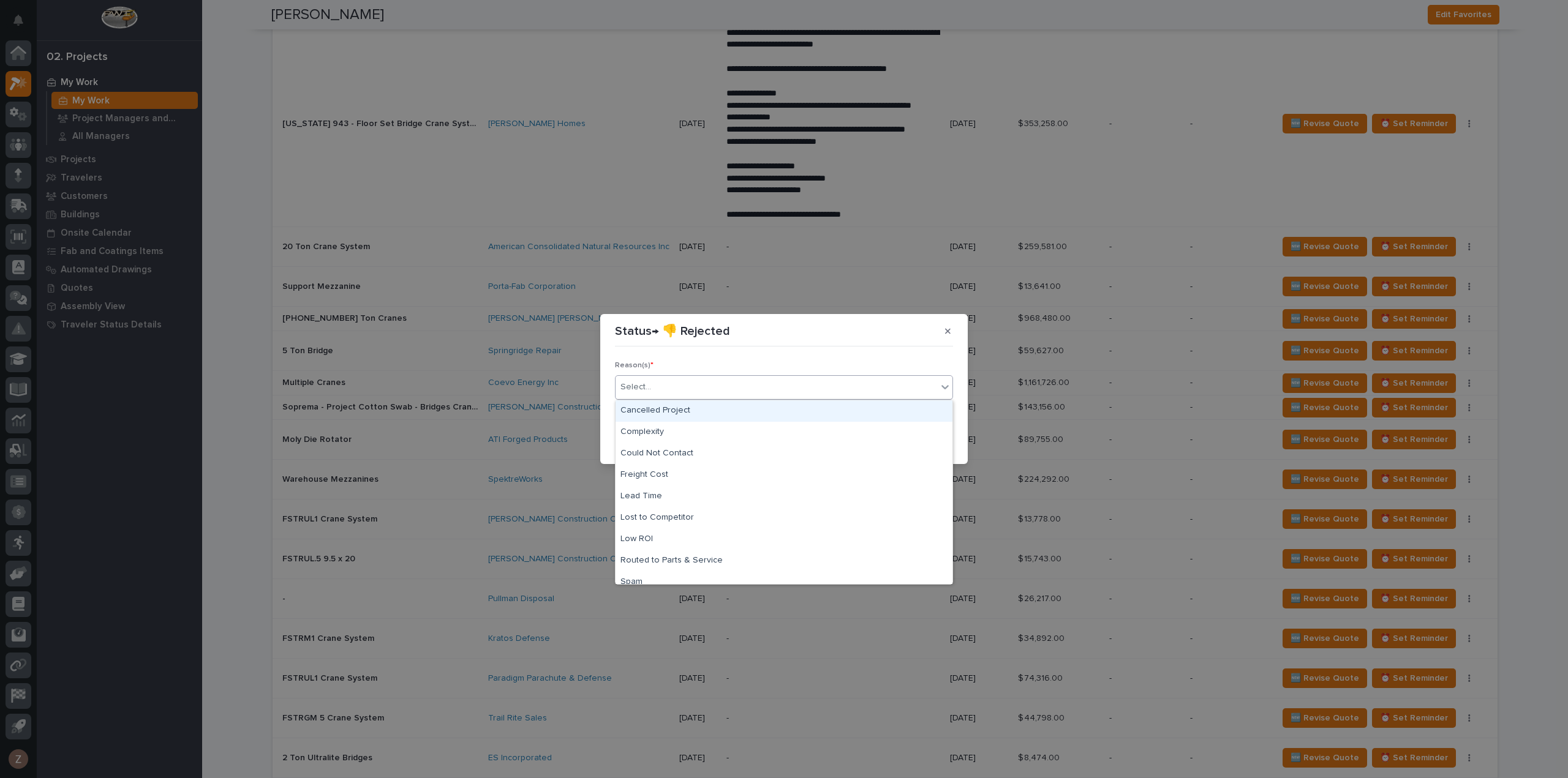
click at [803, 412] on div "Cancelled Project" at bounding box center [784, 410] width 337 height 21
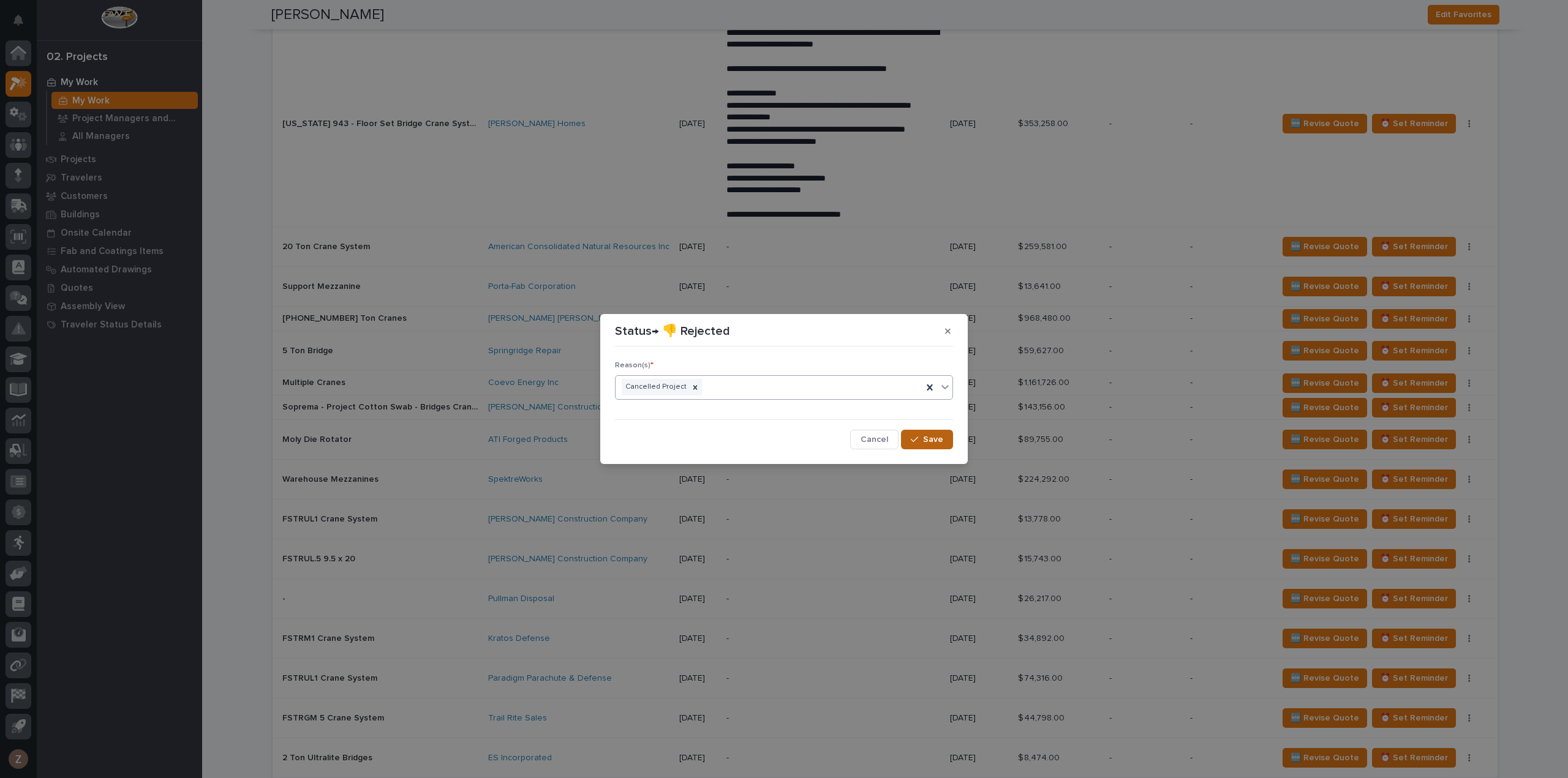
click at [944, 442] on button "Save" at bounding box center [927, 439] width 52 height 19
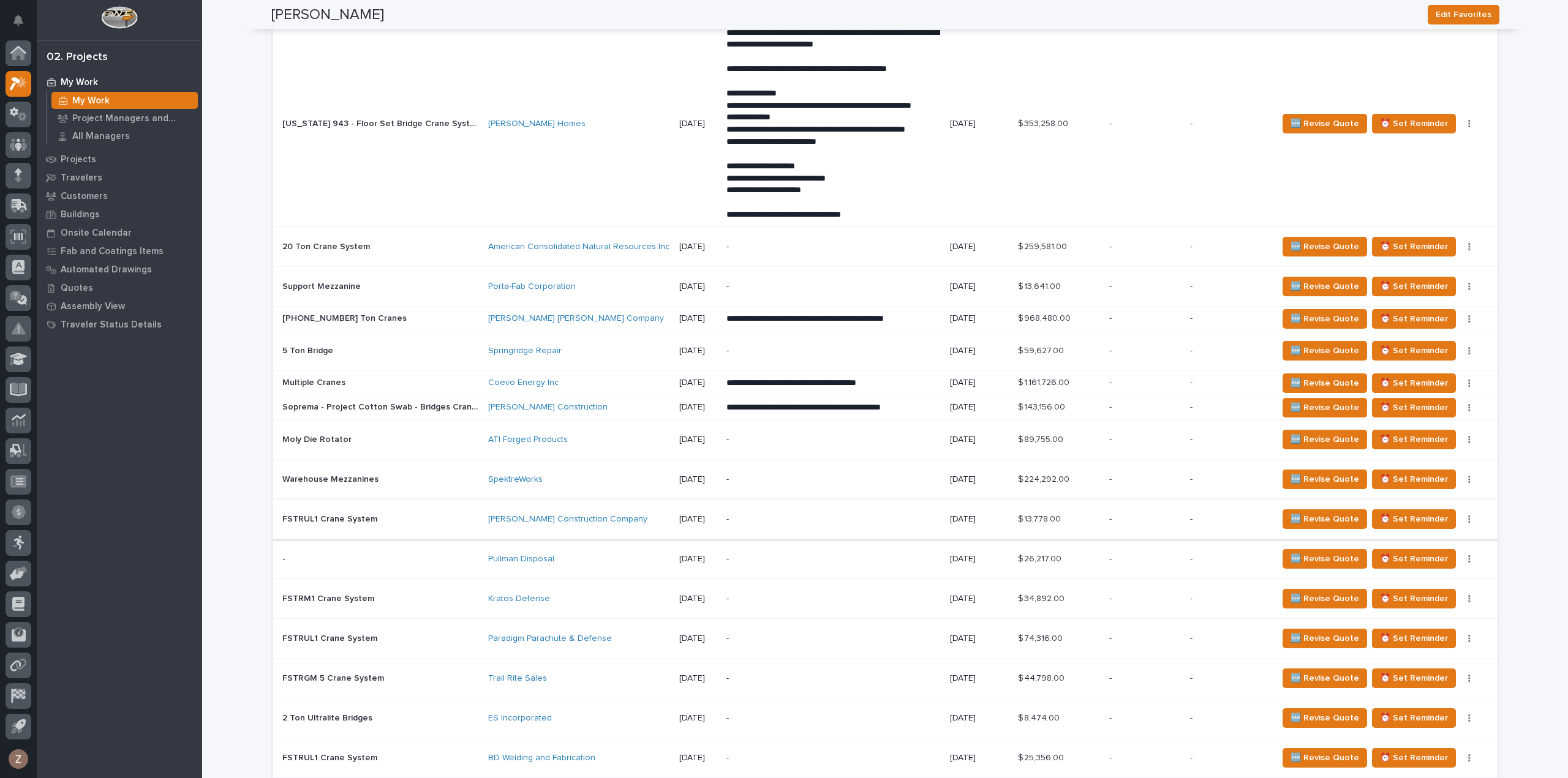
click at [1466, 515] on button "button" at bounding box center [1469, 518] width 18 height 8
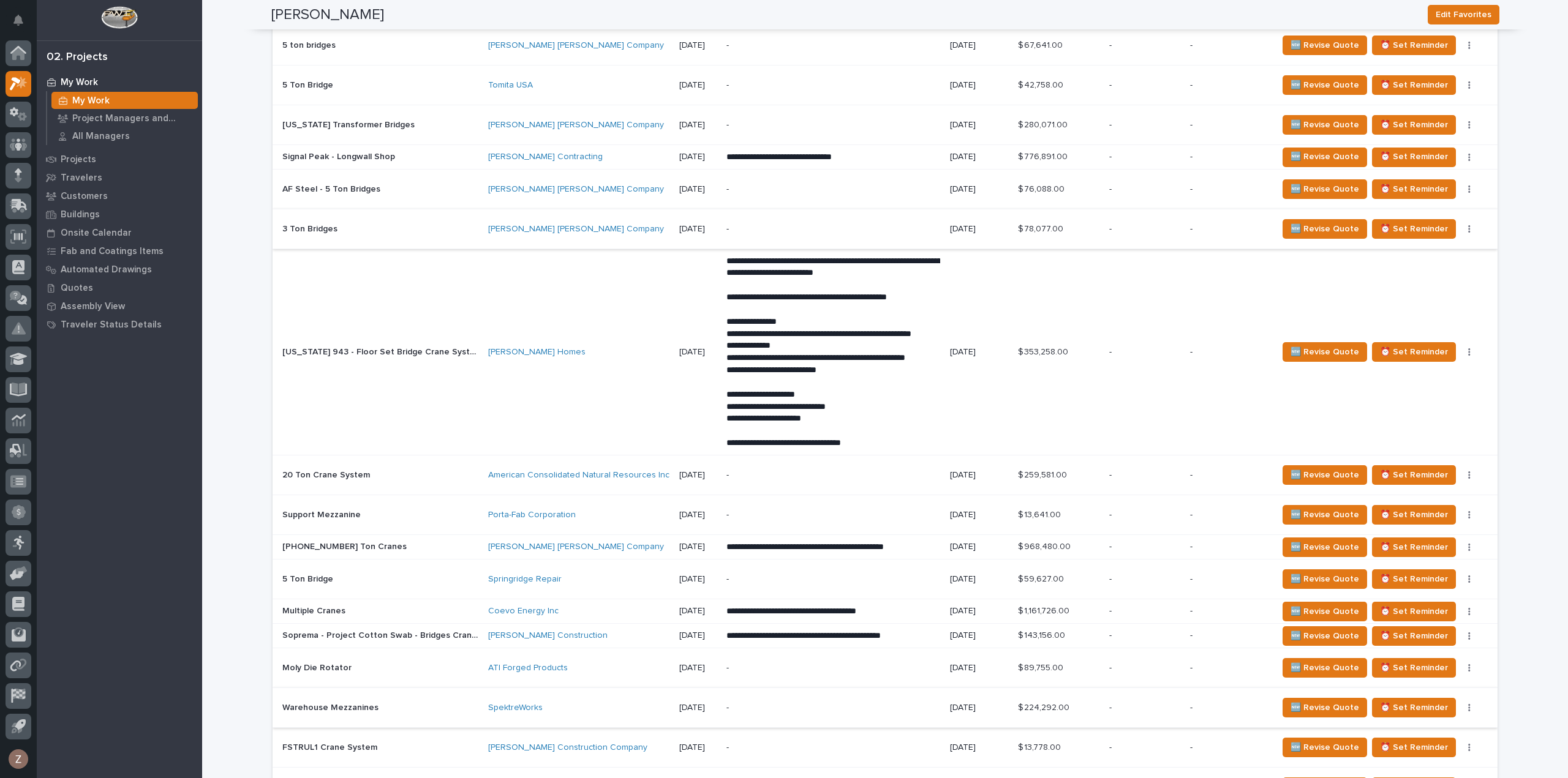
scroll to position [1089, 0]
